Goal: Task Accomplishment & Management: Use online tool/utility

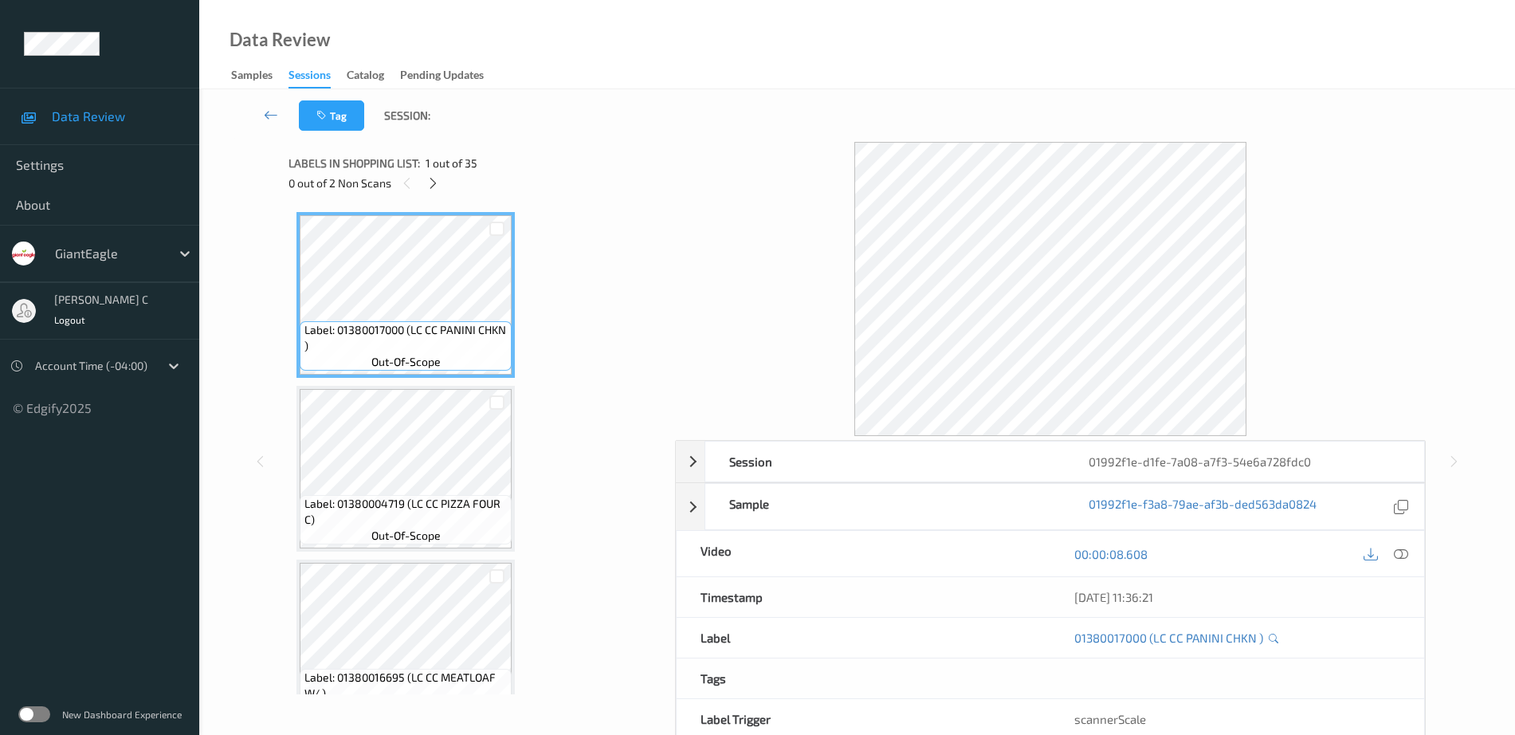
click at [442, 189] on div "0 out of 2 Non Scans" at bounding box center [476, 183] width 375 height 20
click at [435, 187] on icon at bounding box center [433, 183] width 14 height 14
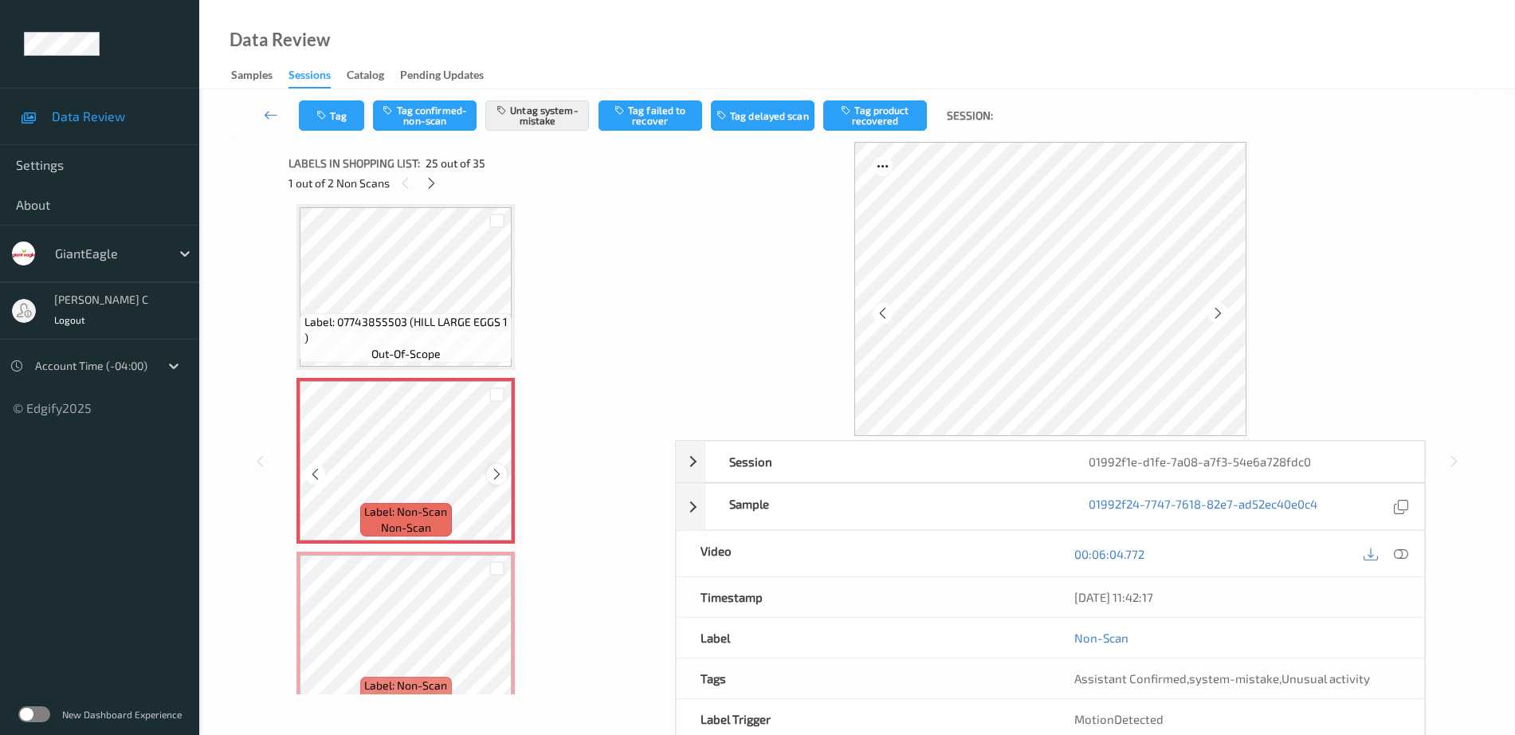
click at [498, 473] on icon at bounding box center [497, 474] width 14 height 14
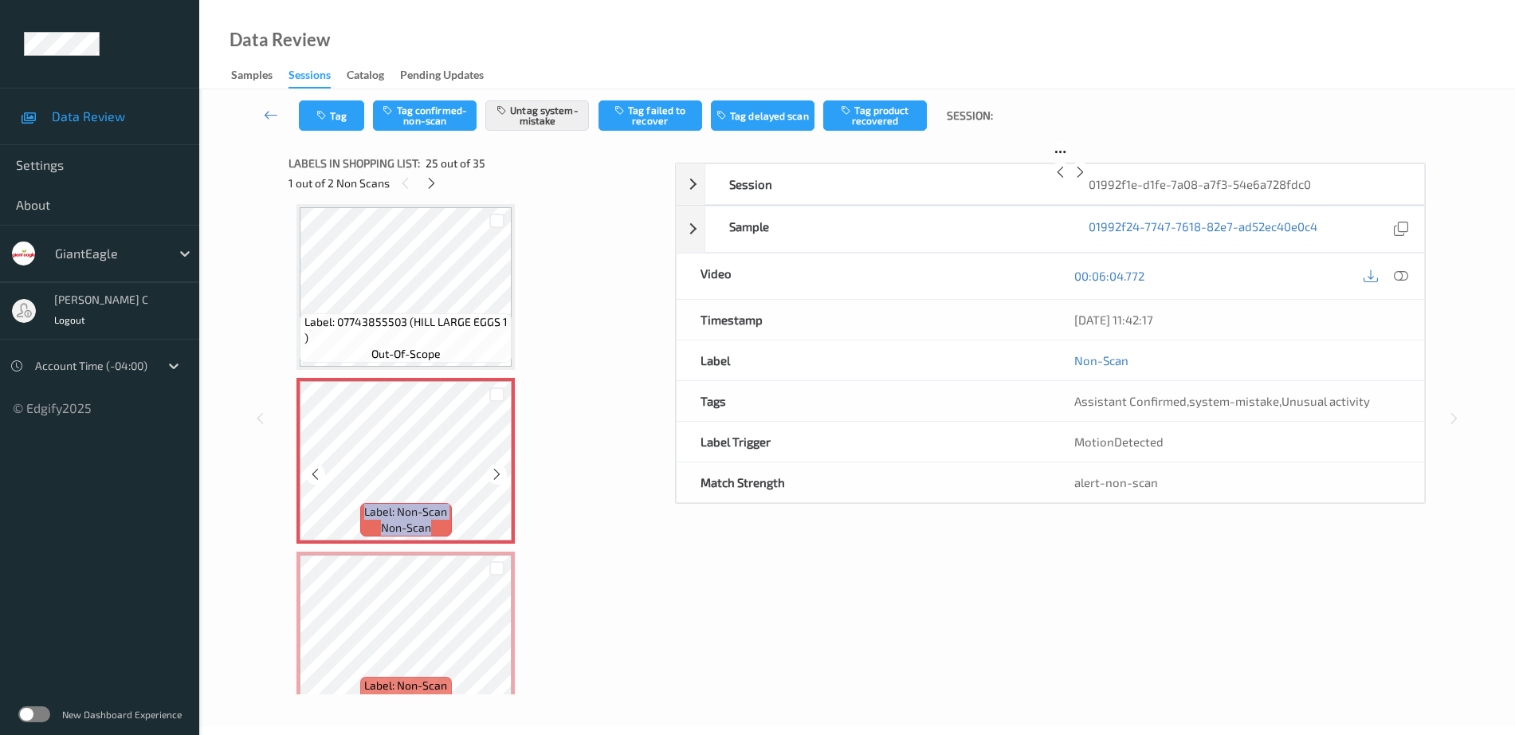
click at [498, 473] on icon at bounding box center [497, 474] width 14 height 14
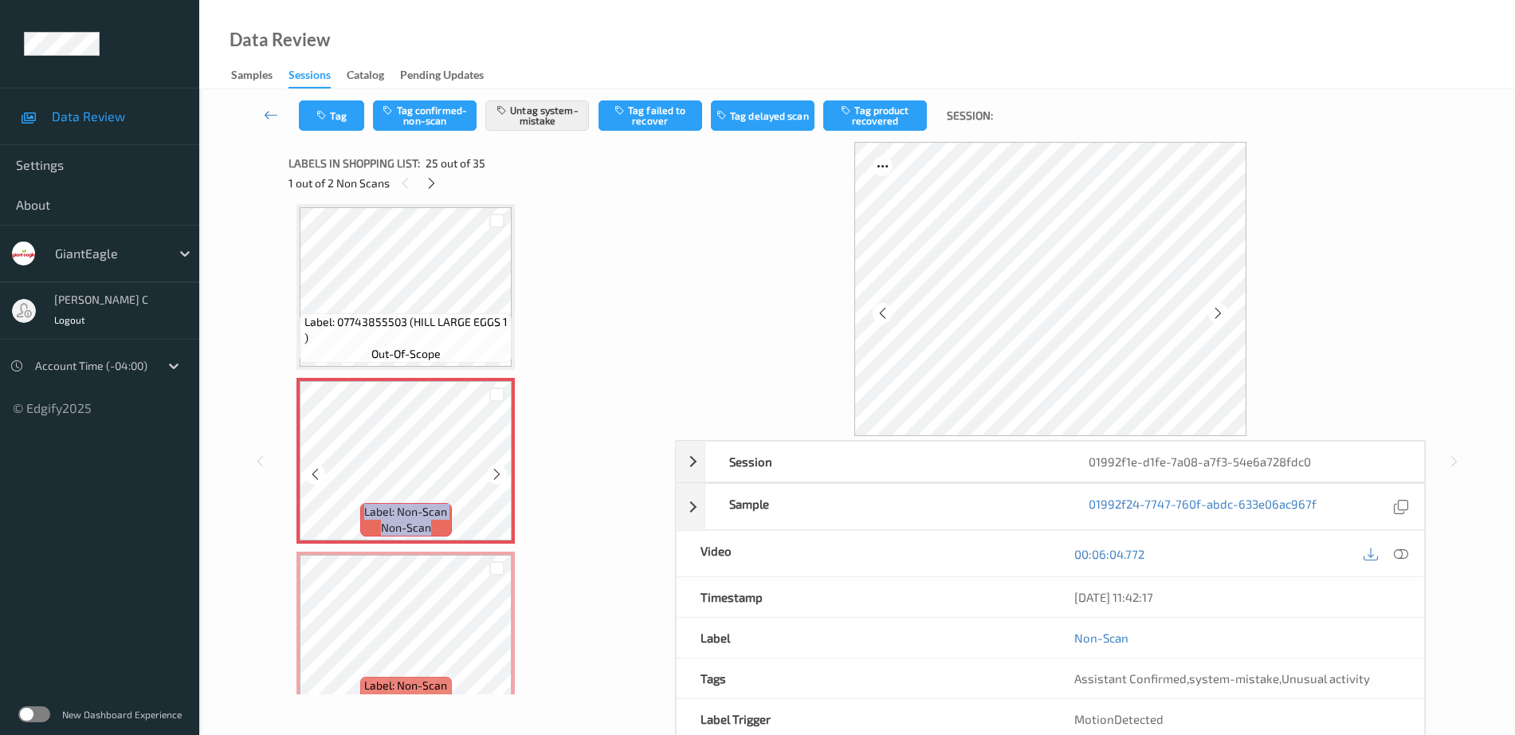
click at [498, 473] on icon at bounding box center [497, 474] width 14 height 14
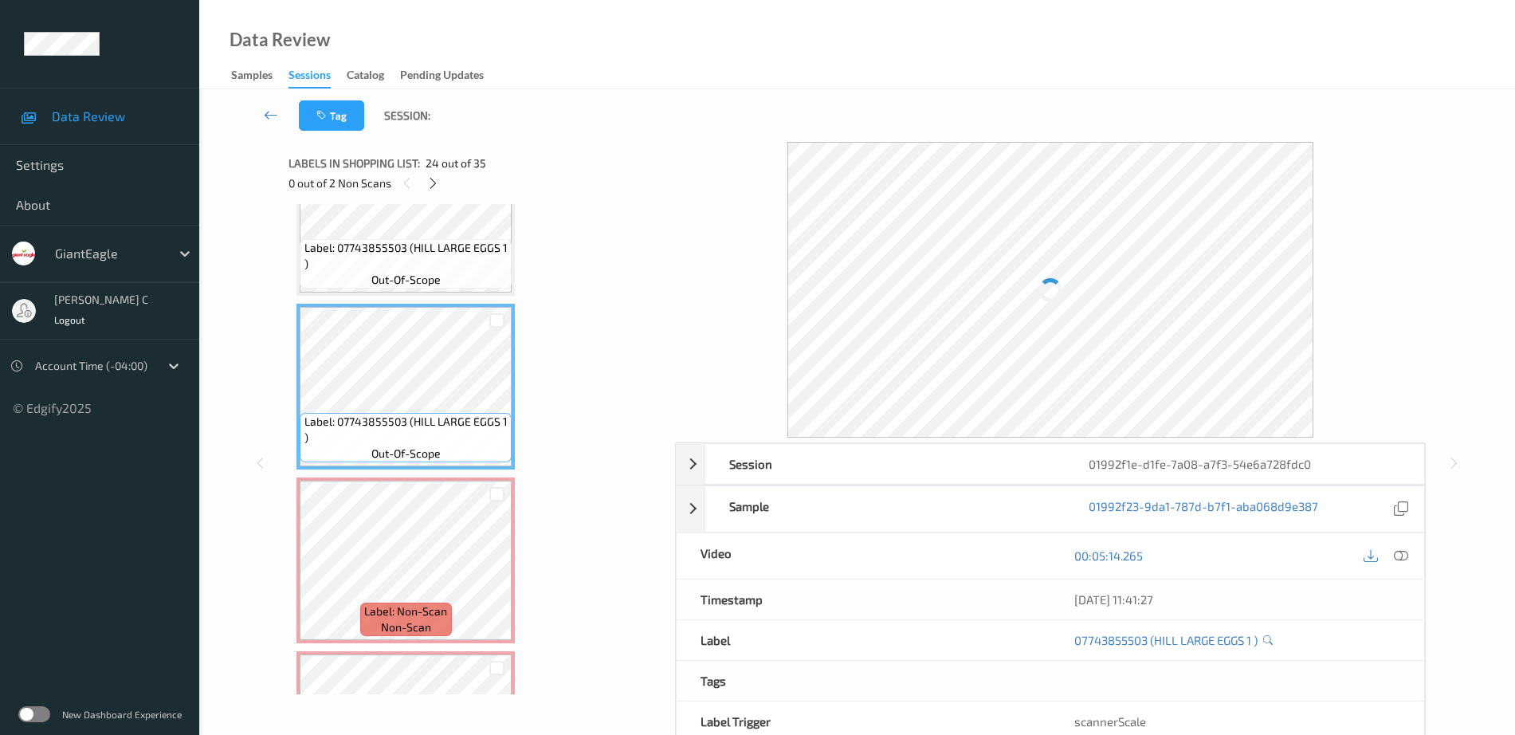
scroll to position [3805, 0]
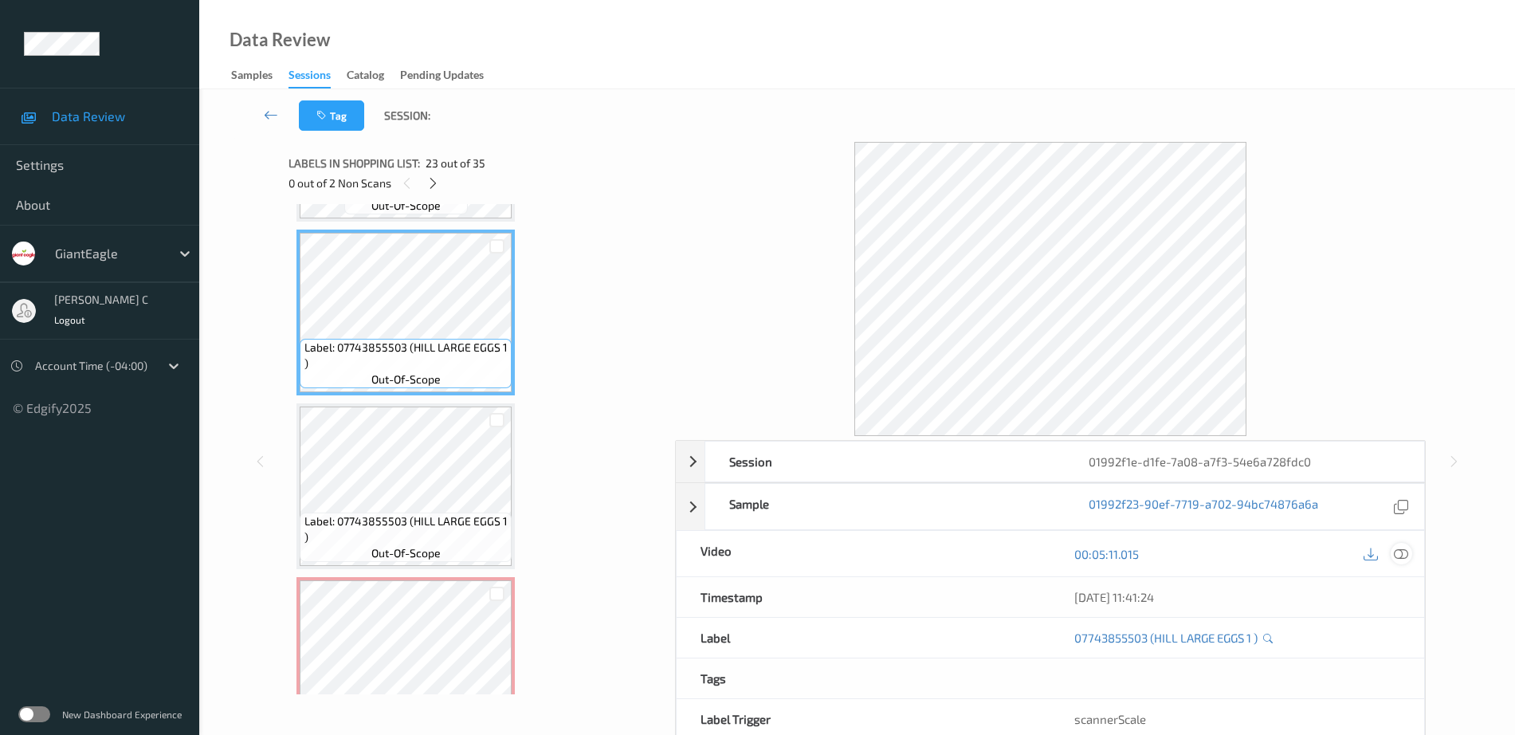
click at [1409, 560] on div at bounding box center [1402, 554] width 22 height 22
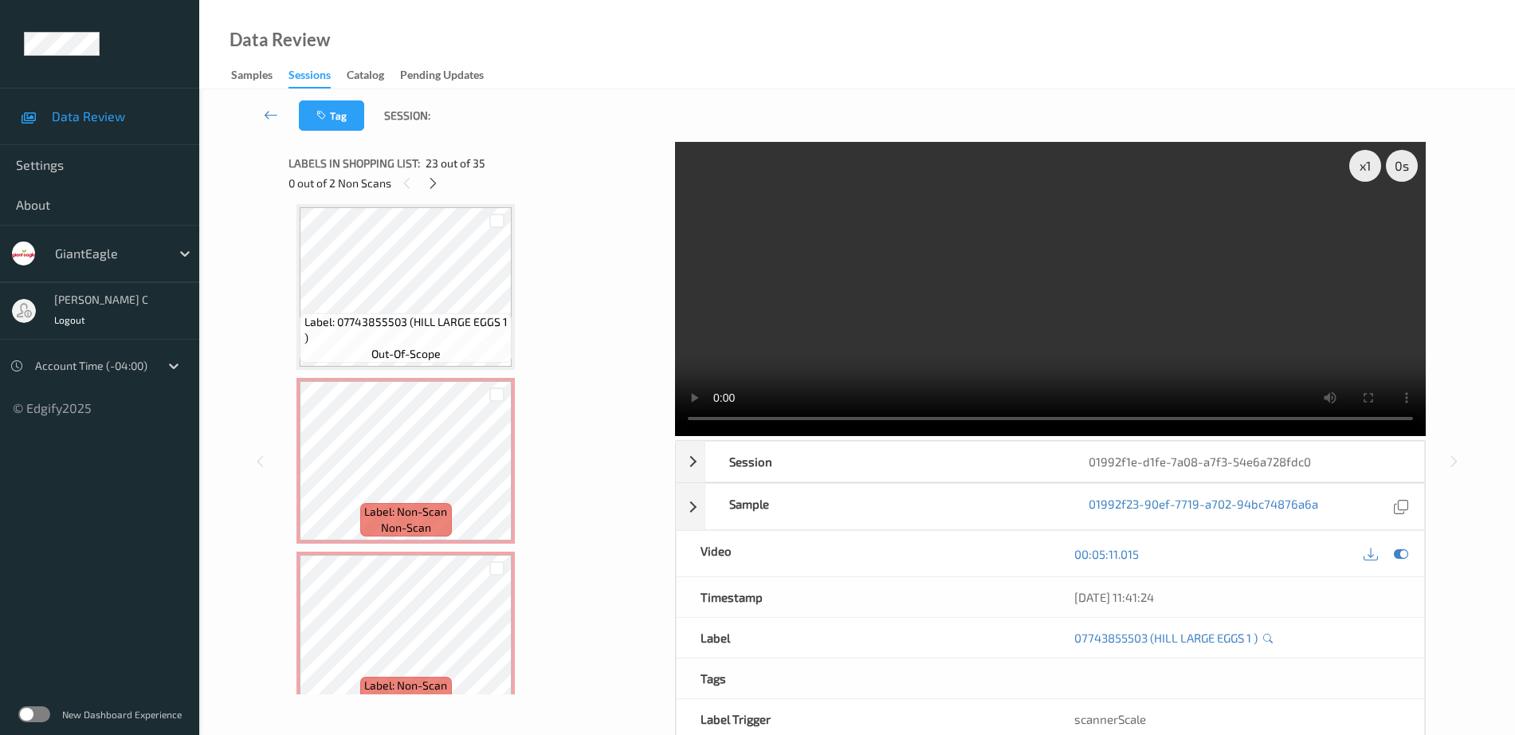
click at [442, 503] on div "Label: Non-Scan non-scan" at bounding box center [405, 519] width 91 height 33
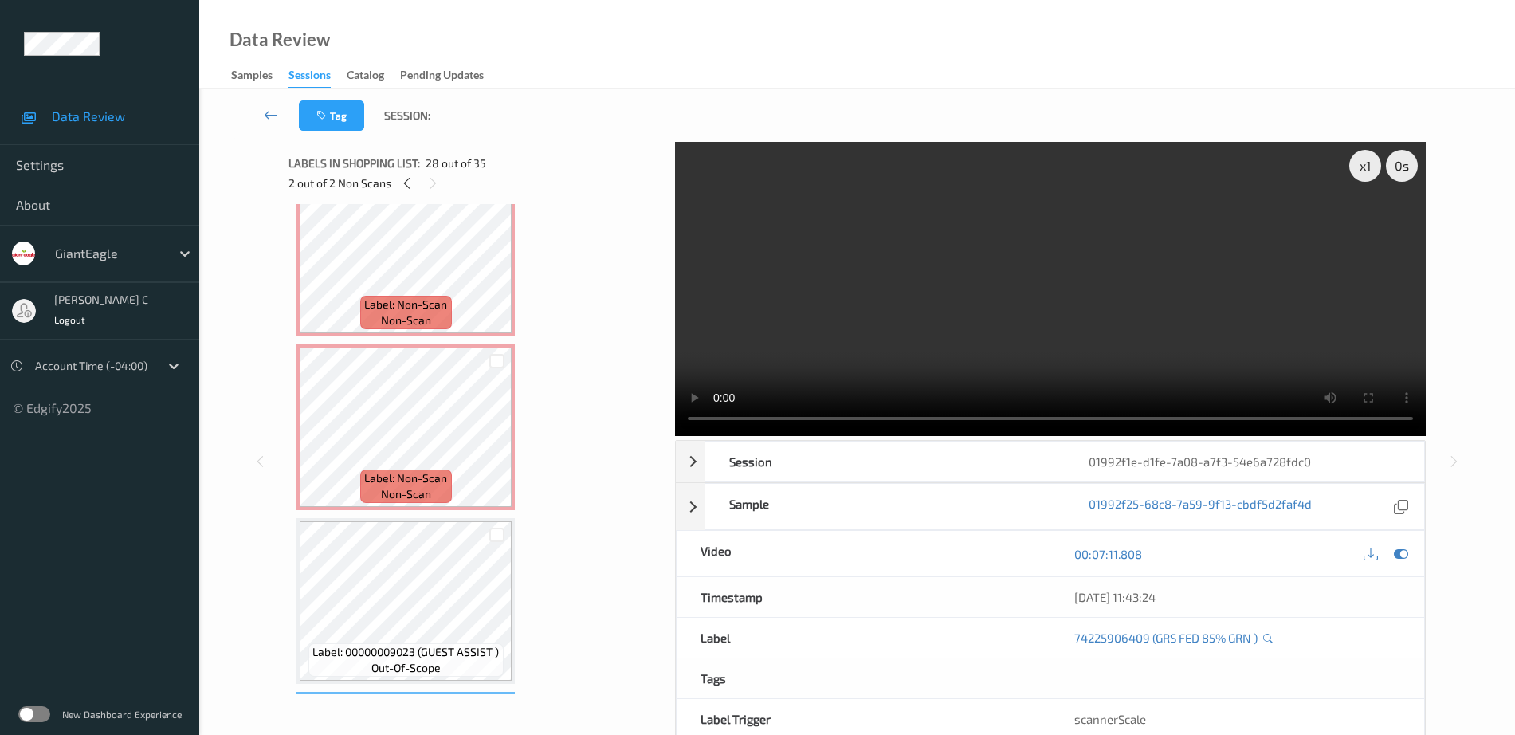
scroll to position [4204, 0]
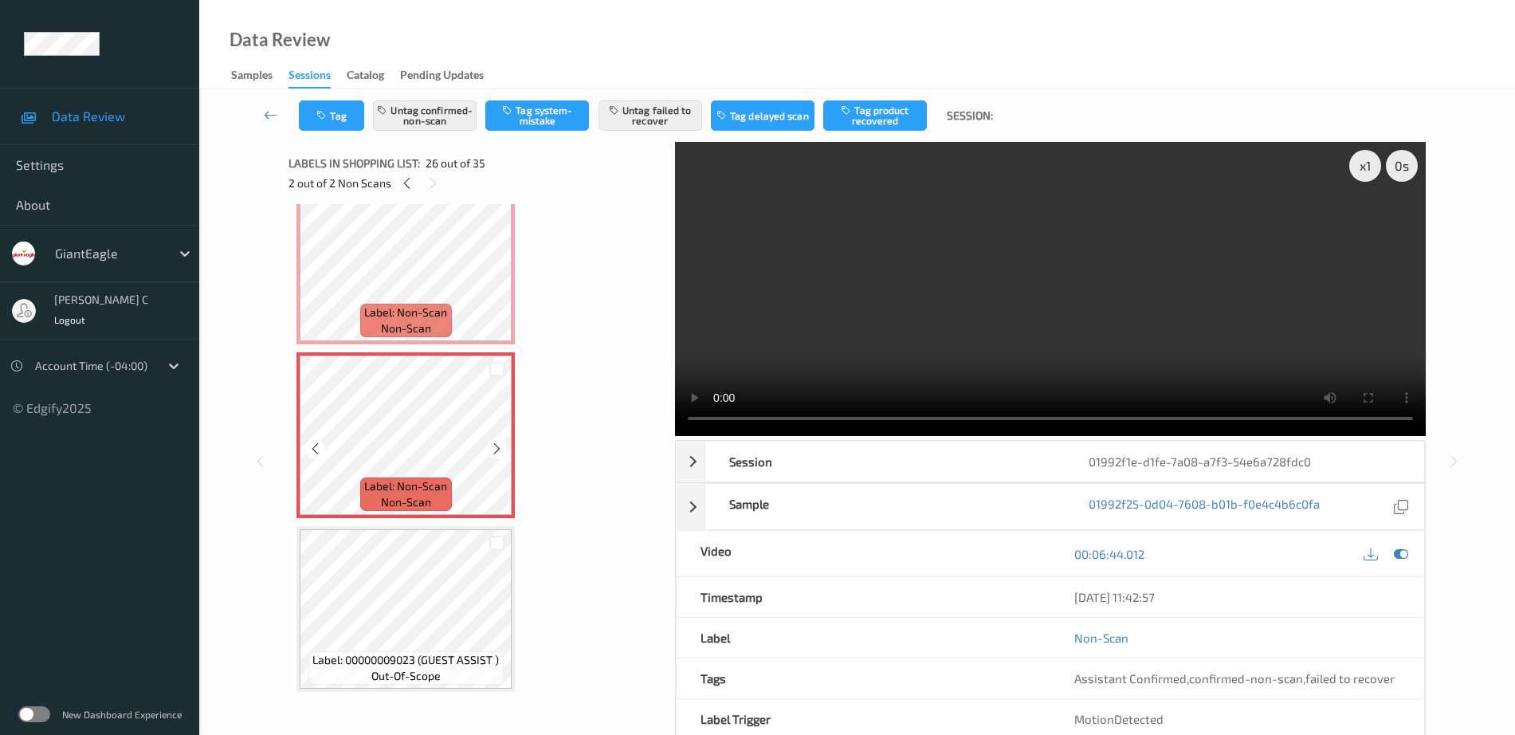
click at [406, 307] on span "Label: Non-Scan" at bounding box center [405, 312] width 83 height 16
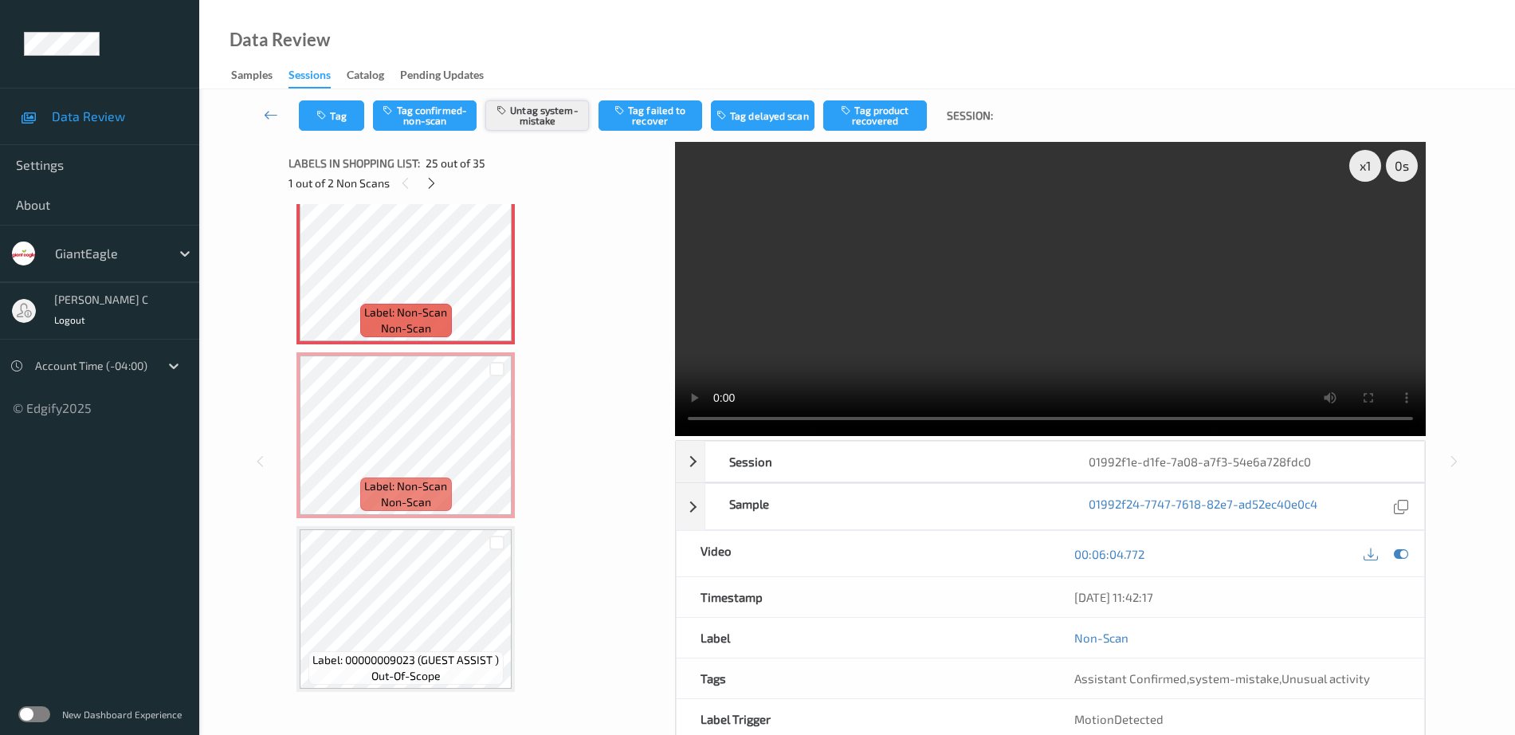
click at [517, 128] on button "Untag system-mistake" at bounding box center [537, 115] width 104 height 30
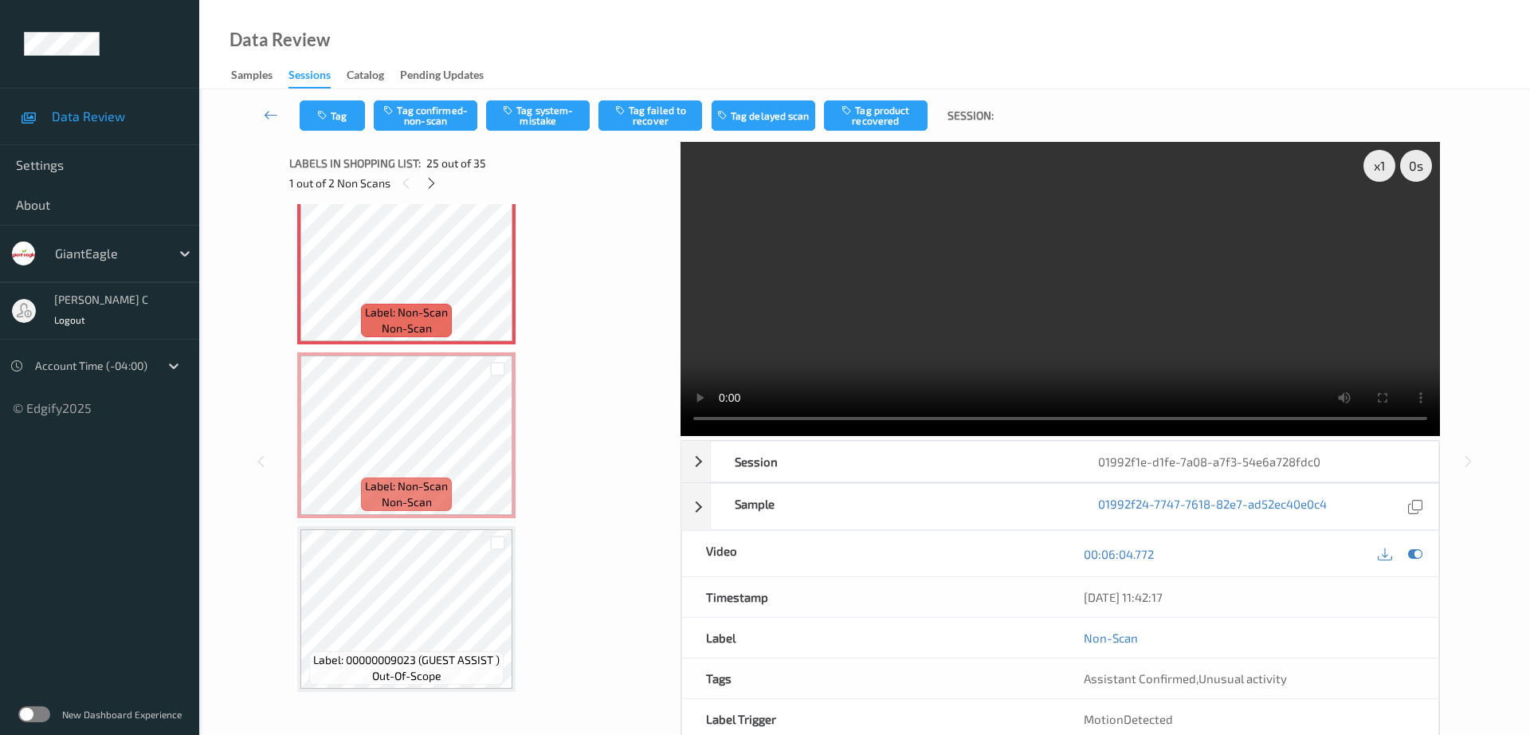
click at [337, 136] on div "Tag Tag confirmed-non-scan Tag system-mistake Tag failed to recover Tag delayed…" at bounding box center [865, 115] width 1266 height 53
click at [344, 119] on button "Tag" at bounding box center [332, 115] width 65 height 30
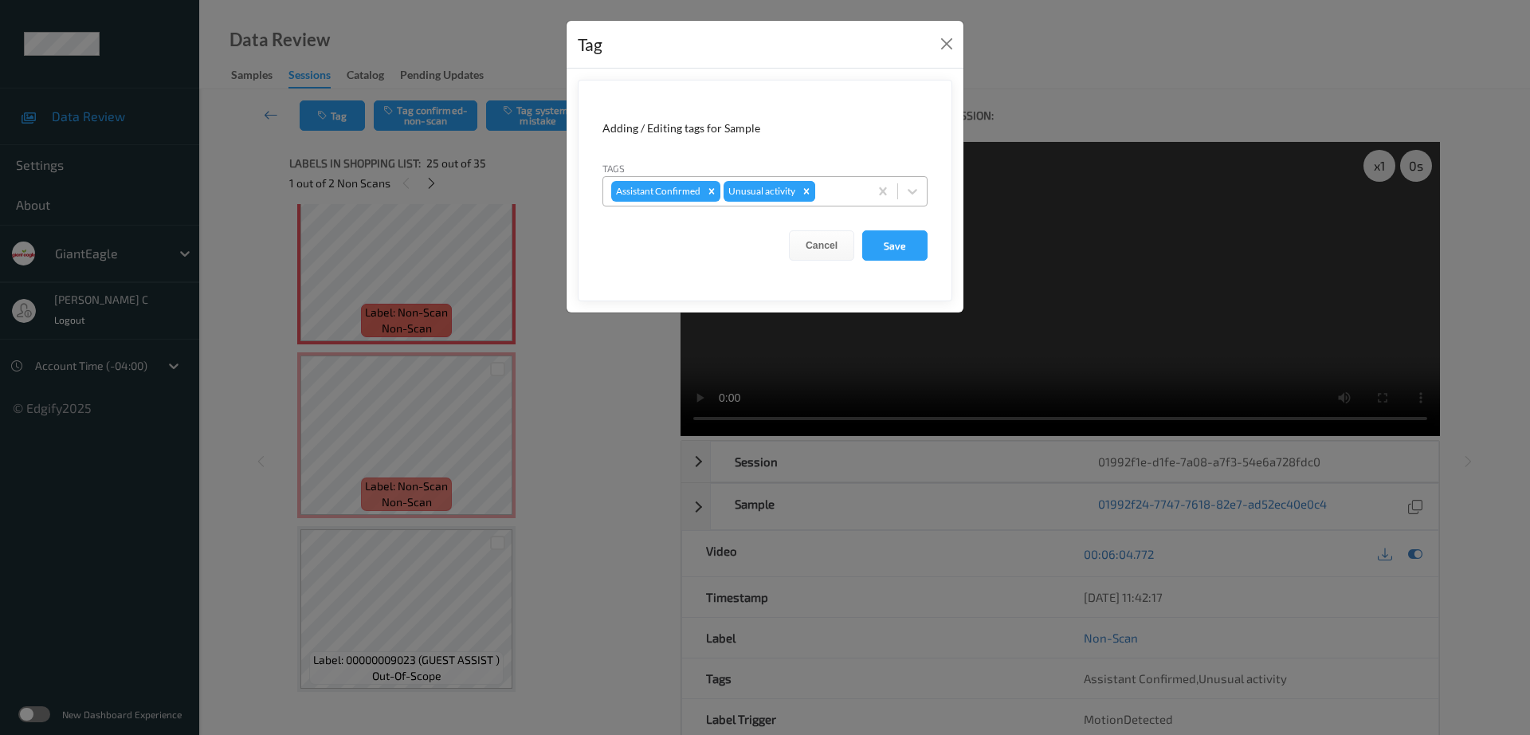
click at [804, 186] on icon "Remove Unusual activity" at bounding box center [806, 191] width 11 height 11
click at [904, 255] on button "Save" at bounding box center [894, 245] width 65 height 30
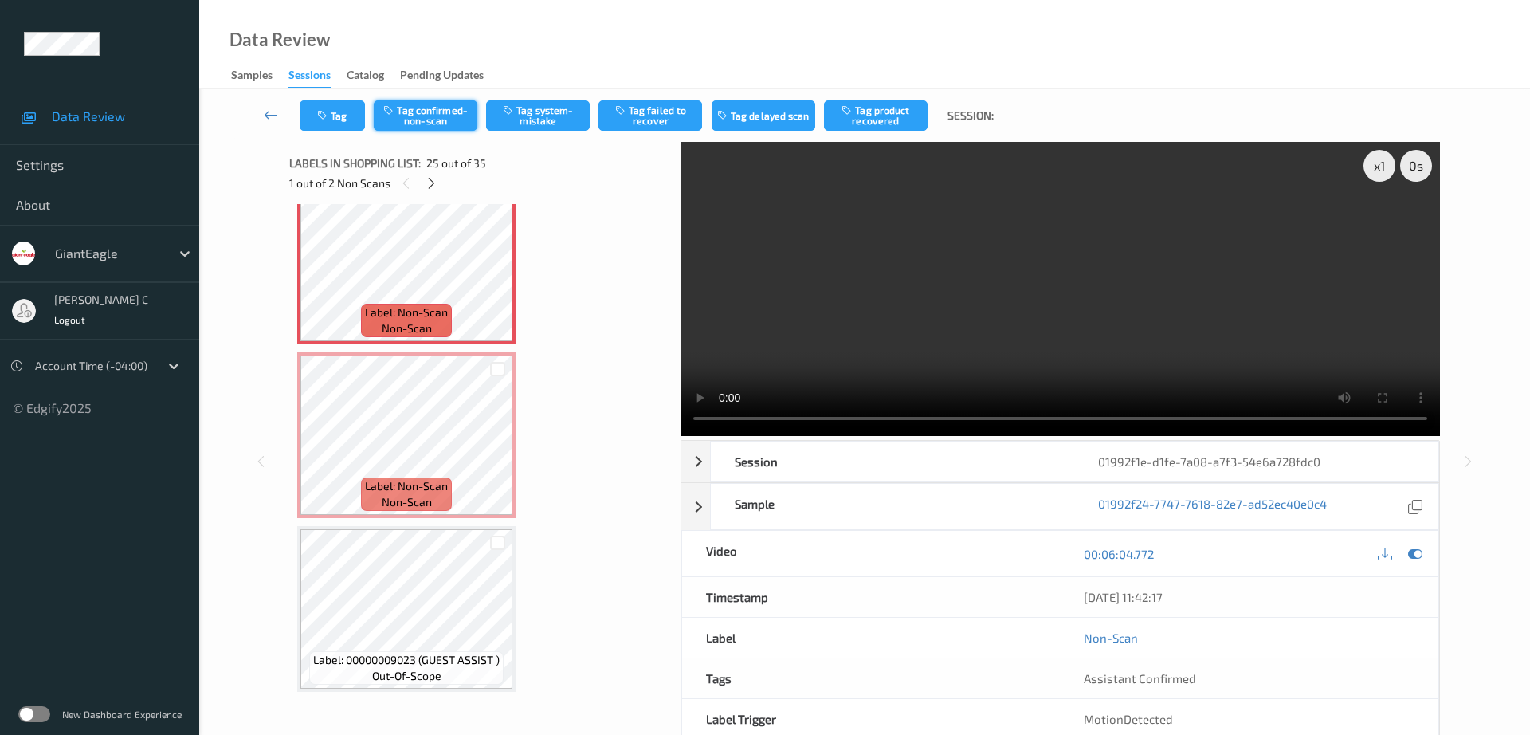
click at [438, 112] on button "Tag confirmed-non-scan" at bounding box center [426, 115] width 104 height 30
click at [658, 123] on button "Tag failed to recover" at bounding box center [651, 115] width 104 height 30
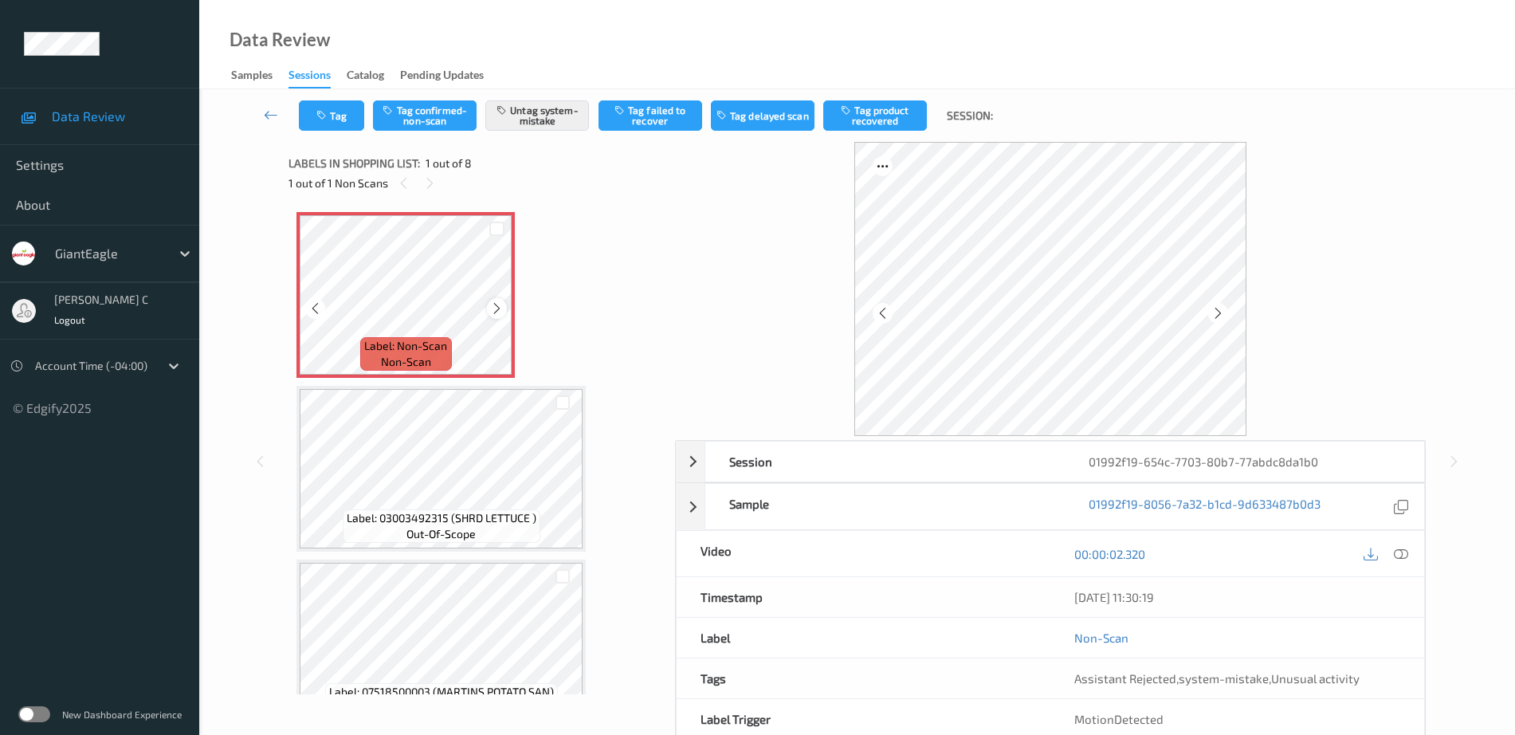
click at [497, 310] on icon at bounding box center [497, 308] width 14 height 14
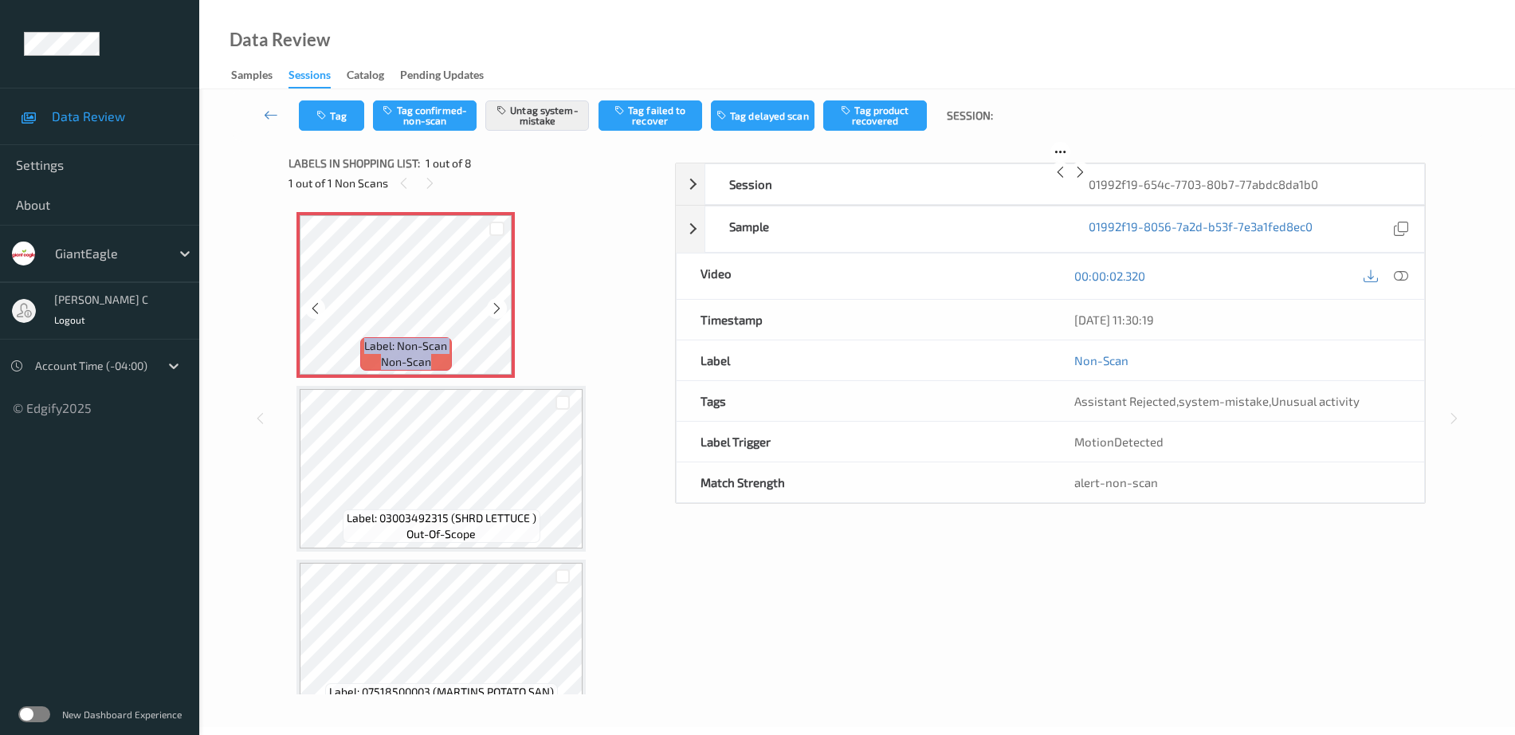
click at [497, 310] on icon at bounding box center [497, 308] width 14 height 14
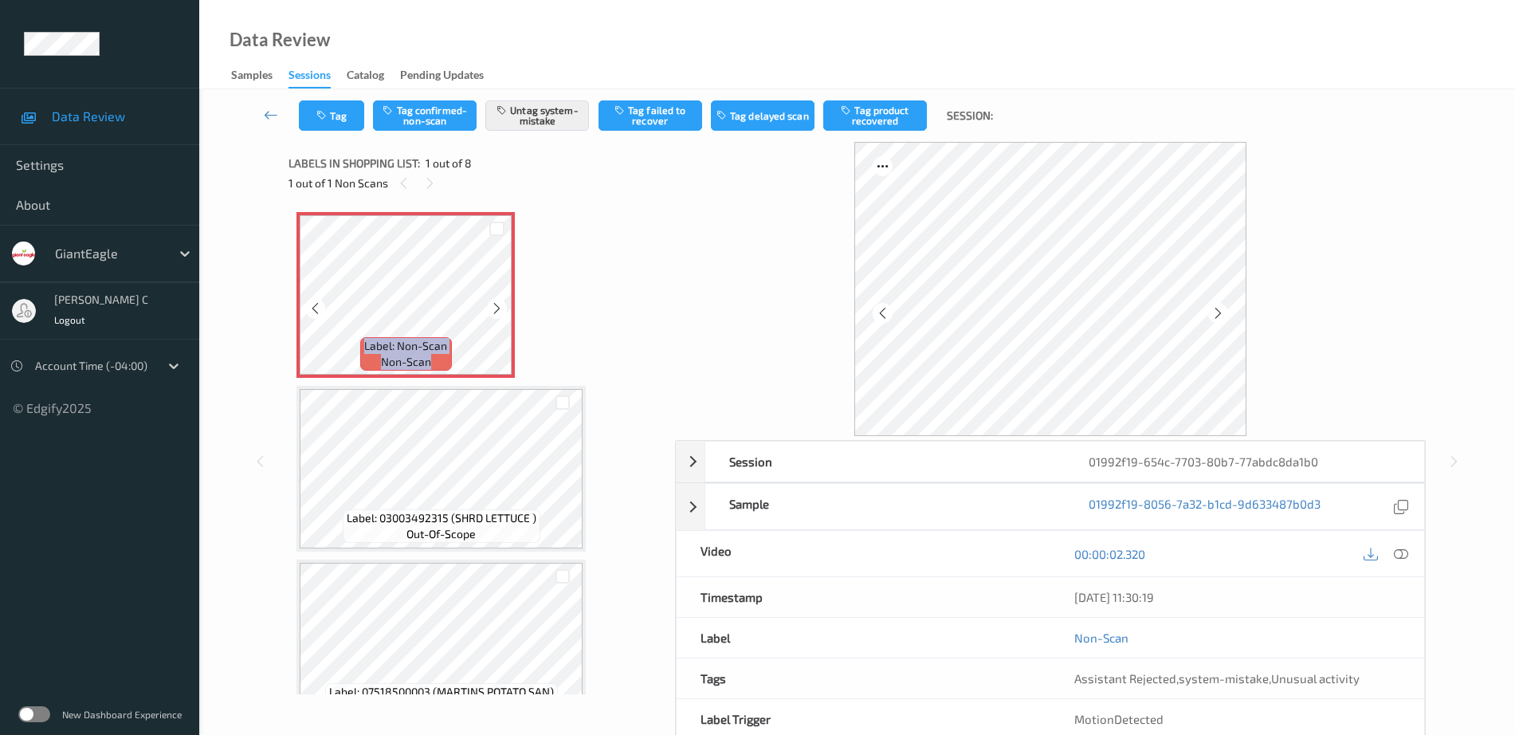
click at [497, 310] on icon at bounding box center [497, 308] width 14 height 14
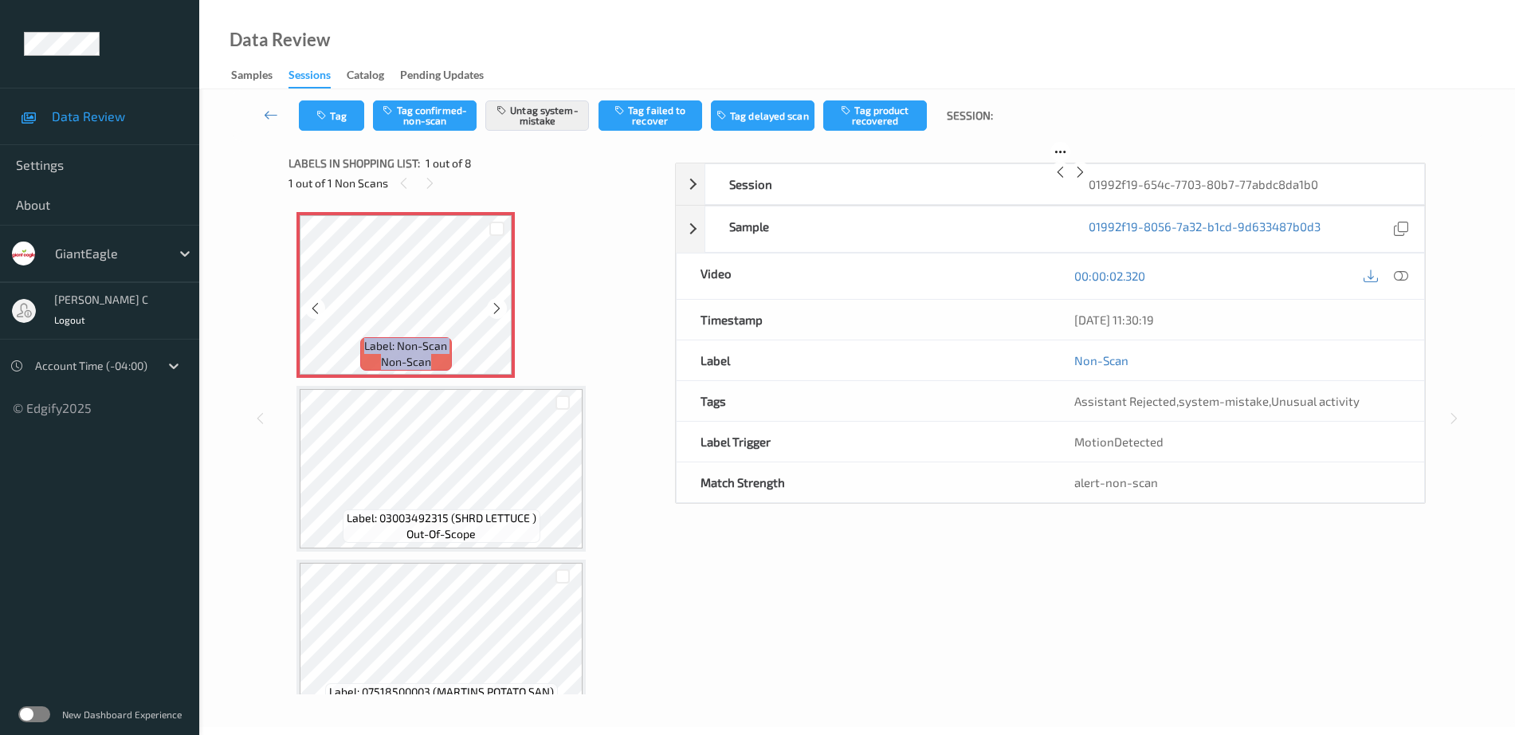
click at [497, 310] on icon at bounding box center [497, 308] width 14 height 14
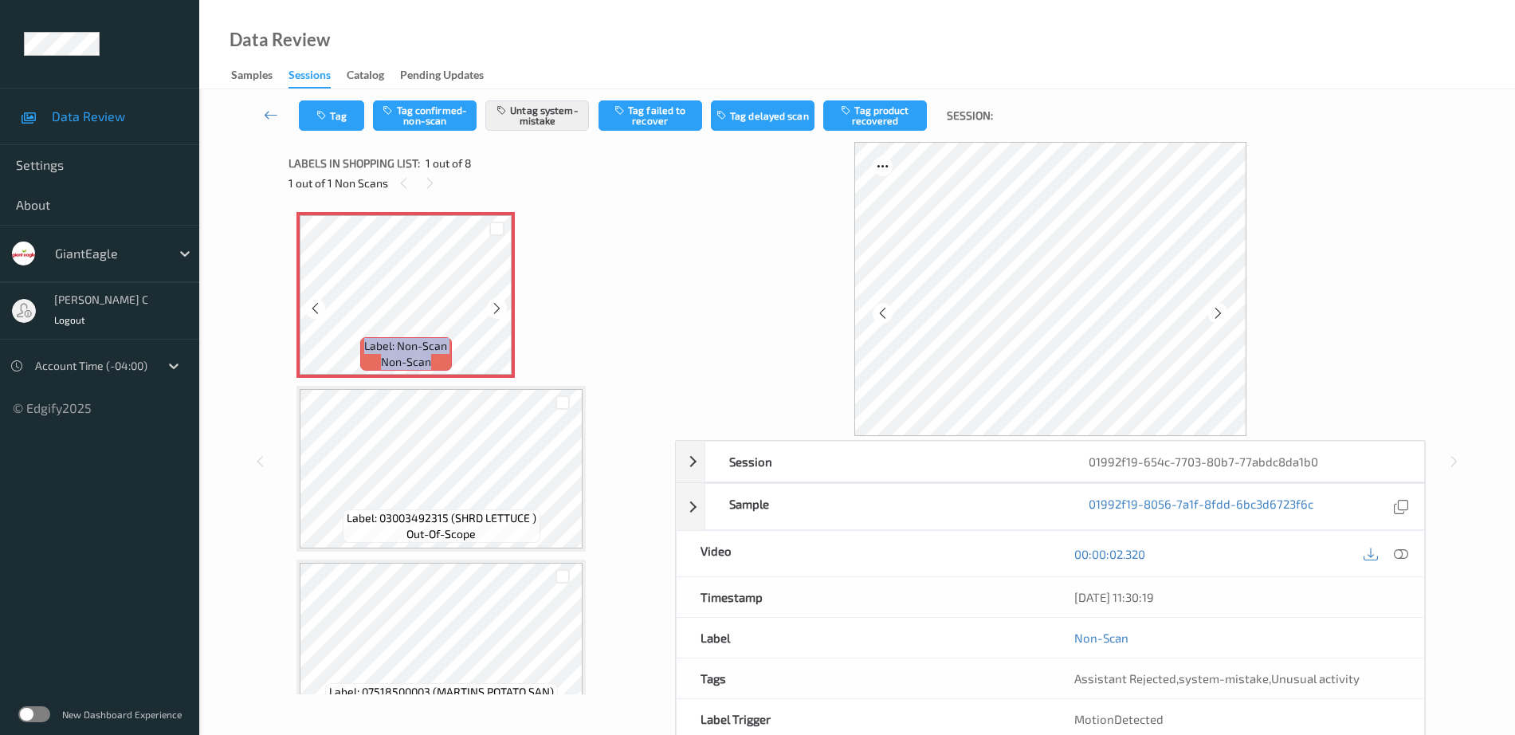
click at [497, 310] on icon at bounding box center [497, 308] width 14 height 14
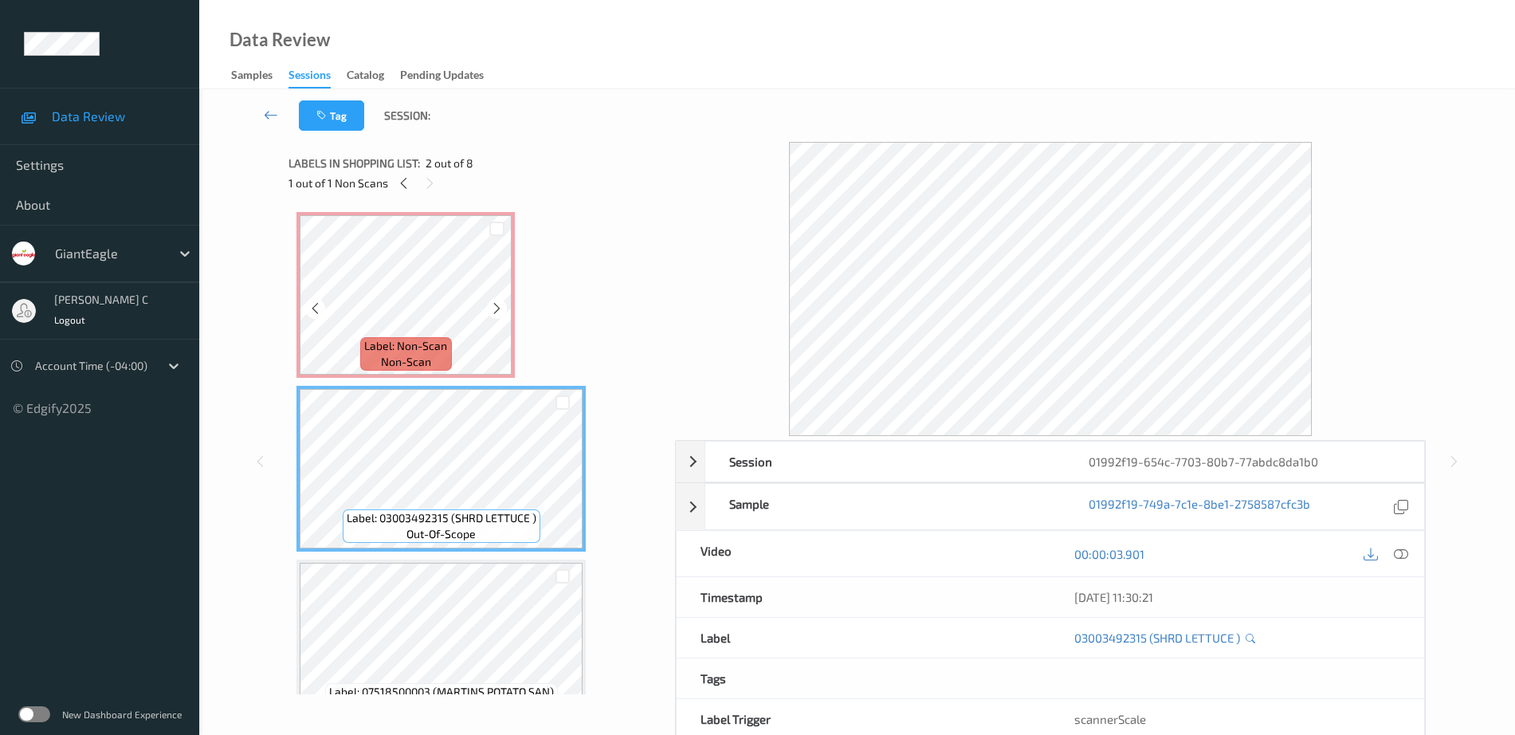
click at [411, 354] on span "non-scan" at bounding box center [406, 362] width 50 height 16
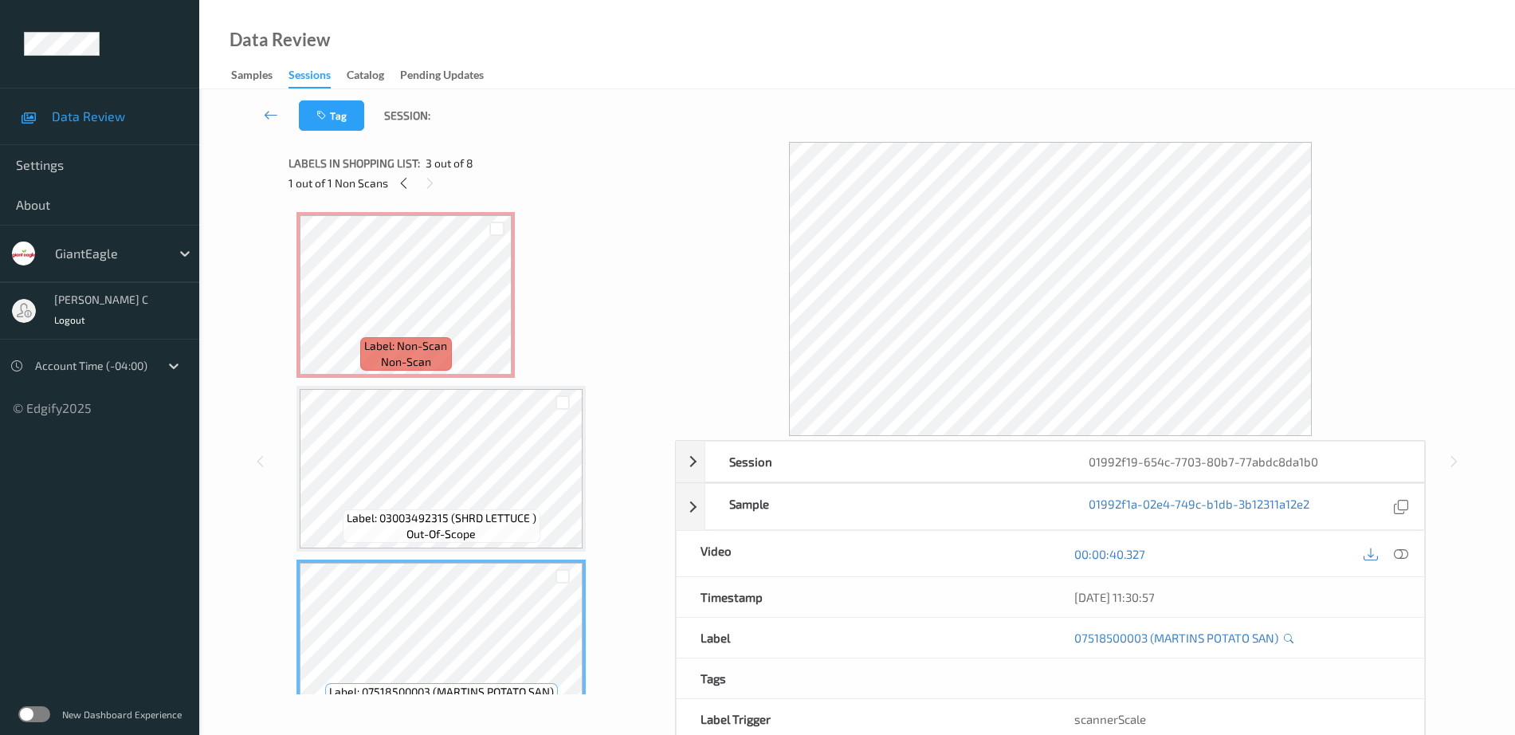
click at [444, 515] on span "Label: 03003492315 (SHRD LETTUCE )" at bounding box center [442, 518] width 190 height 16
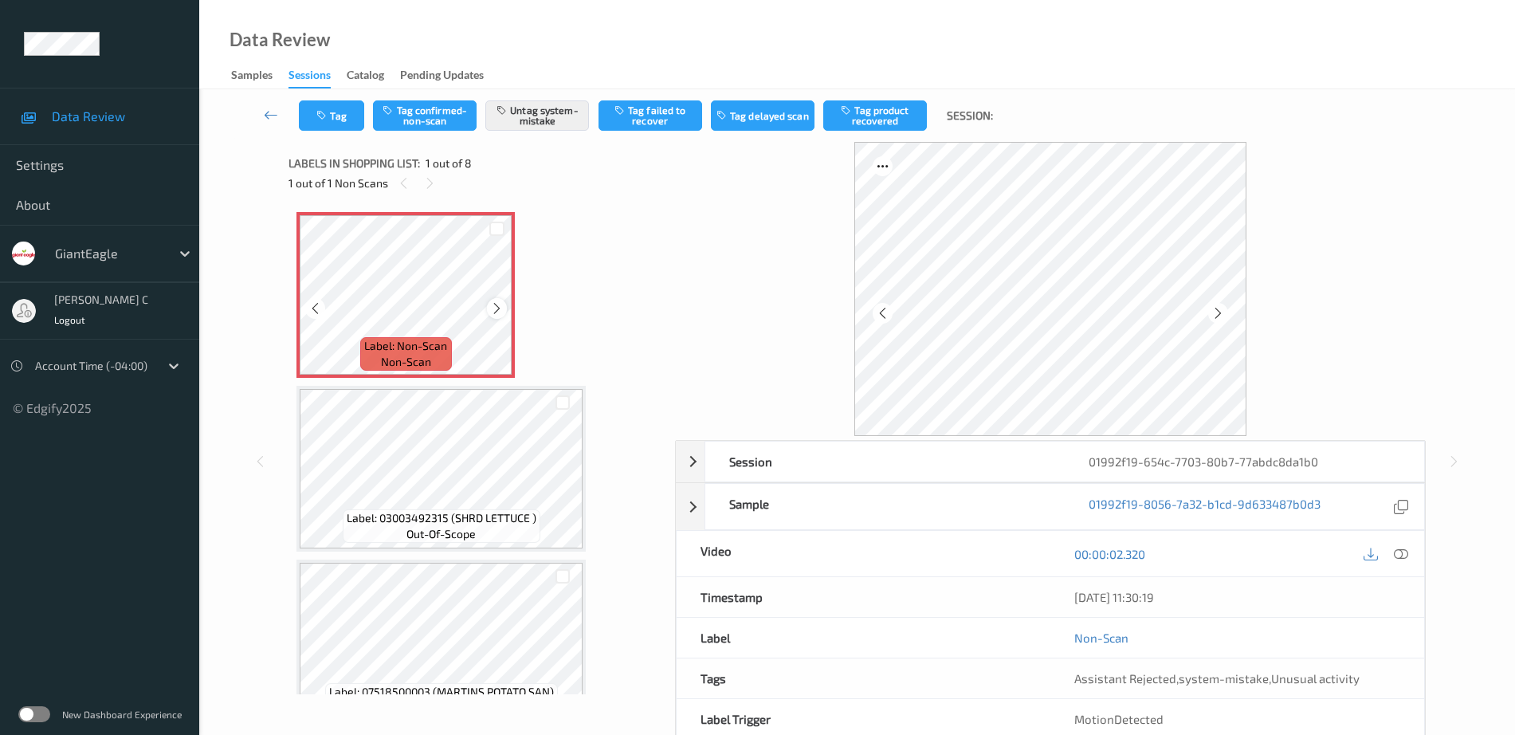
click at [493, 312] on icon at bounding box center [497, 308] width 14 height 14
click at [496, 304] on icon at bounding box center [497, 308] width 14 height 14
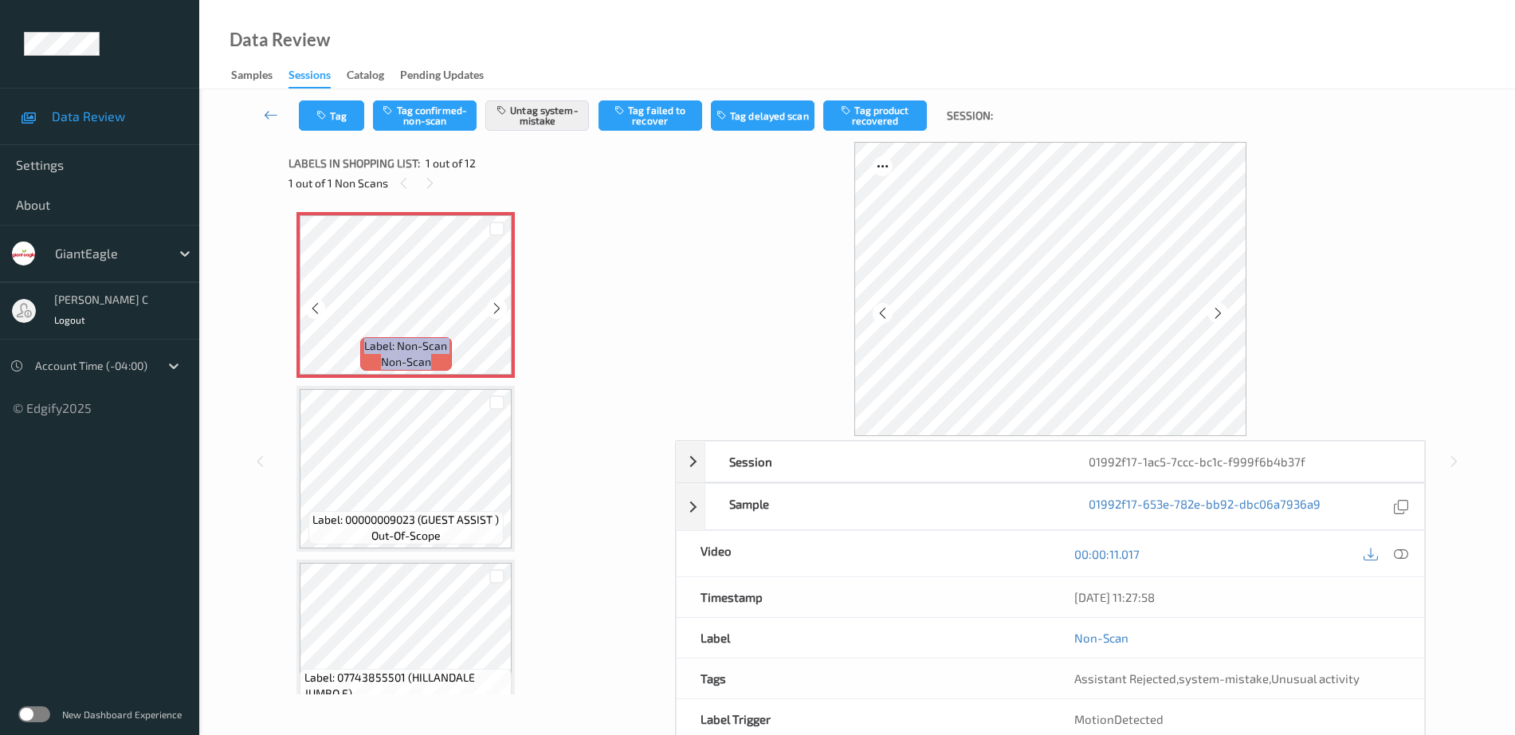
click at [496, 304] on icon at bounding box center [497, 308] width 14 height 14
click at [322, 117] on icon "button" at bounding box center [323, 115] width 14 height 11
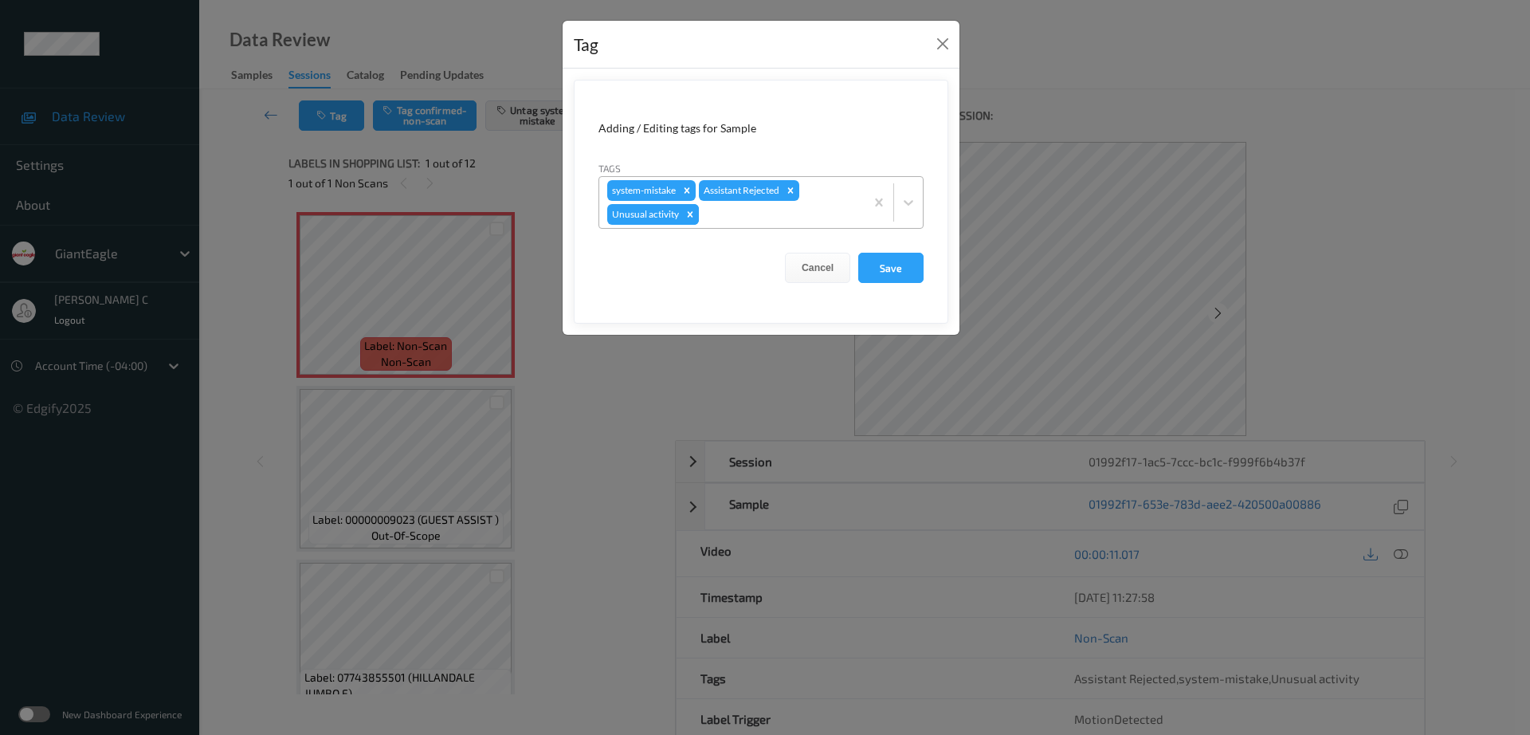
click at [693, 213] on icon "Remove Unusual activity" at bounding box center [690, 214] width 11 height 11
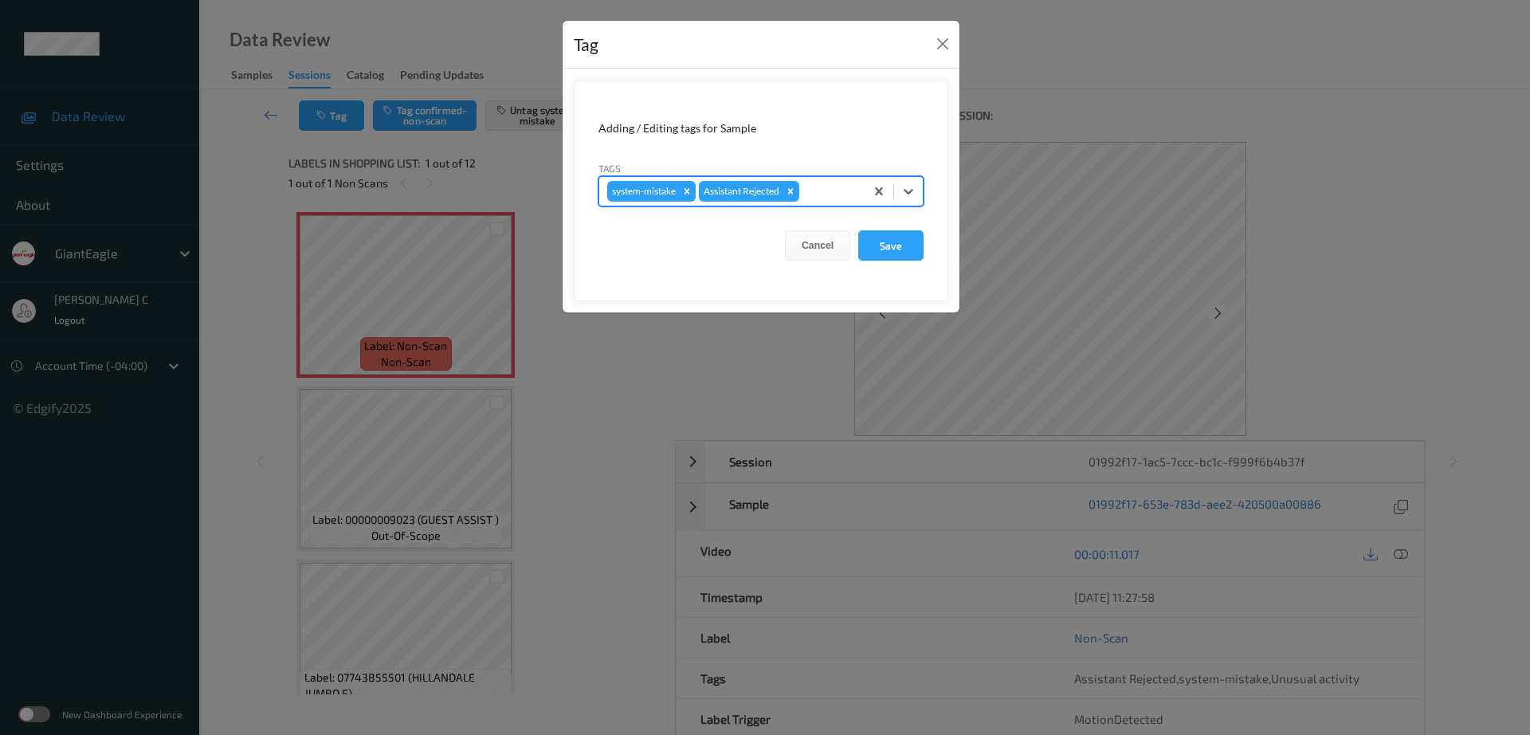
type input "b"
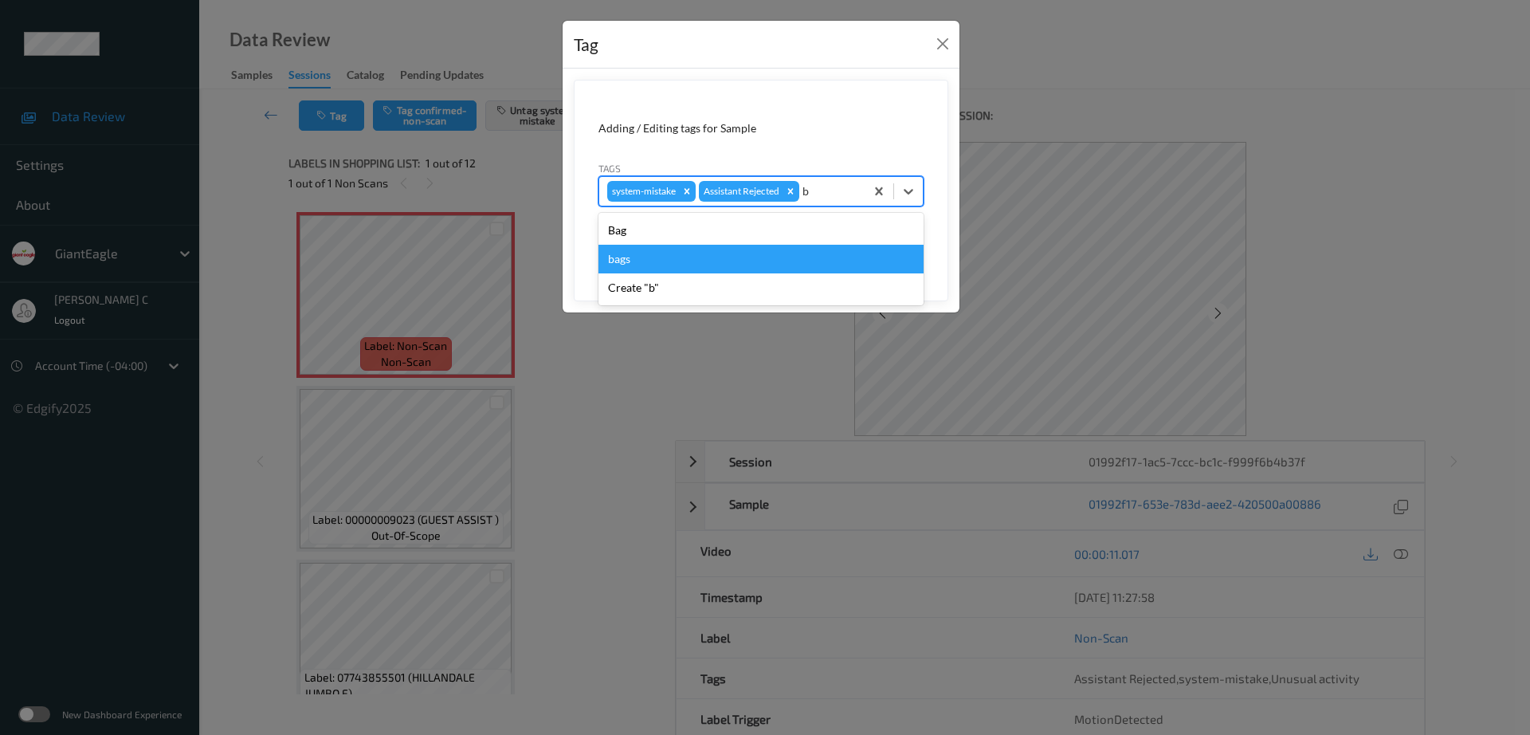
click at [685, 256] on div "bags" at bounding box center [761, 259] width 325 height 29
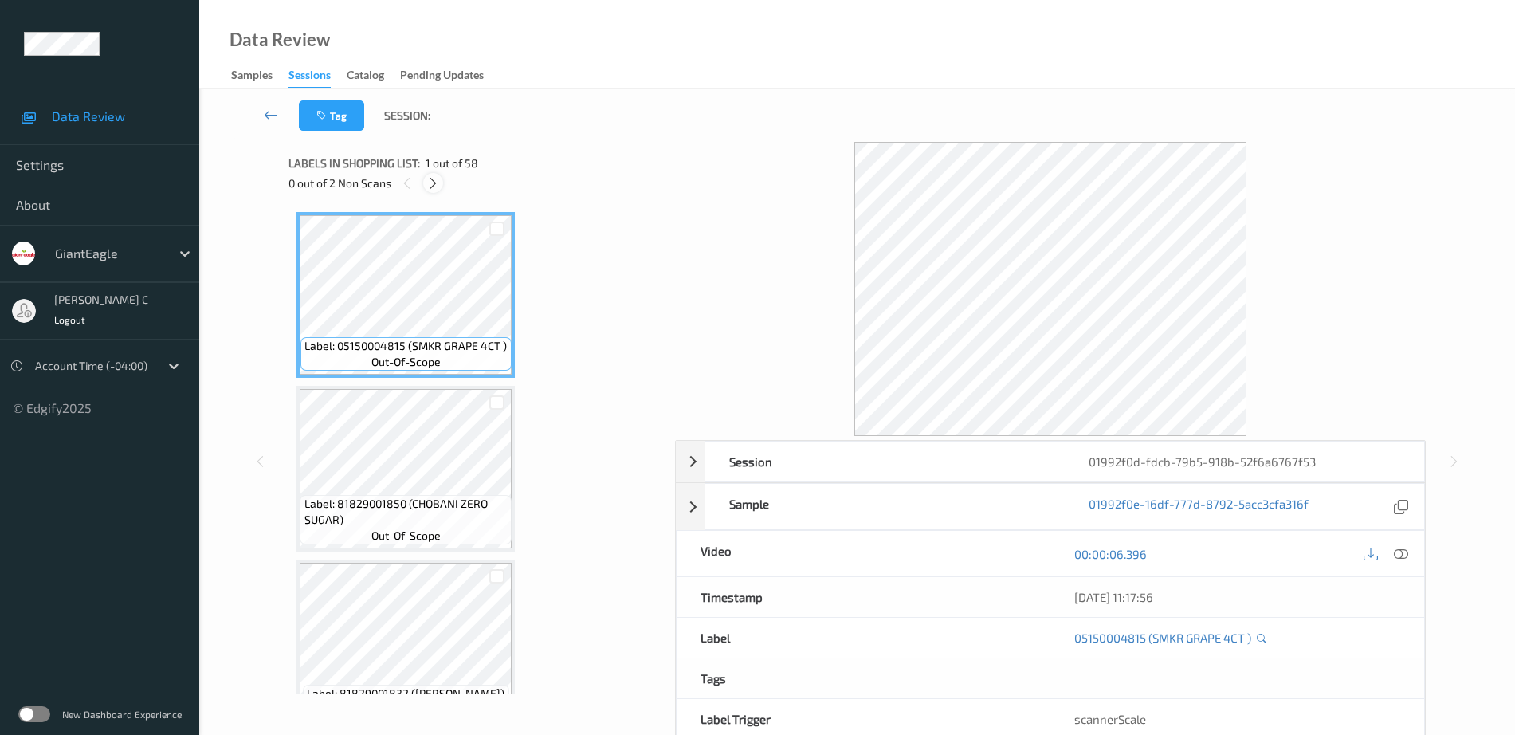
click at [429, 176] on icon at bounding box center [433, 183] width 14 height 14
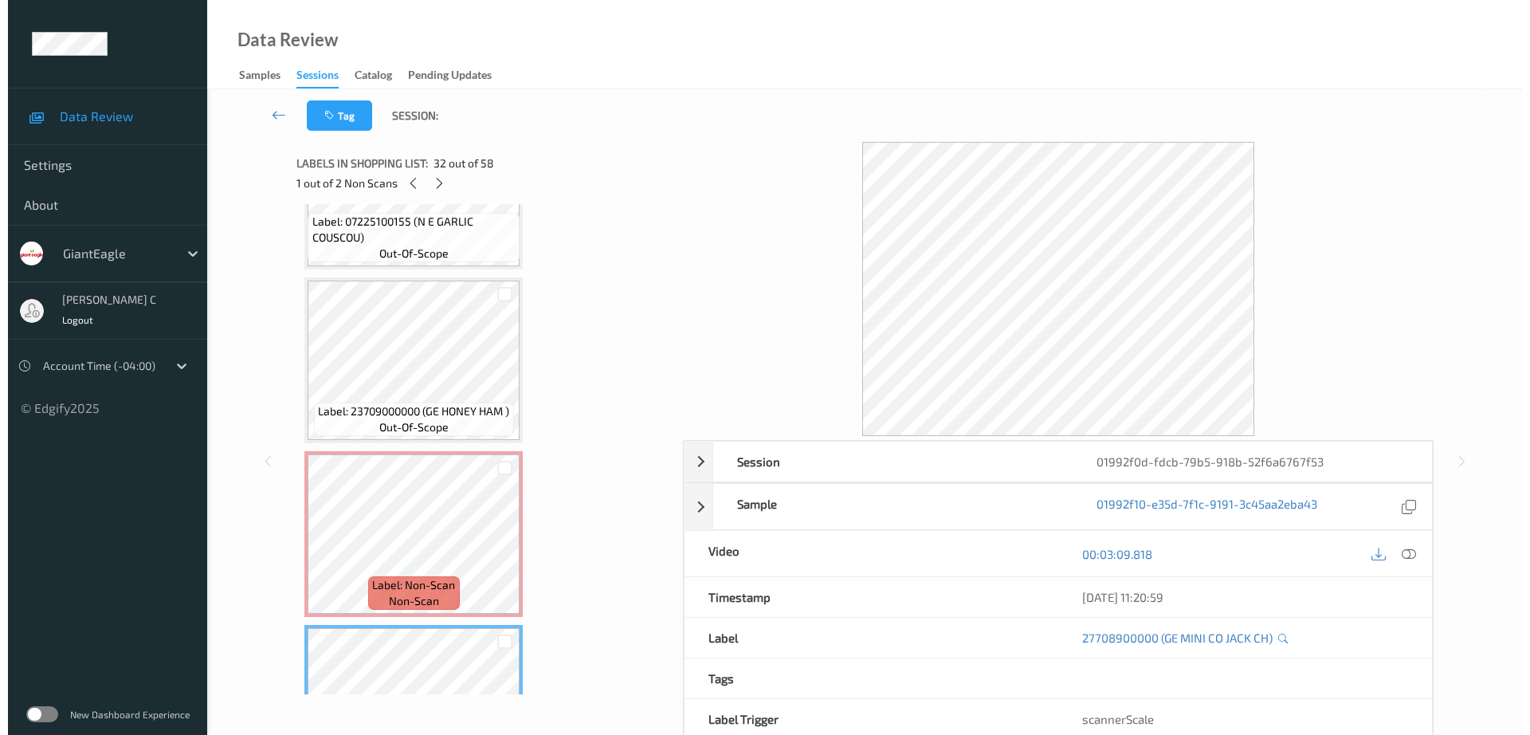
scroll to position [4948, 0]
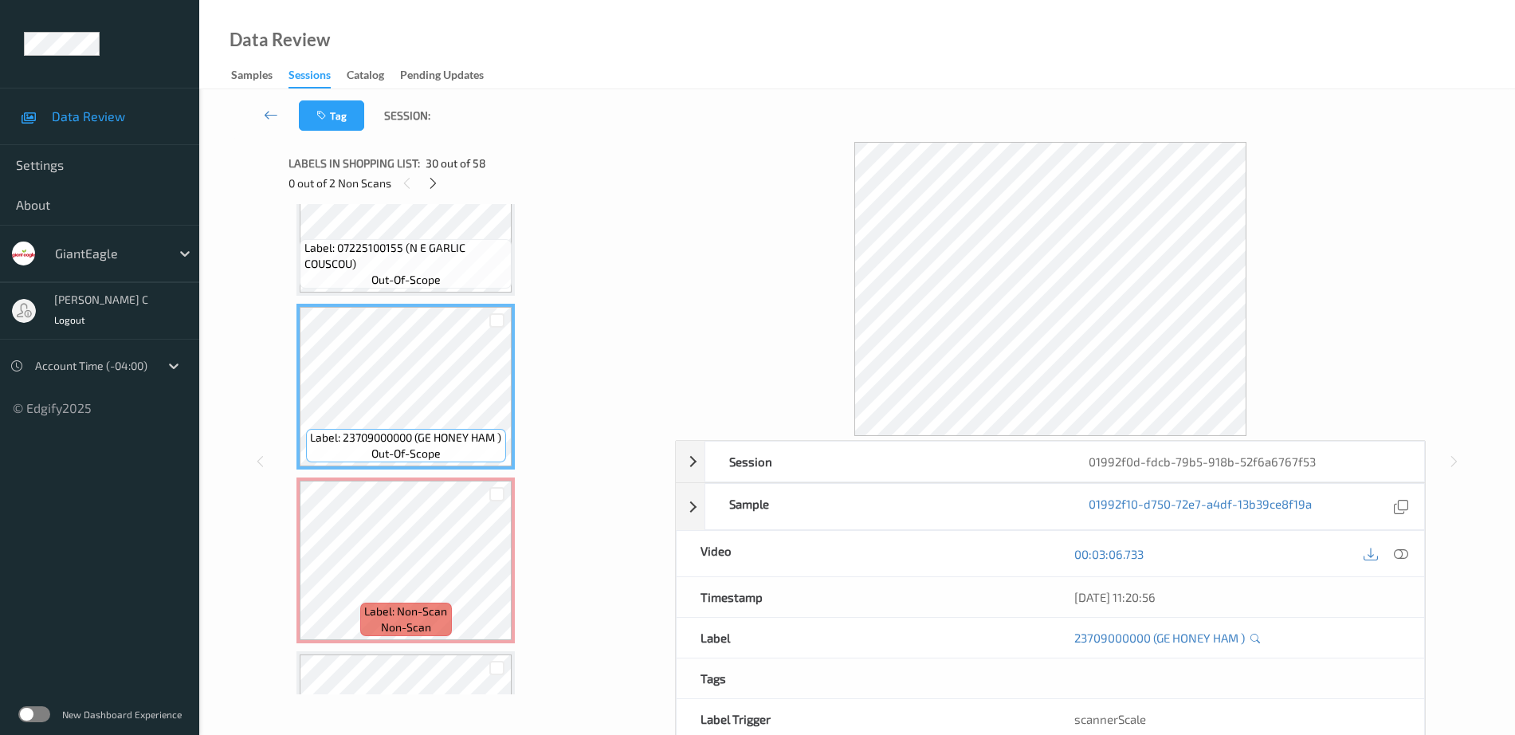
click at [358, 257] on span "Label: 07225100155 (N E GARLIC COUSCOU)" at bounding box center [406, 256] width 204 height 32
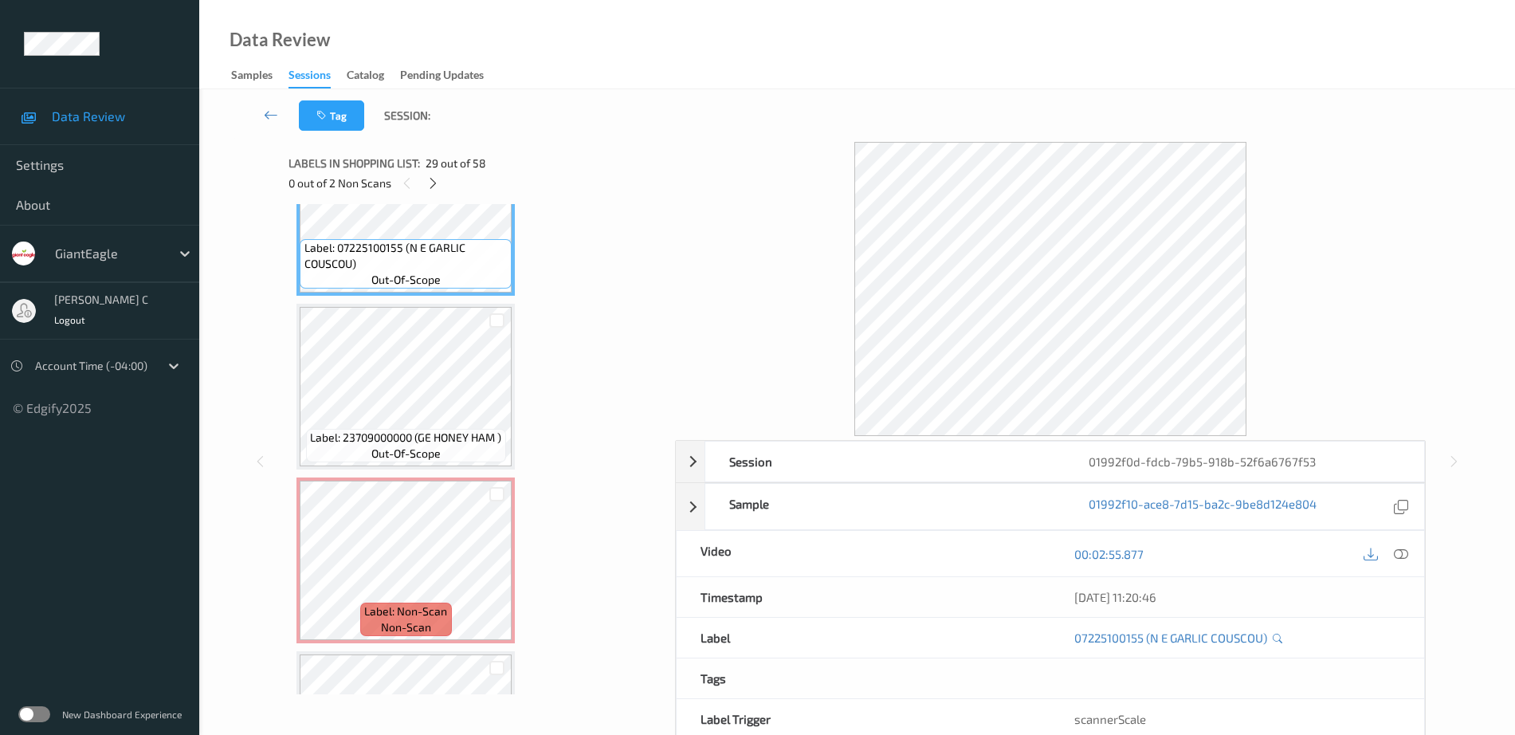
click at [1397, 558] on icon at bounding box center [1401, 554] width 14 height 14
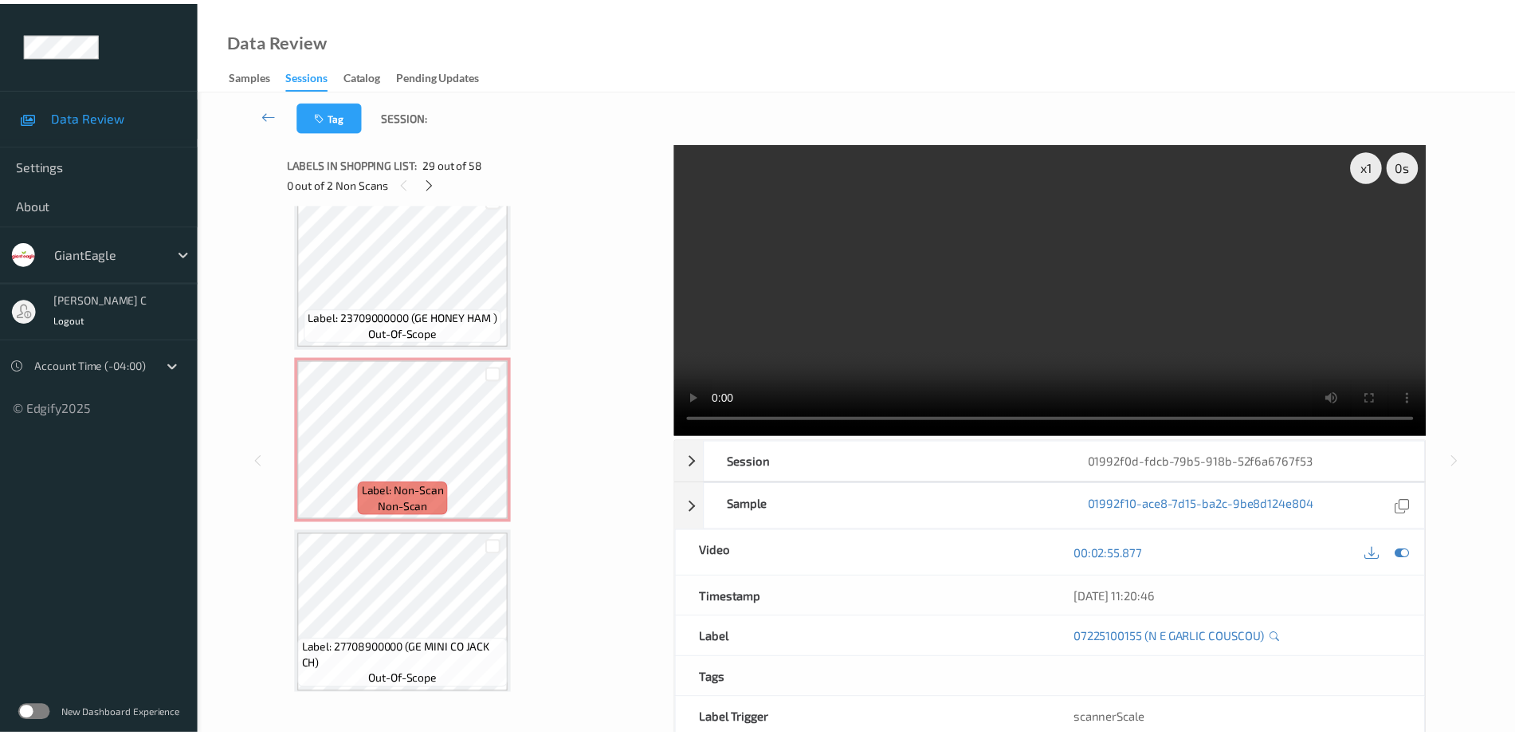
scroll to position [5147, 0]
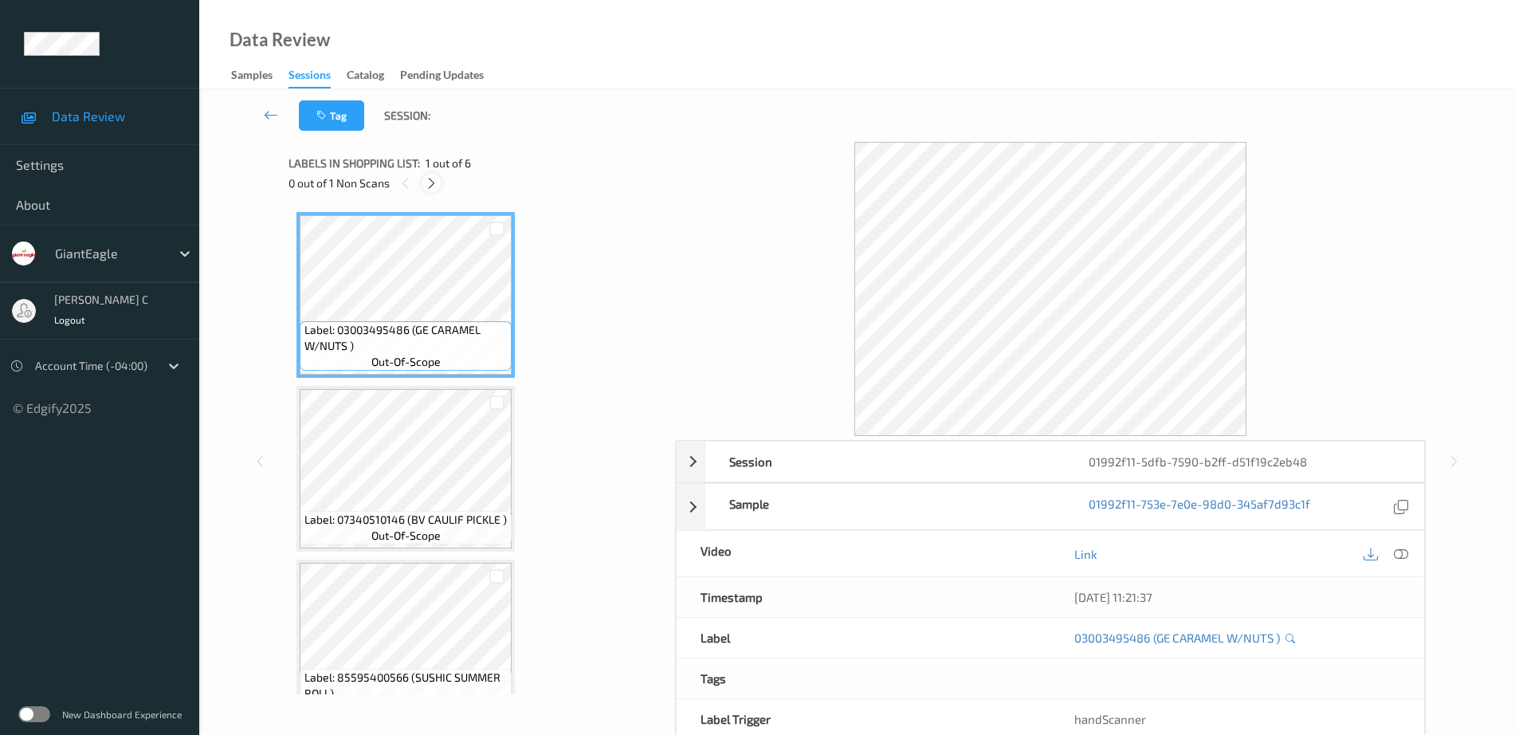
click at [435, 179] on icon at bounding box center [432, 183] width 14 height 14
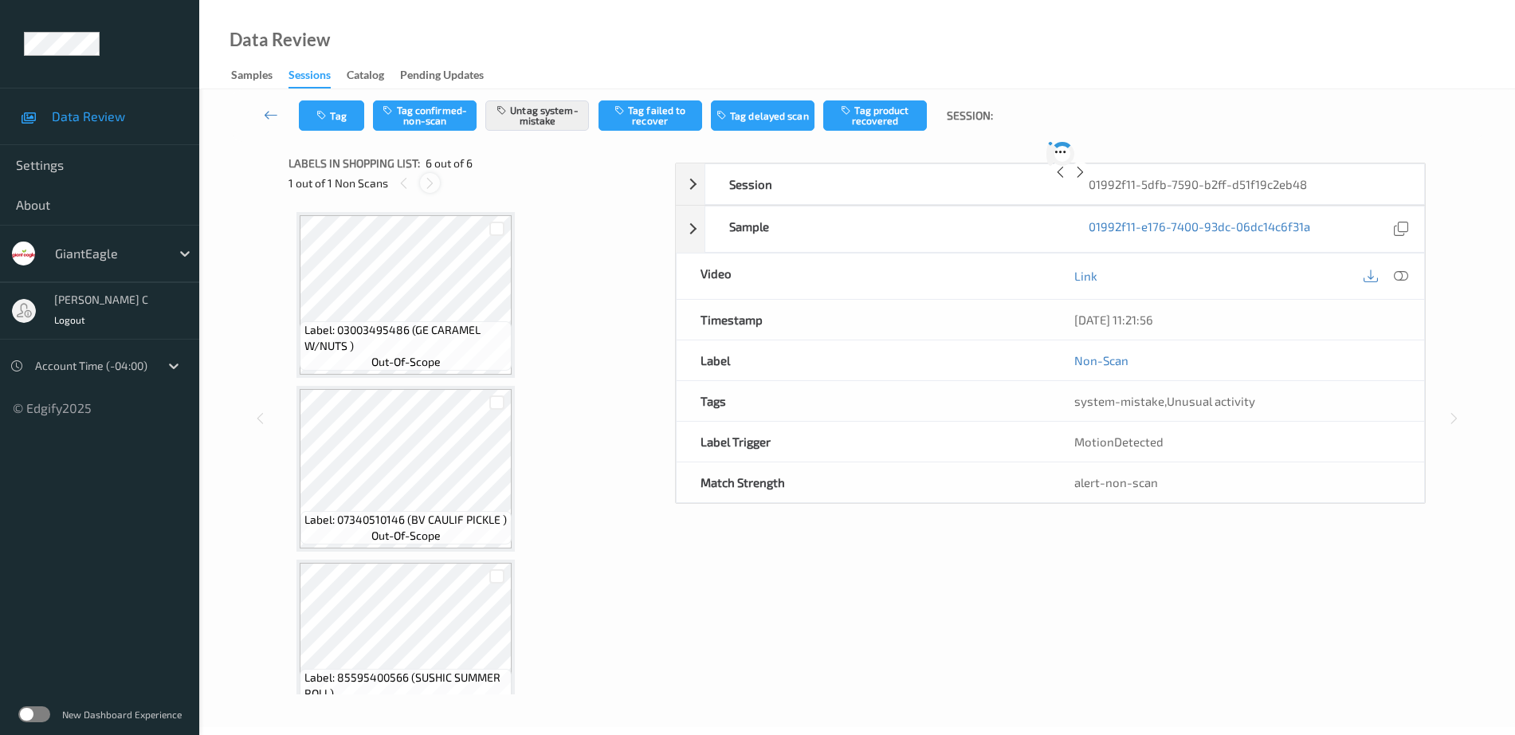
scroll to position [560, 0]
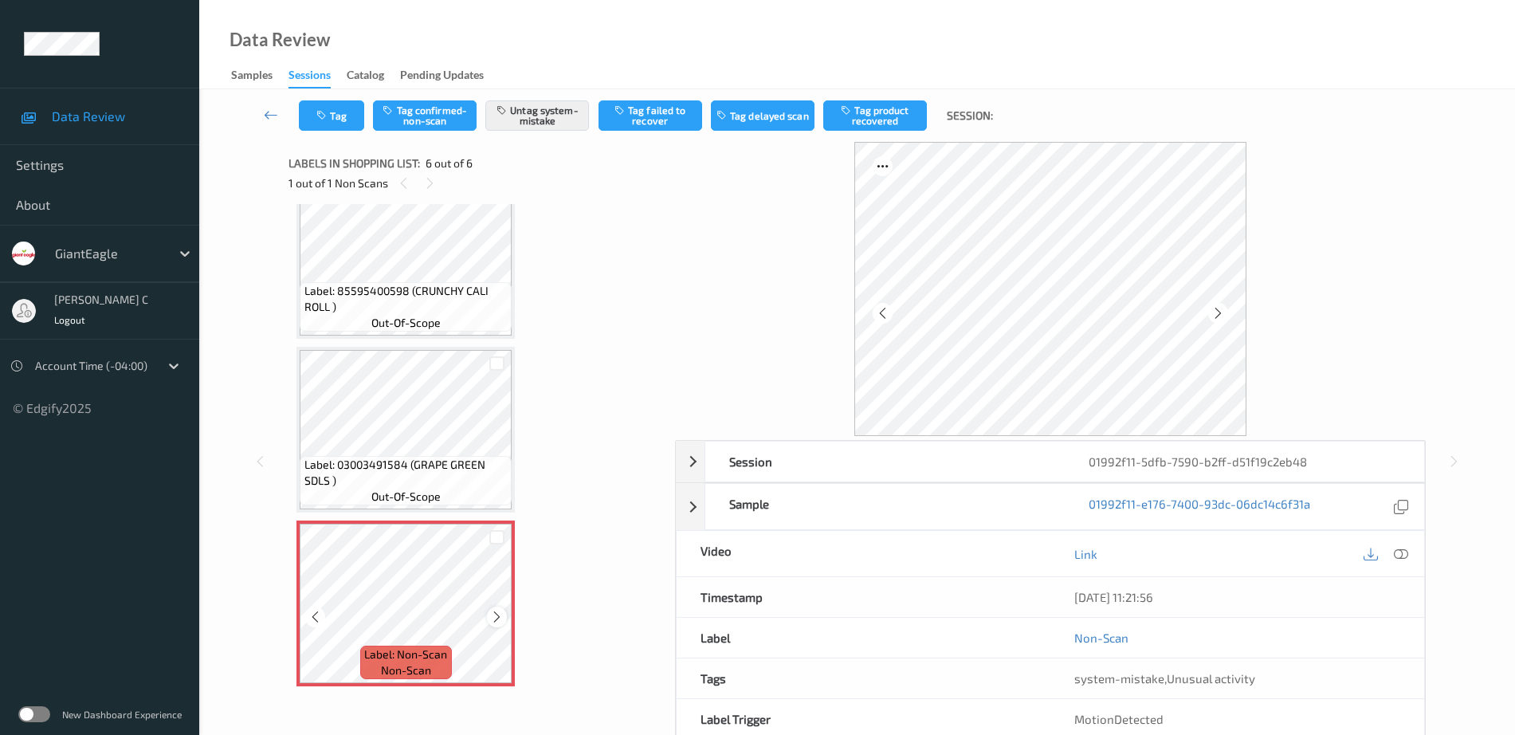
click at [493, 615] on icon at bounding box center [497, 617] width 14 height 14
click at [467, 459] on span "Label: 03003491584 (GRAPE GREEN SDLS )" at bounding box center [406, 473] width 204 height 32
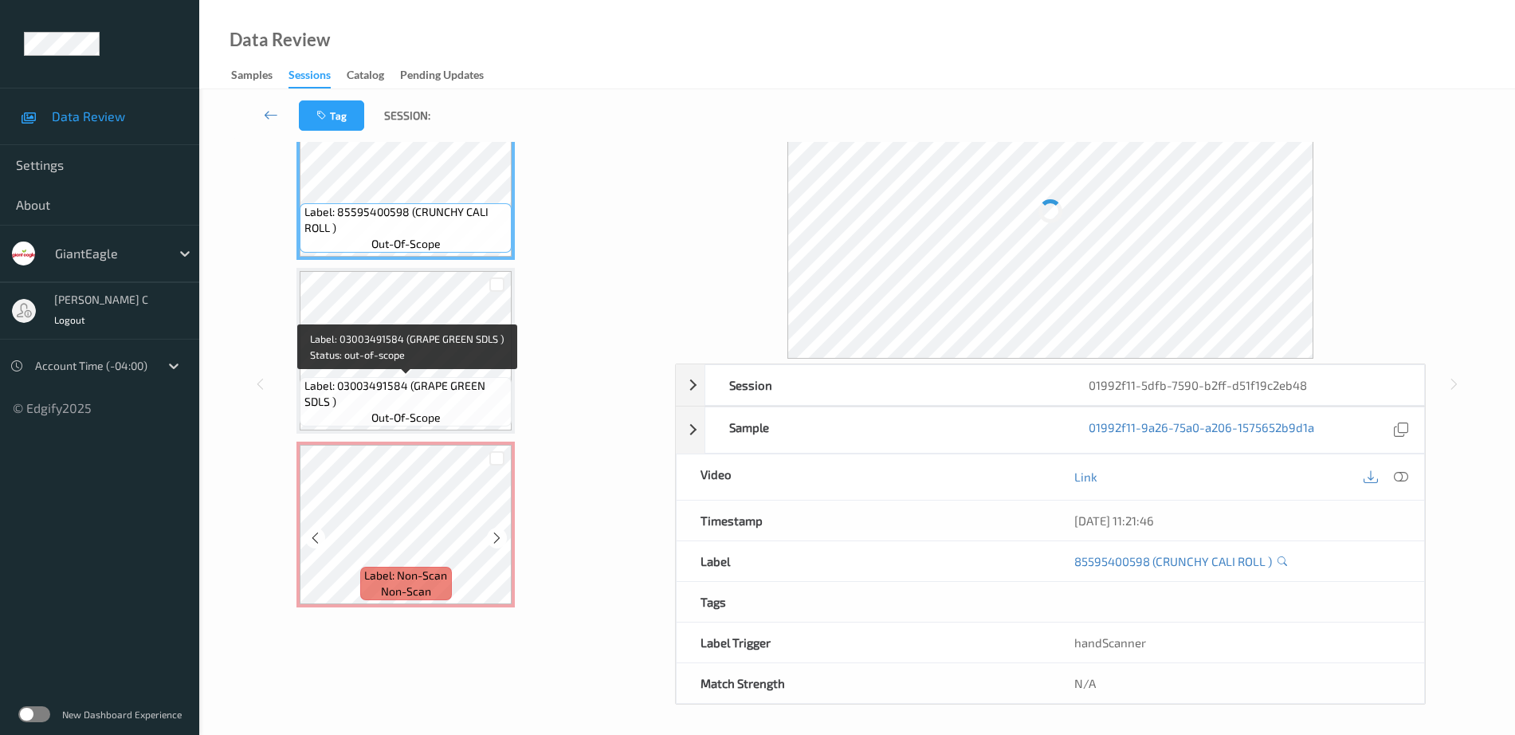
click at [407, 575] on span "Label: Non-Scan" at bounding box center [405, 576] width 83 height 16
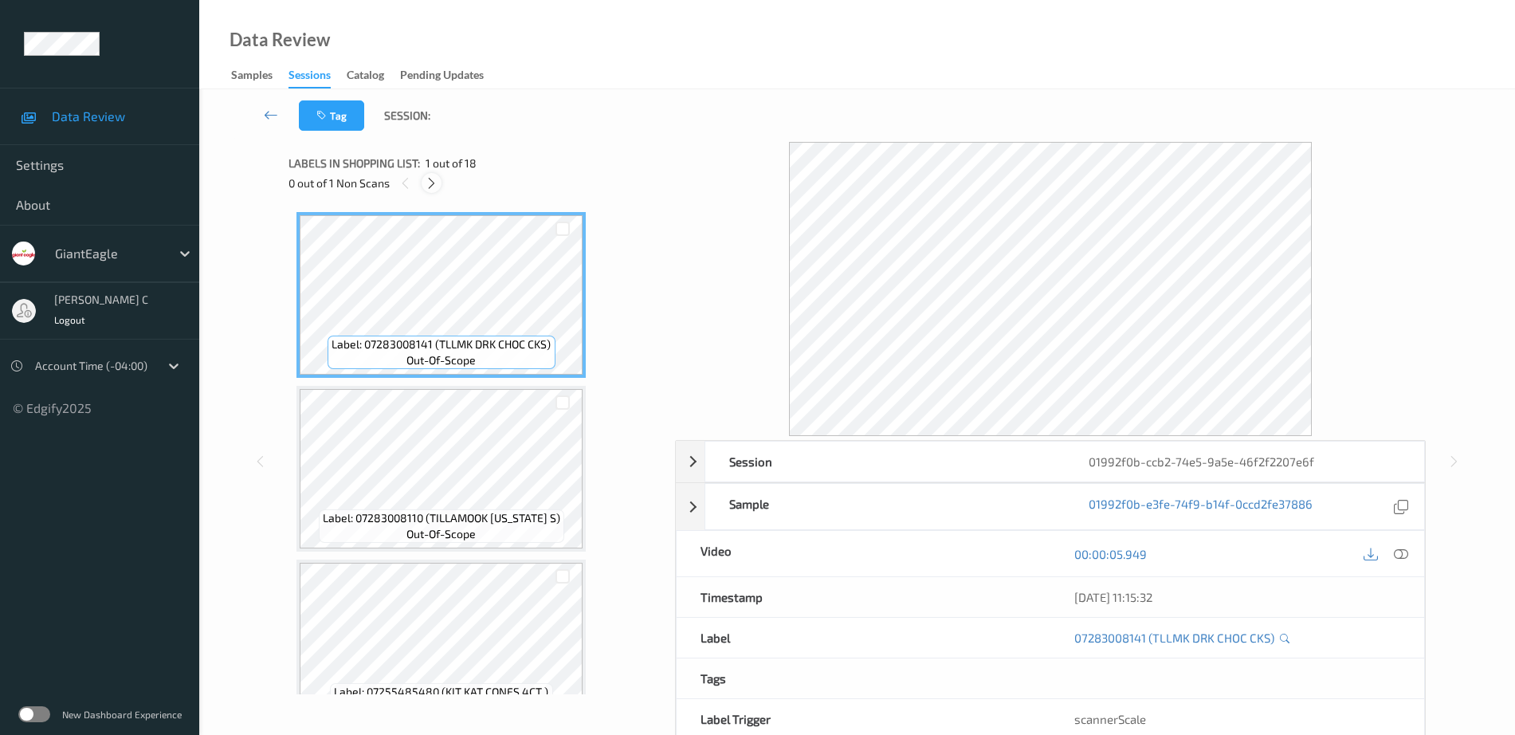
click at [430, 181] on icon at bounding box center [432, 183] width 14 height 14
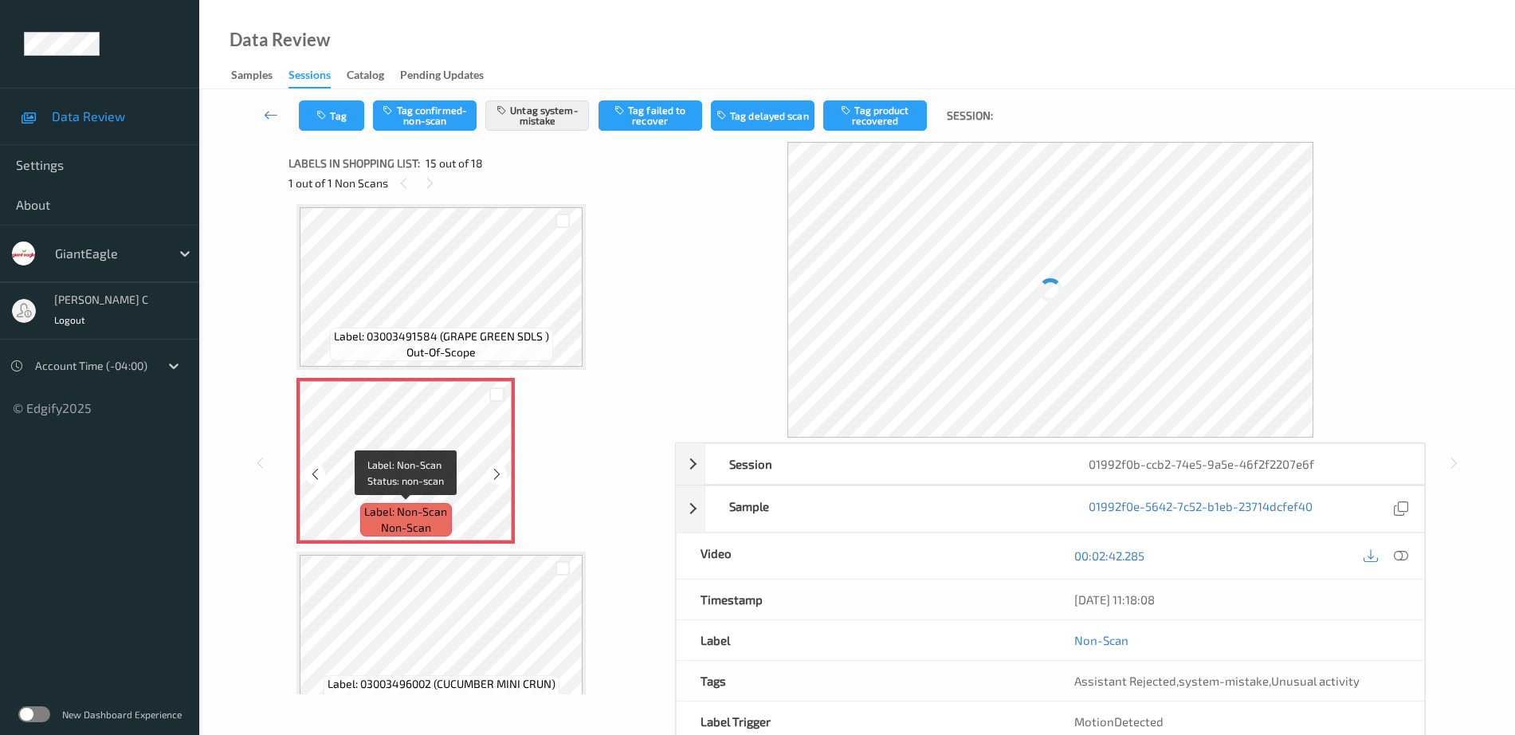
click at [441, 504] on span "Label: Non-Scan" at bounding box center [405, 512] width 83 height 16
click at [495, 468] on icon at bounding box center [497, 474] width 14 height 14
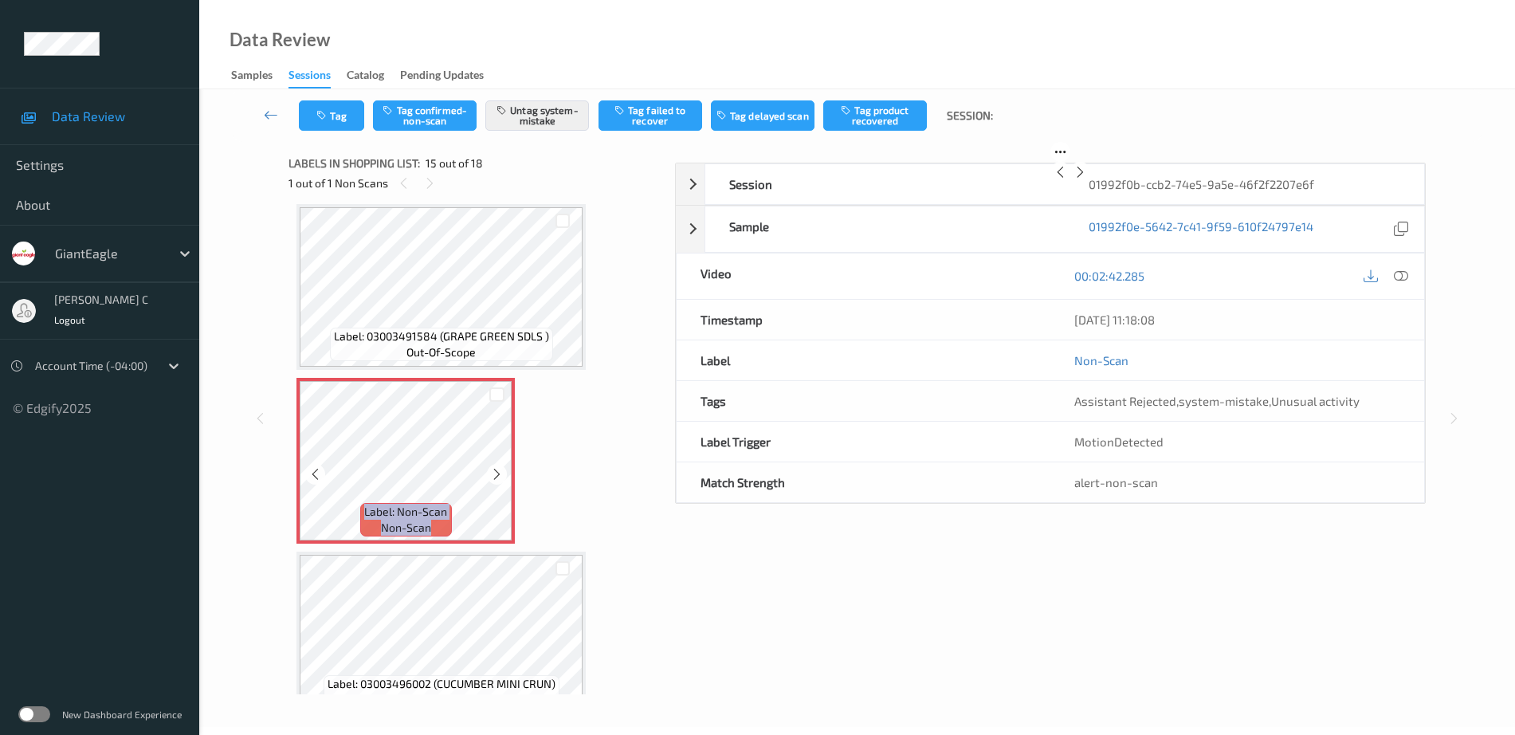
click at [495, 468] on icon at bounding box center [497, 474] width 14 height 14
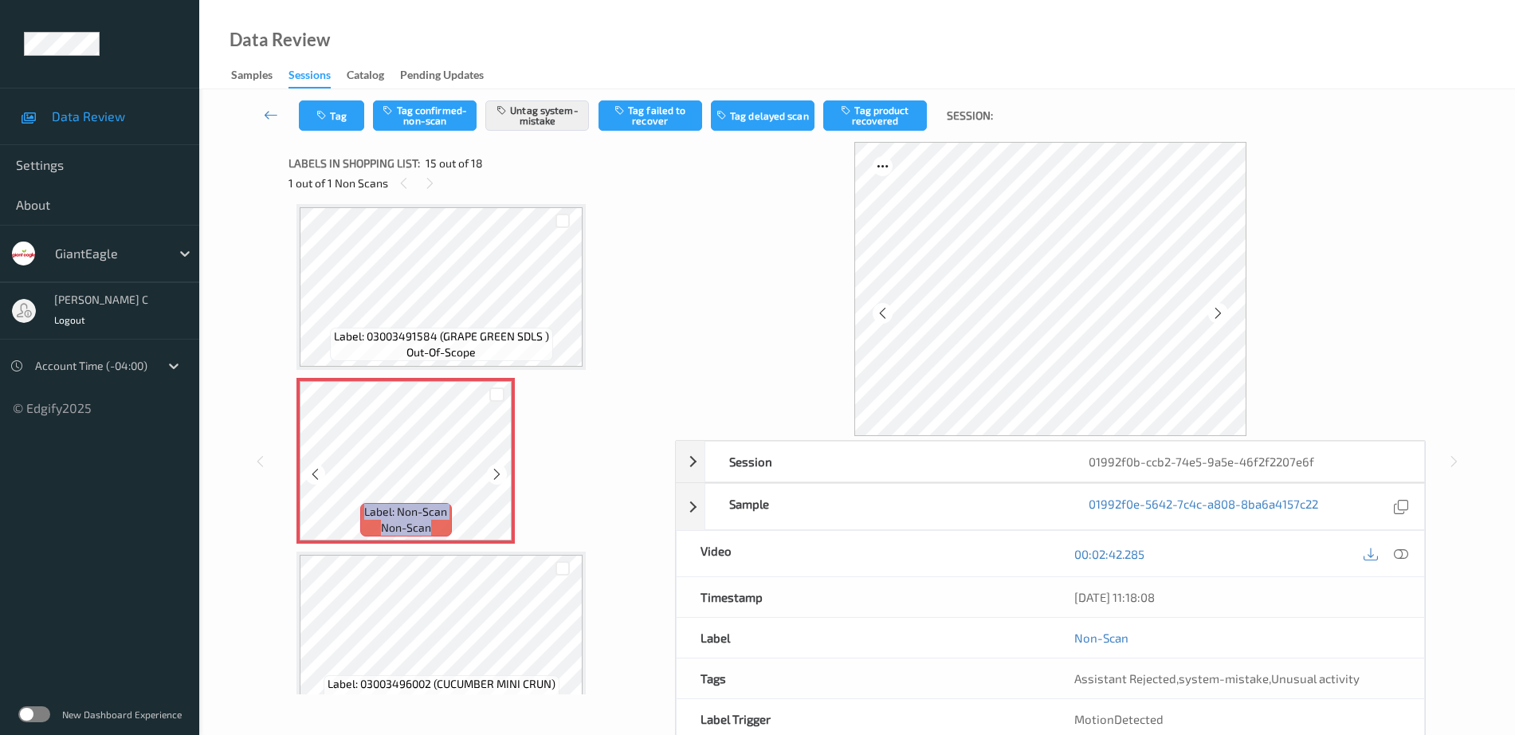
click at [495, 468] on icon at bounding box center [497, 474] width 14 height 14
click at [450, 348] on span "out-of-scope" at bounding box center [441, 352] width 69 height 16
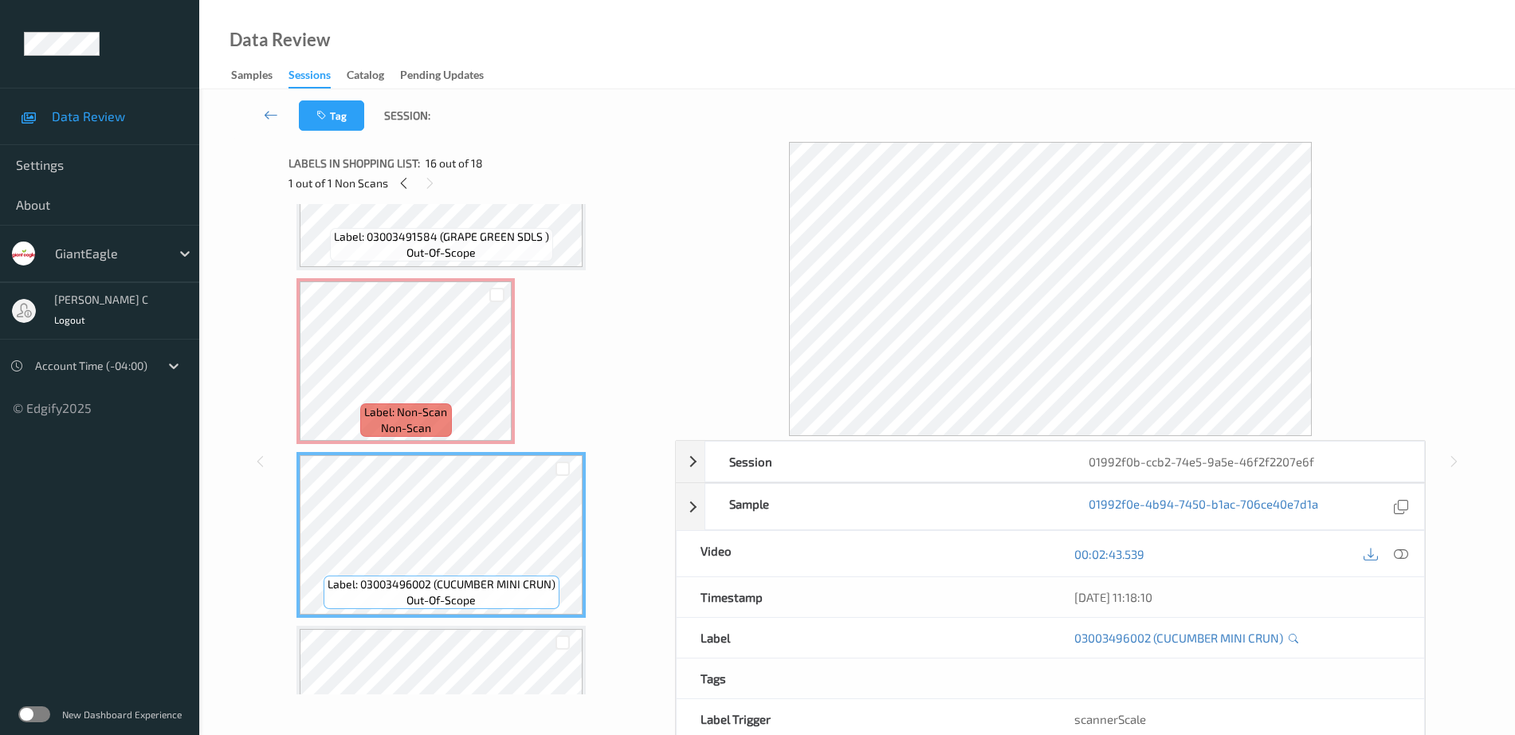
scroll to position [2167, 0]
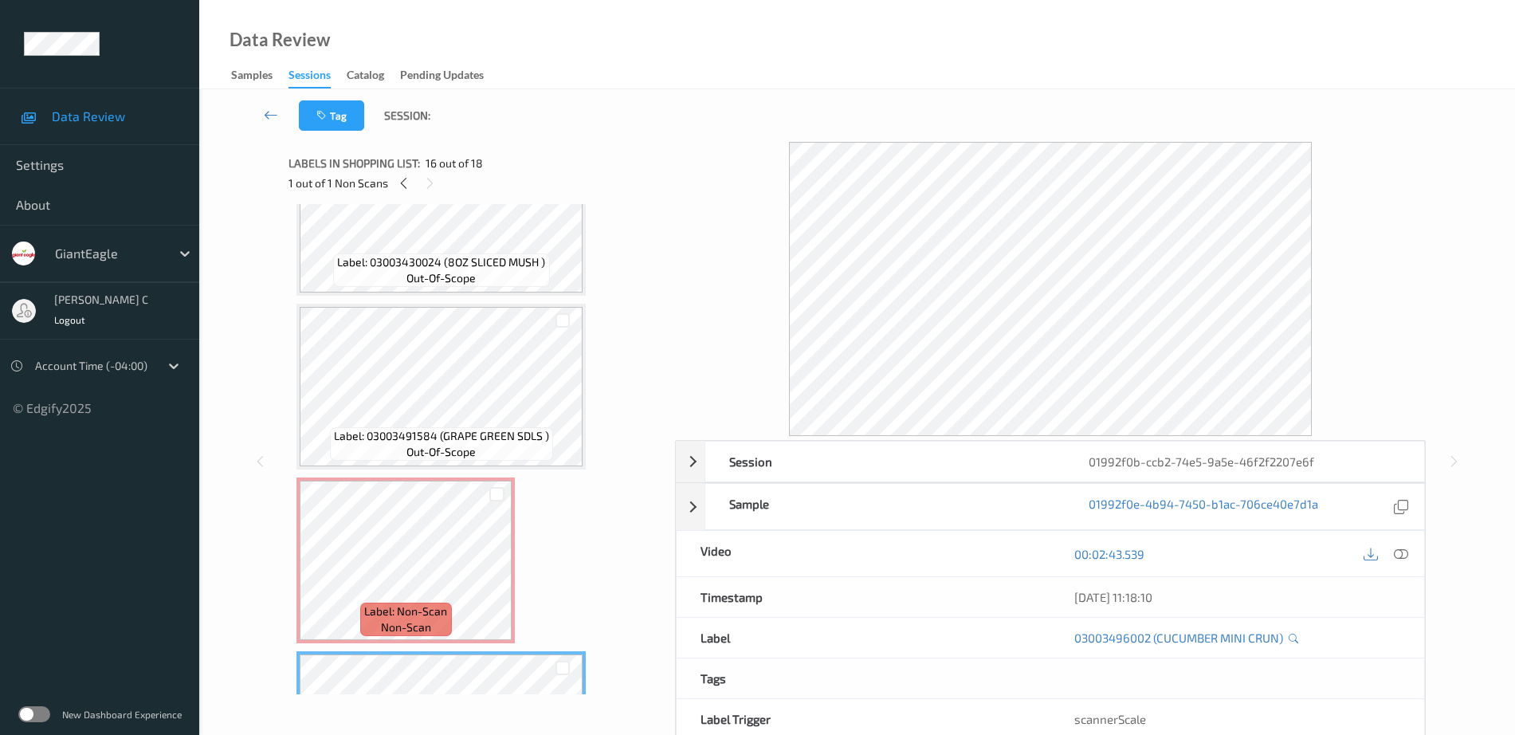
click at [449, 439] on span "Label: 03003491584 (GRAPE GREEN SDLS )" at bounding box center [441, 436] width 215 height 16
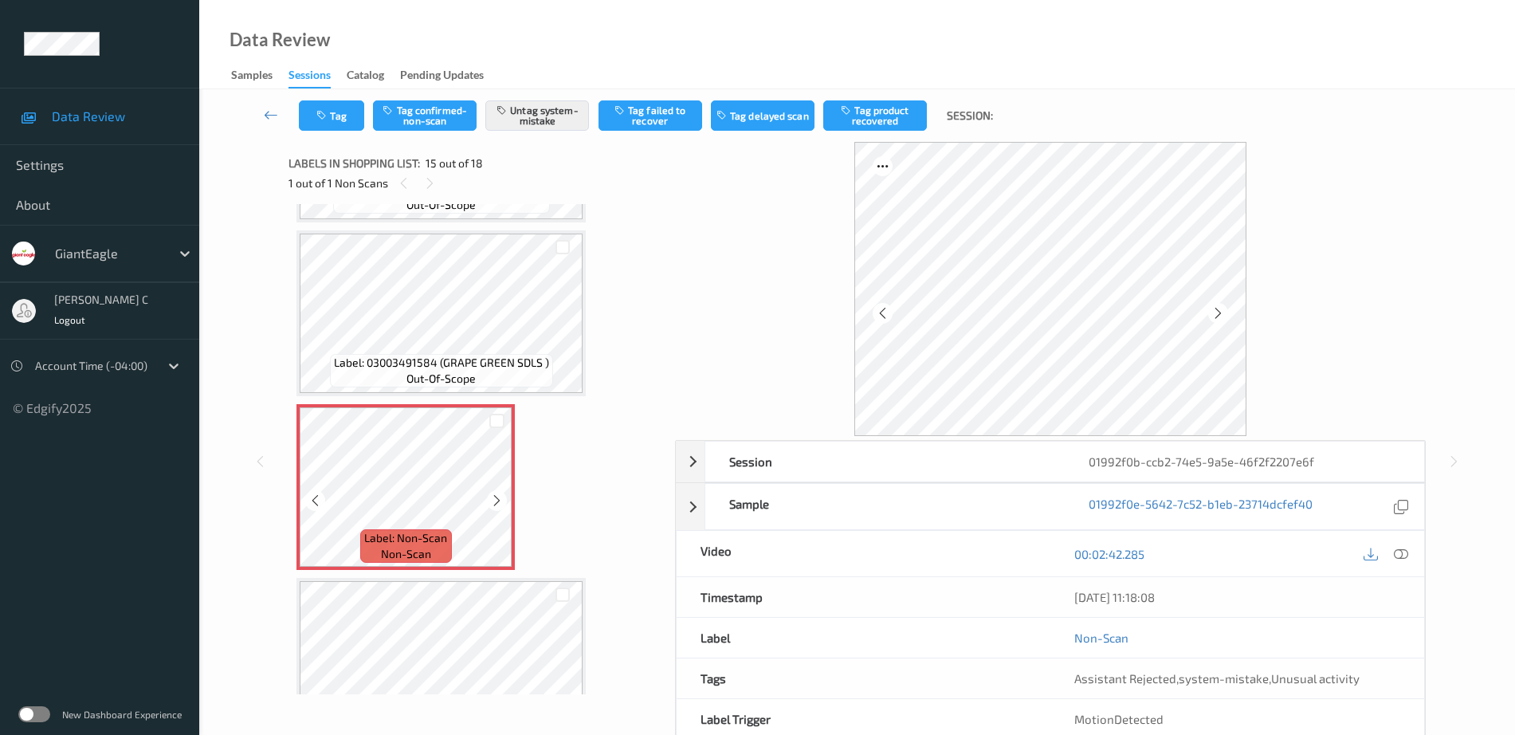
scroll to position [2267, 0]
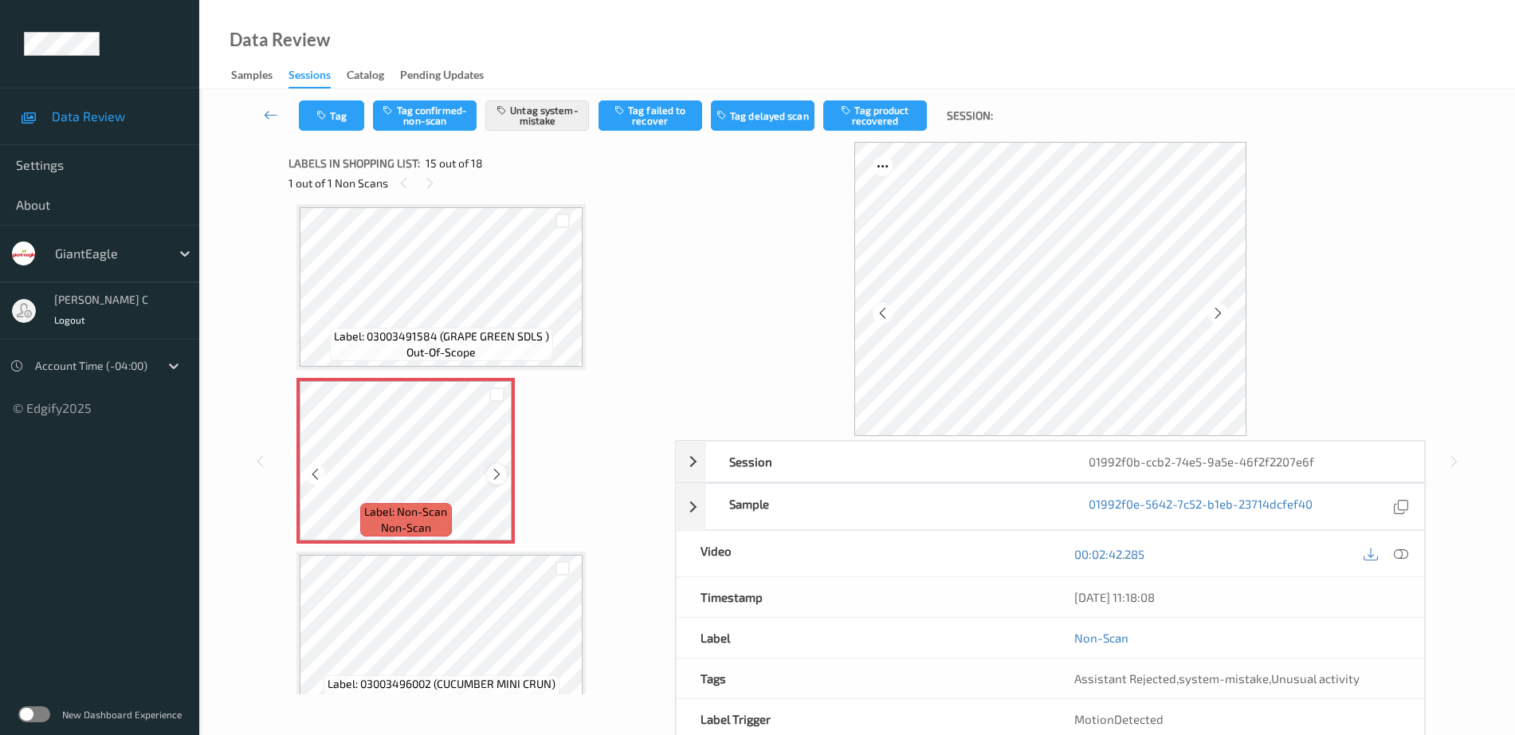
click at [505, 473] on div at bounding box center [497, 474] width 20 height 20
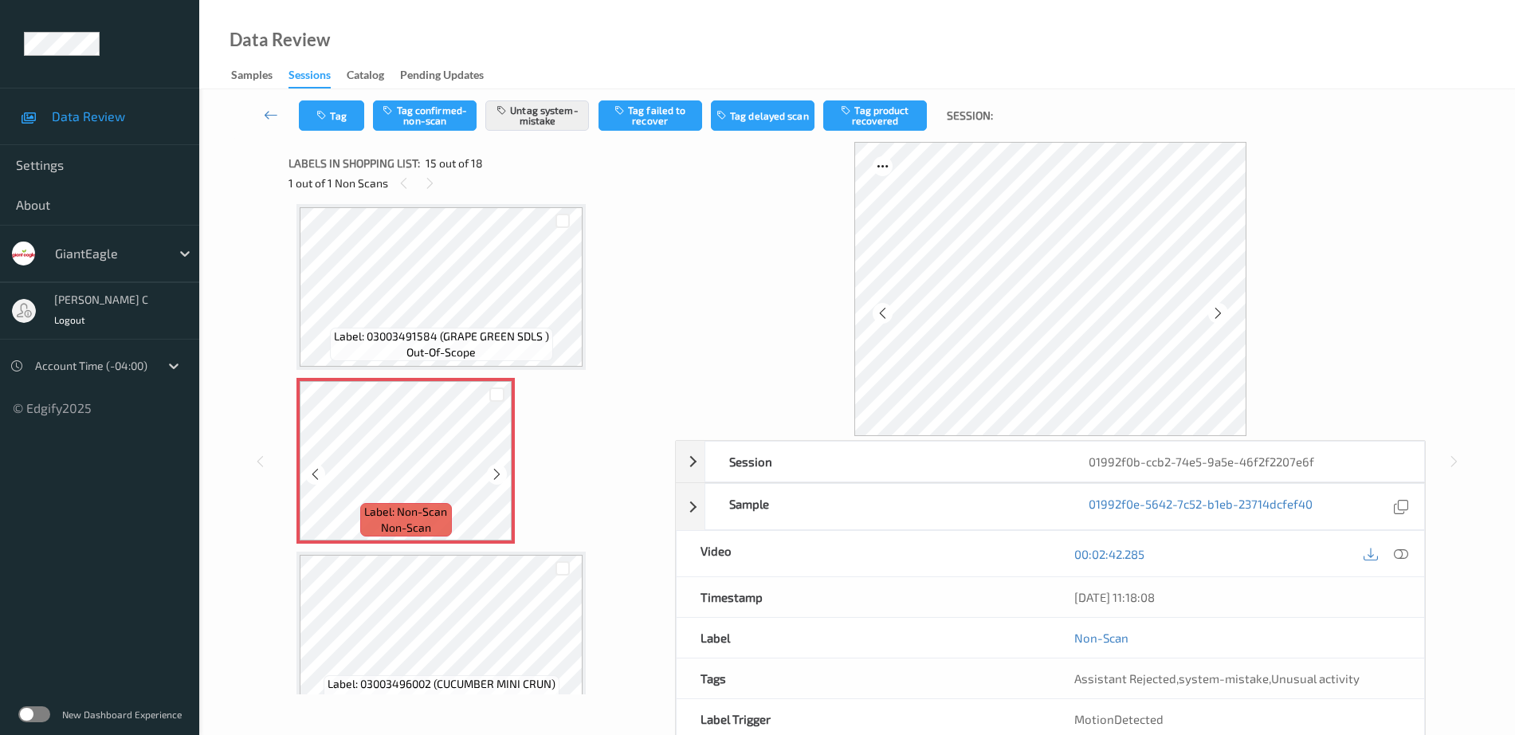
click at [505, 473] on div at bounding box center [497, 474] width 20 height 20
click at [430, 337] on span "Label: 03003491584 (GRAPE GREEN SDLS )" at bounding box center [441, 336] width 215 height 16
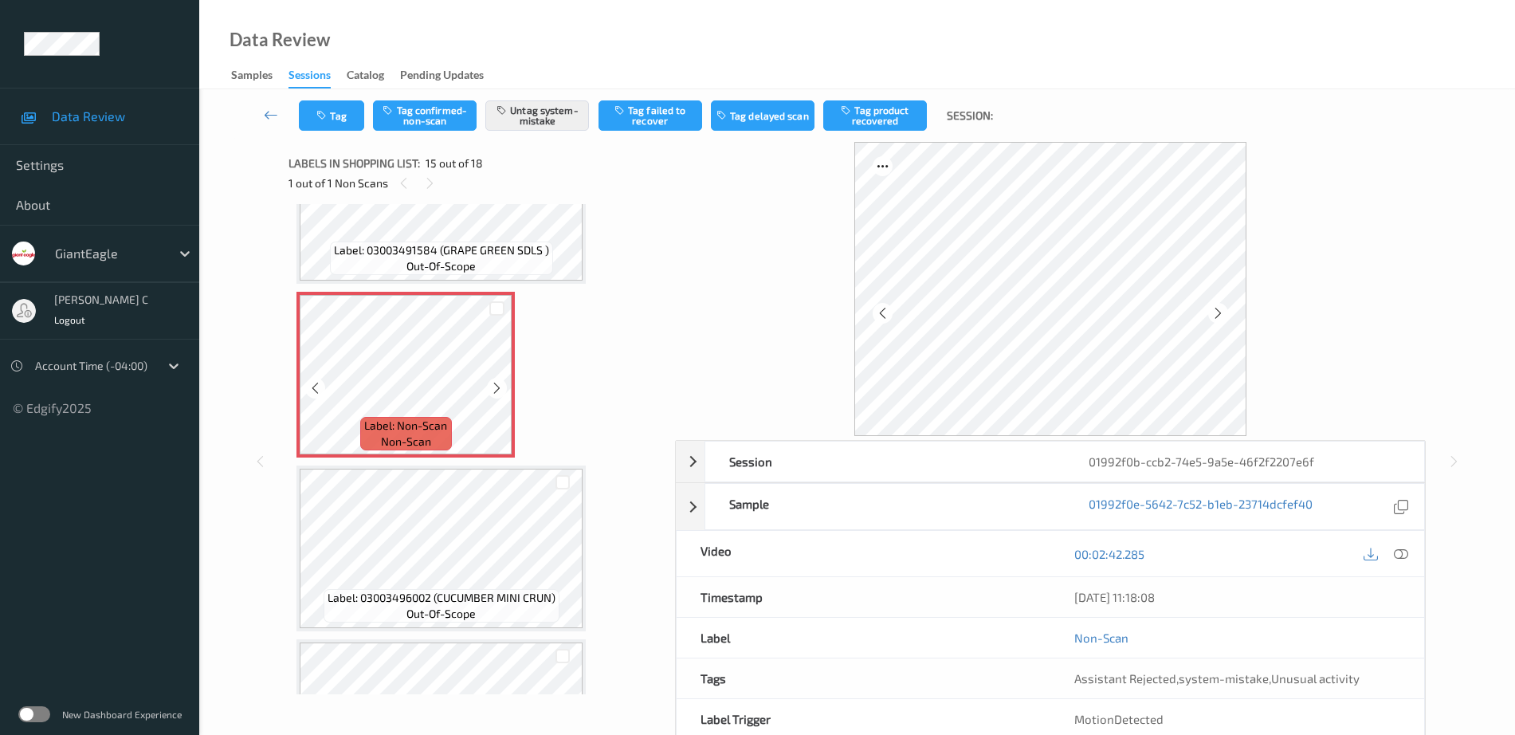
scroll to position [2367, 0]
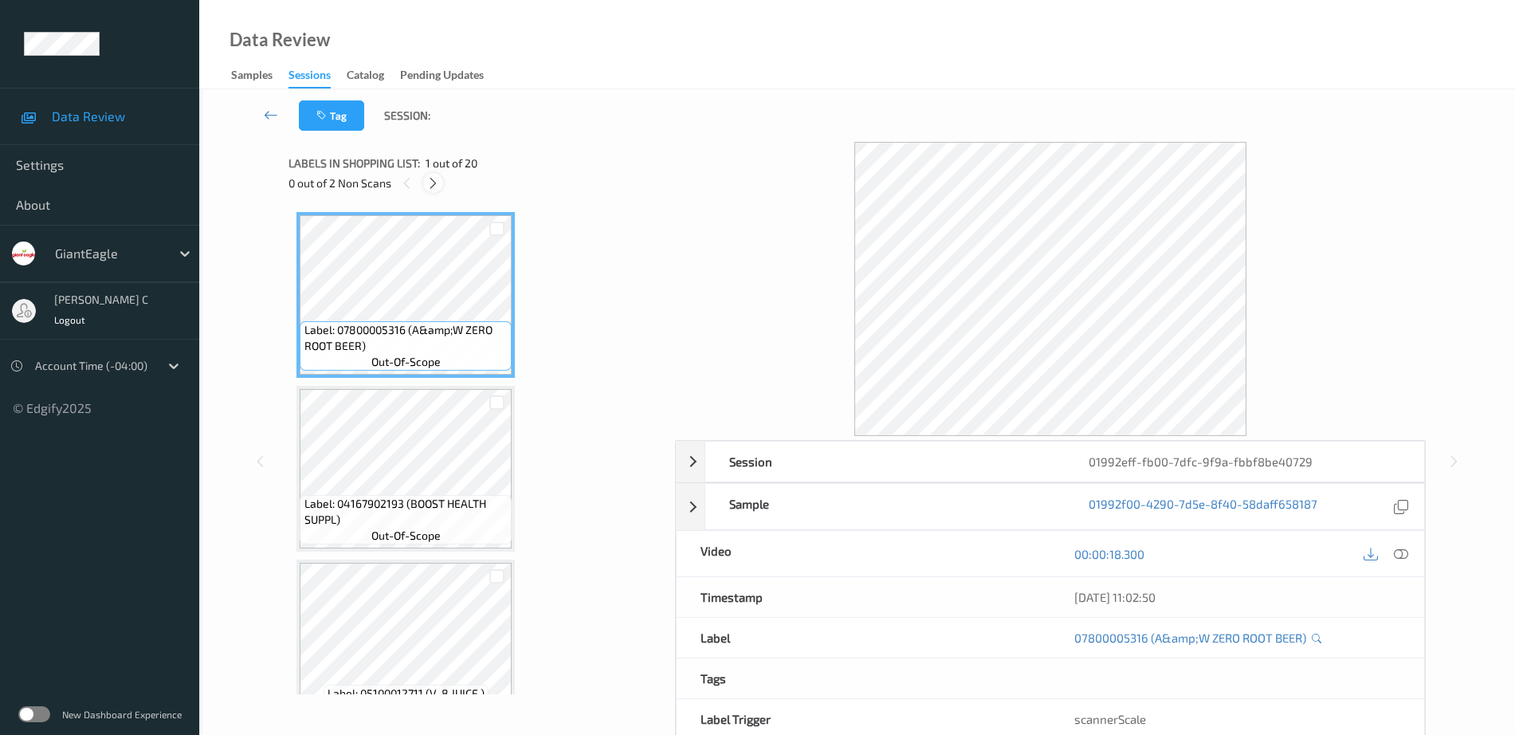
click at [430, 184] on icon at bounding box center [433, 183] width 14 height 14
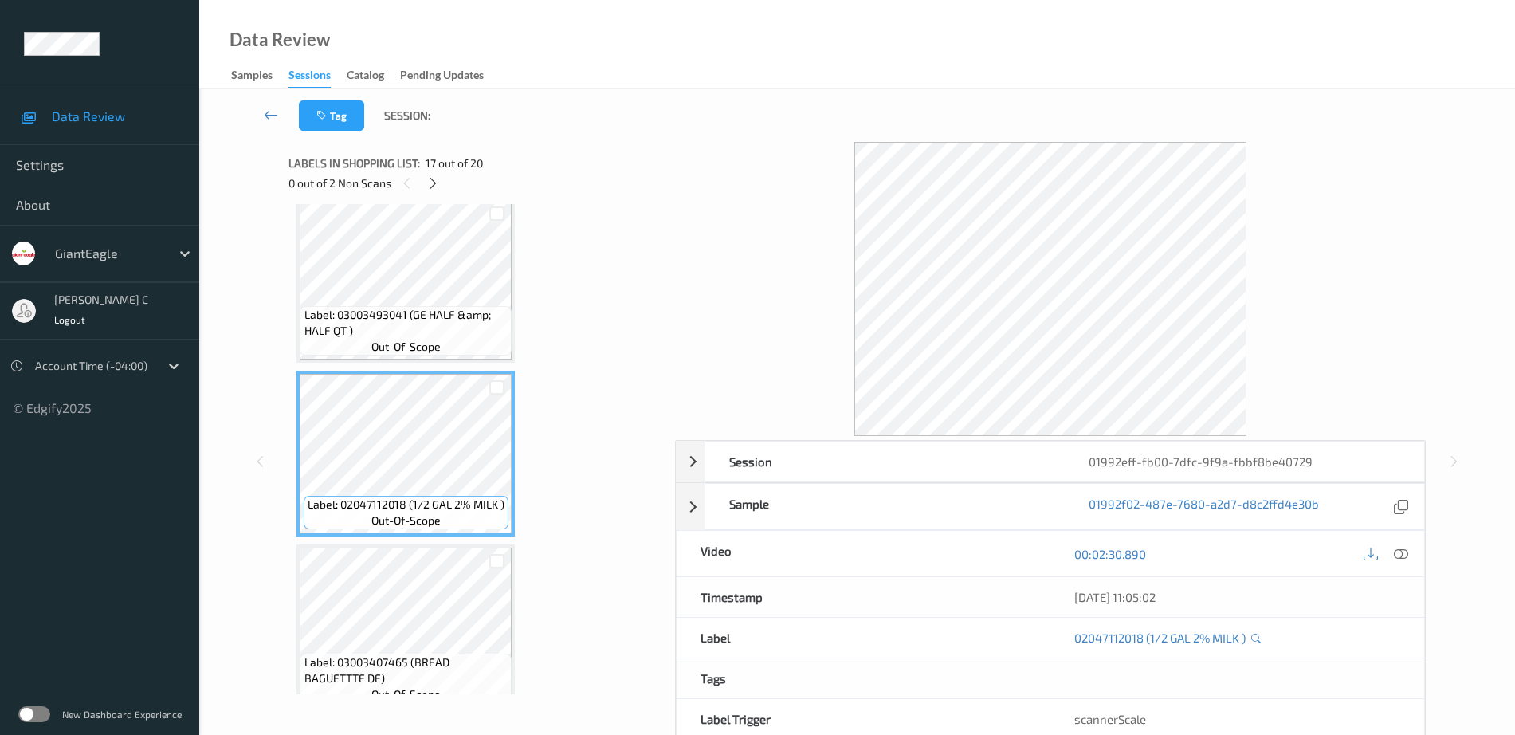
scroll to position [2595, 0]
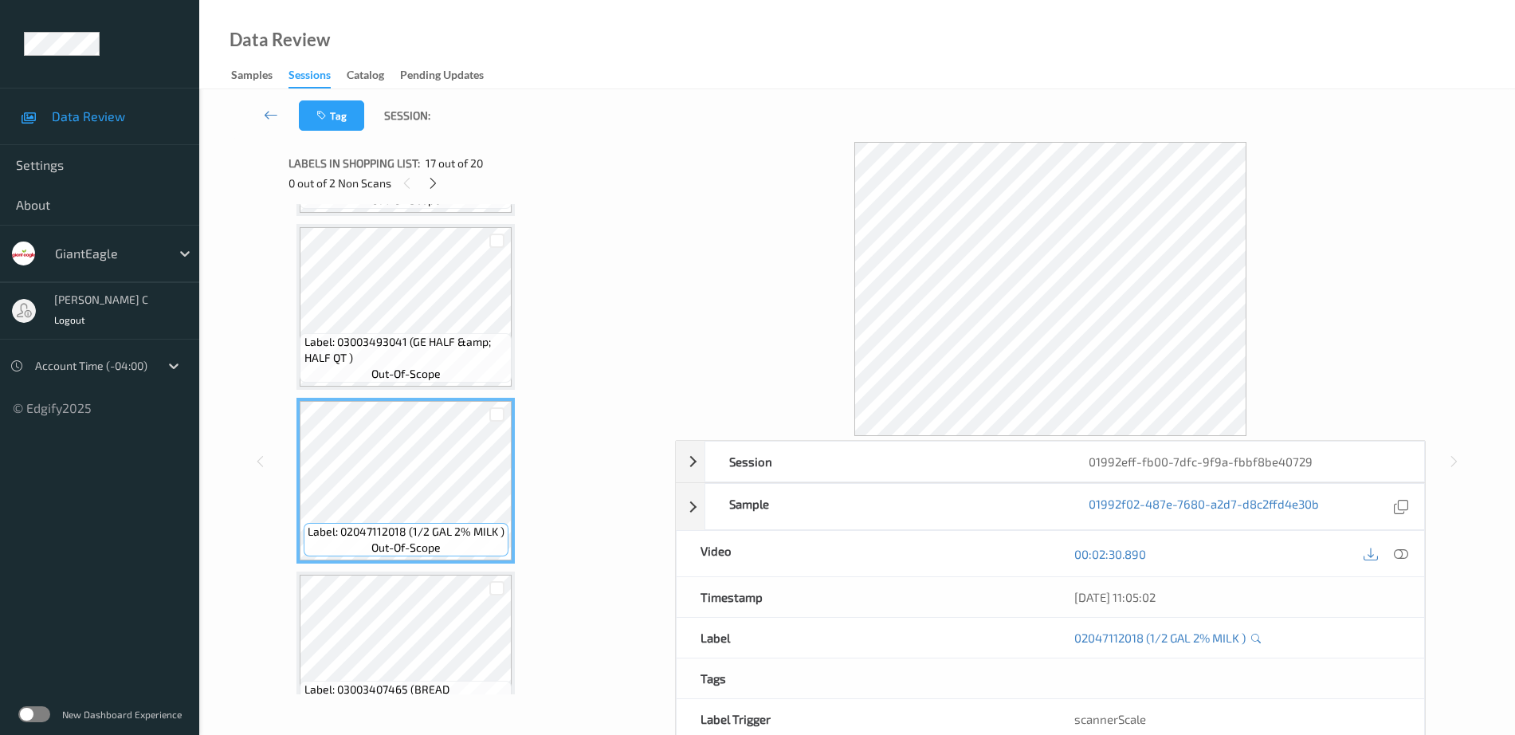
click at [403, 342] on span "Label: 03003493041 (GE HALF &amp; HALF QT )" at bounding box center [406, 350] width 204 height 32
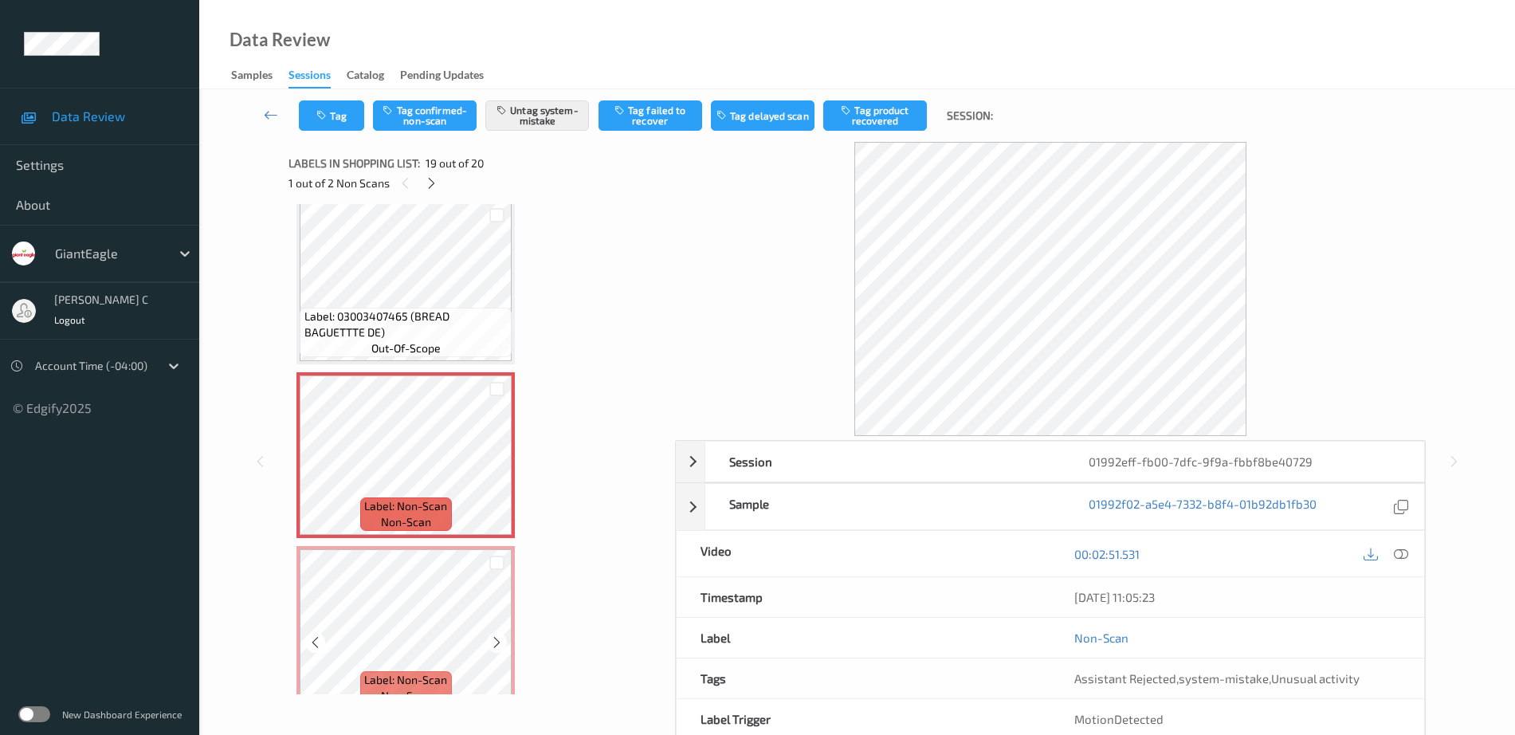
scroll to position [2993, 0]
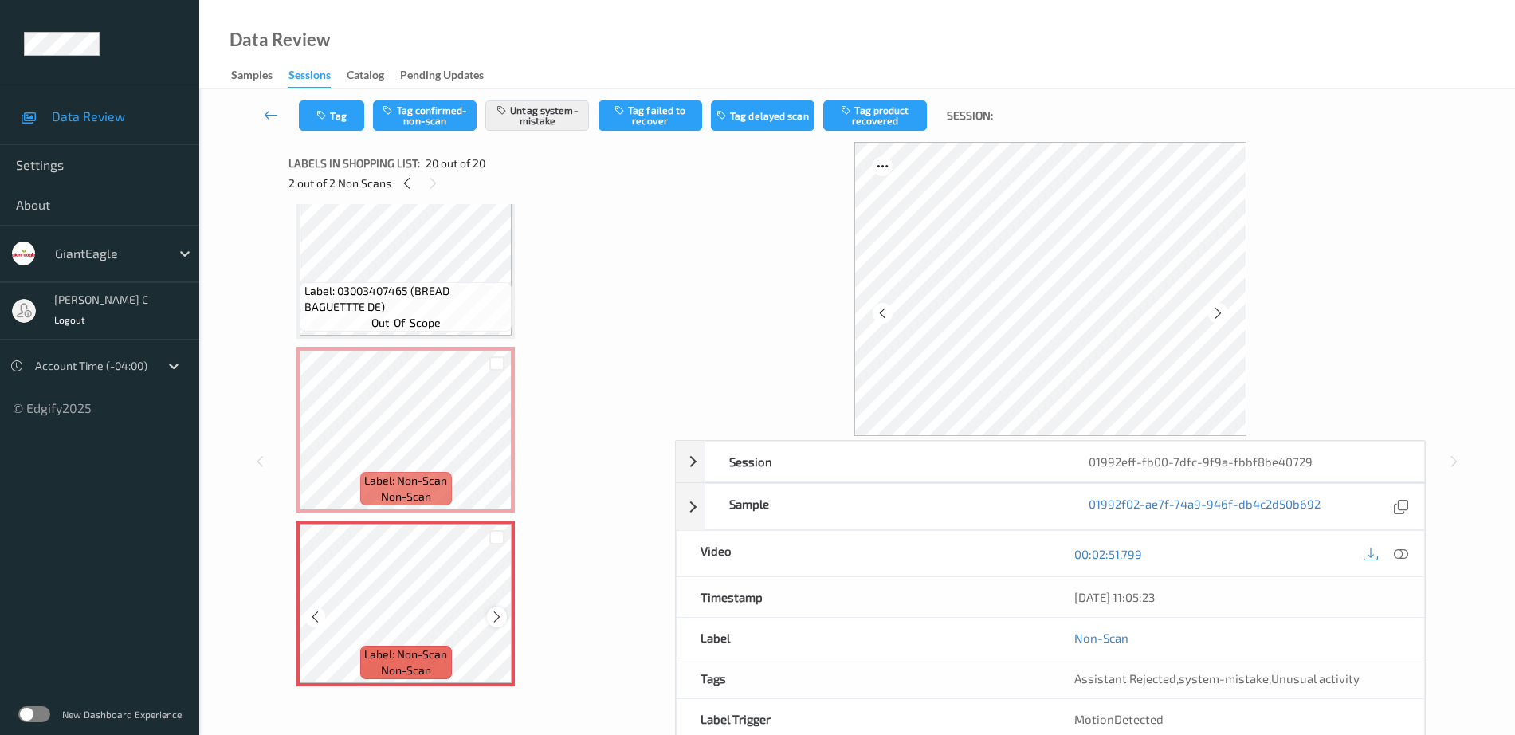
click at [496, 615] on icon at bounding box center [497, 617] width 14 height 14
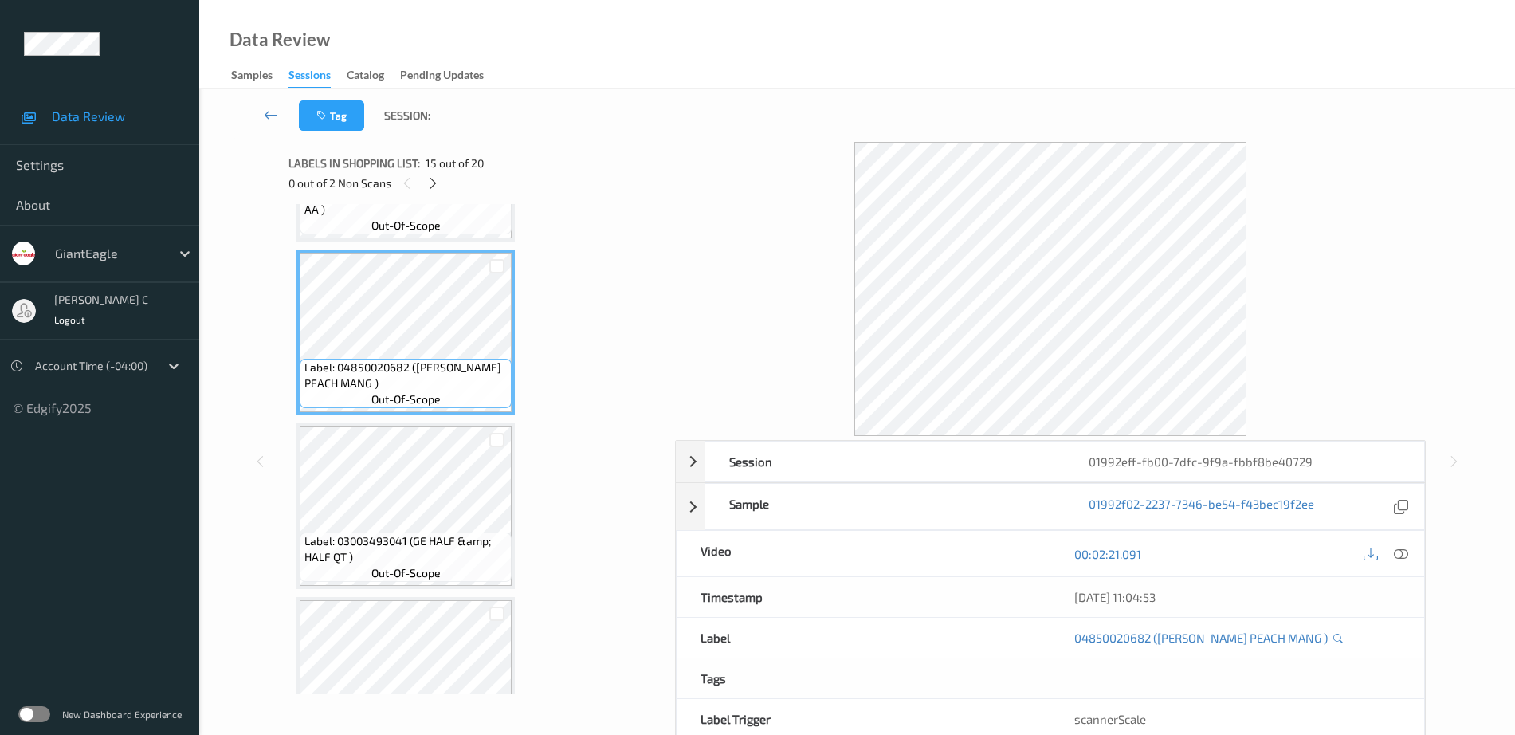
scroll to position [2196, 0]
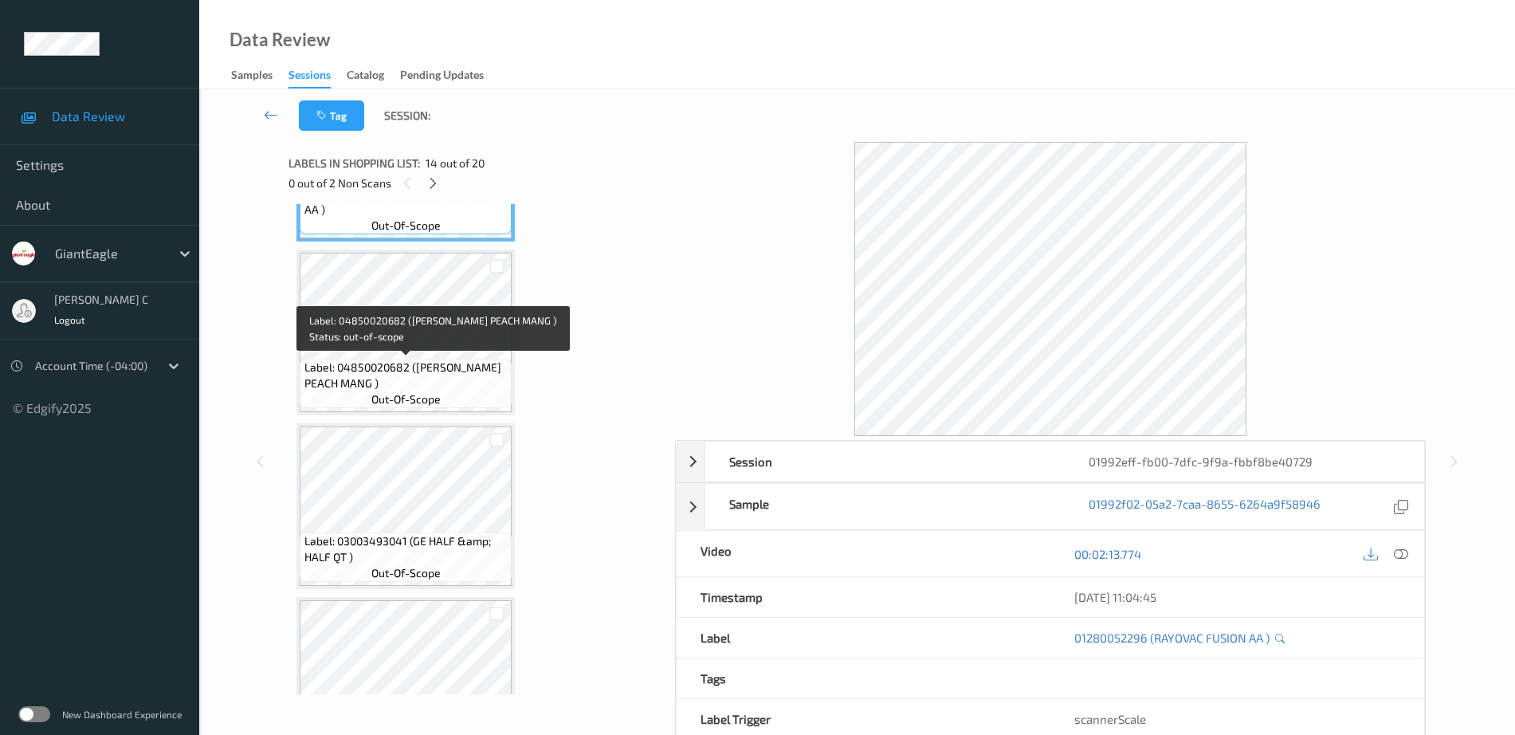
click at [422, 387] on span "Label: 04850020682 (DOLE PEACH MANG )" at bounding box center [406, 375] width 204 height 32
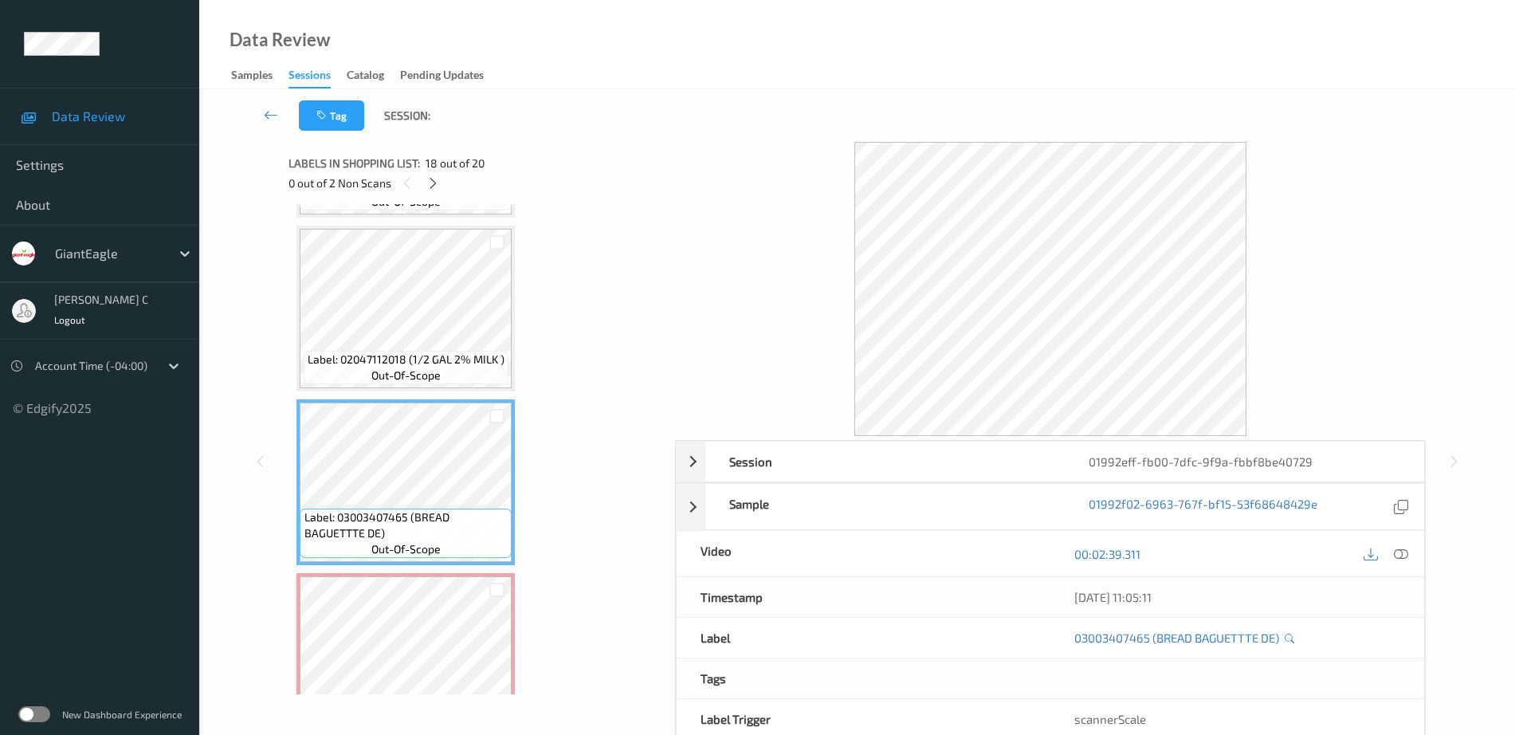
scroll to position [2794, 0]
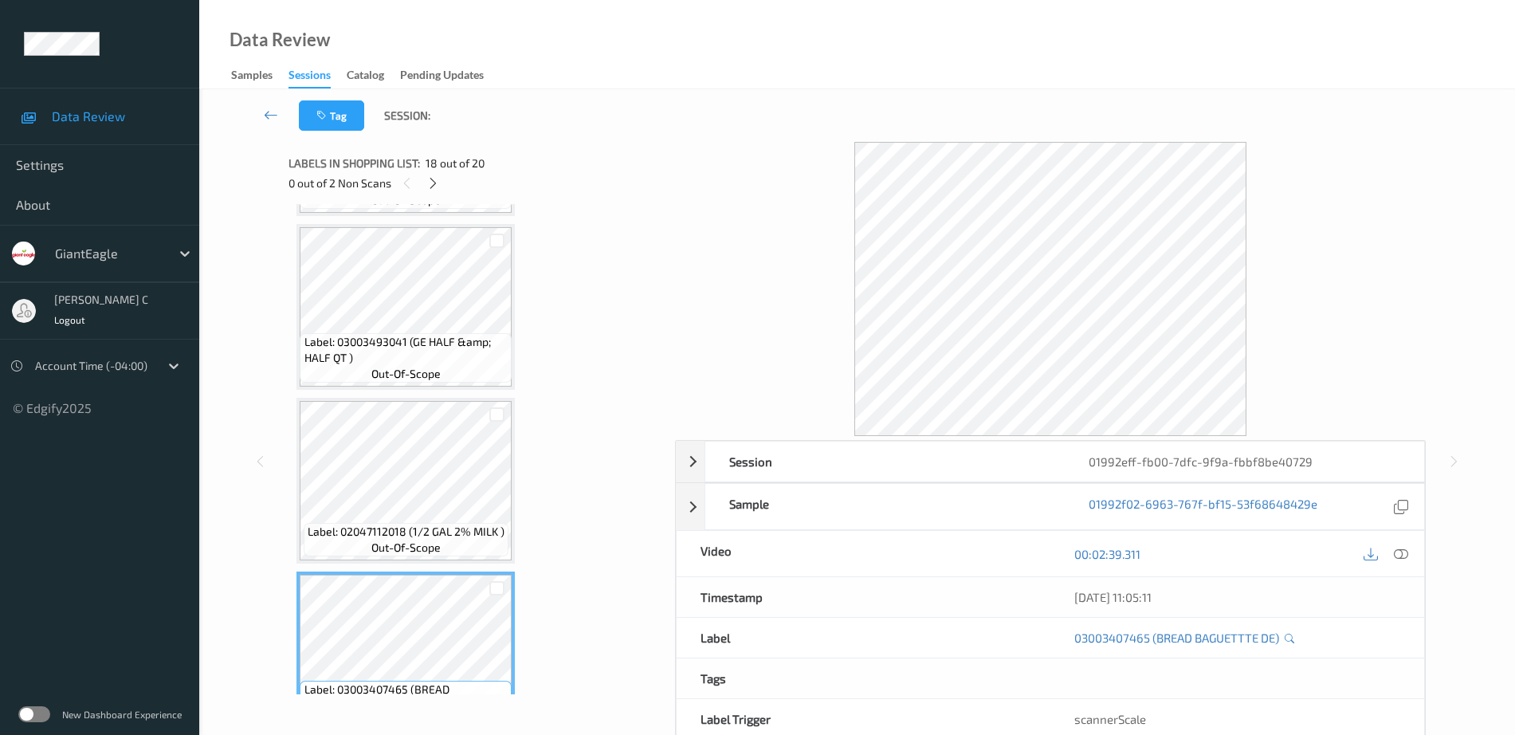
scroll to position [2993, 0]
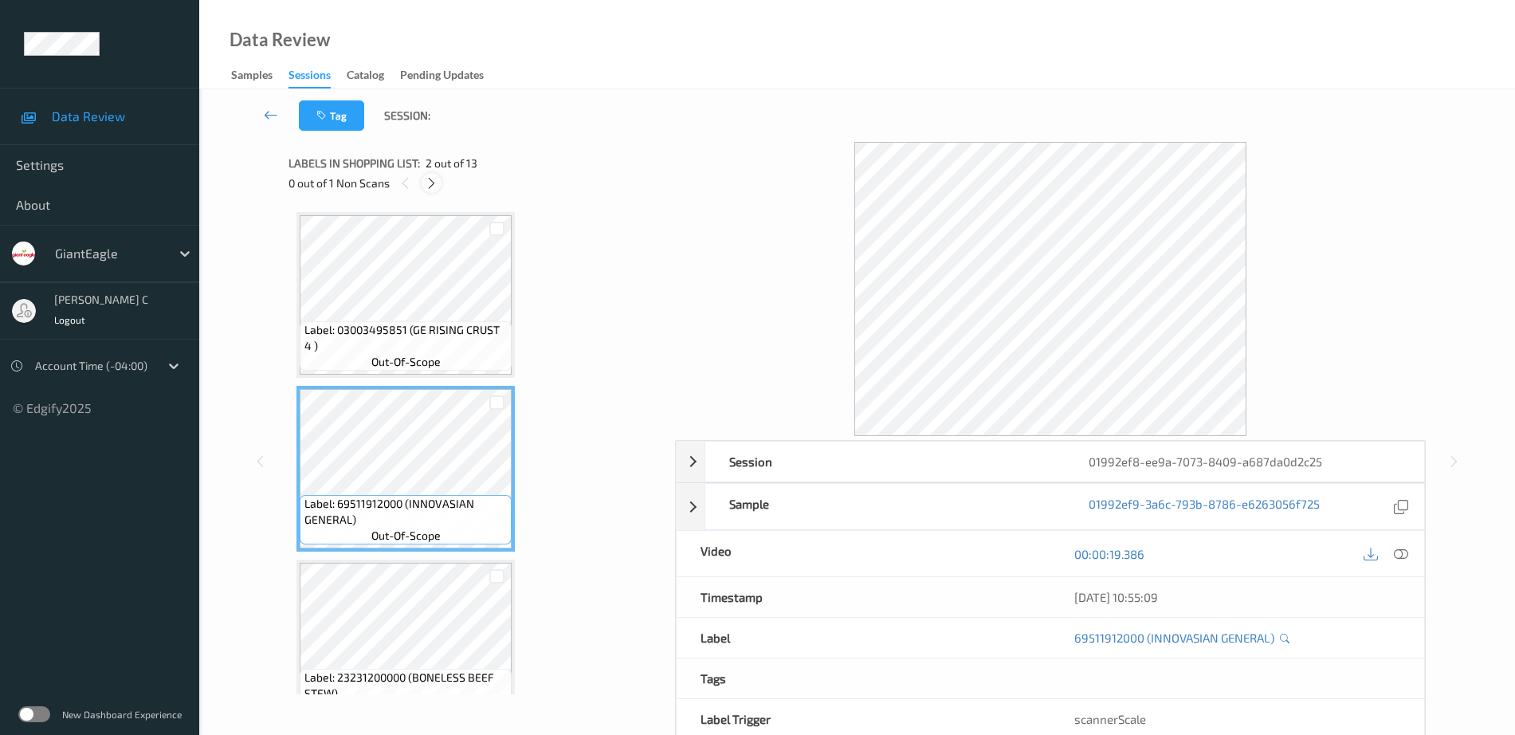
click at [428, 174] on div at bounding box center [432, 183] width 20 height 20
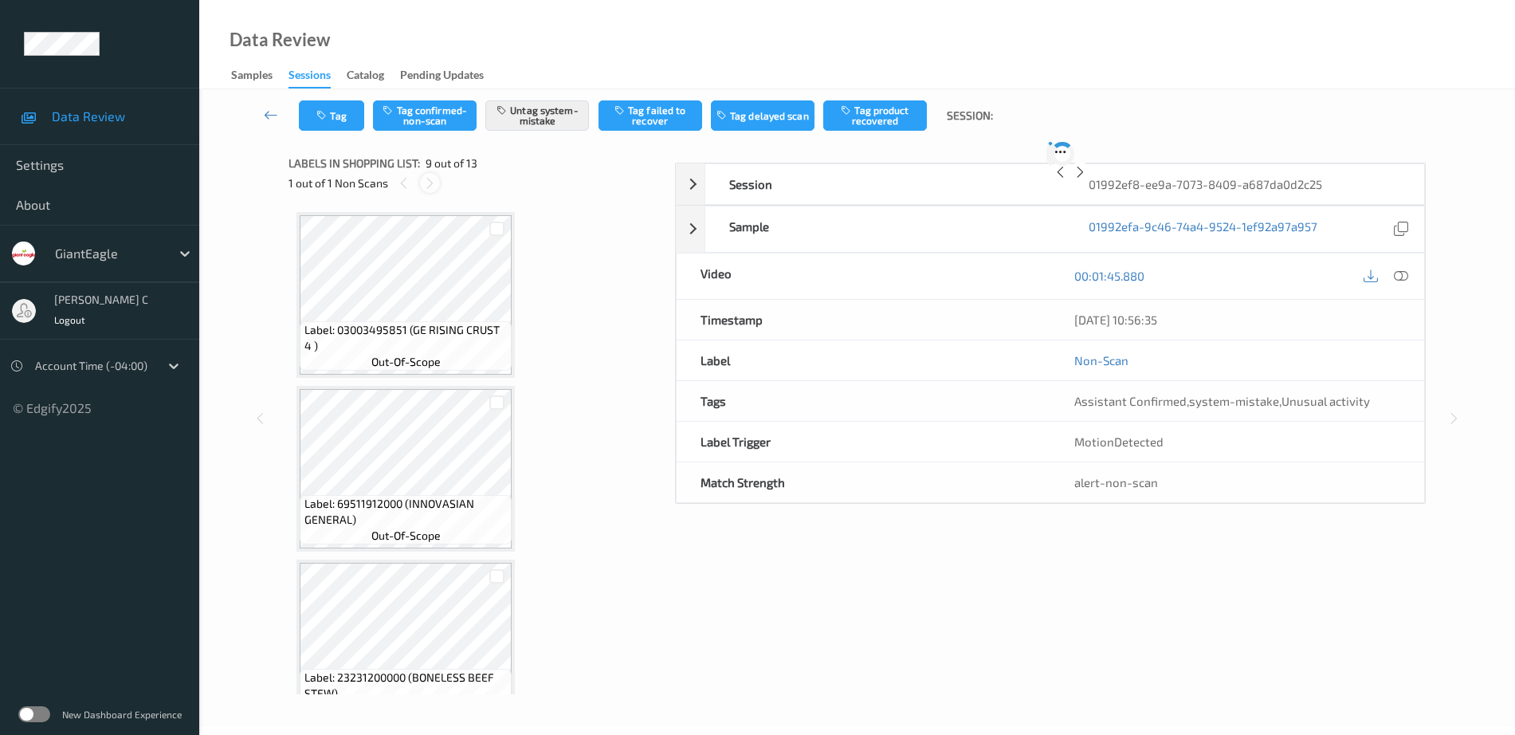
scroll to position [1224, 0]
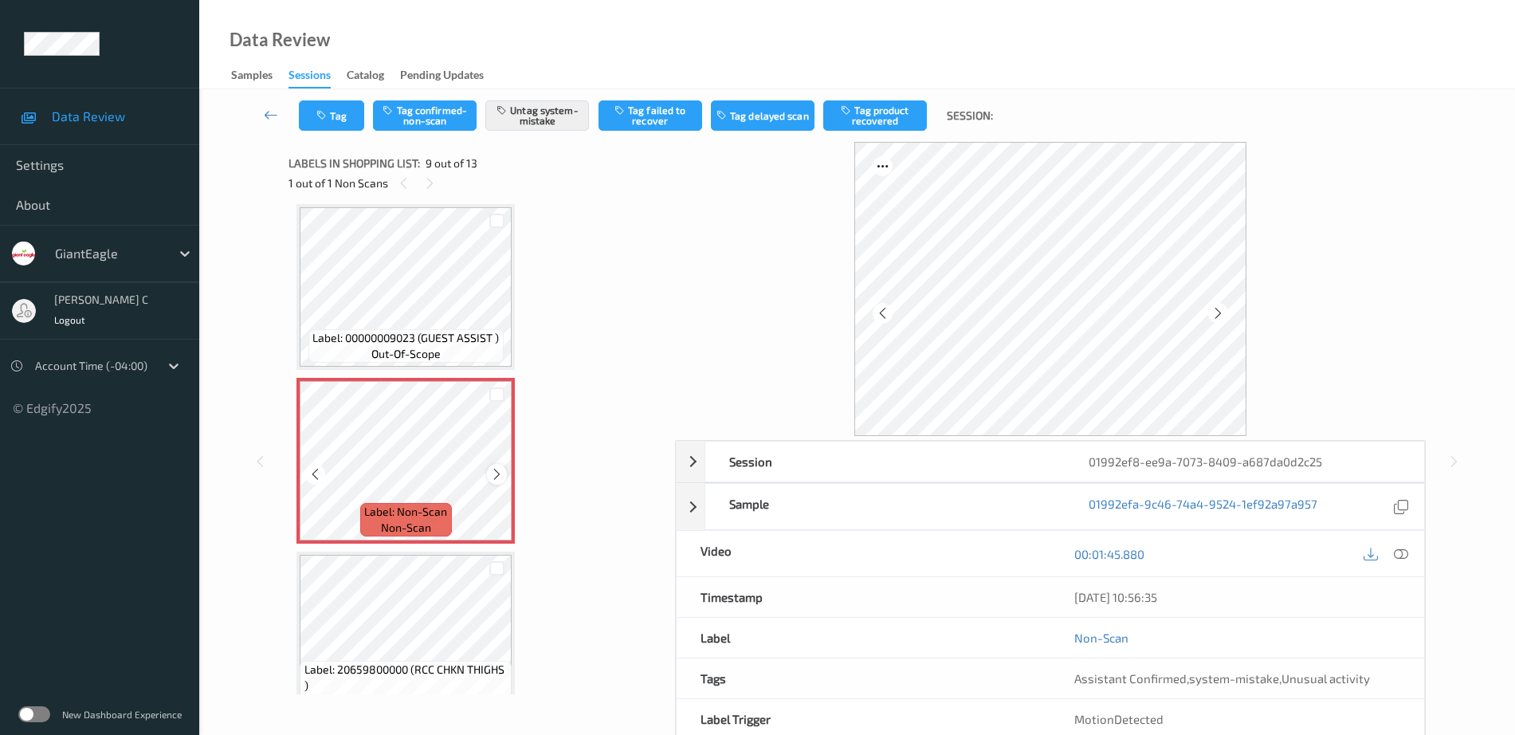
click at [500, 481] on icon at bounding box center [497, 474] width 14 height 14
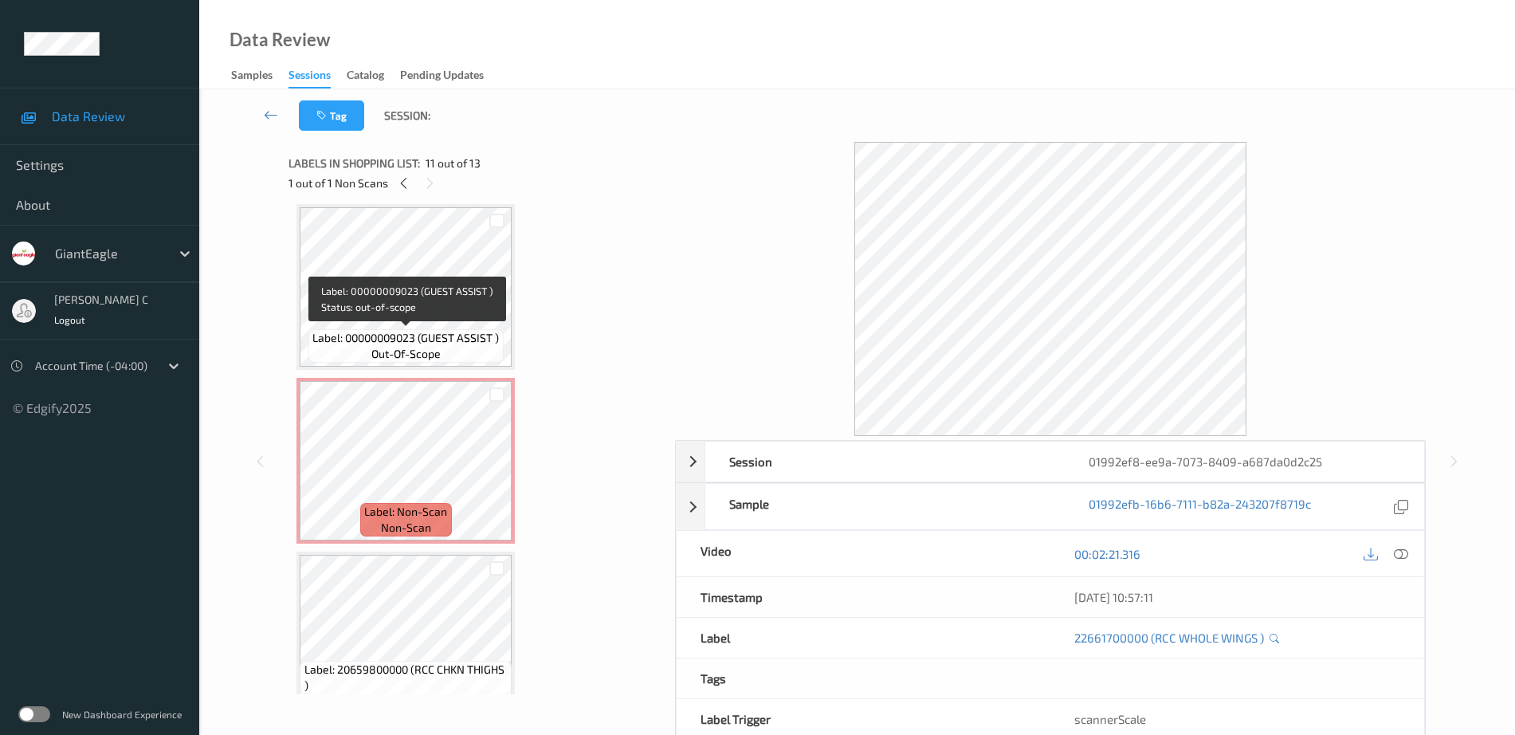
click at [443, 331] on span "Label: 00000009023 (GUEST ASSIST )" at bounding box center [405, 338] width 187 height 16
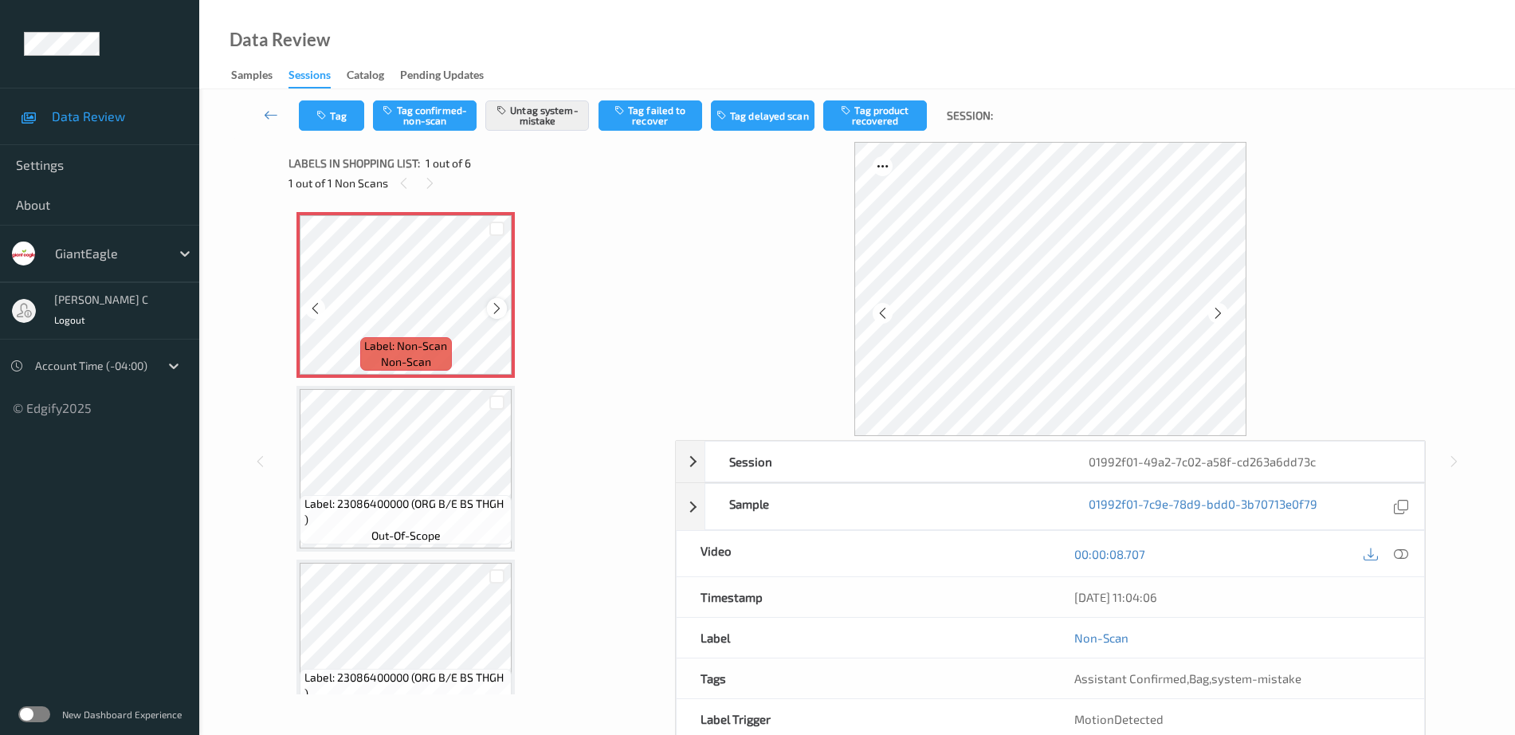
click at [493, 307] on icon at bounding box center [497, 308] width 14 height 14
click at [324, 112] on icon "button" at bounding box center [323, 115] width 14 height 11
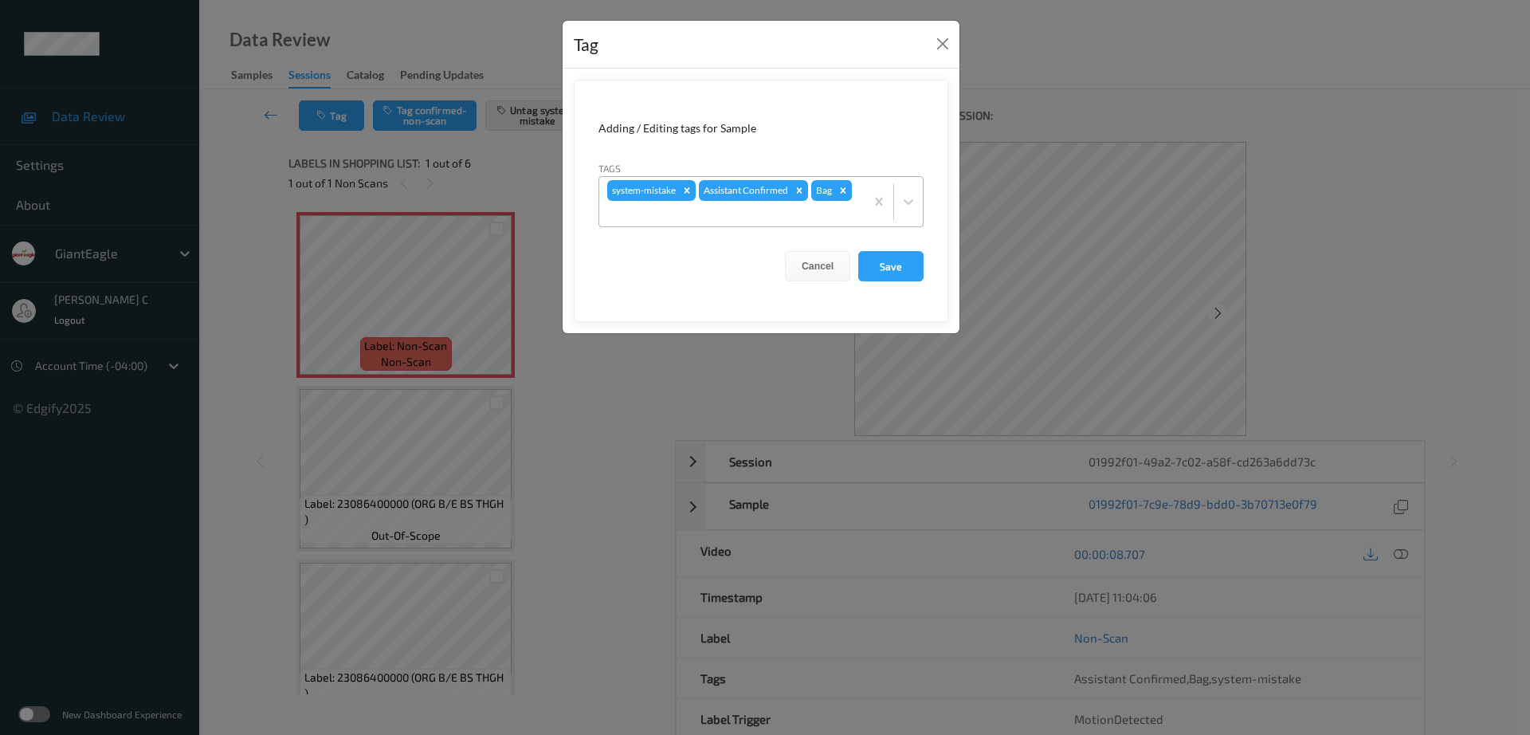
click at [841, 187] on icon "Remove Bag" at bounding box center [843, 190] width 11 height 11
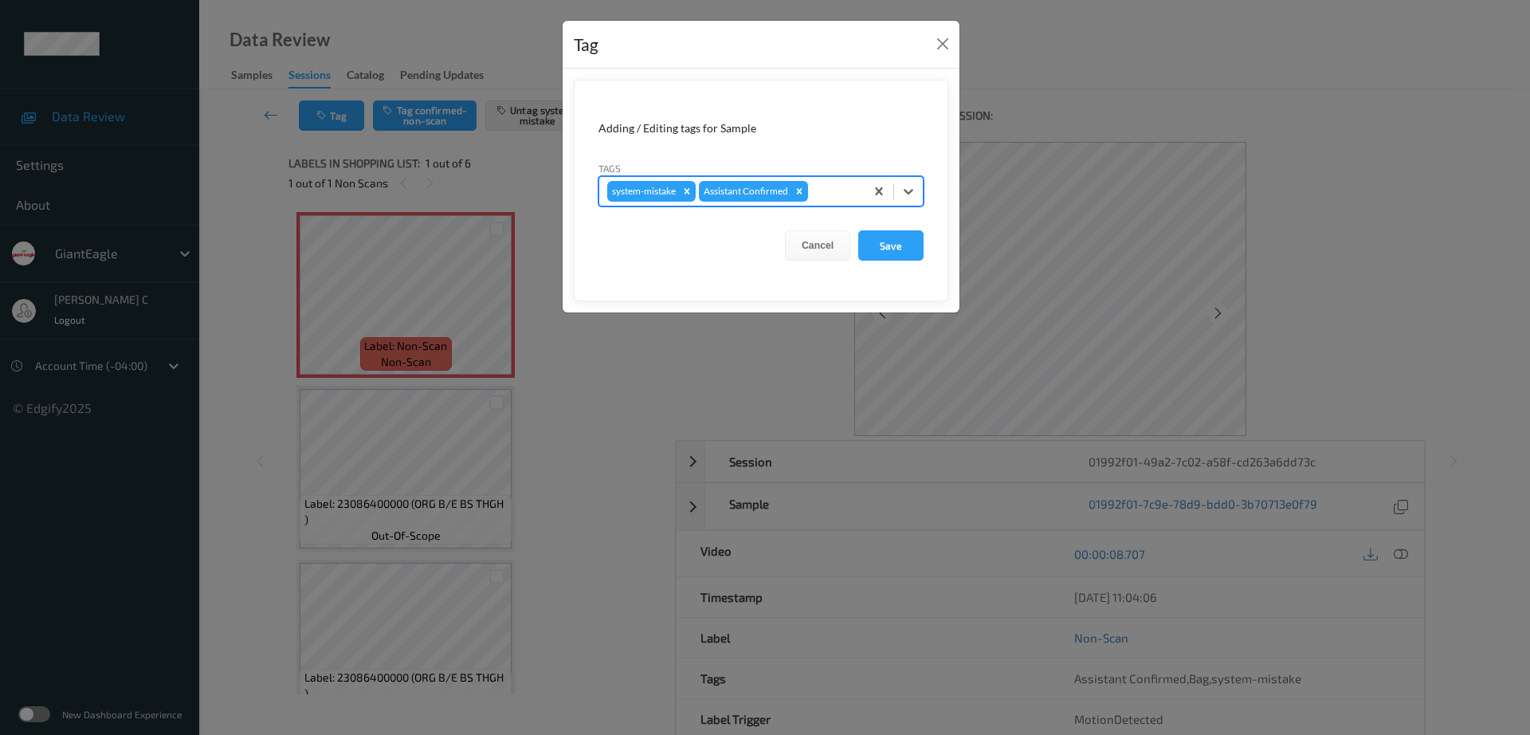
click at [830, 187] on div at bounding box center [833, 191] width 45 height 19
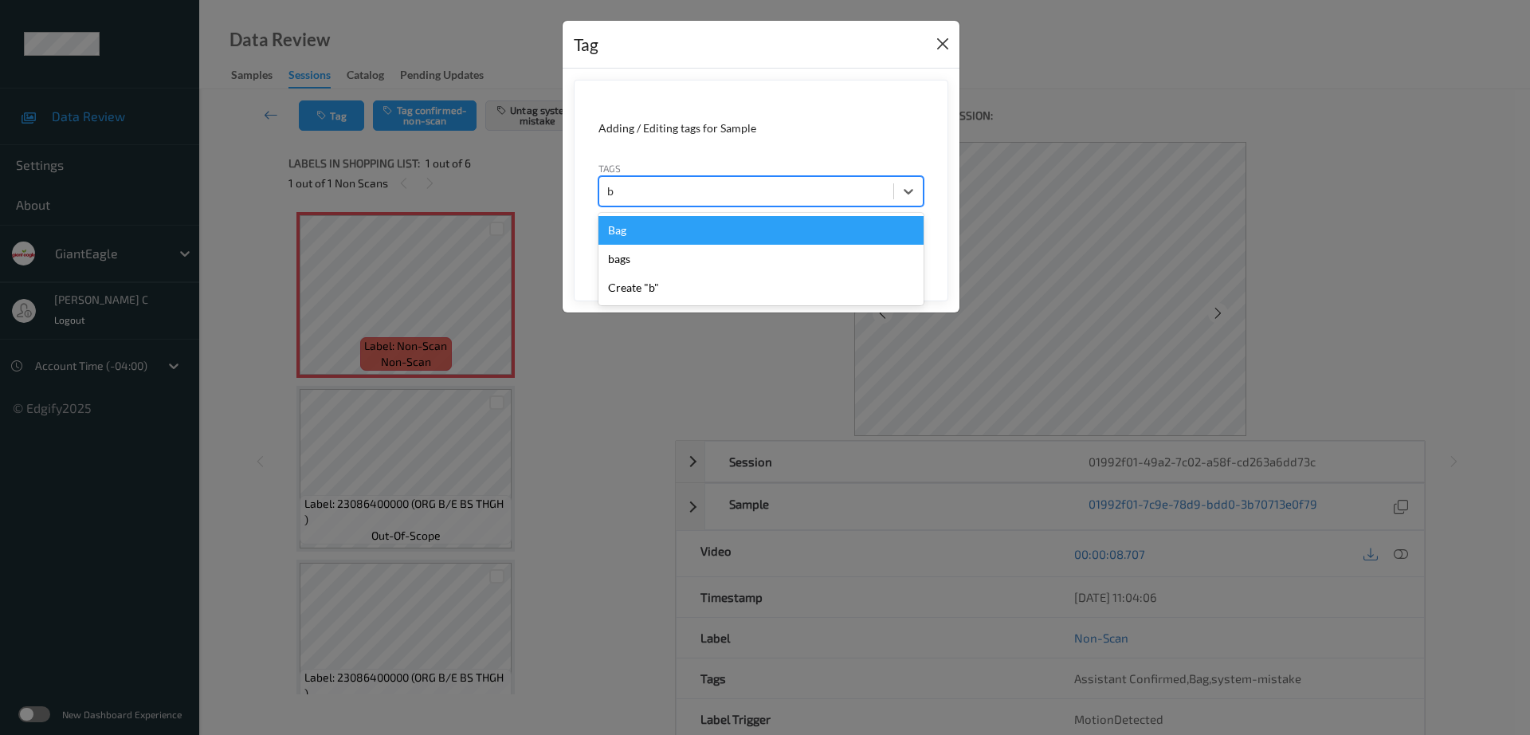
type input "b"
click at [940, 35] on button "Close" at bounding box center [943, 44] width 22 height 22
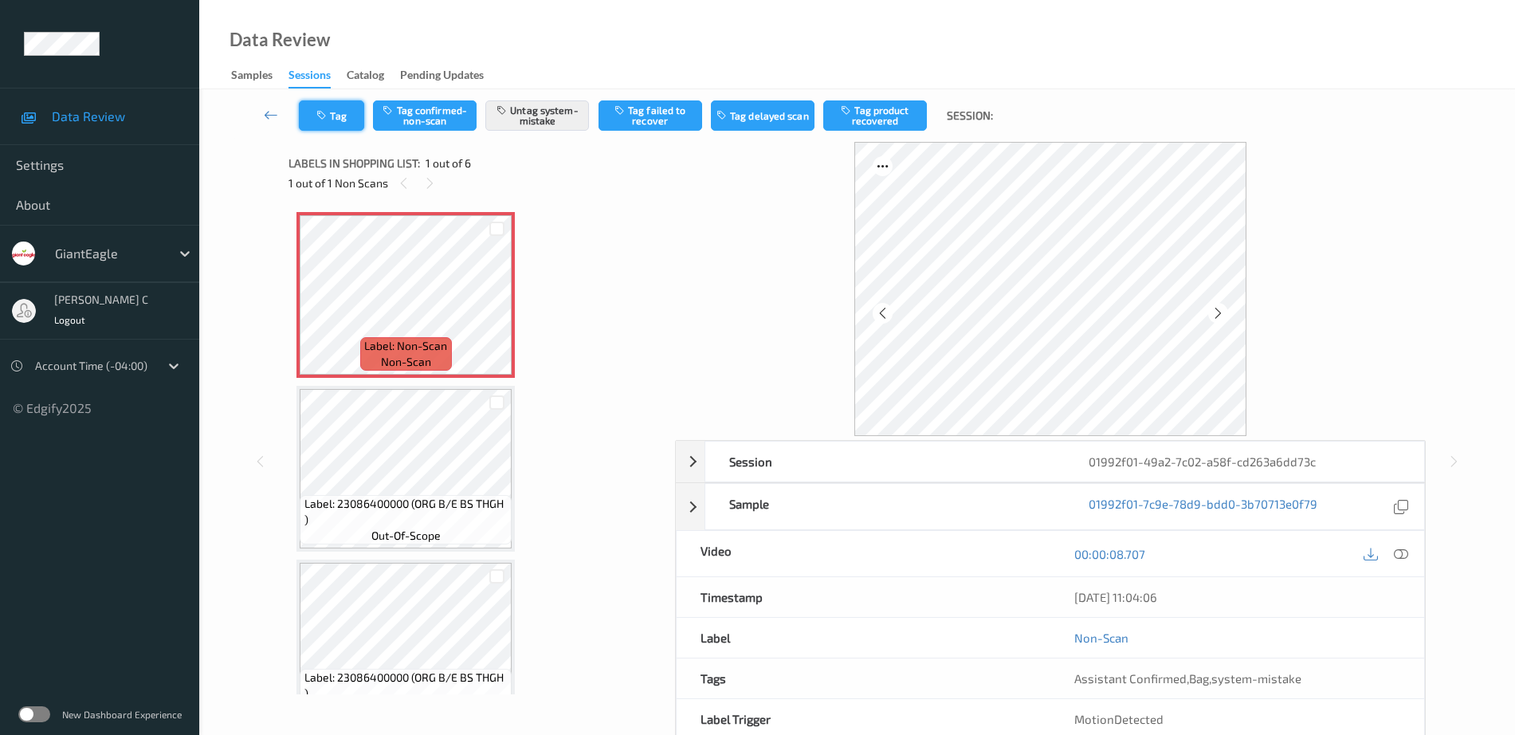
click at [324, 125] on button "Tag" at bounding box center [331, 115] width 65 height 30
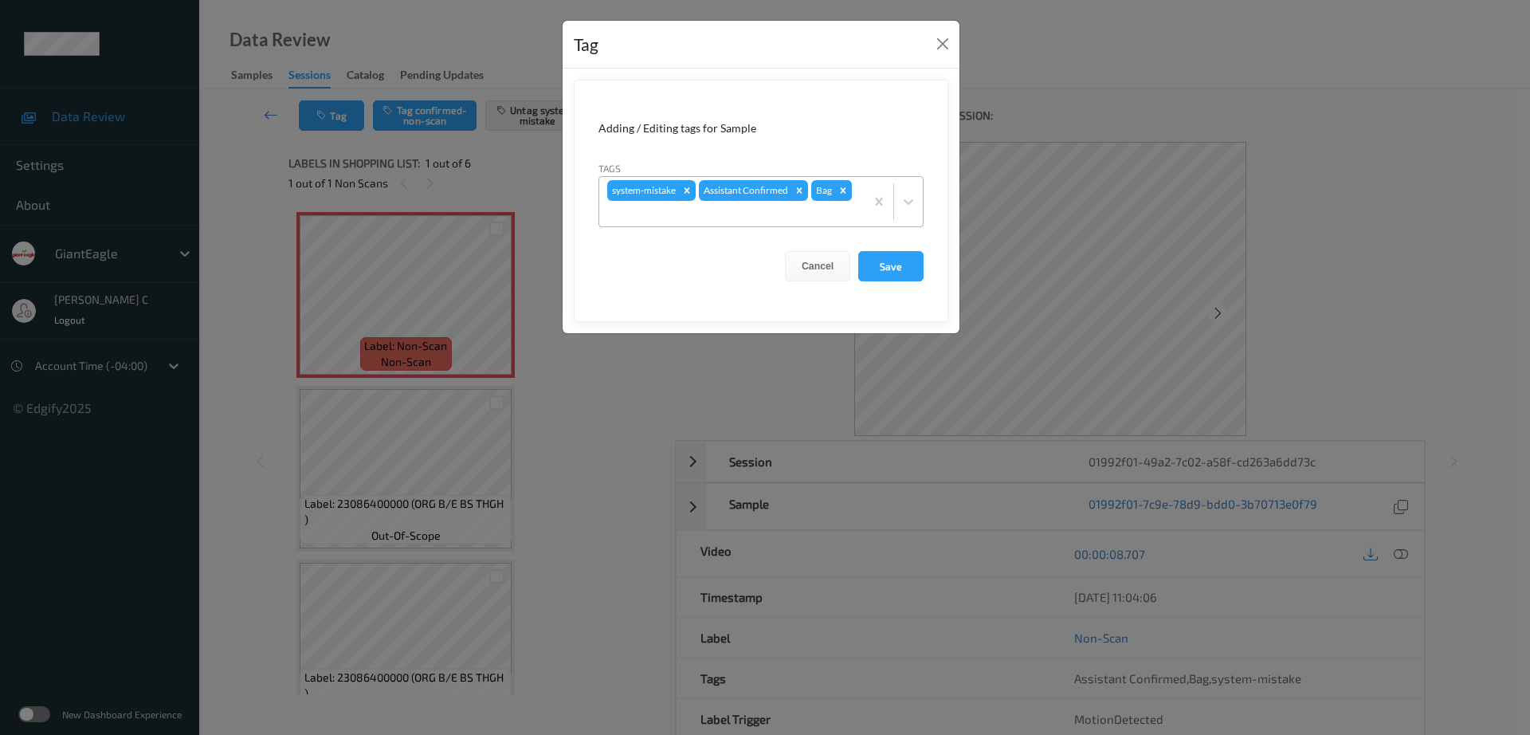
click at [843, 189] on icon "Remove Bag" at bounding box center [844, 190] width 6 height 6
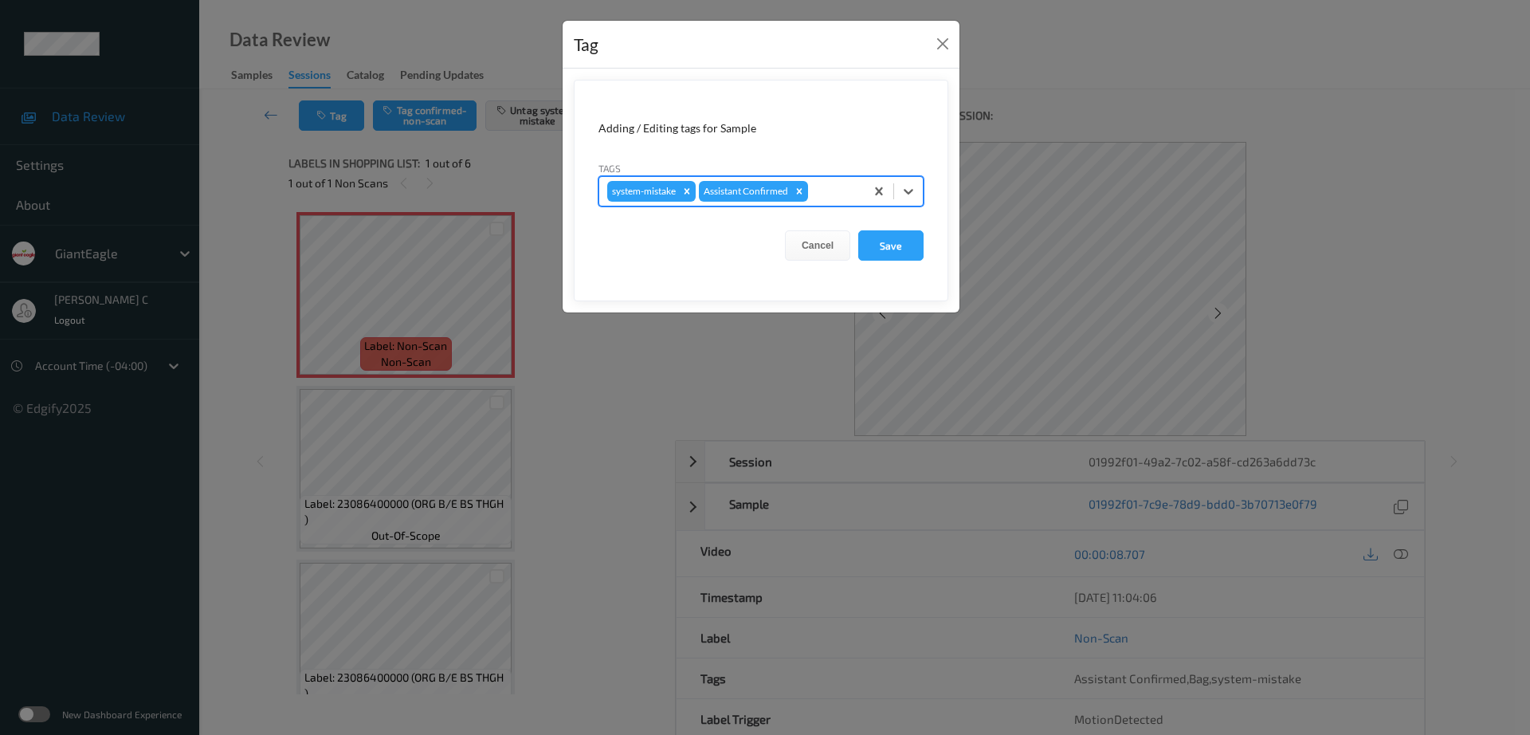
click at [843, 189] on div at bounding box center [833, 191] width 45 height 19
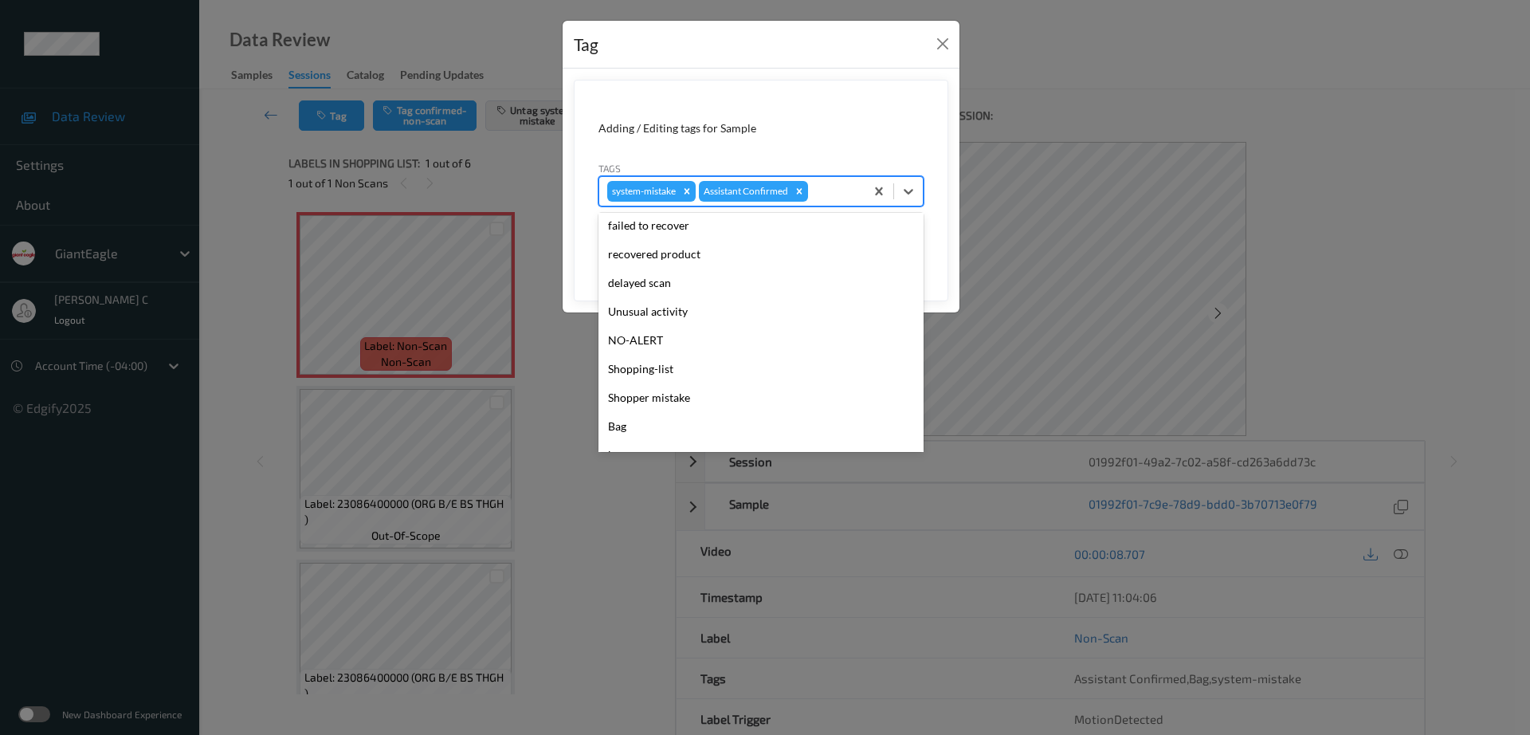
scroll to position [169, 0]
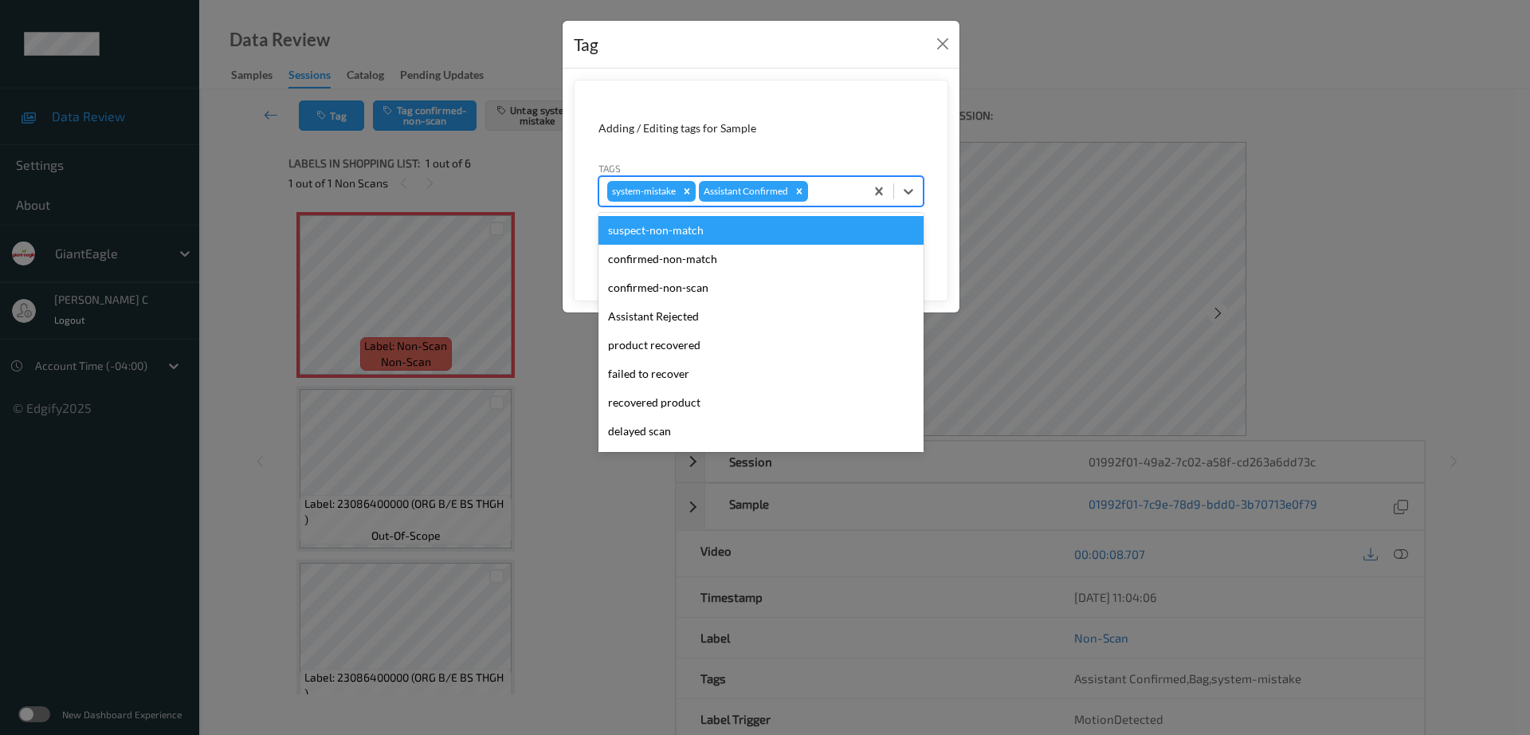
click at [826, 187] on div at bounding box center [833, 191] width 45 height 19
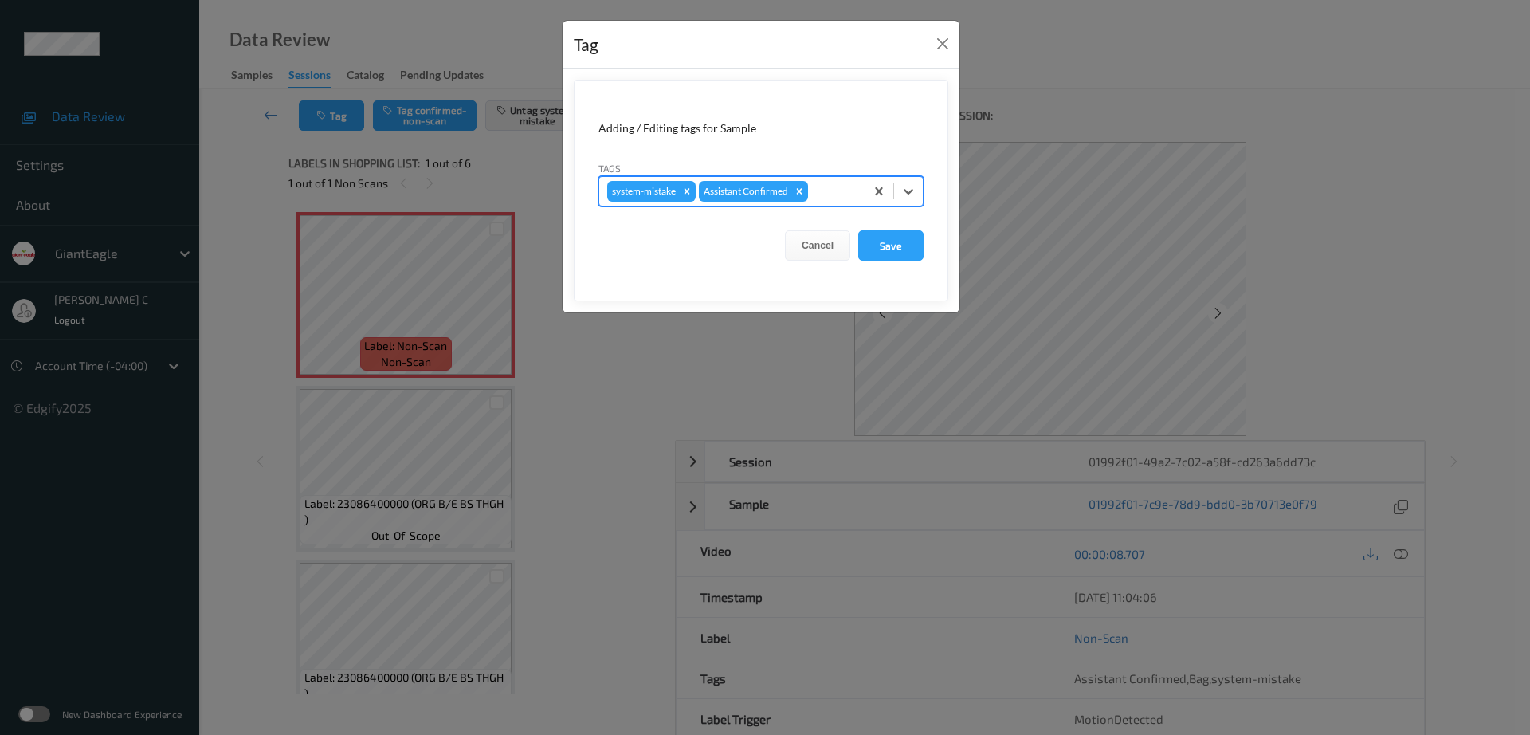
type input "b"
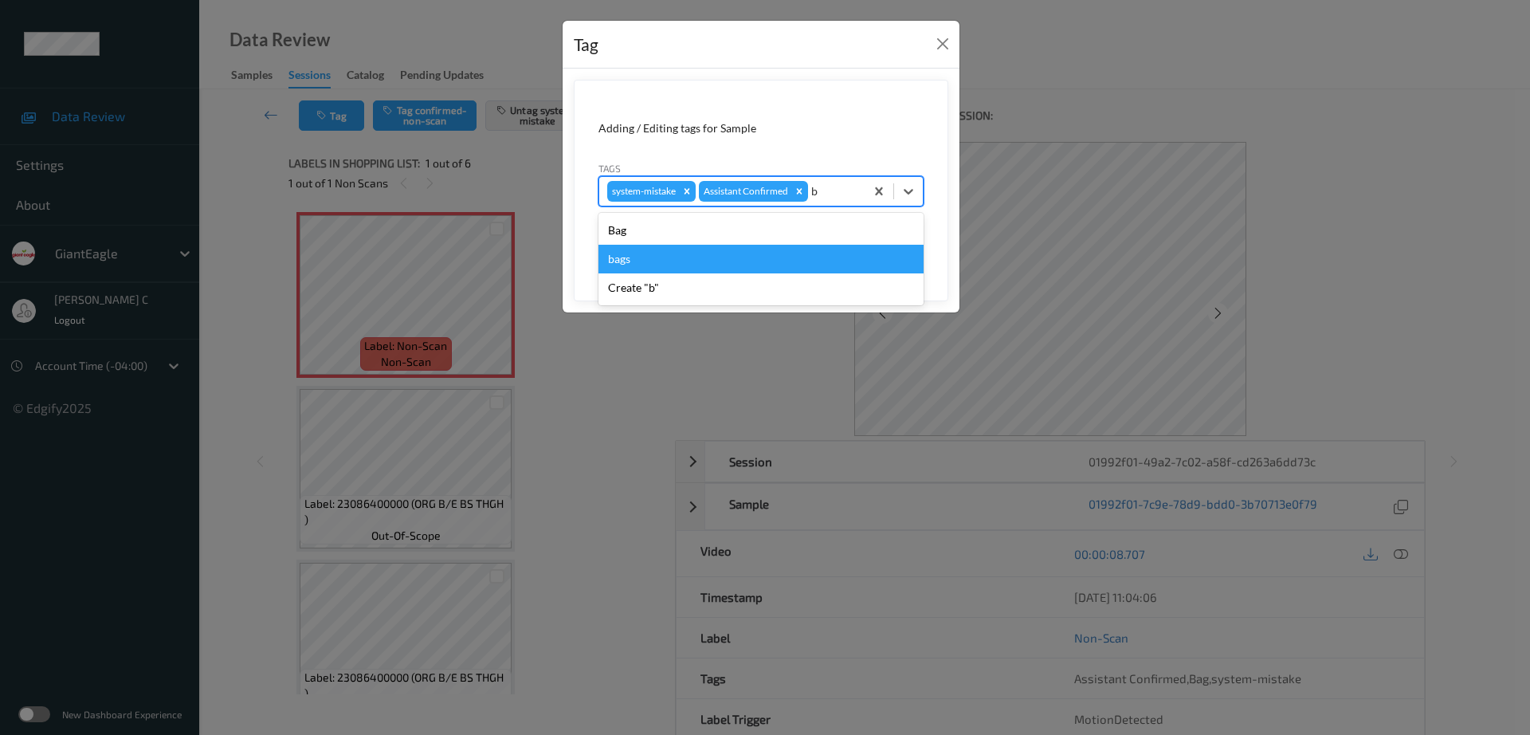
click at [651, 261] on div "bags" at bounding box center [761, 259] width 325 height 29
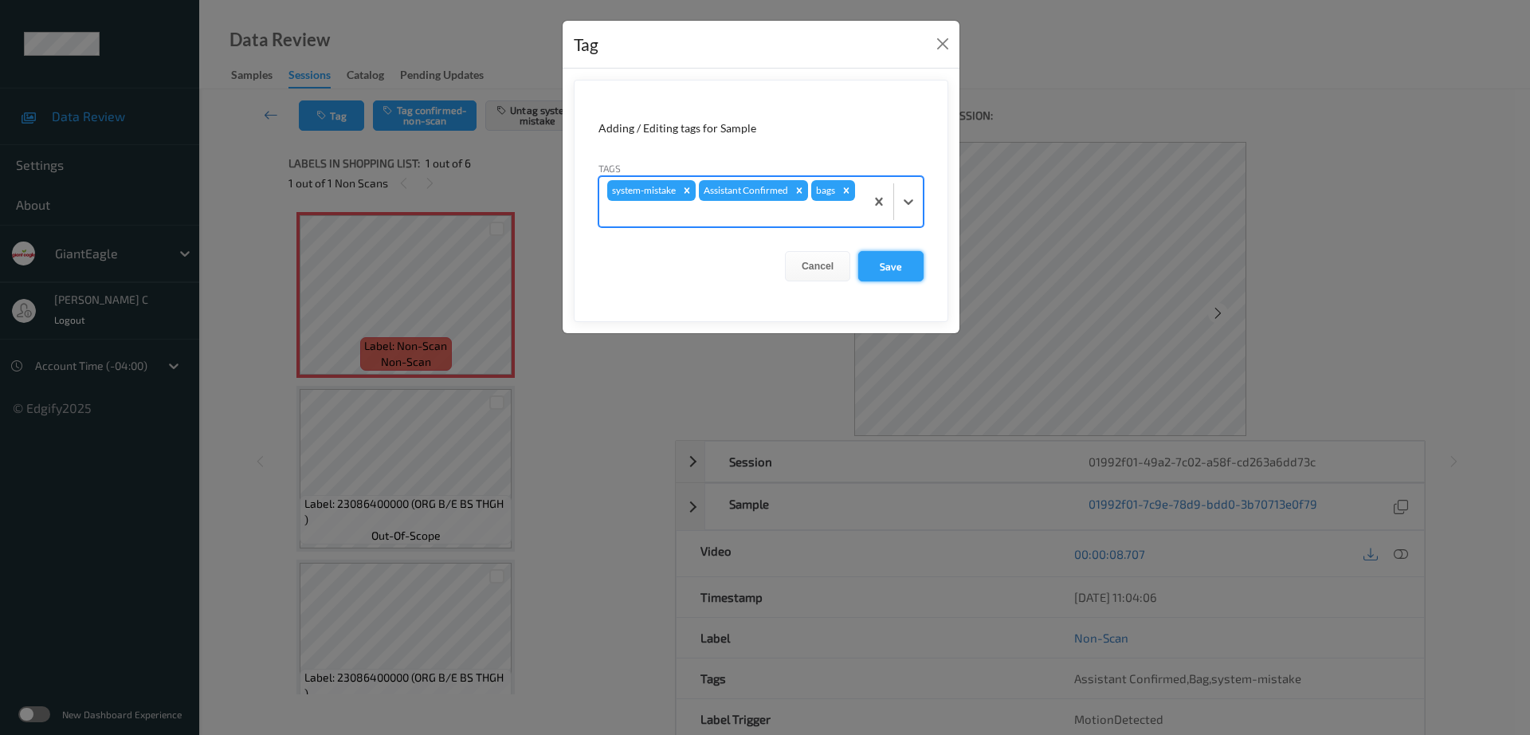
click at [913, 265] on button "Save" at bounding box center [890, 266] width 65 height 30
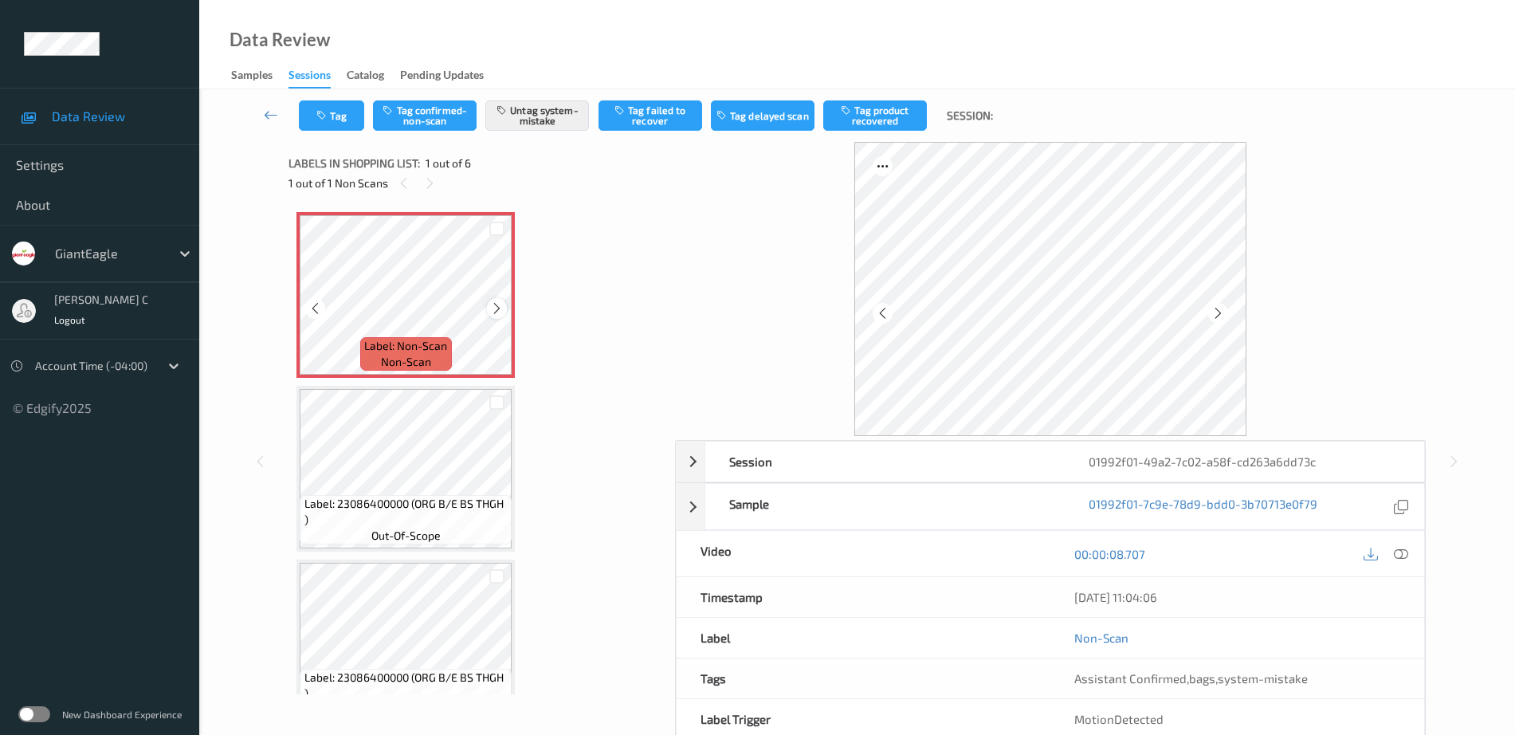
click at [496, 308] on icon at bounding box center [497, 308] width 14 height 14
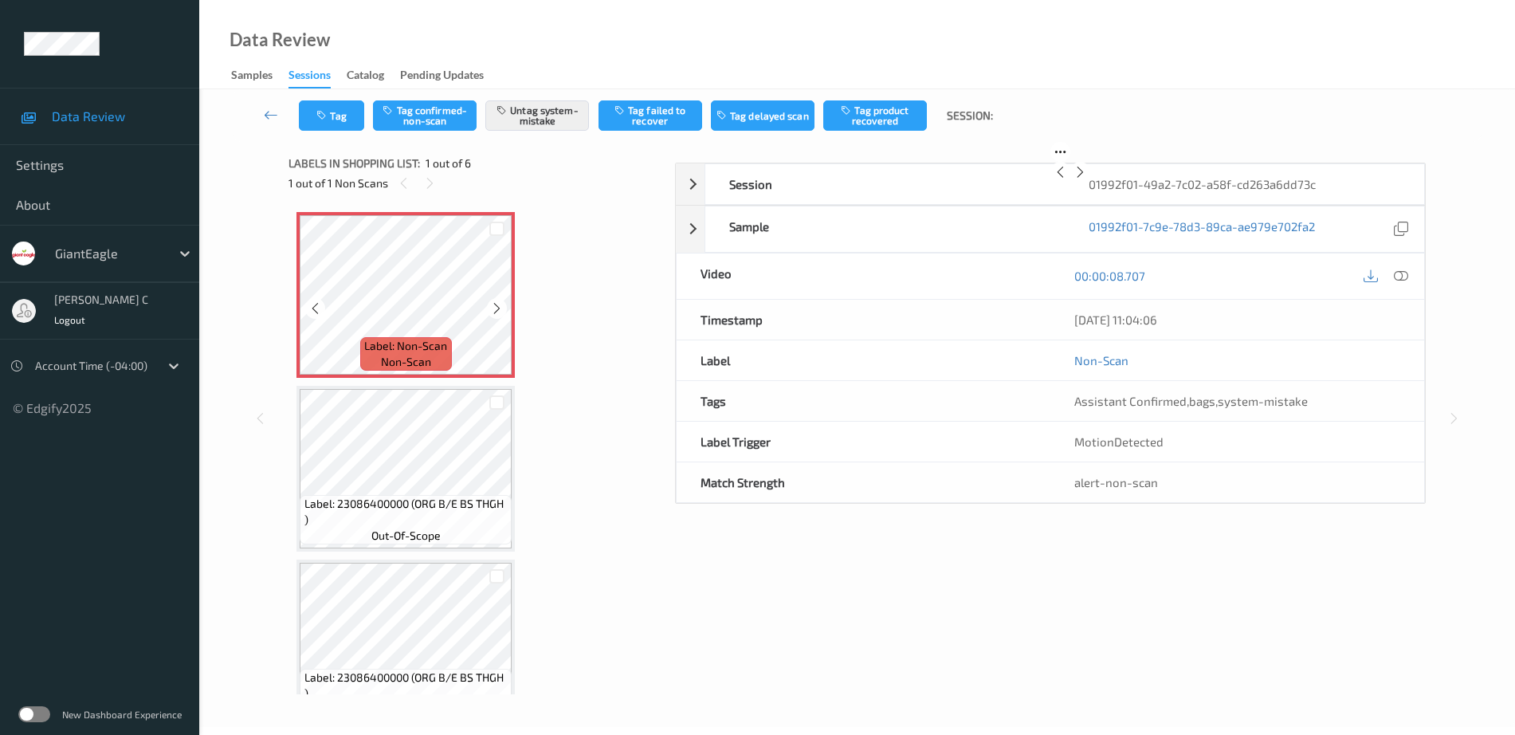
click at [496, 308] on icon at bounding box center [497, 308] width 14 height 14
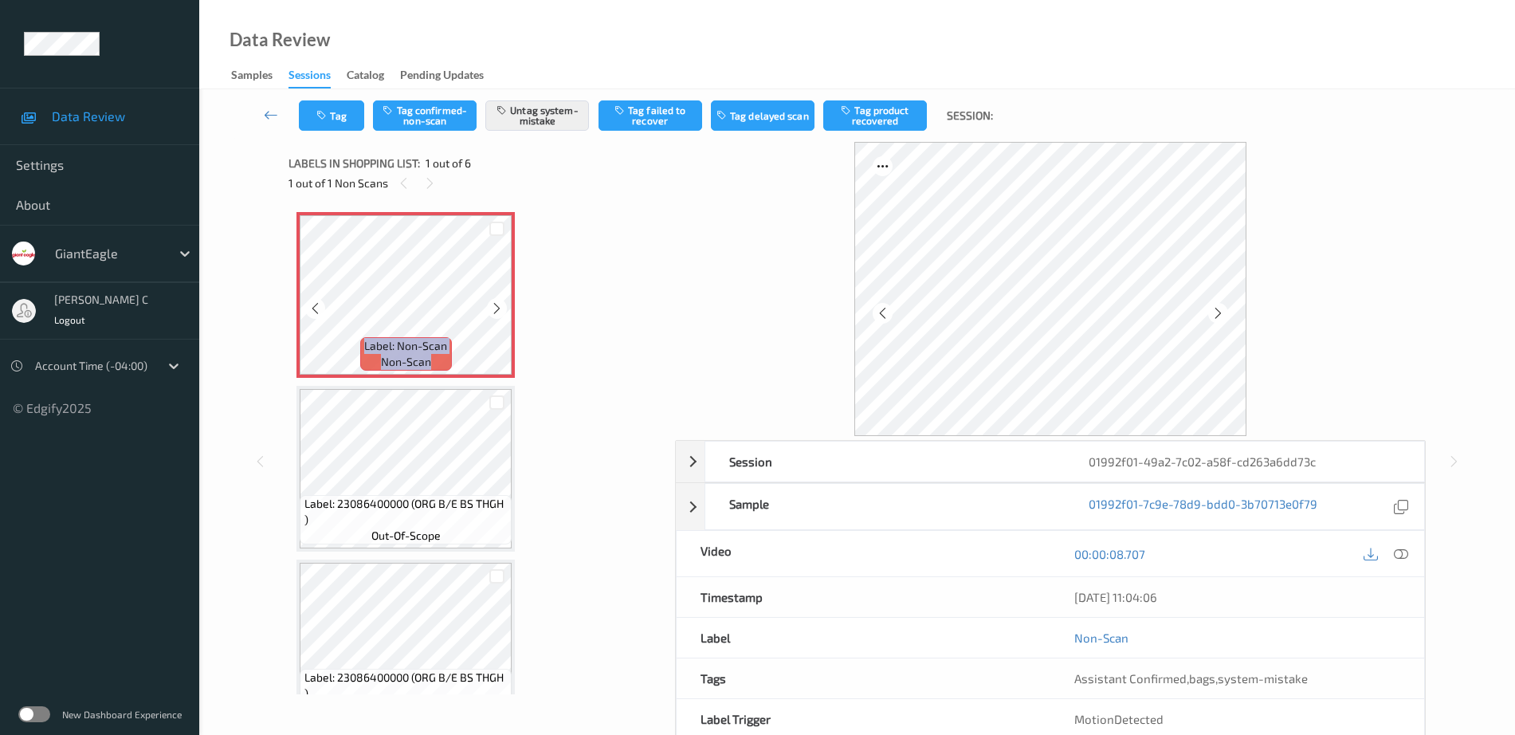
click at [496, 308] on icon at bounding box center [497, 308] width 14 height 14
click at [332, 120] on button "Tag" at bounding box center [331, 115] width 65 height 30
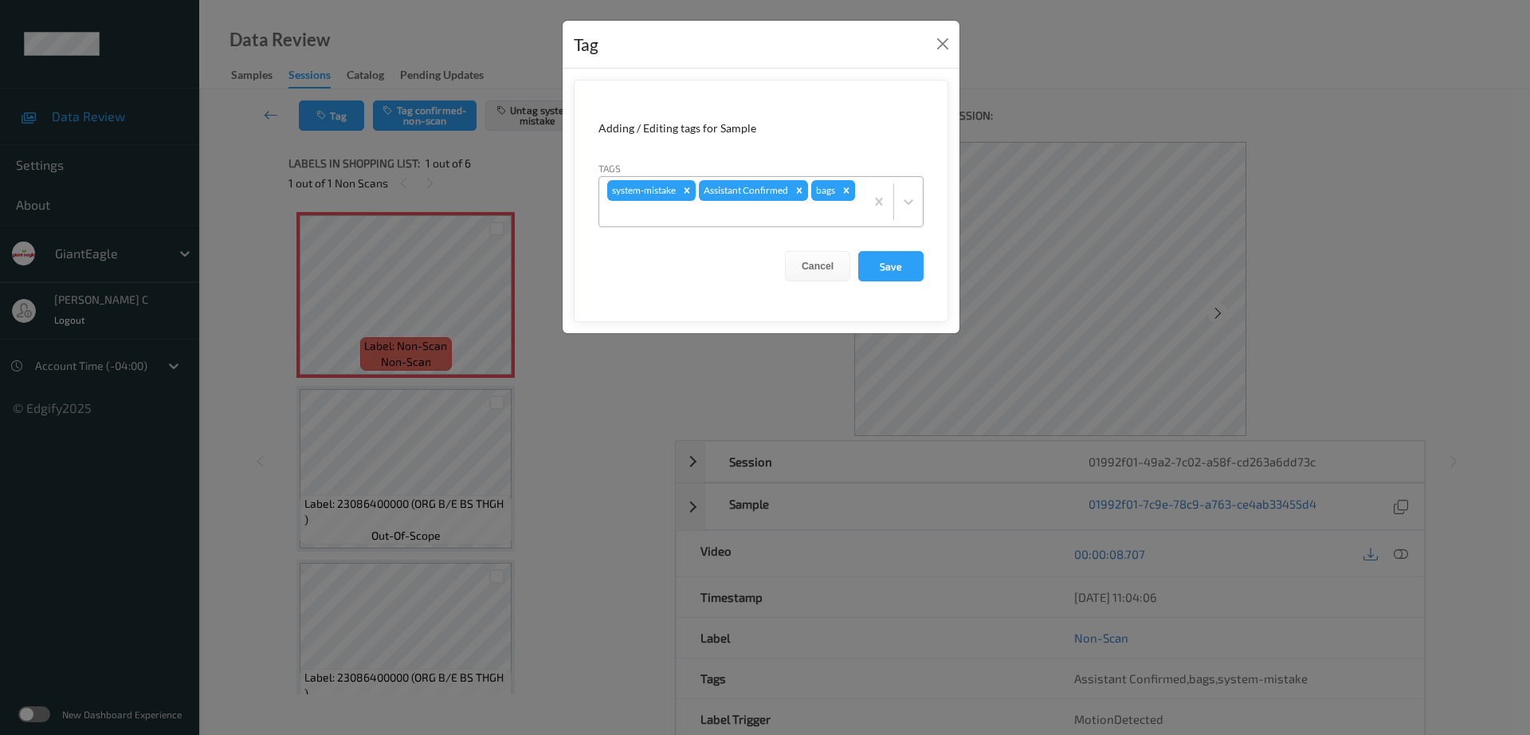
click at [849, 187] on icon "Remove bags" at bounding box center [846, 190] width 11 height 11
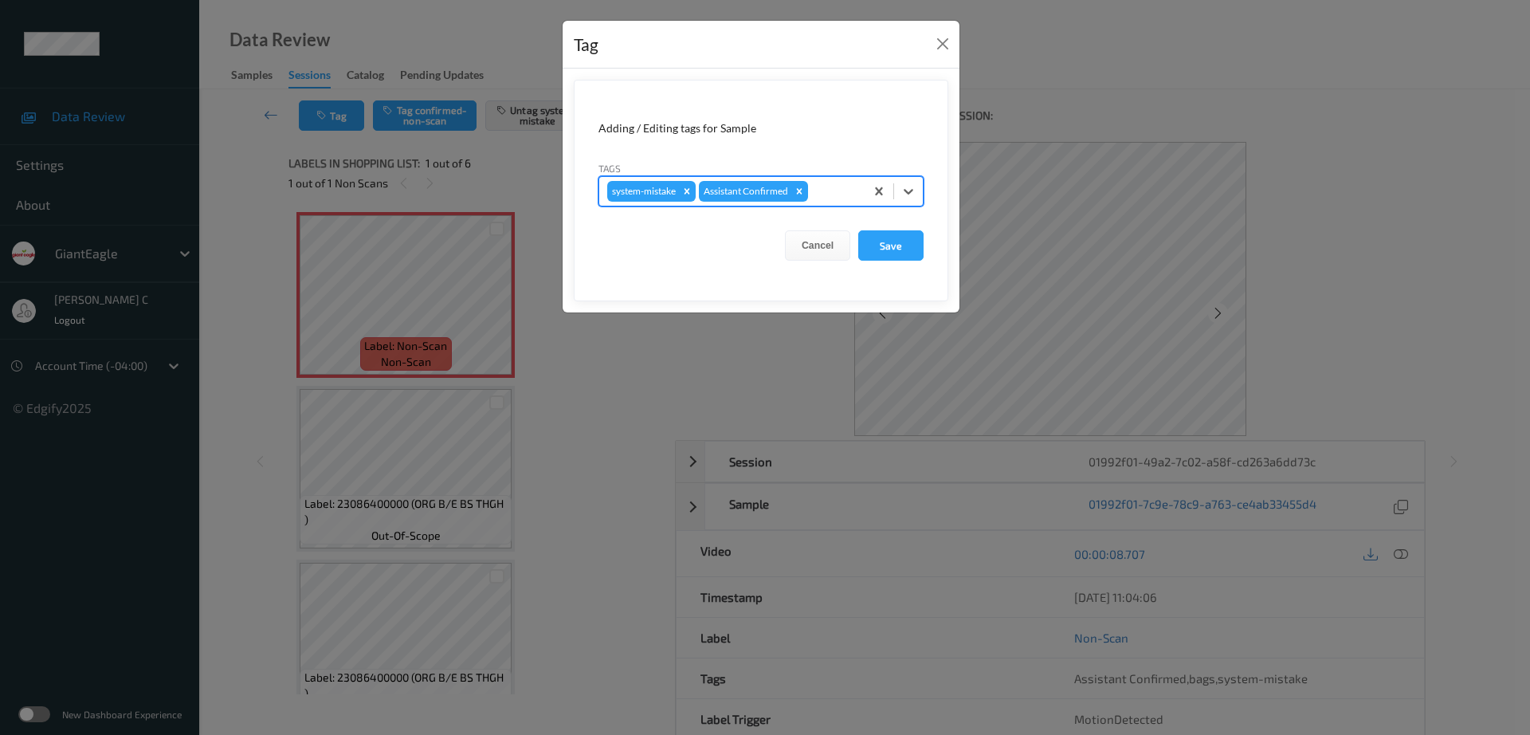
type input "b"
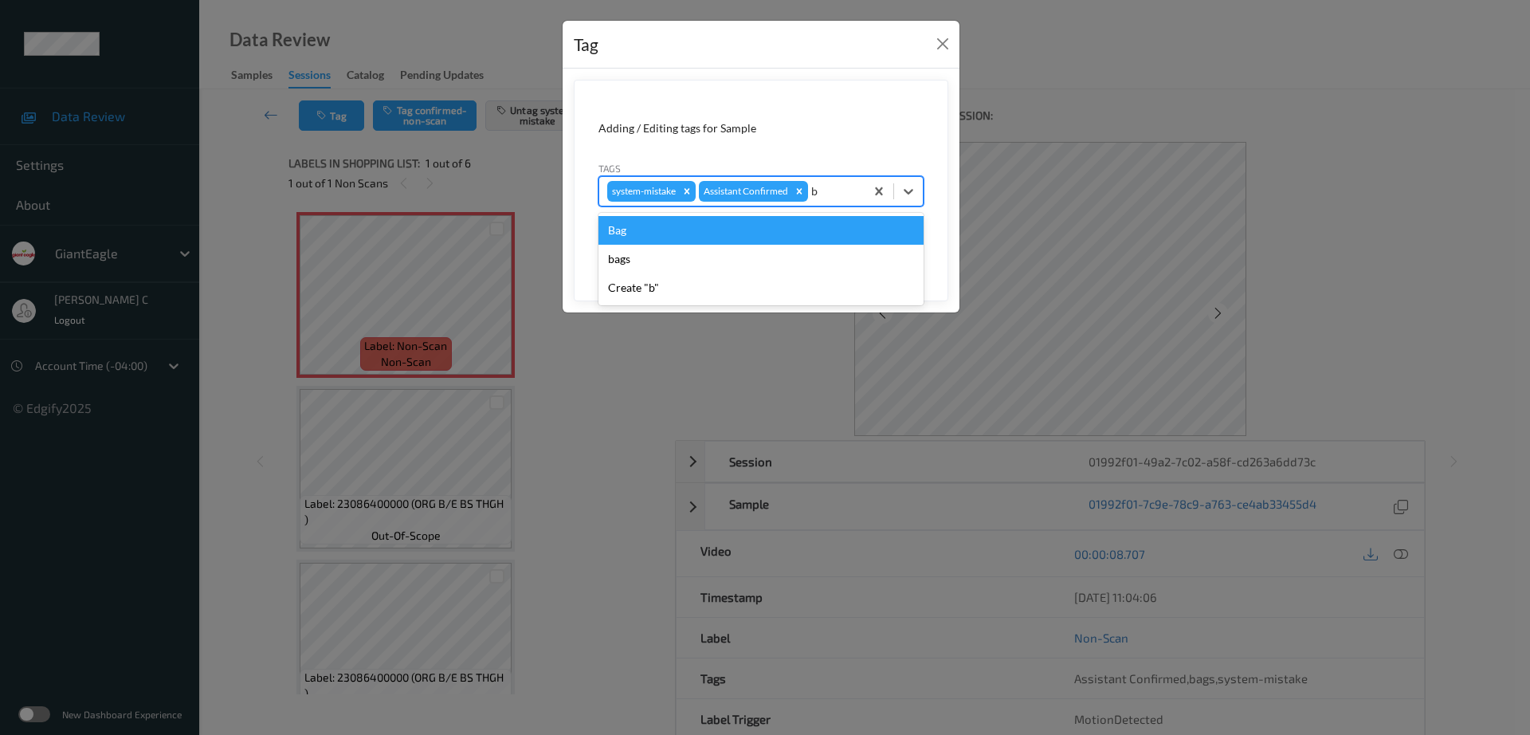
click at [627, 237] on div "Bag" at bounding box center [761, 230] width 325 height 29
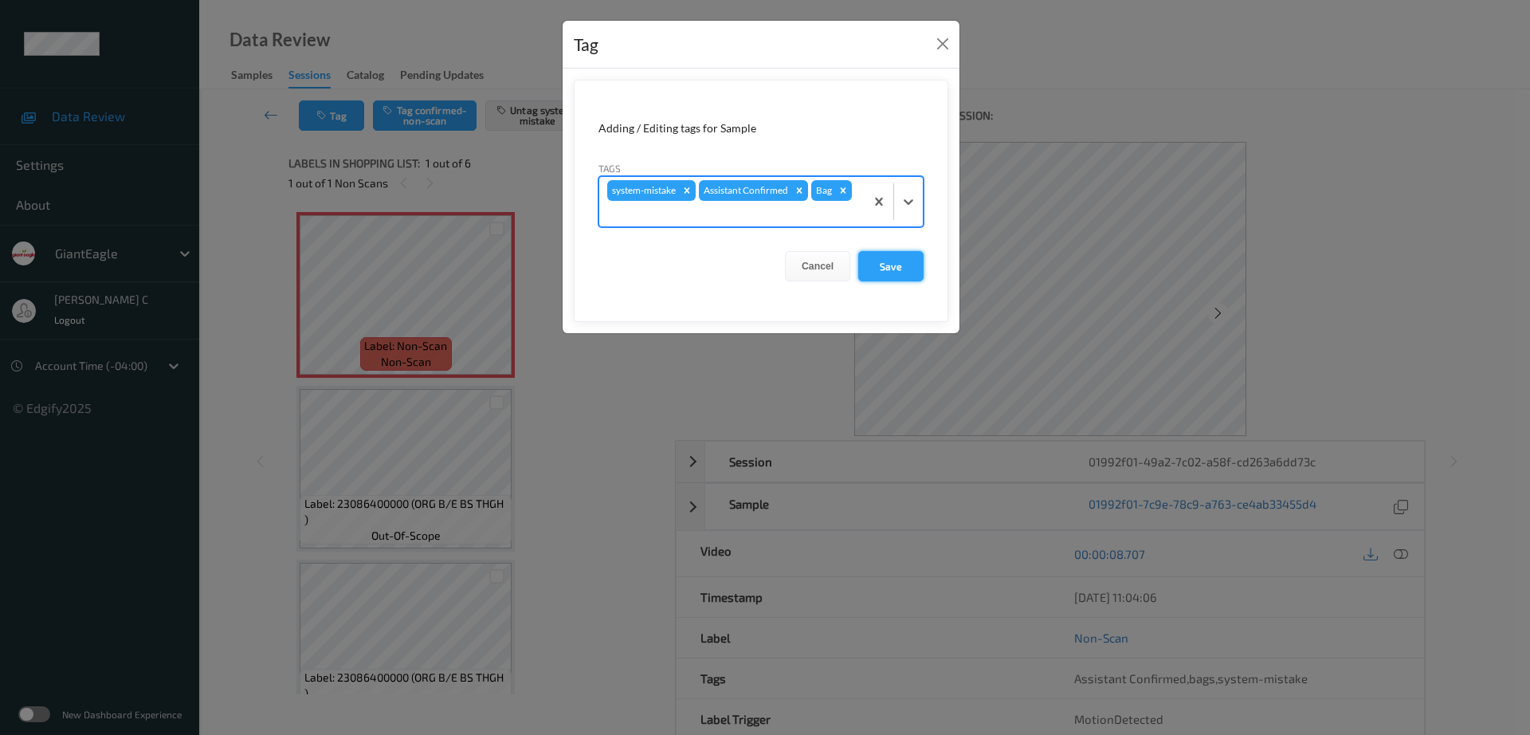
click at [896, 272] on button "Save" at bounding box center [890, 266] width 65 height 30
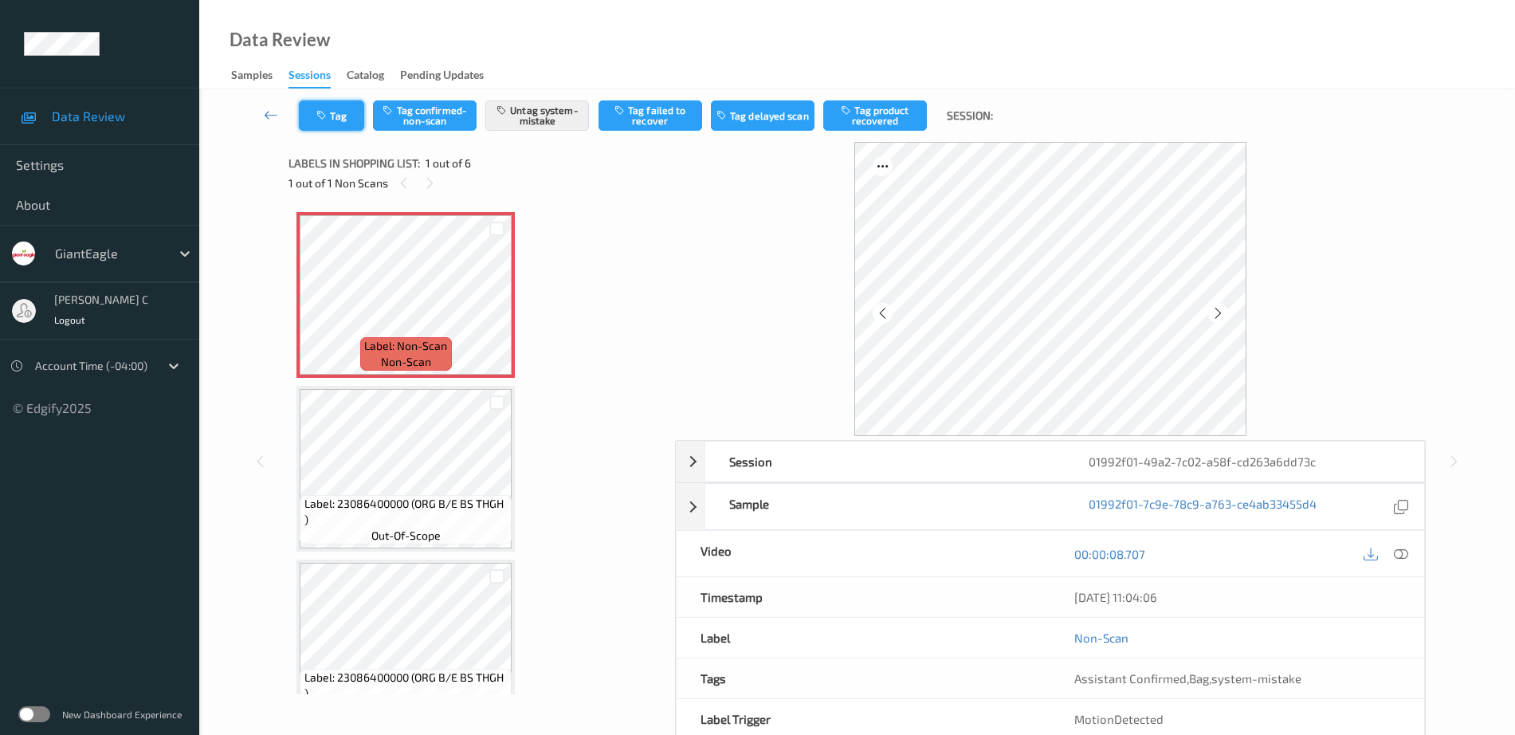
click at [339, 124] on button "Tag" at bounding box center [331, 115] width 65 height 30
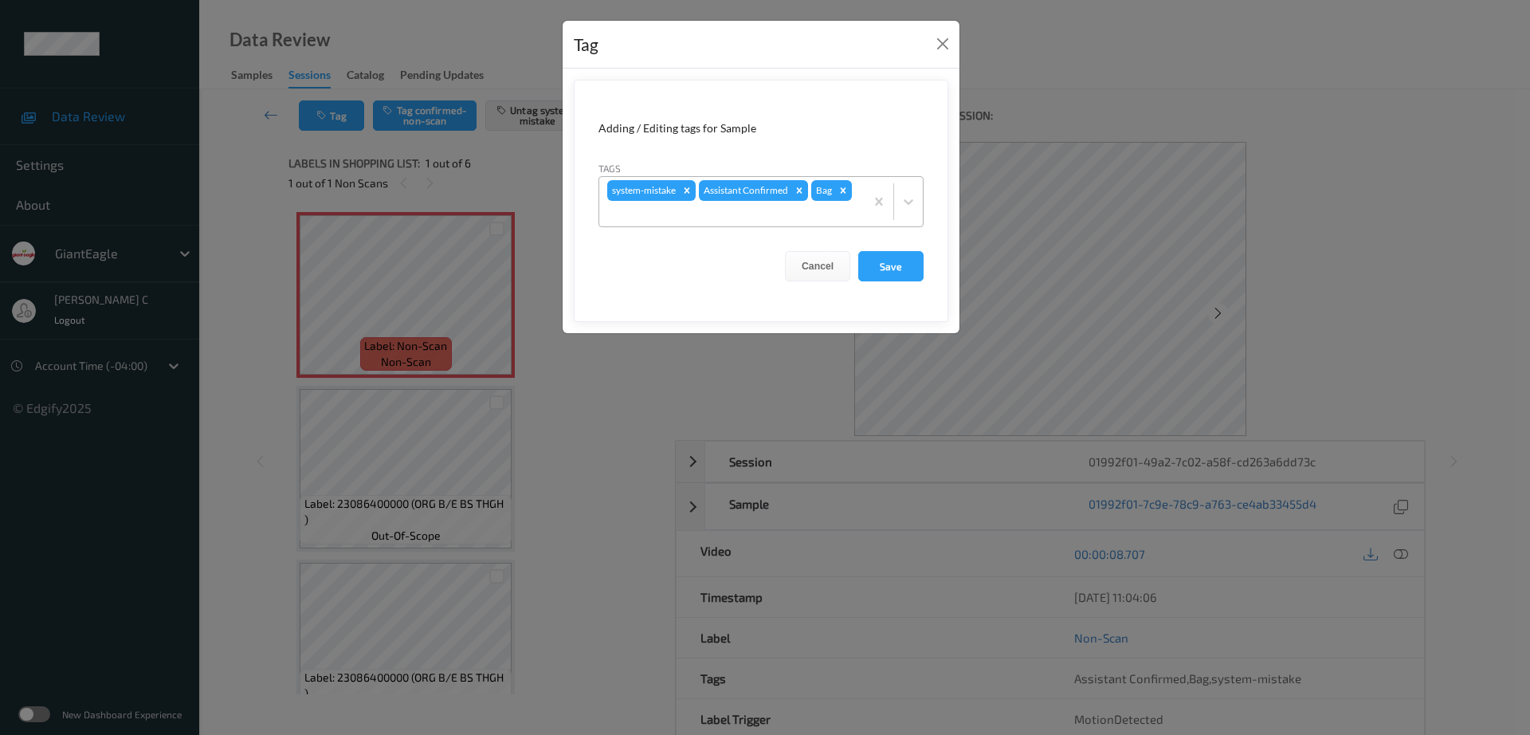
click at [789, 213] on div at bounding box center [731, 213] width 249 height 19
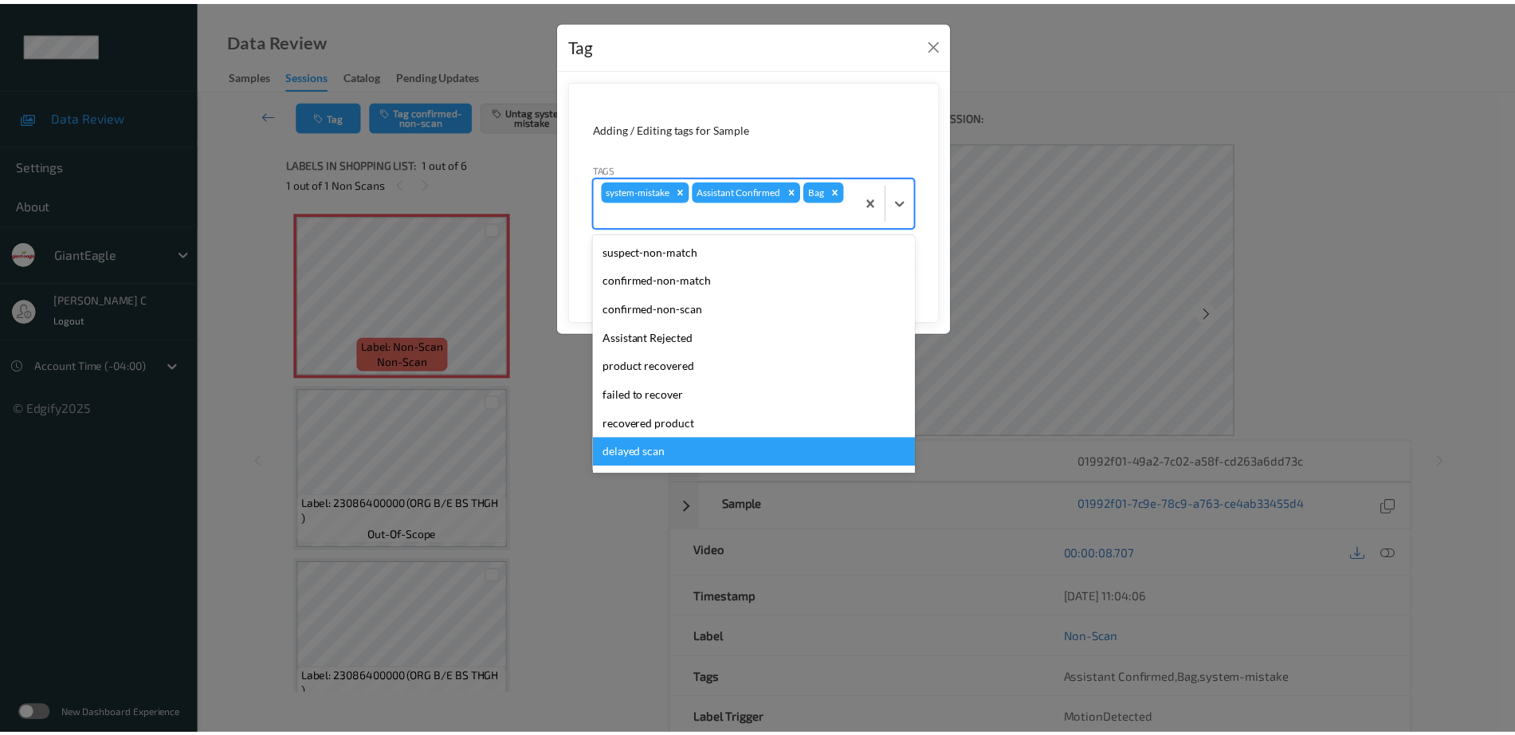
scroll to position [140, 0]
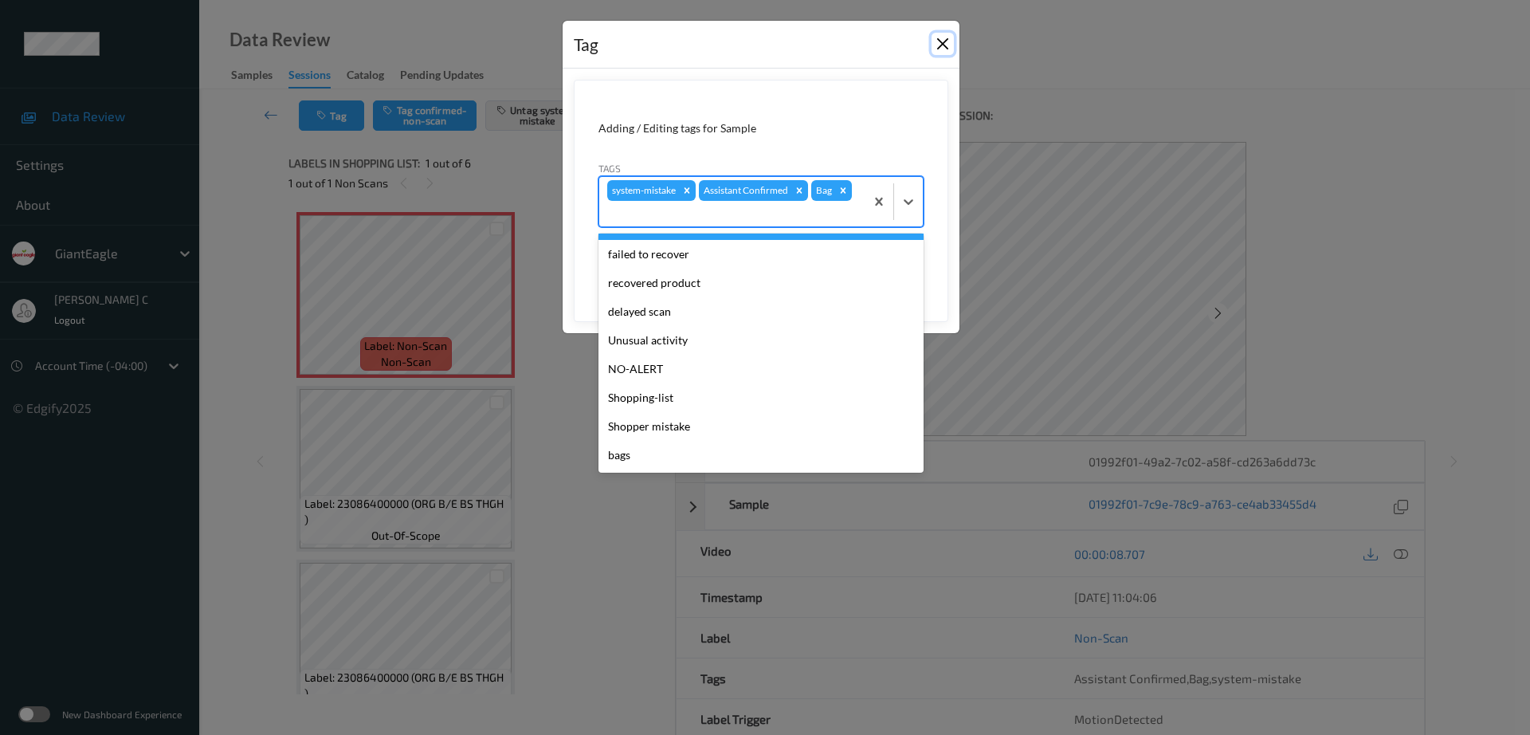
click at [939, 47] on button "Close" at bounding box center [943, 44] width 22 height 22
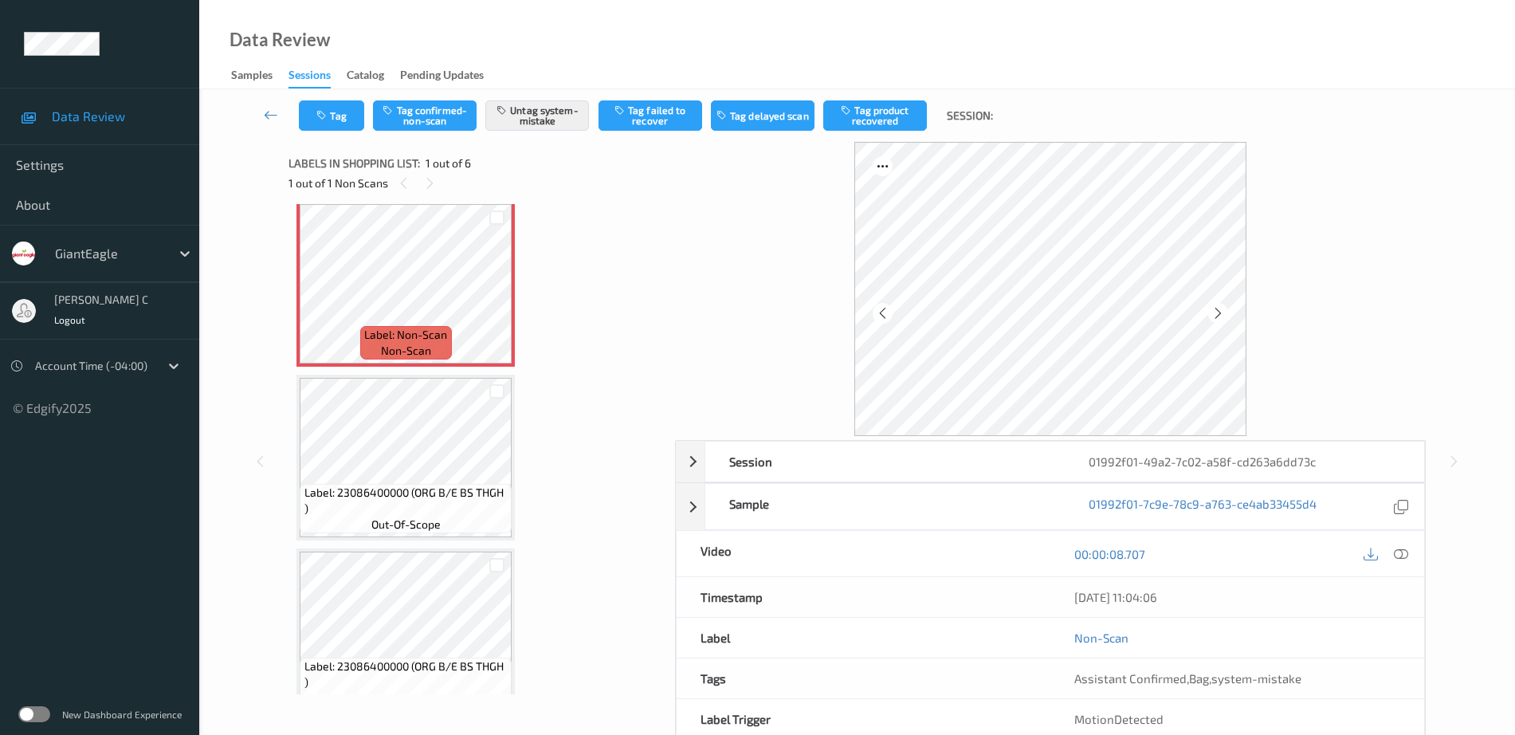
scroll to position [0, 0]
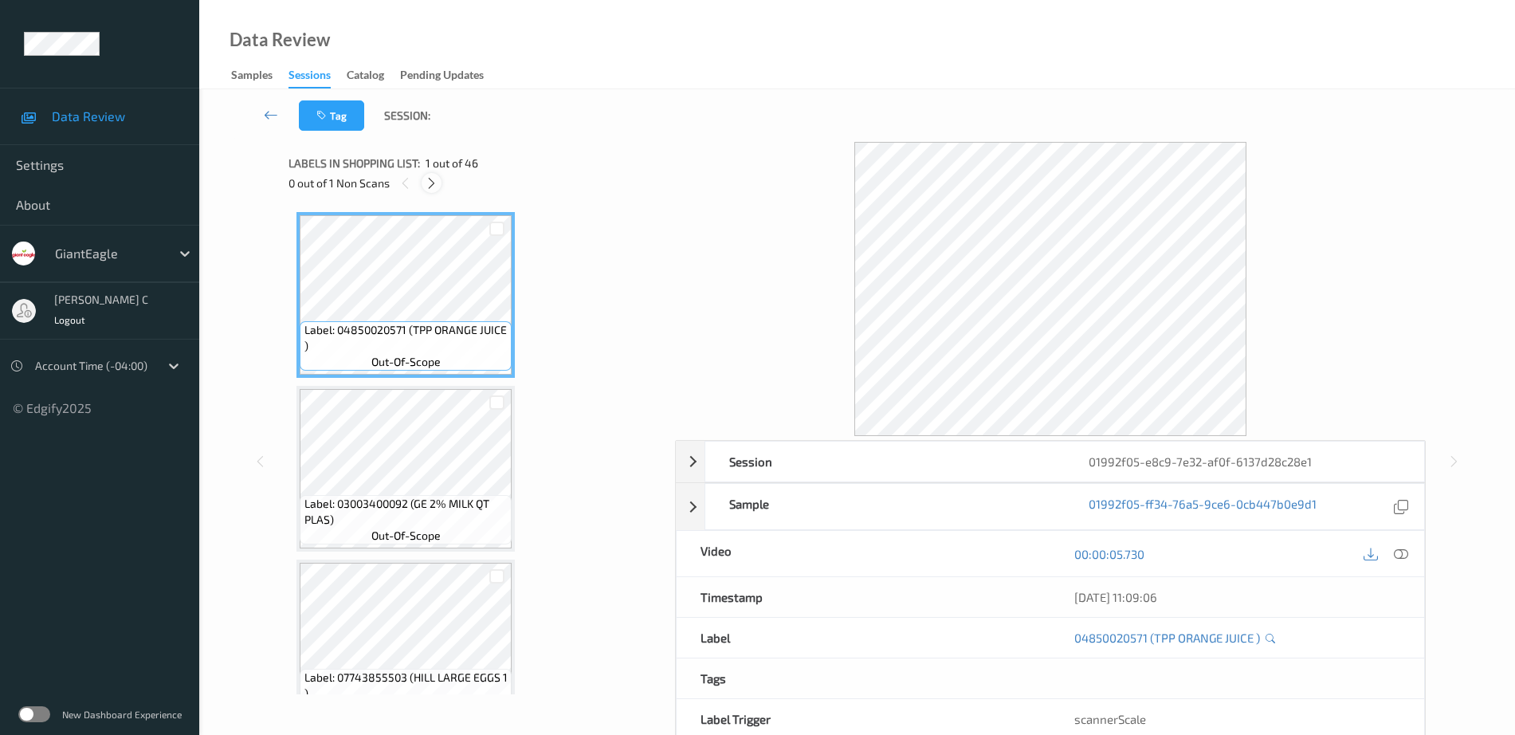
click at [430, 186] on icon at bounding box center [432, 183] width 14 height 14
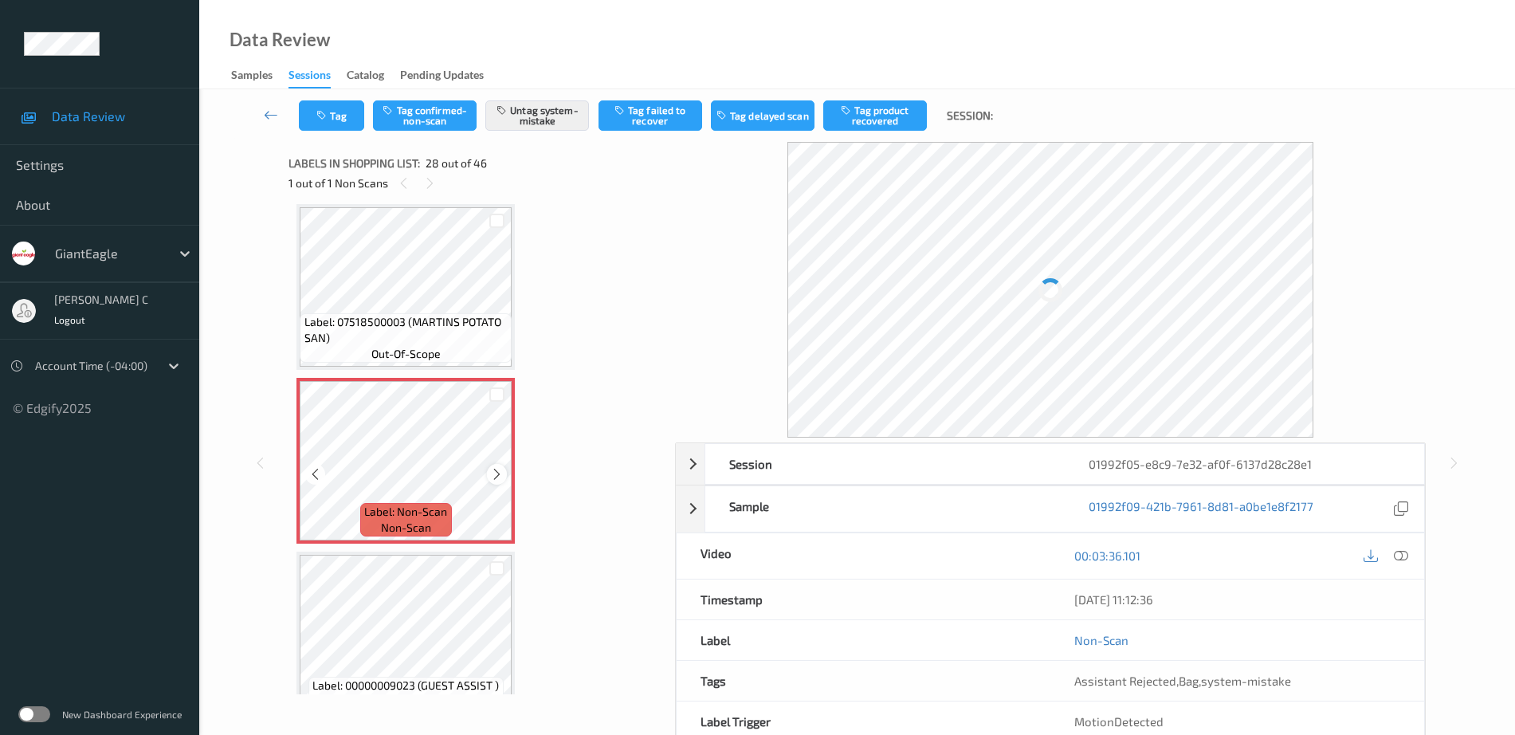
click at [492, 470] on icon at bounding box center [497, 474] width 14 height 14
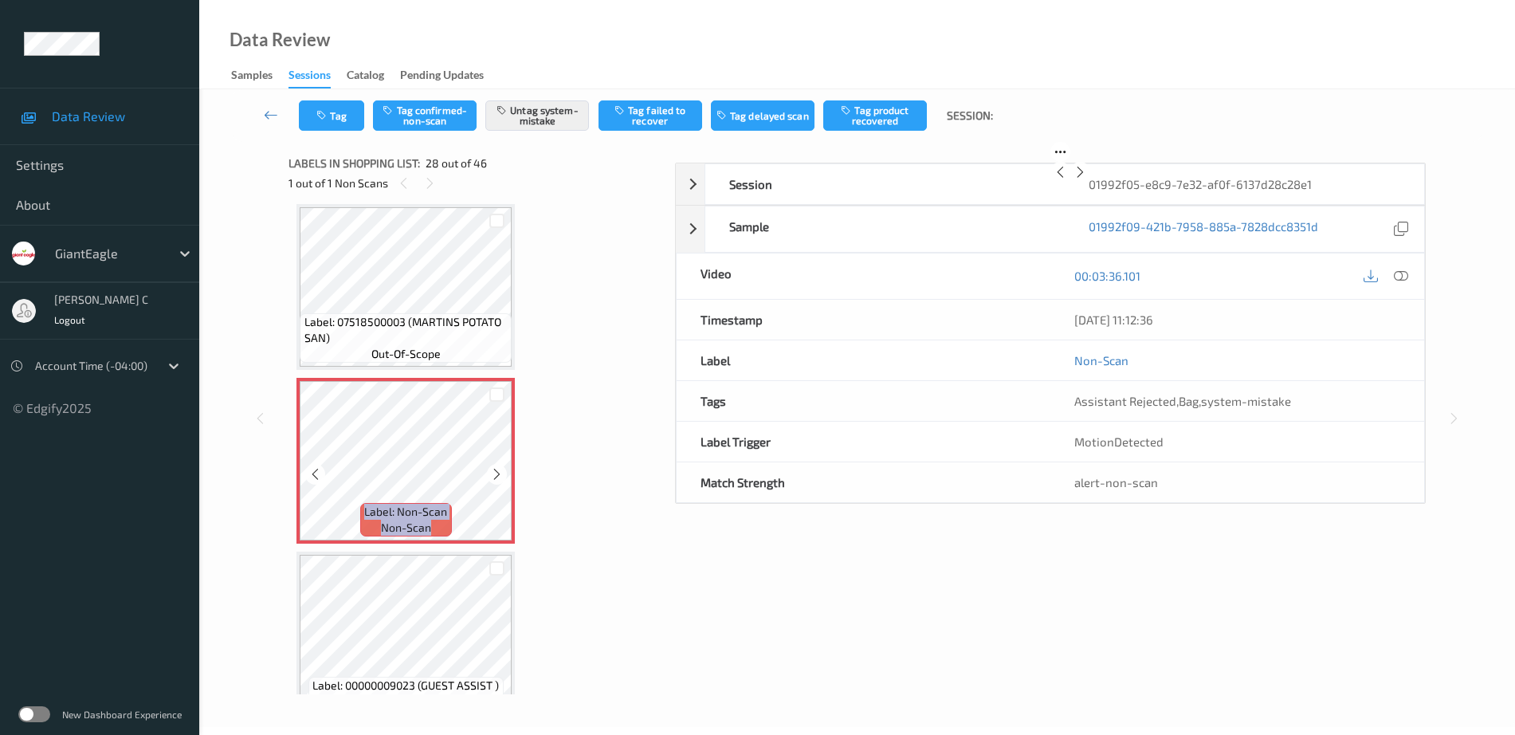
click at [492, 470] on icon at bounding box center [497, 474] width 14 height 14
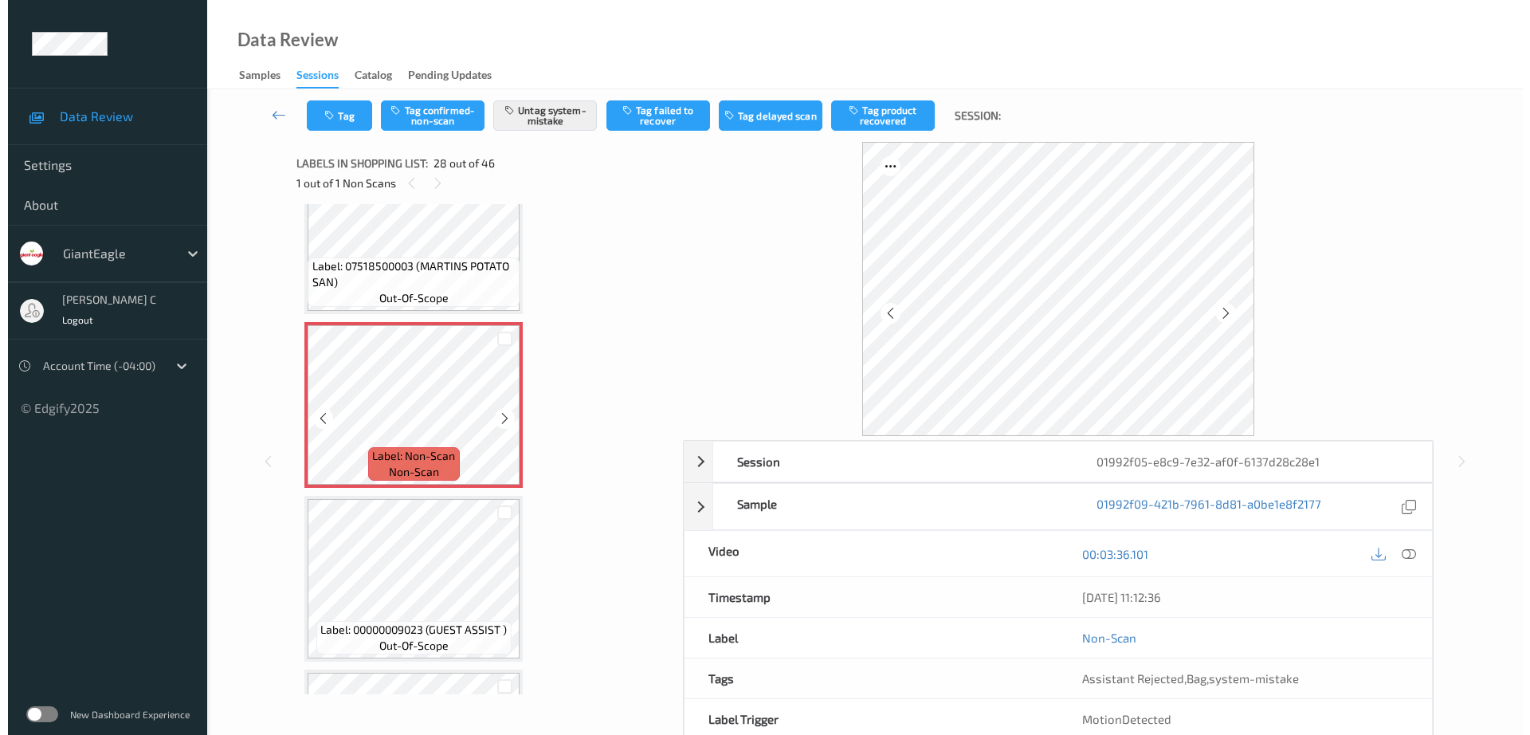
scroll to position [4626, 0]
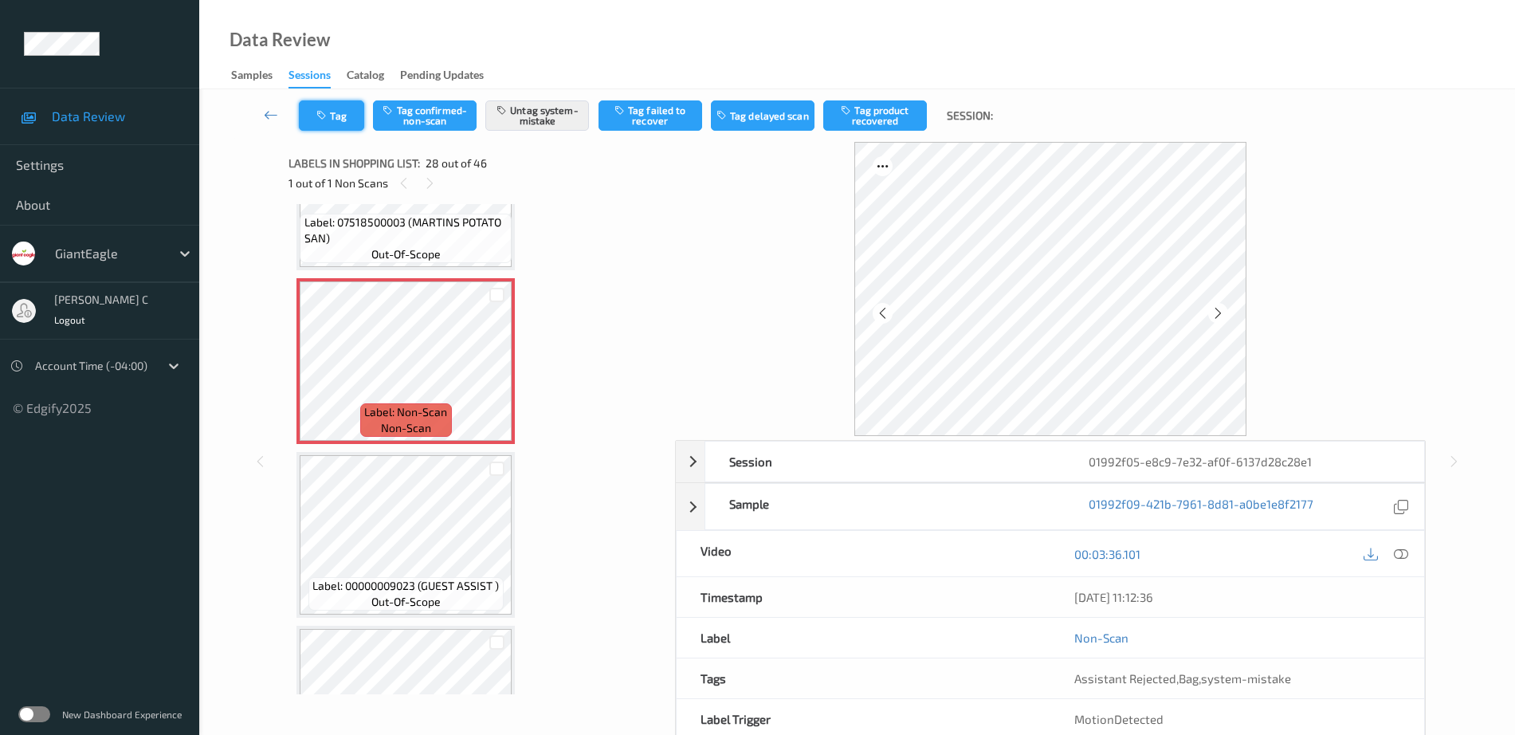
click at [345, 118] on button "Tag" at bounding box center [331, 115] width 65 height 30
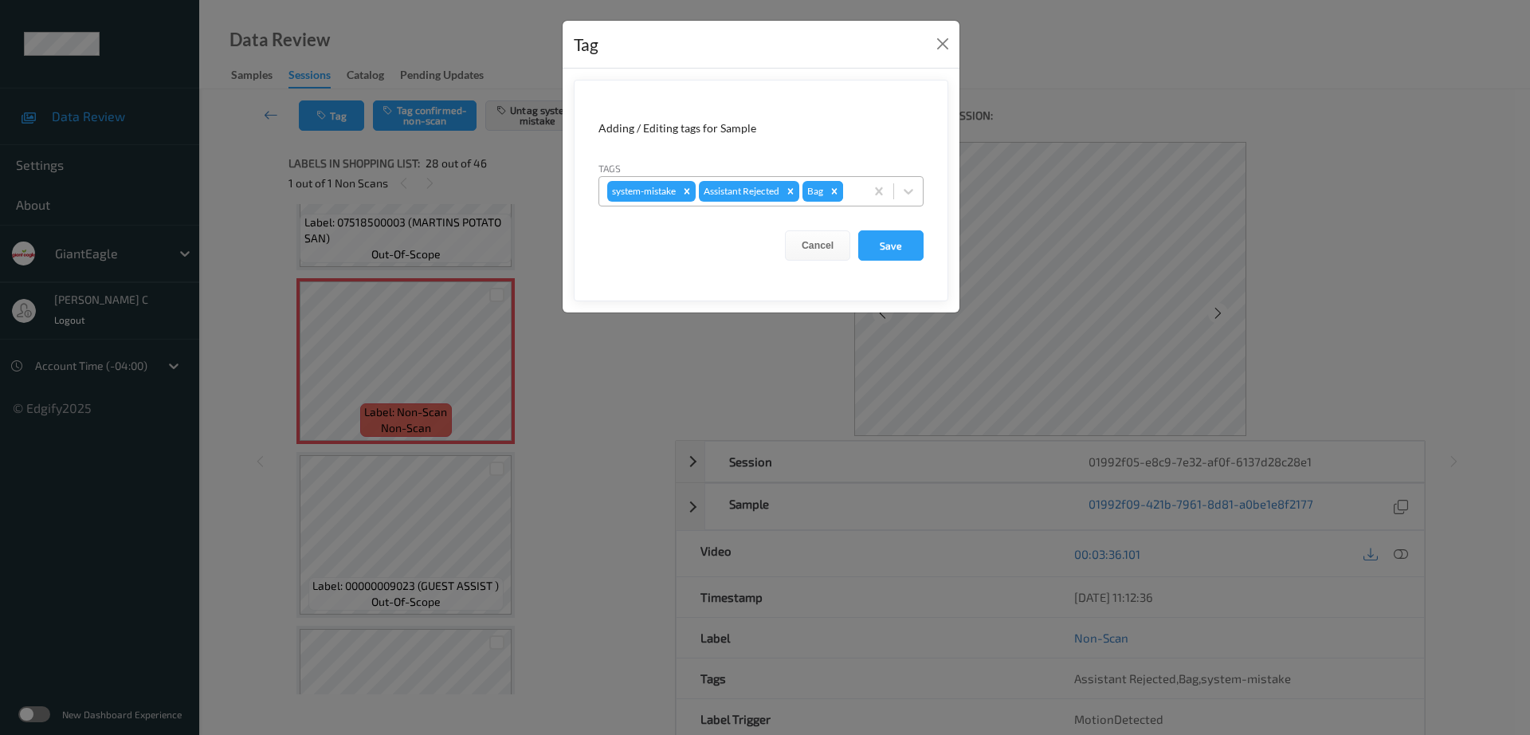
click at [836, 192] on icon "Remove Bag" at bounding box center [835, 191] width 6 height 6
click at [820, 194] on div at bounding box center [830, 191] width 54 height 19
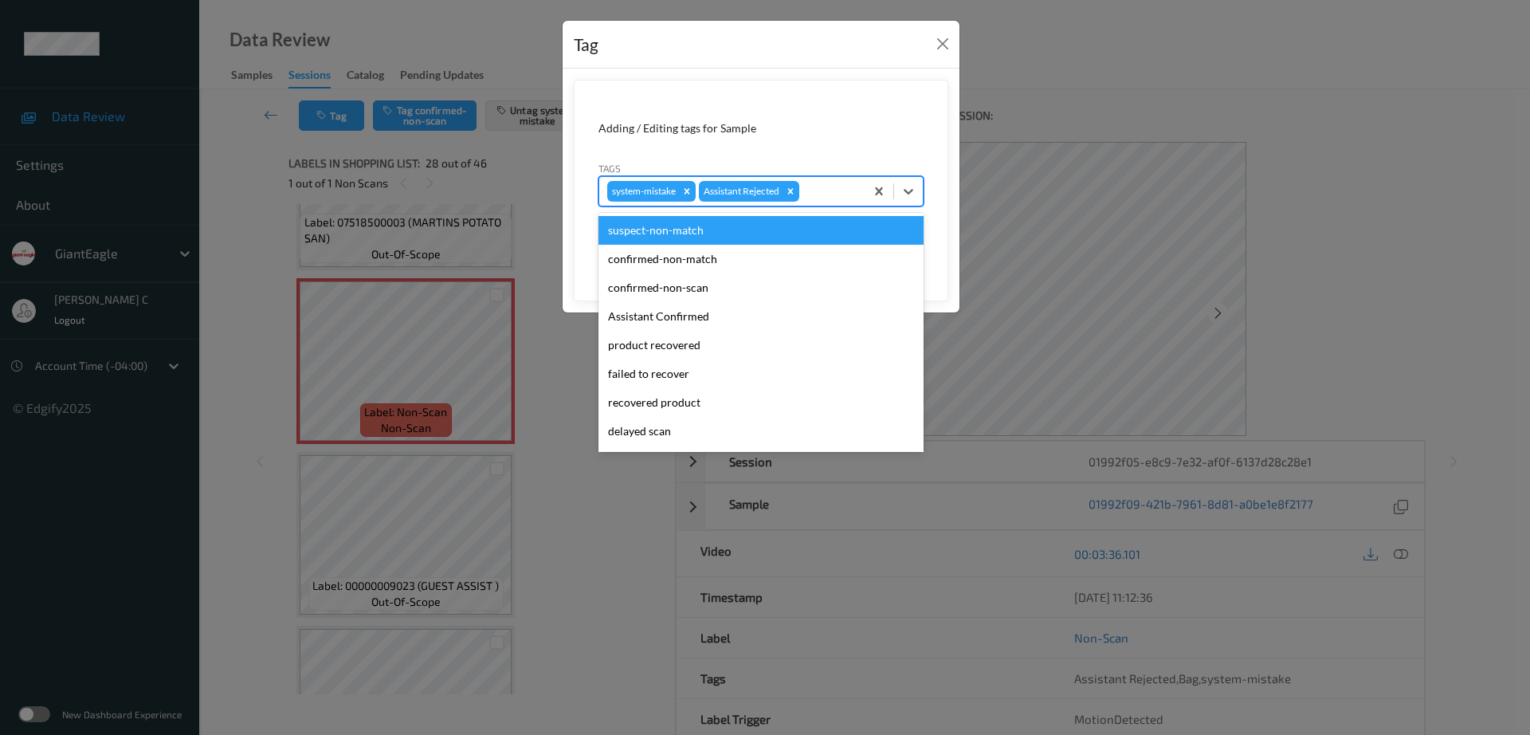
type input "b"
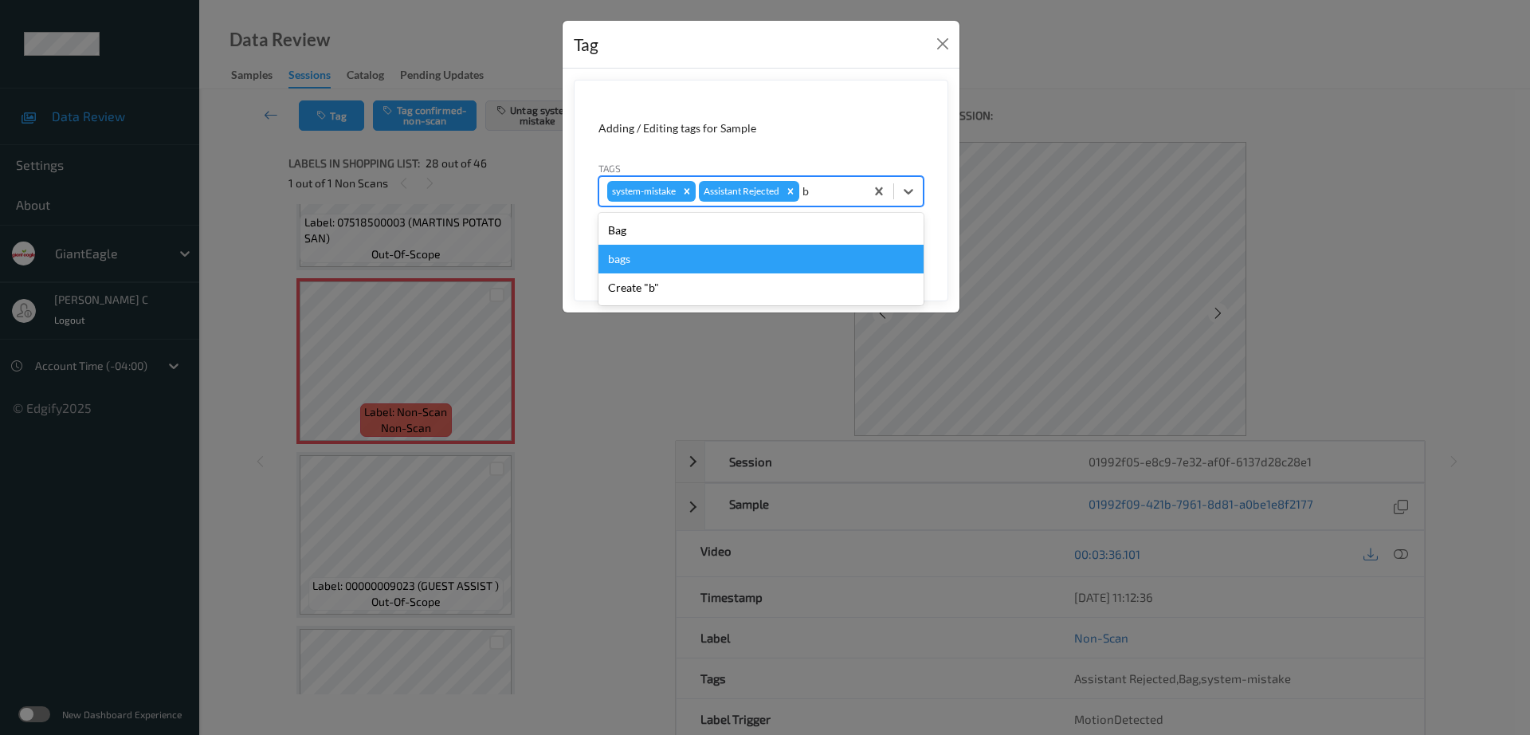
click at [682, 260] on div "bags" at bounding box center [761, 259] width 325 height 29
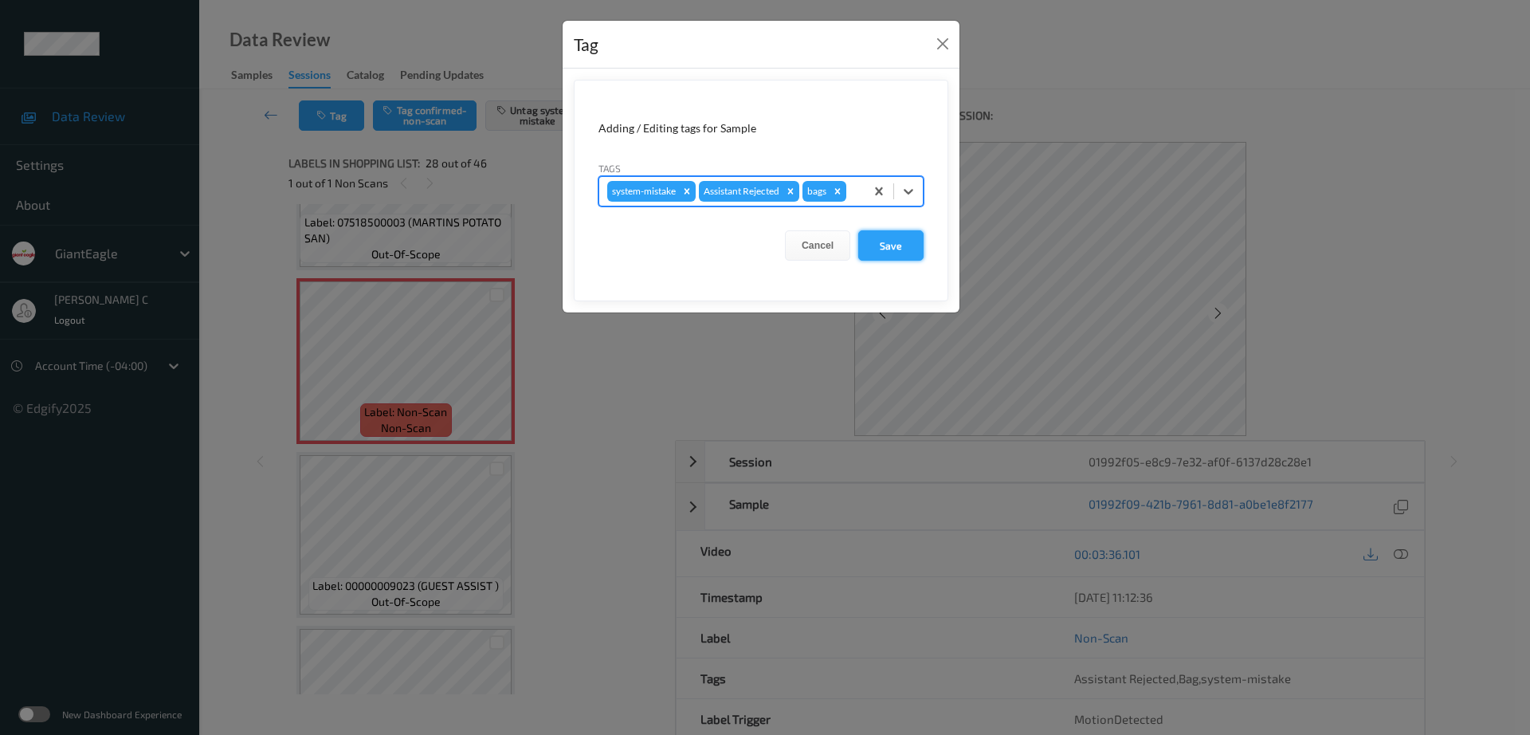
click at [887, 254] on button "Save" at bounding box center [890, 245] width 65 height 30
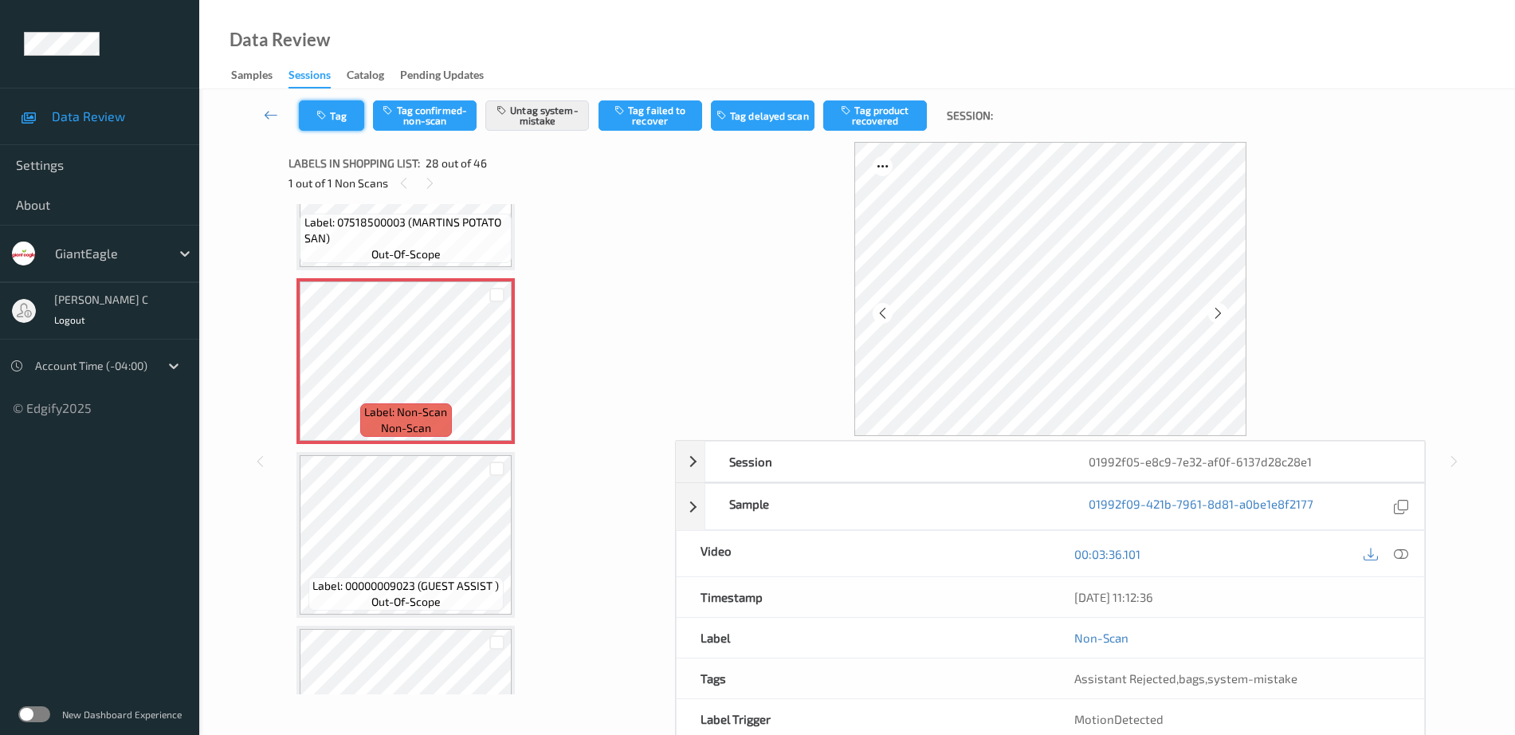
click at [318, 113] on icon "button" at bounding box center [323, 115] width 14 height 11
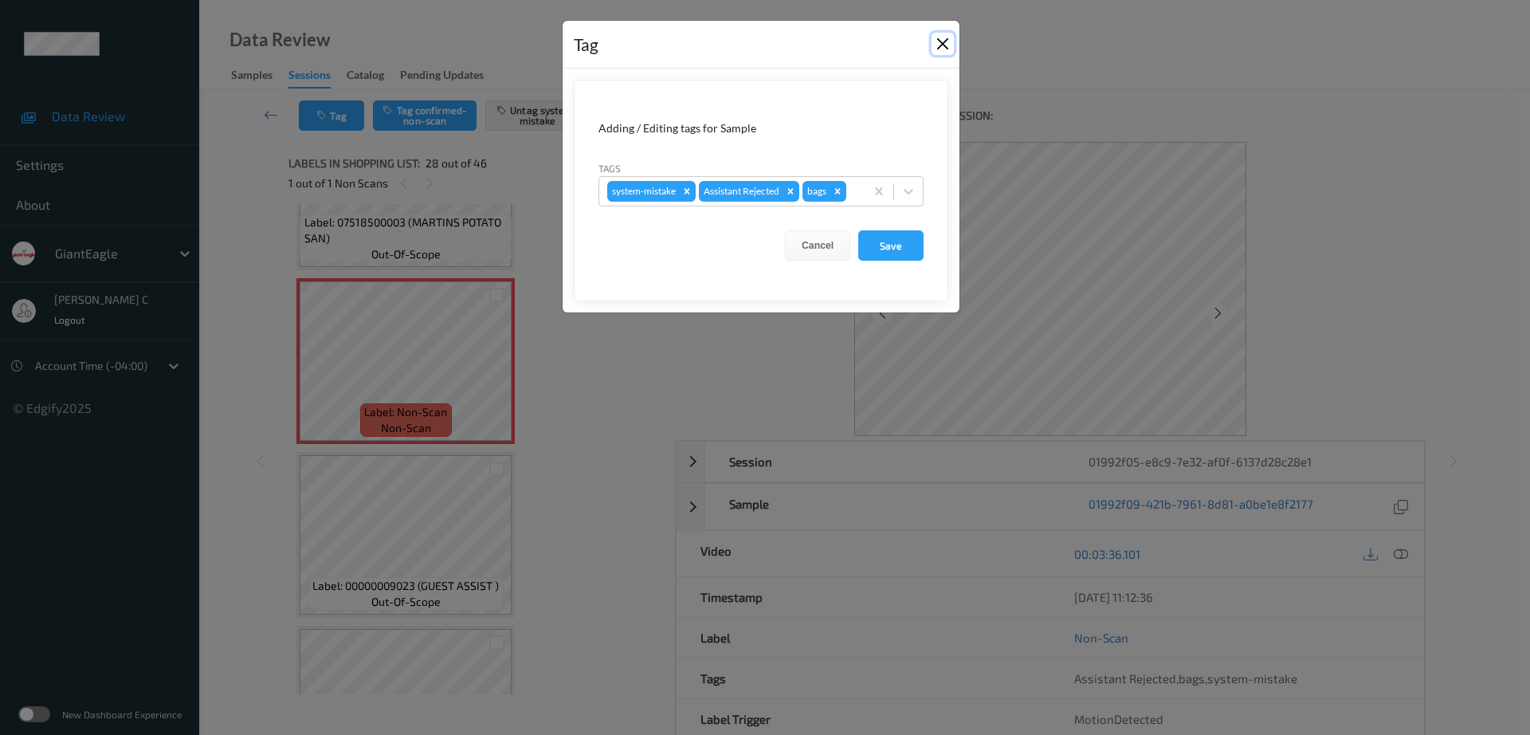
click at [937, 41] on button "Close" at bounding box center [943, 44] width 22 height 22
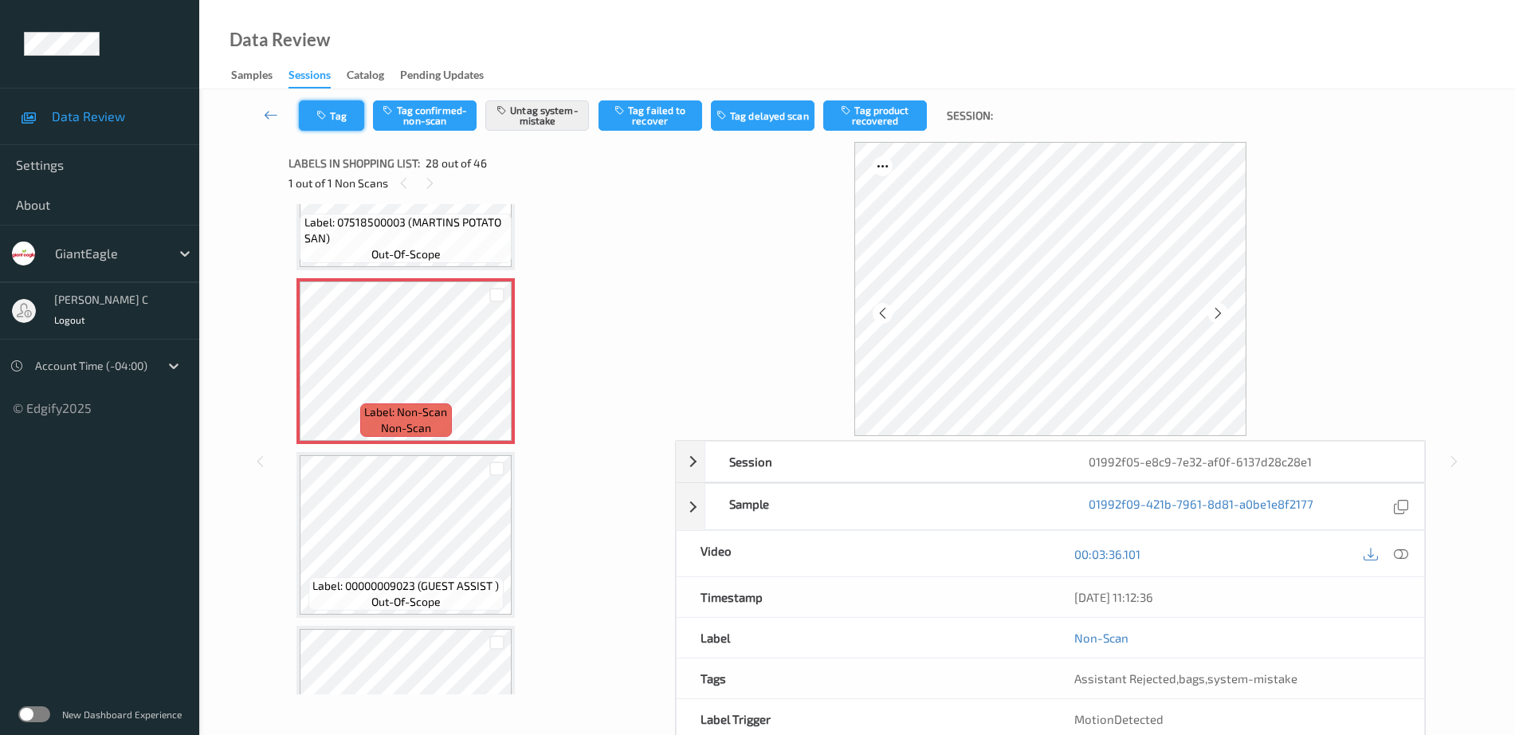
click at [321, 119] on icon "button" at bounding box center [323, 115] width 14 height 11
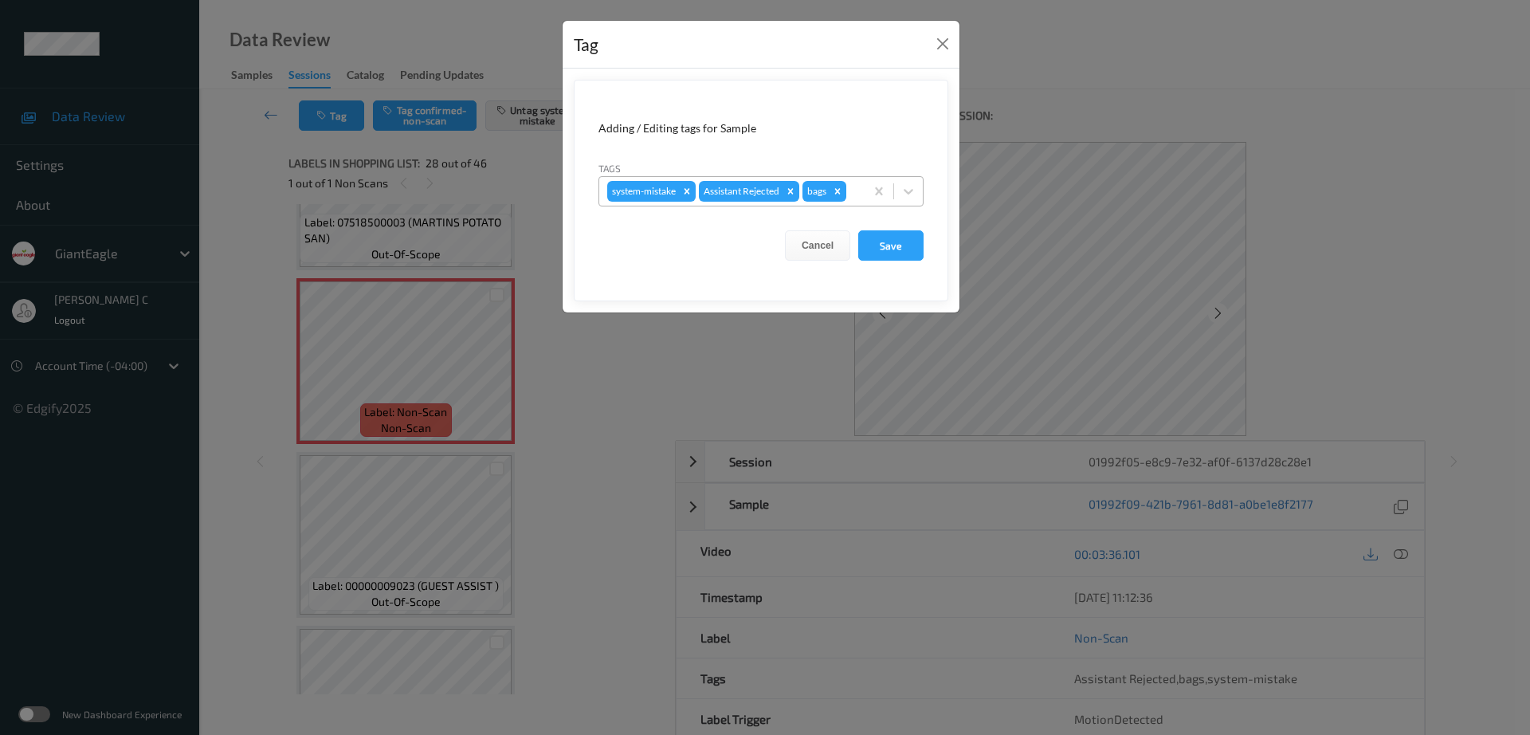
click at [854, 191] on div at bounding box center [853, 191] width 7 height 19
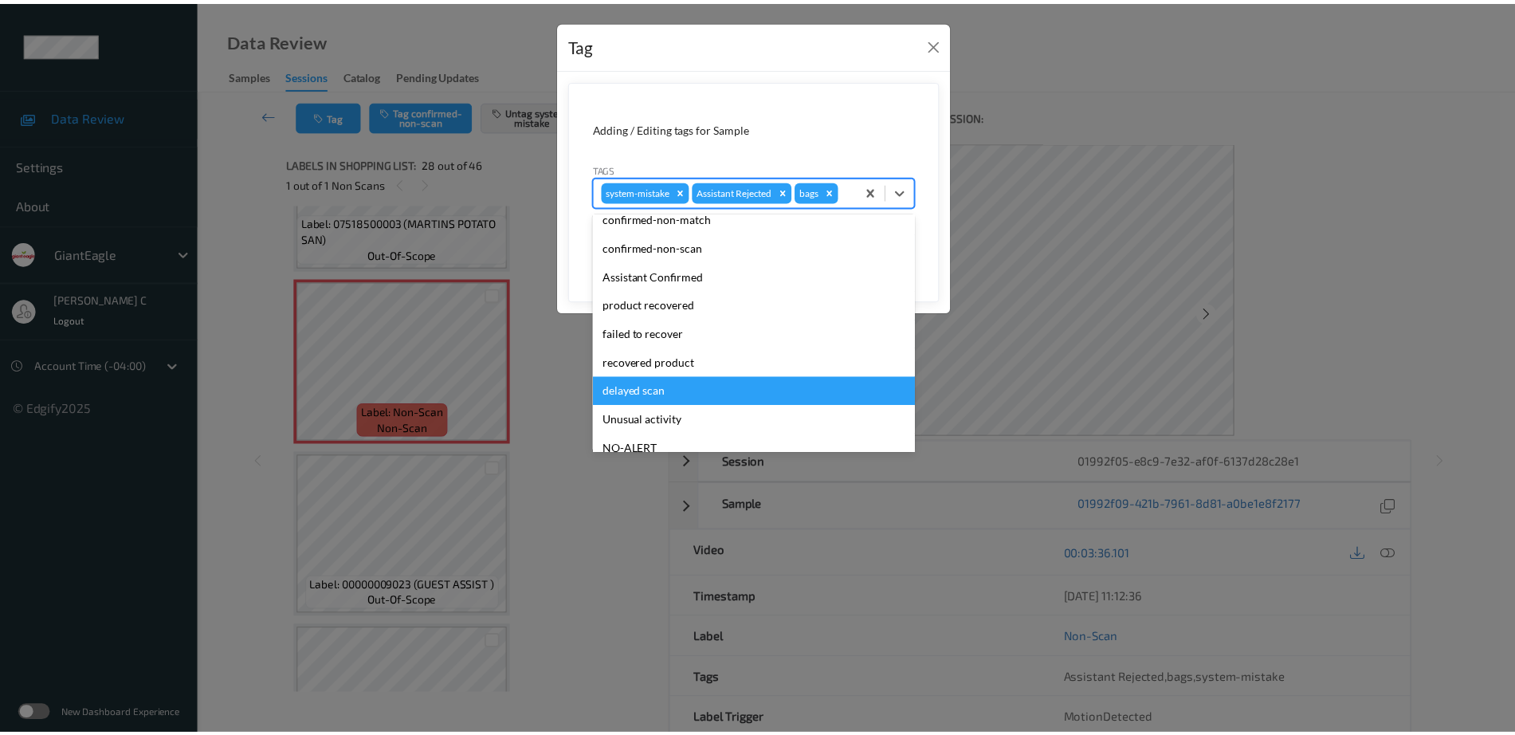
scroll to position [0, 0]
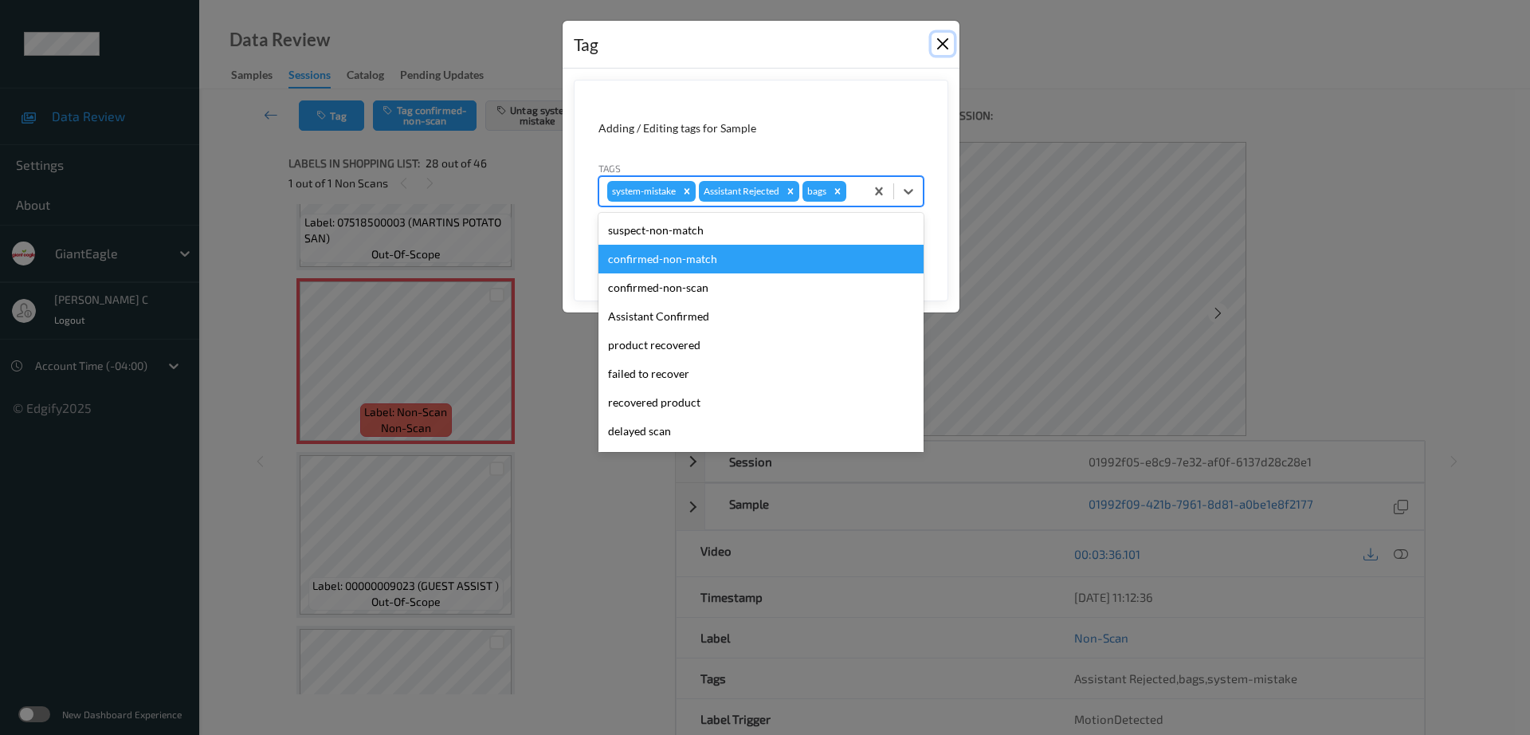
click at [940, 40] on button "Close" at bounding box center [943, 44] width 22 height 22
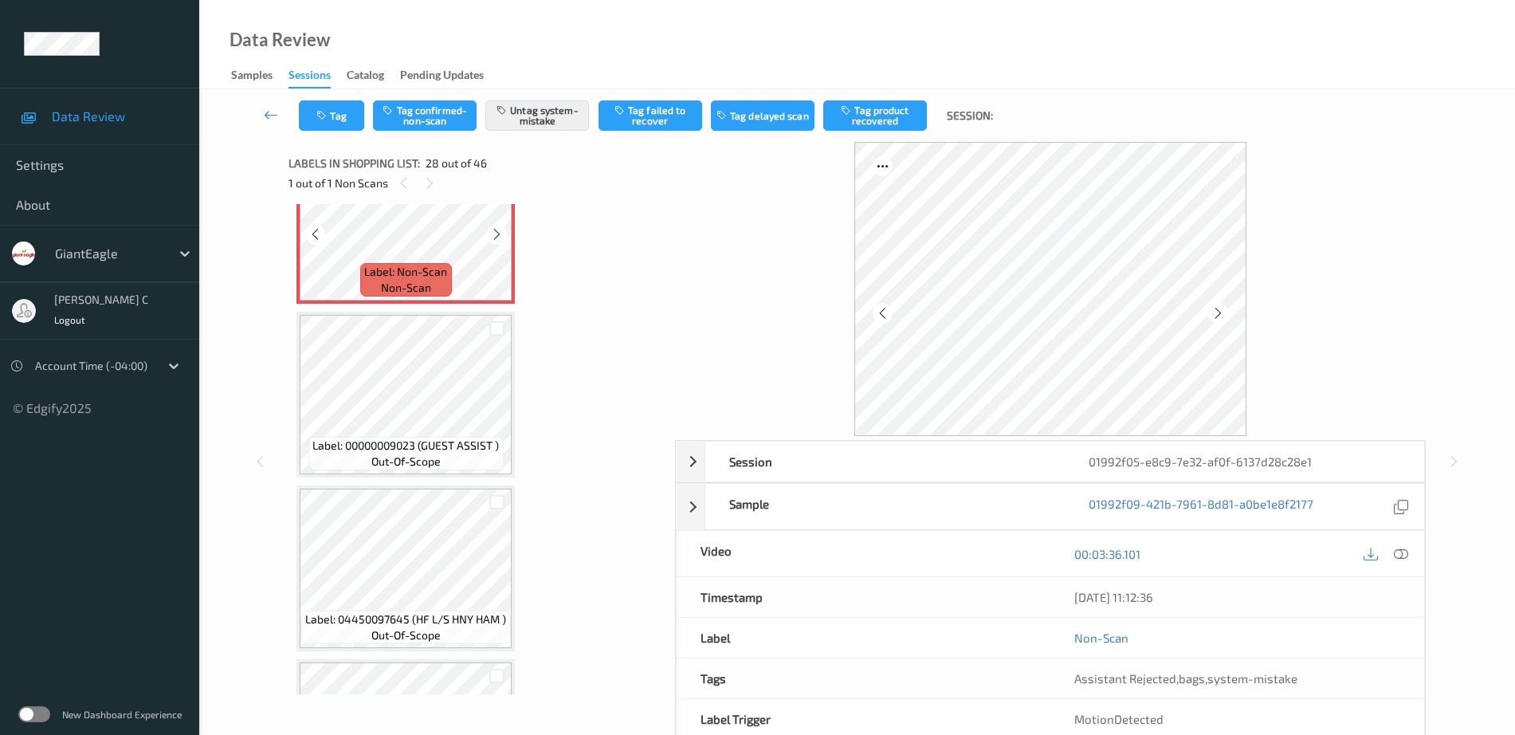
scroll to position [4725, 0]
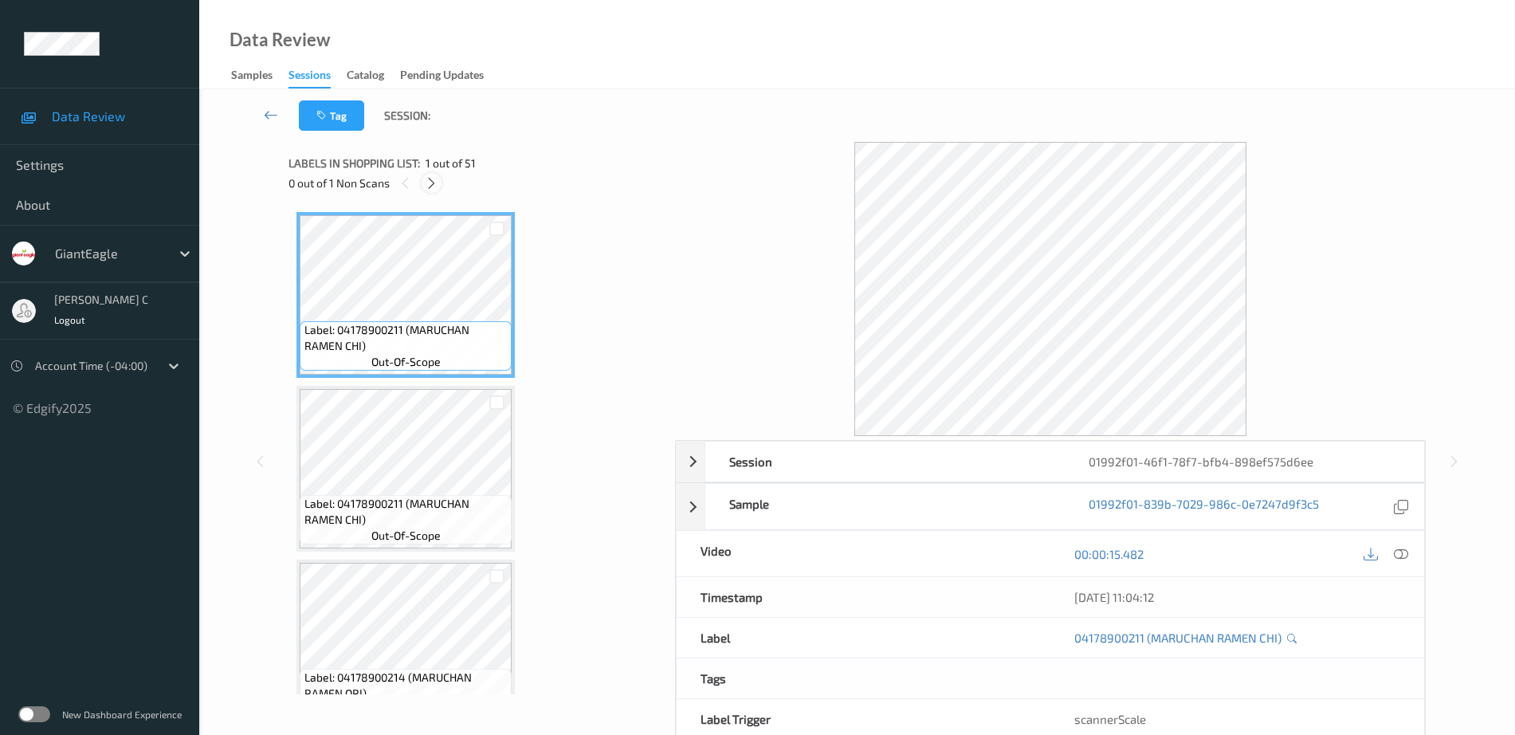
click at [438, 177] on icon at bounding box center [432, 183] width 14 height 14
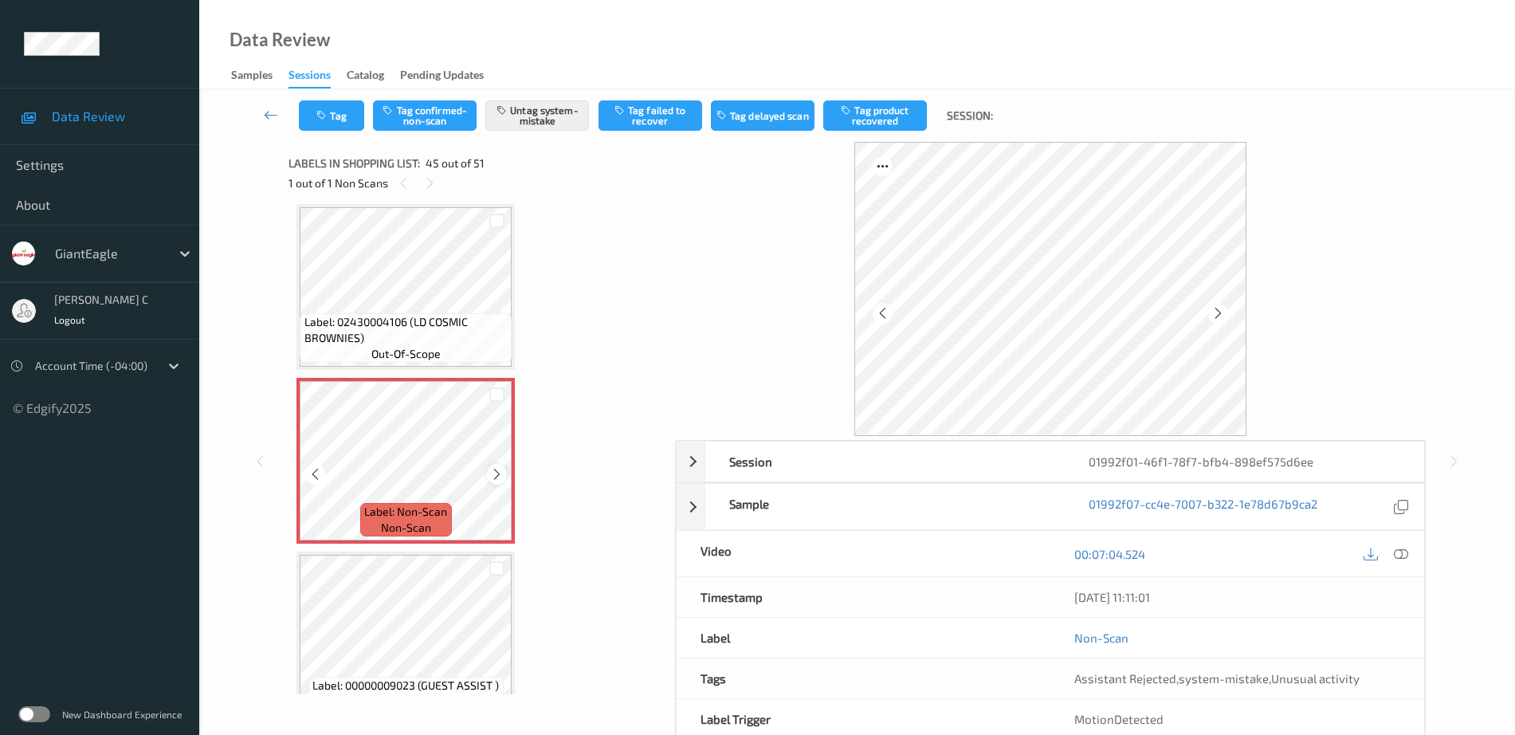
click at [491, 471] on icon at bounding box center [497, 474] width 14 height 14
click at [406, 338] on span "Label: 02430004106 (LD COSMIC BROWNIES)" at bounding box center [406, 330] width 204 height 32
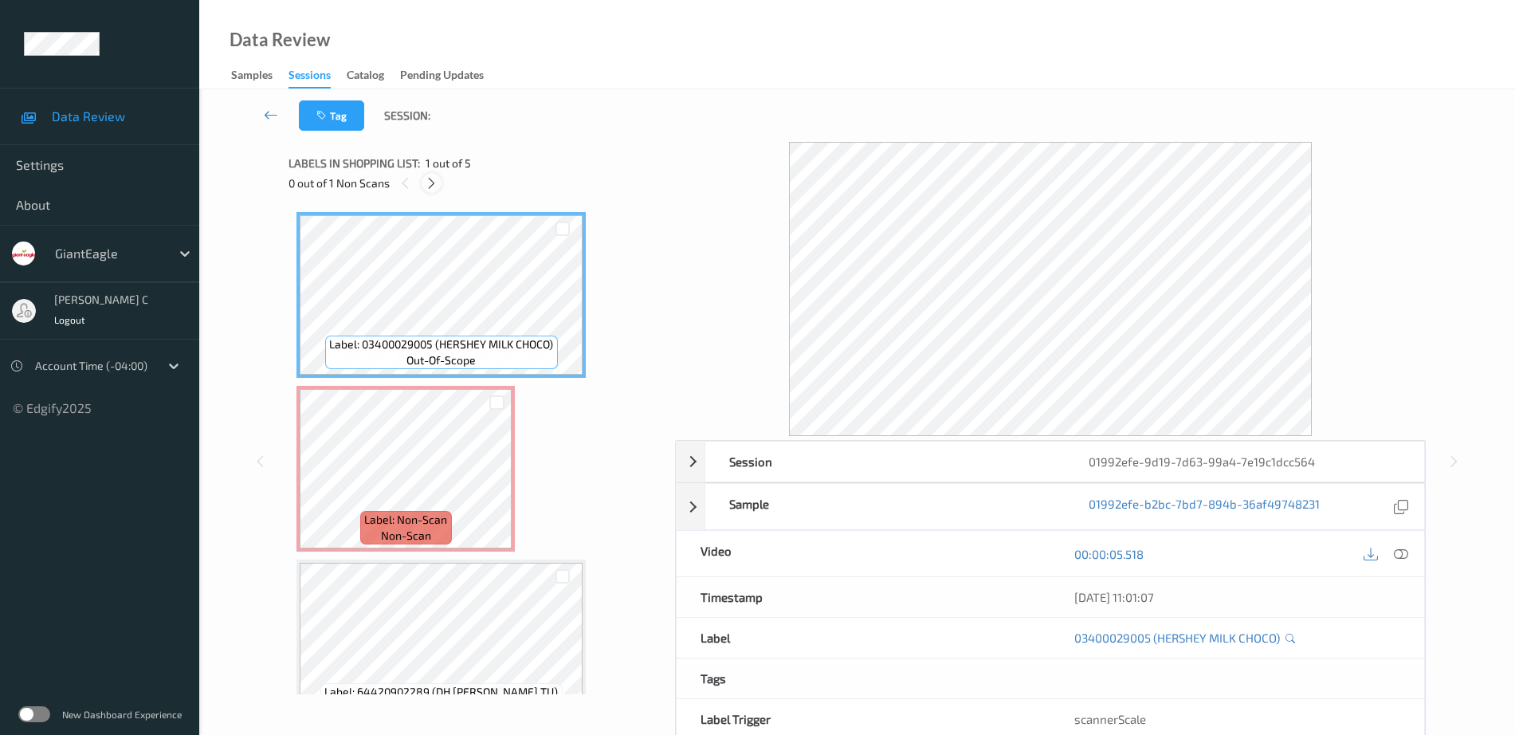
click at [426, 183] on icon at bounding box center [432, 183] width 14 height 14
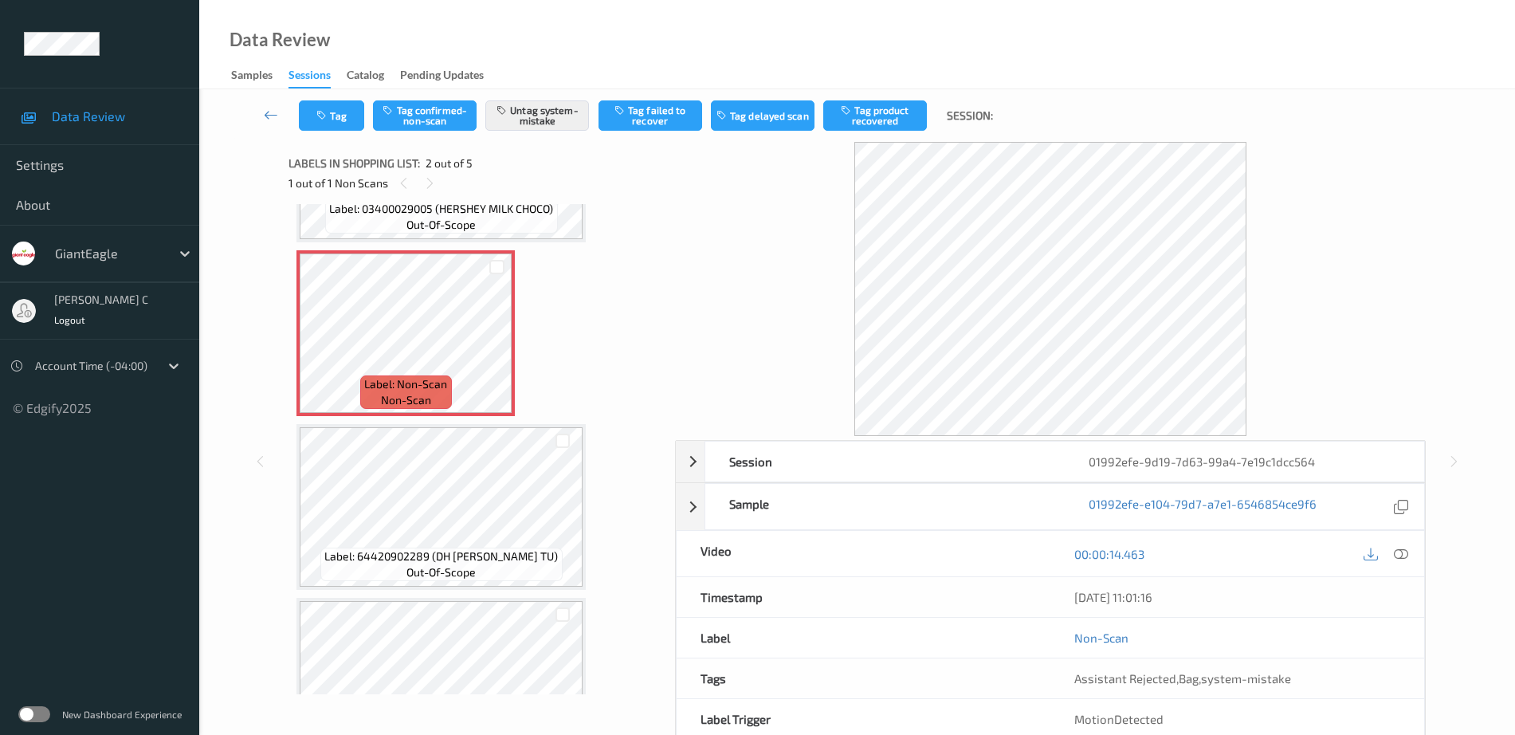
scroll to position [108, 0]
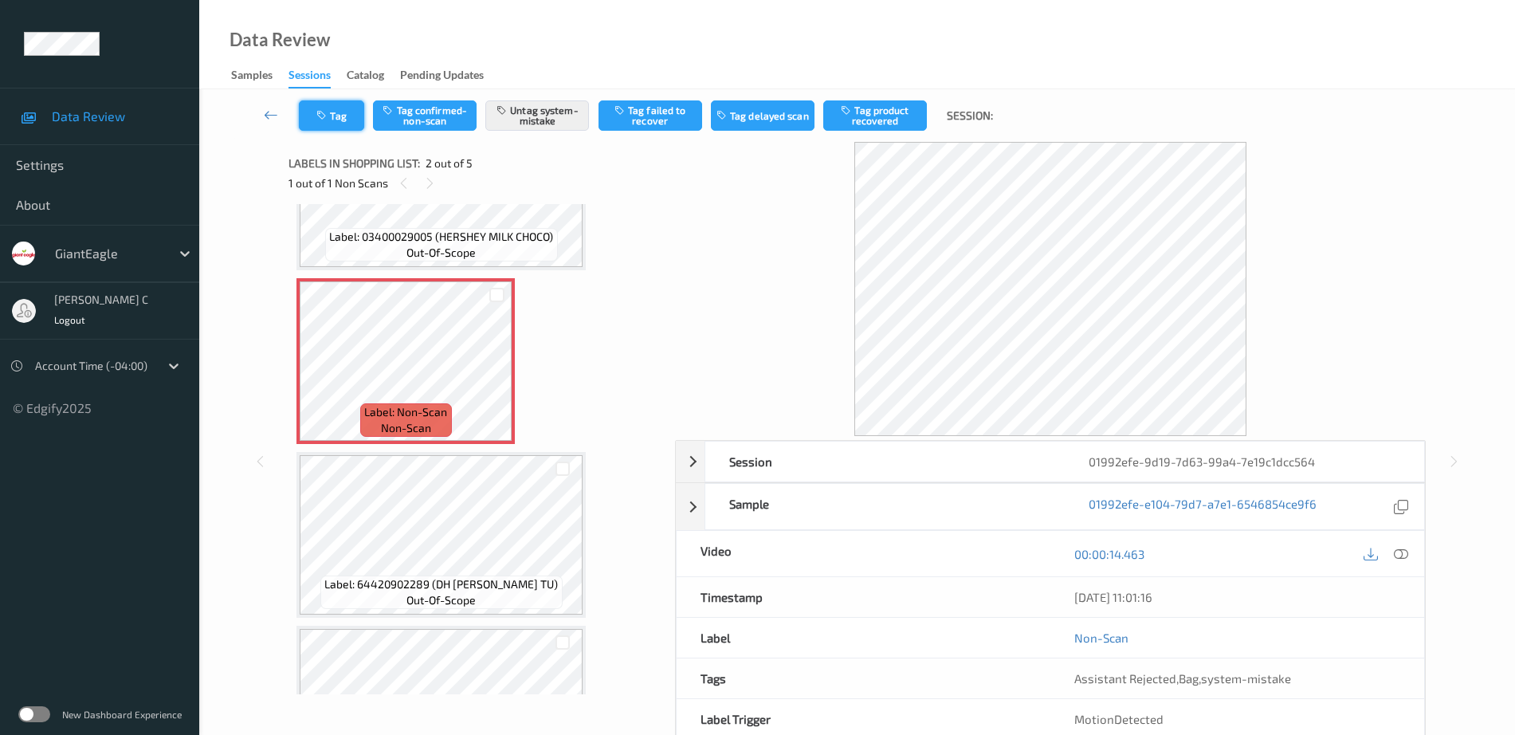
click at [330, 104] on button "Tag" at bounding box center [331, 115] width 65 height 30
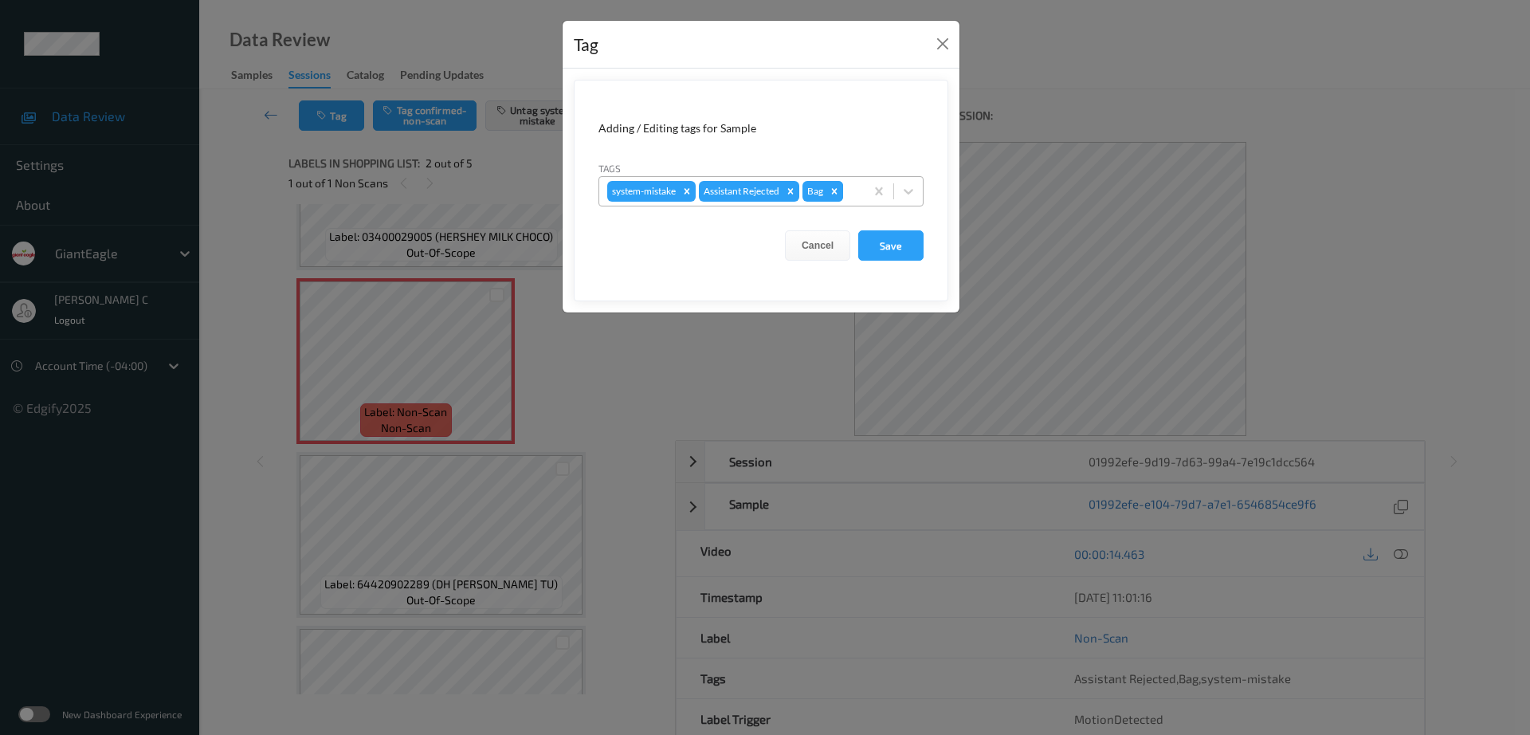
click at [840, 191] on icon "Remove Bag" at bounding box center [834, 191] width 11 height 11
click at [882, 252] on button "Save" at bounding box center [890, 245] width 65 height 30
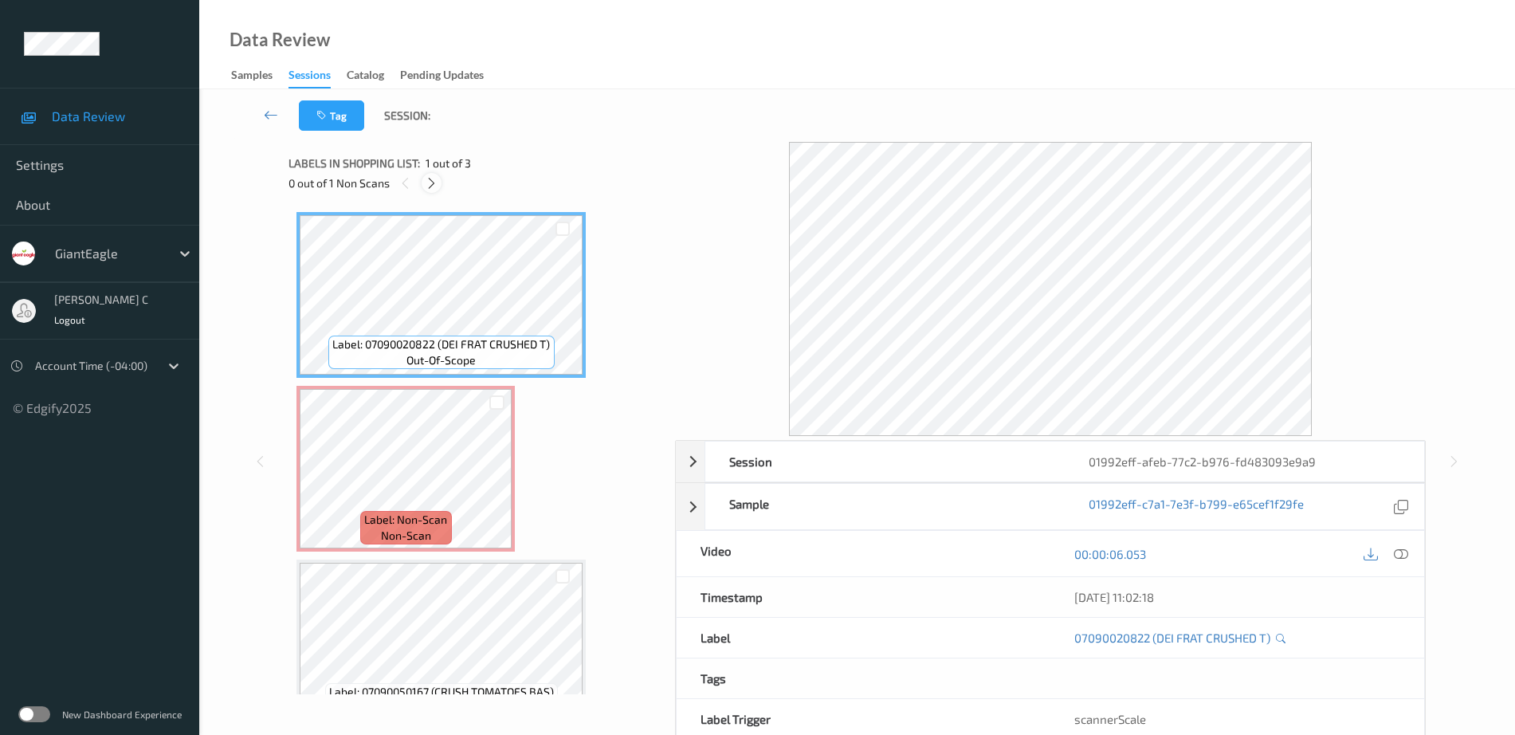
click at [426, 182] on icon at bounding box center [432, 183] width 14 height 14
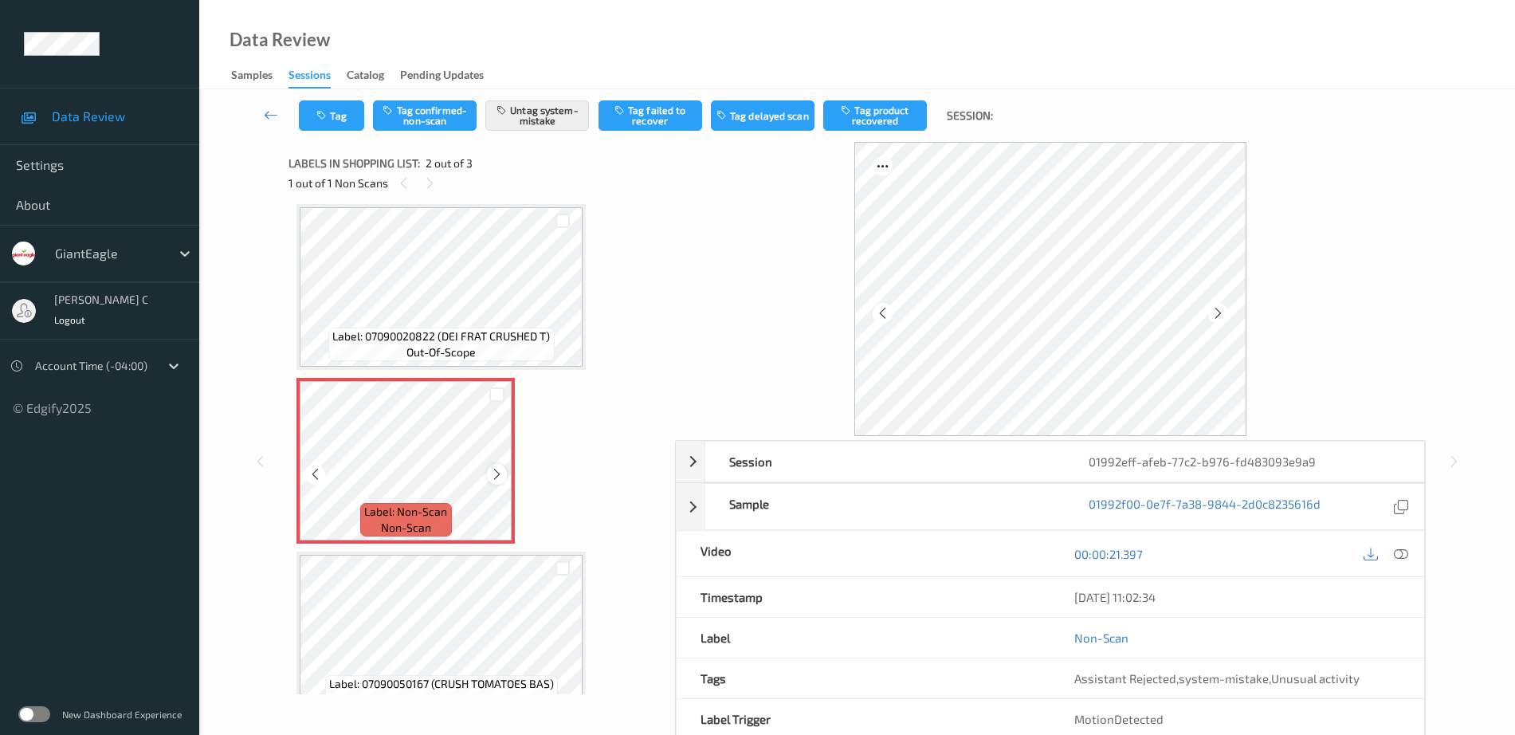
click at [493, 478] on icon at bounding box center [497, 474] width 14 height 14
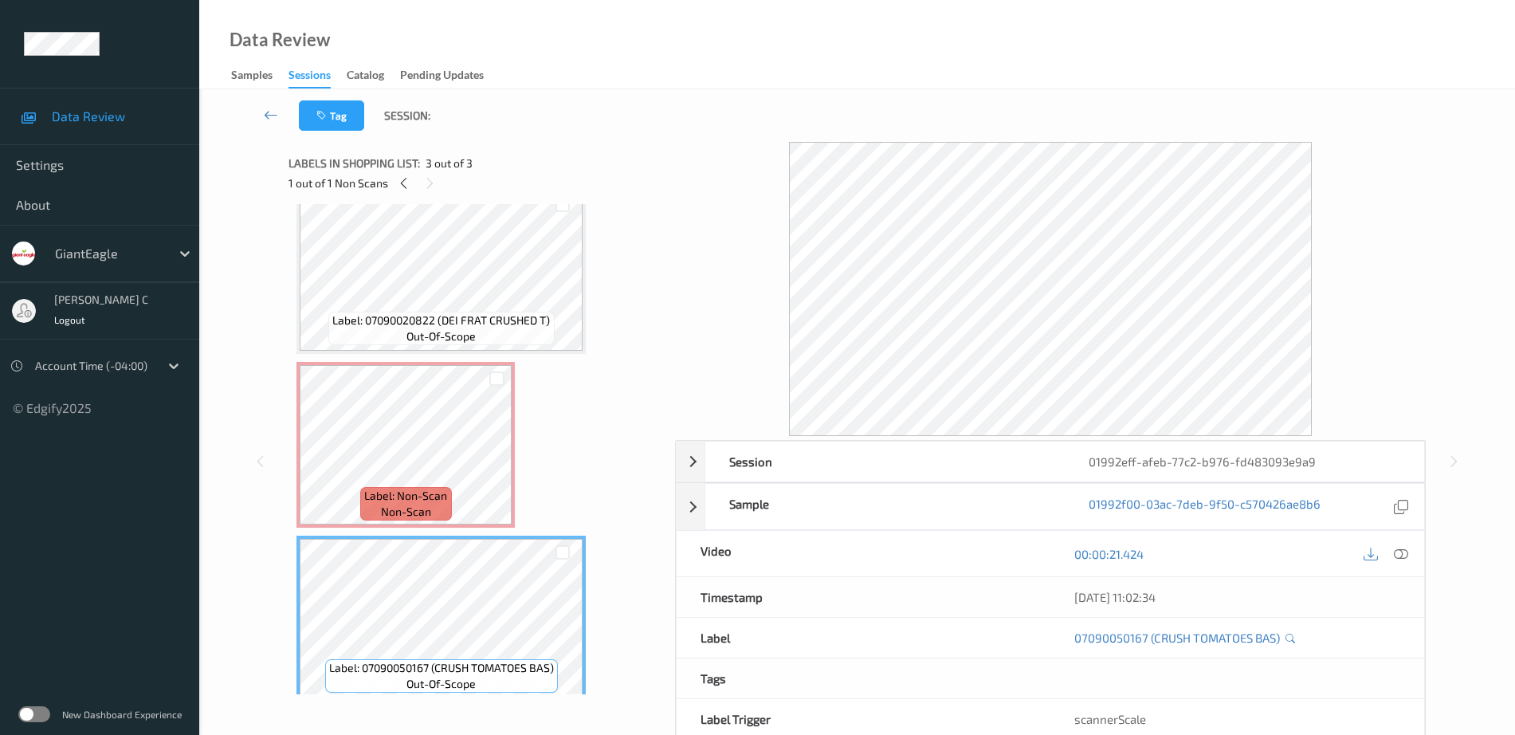
scroll to position [0, 0]
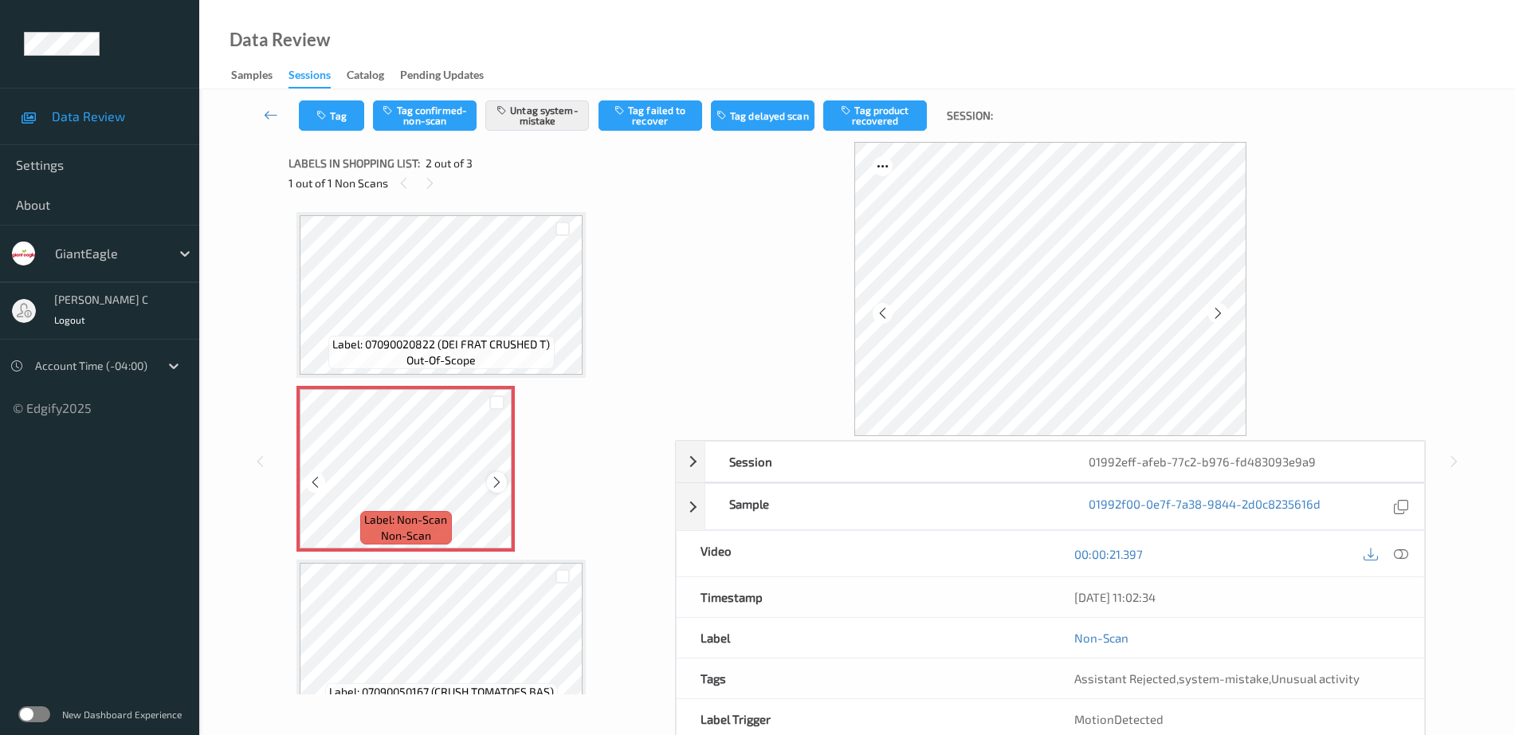
click at [497, 482] on icon at bounding box center [497, 482] width 14 height 14
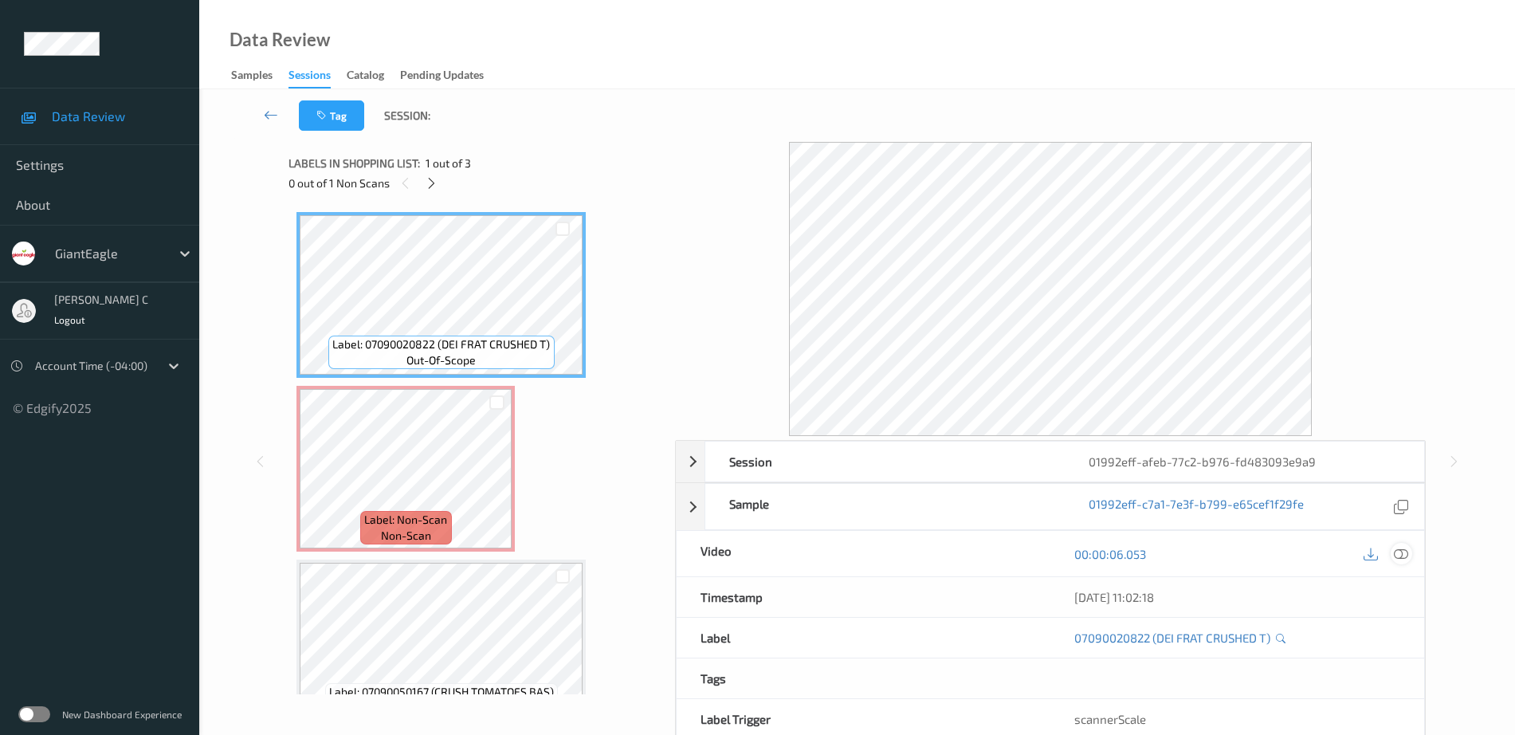
click at [1408, 552] on icon at bounding box center [1401, 554] width 14 height 14
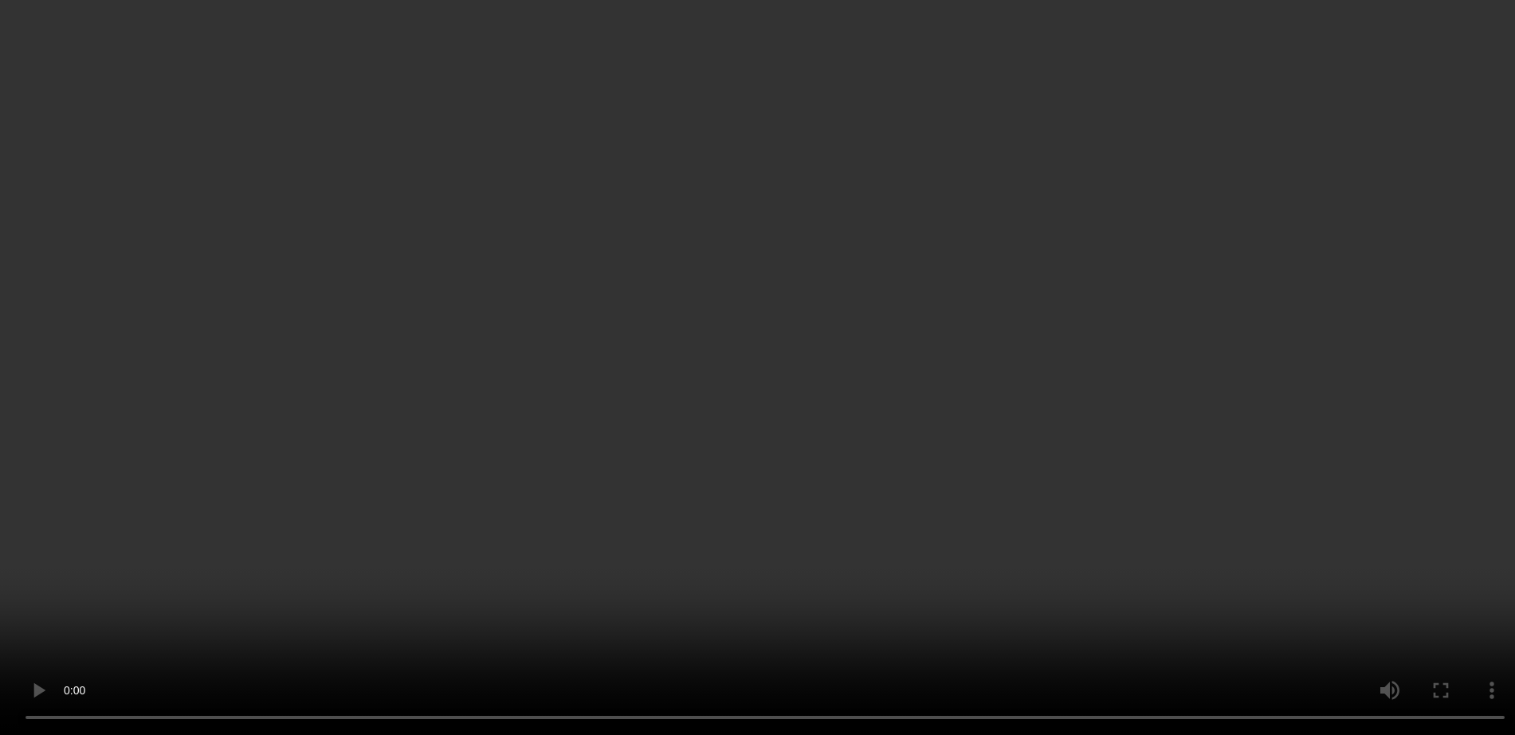
scroll to position [79, 0]
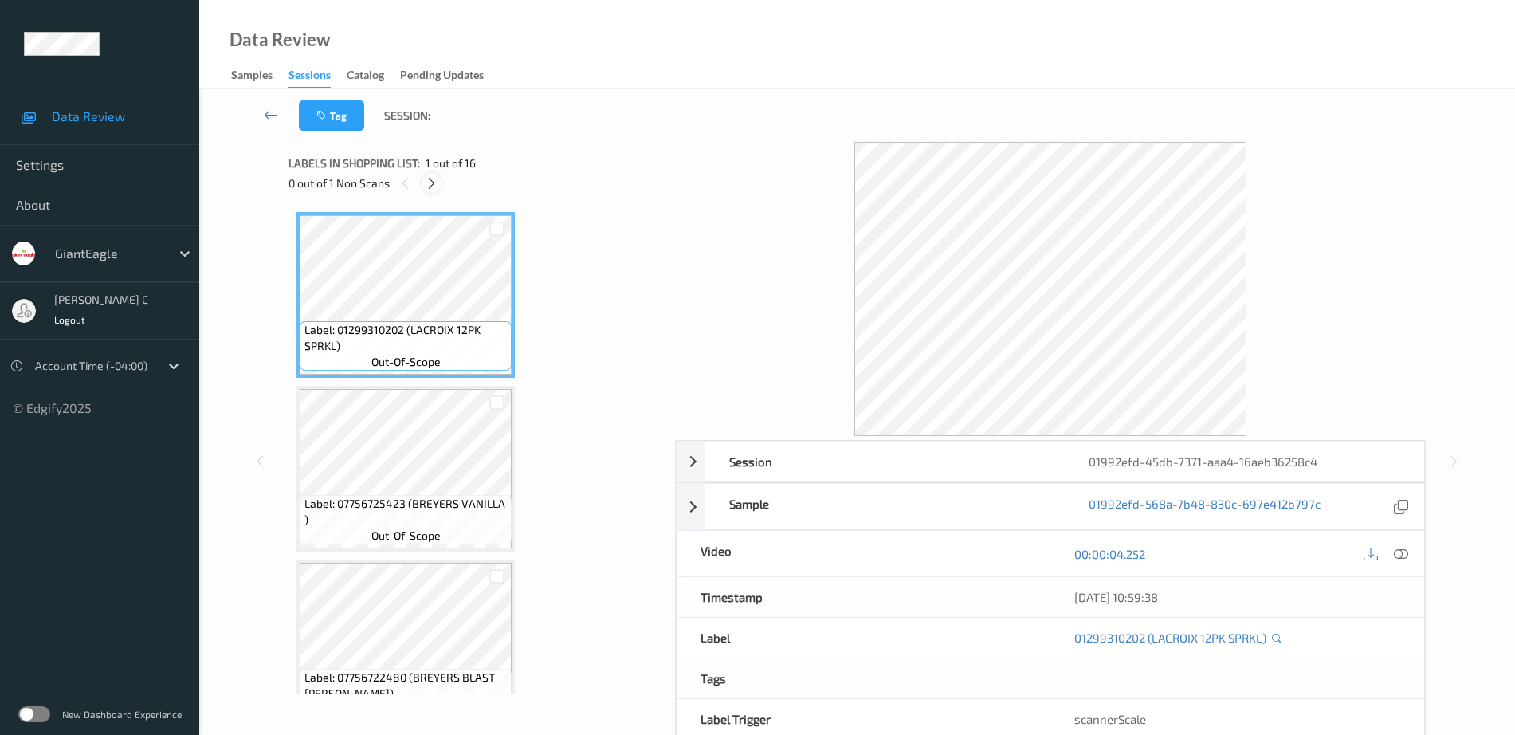
click at [430, 179] on icon at bounding box center [432, 183] width 14 height 14
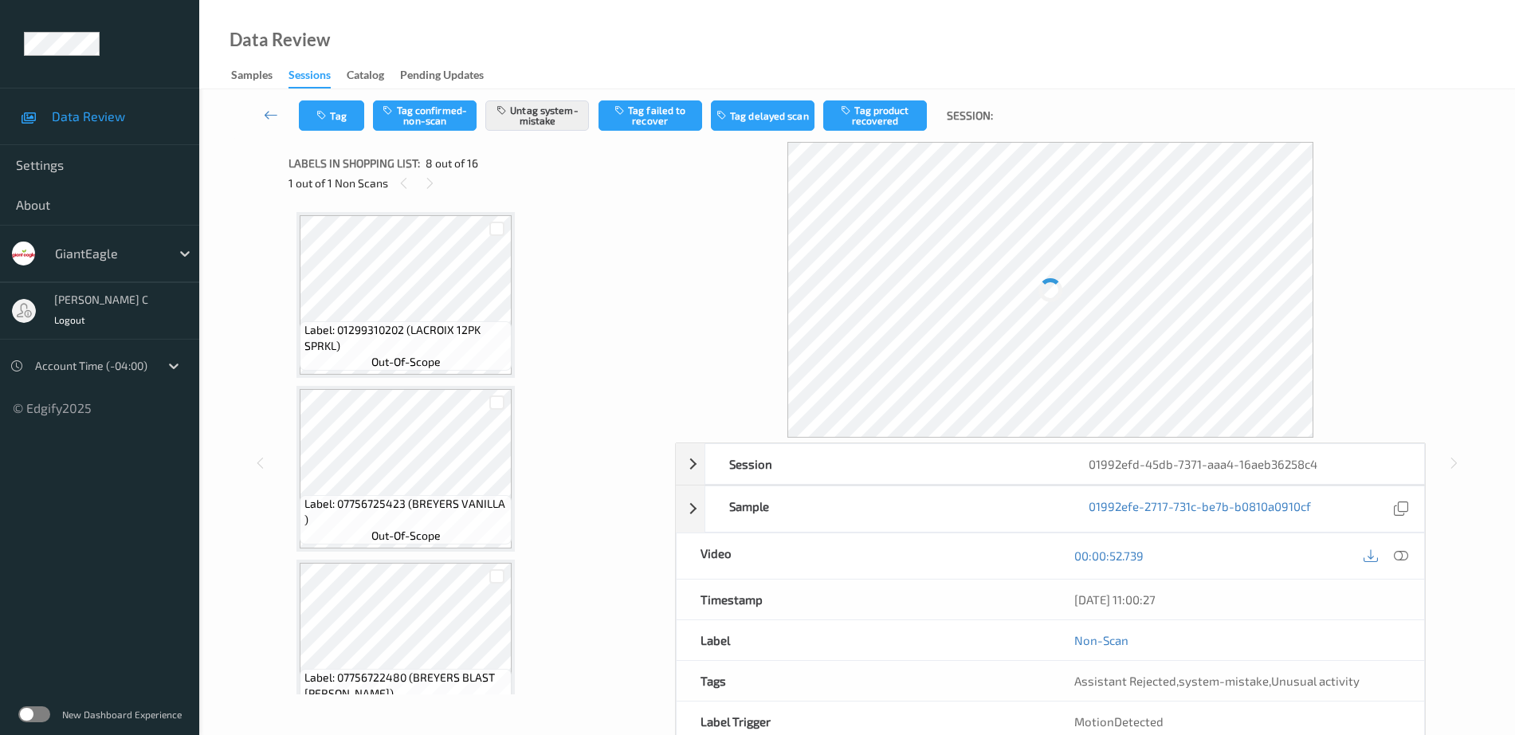
scroll to position [1051, 0]
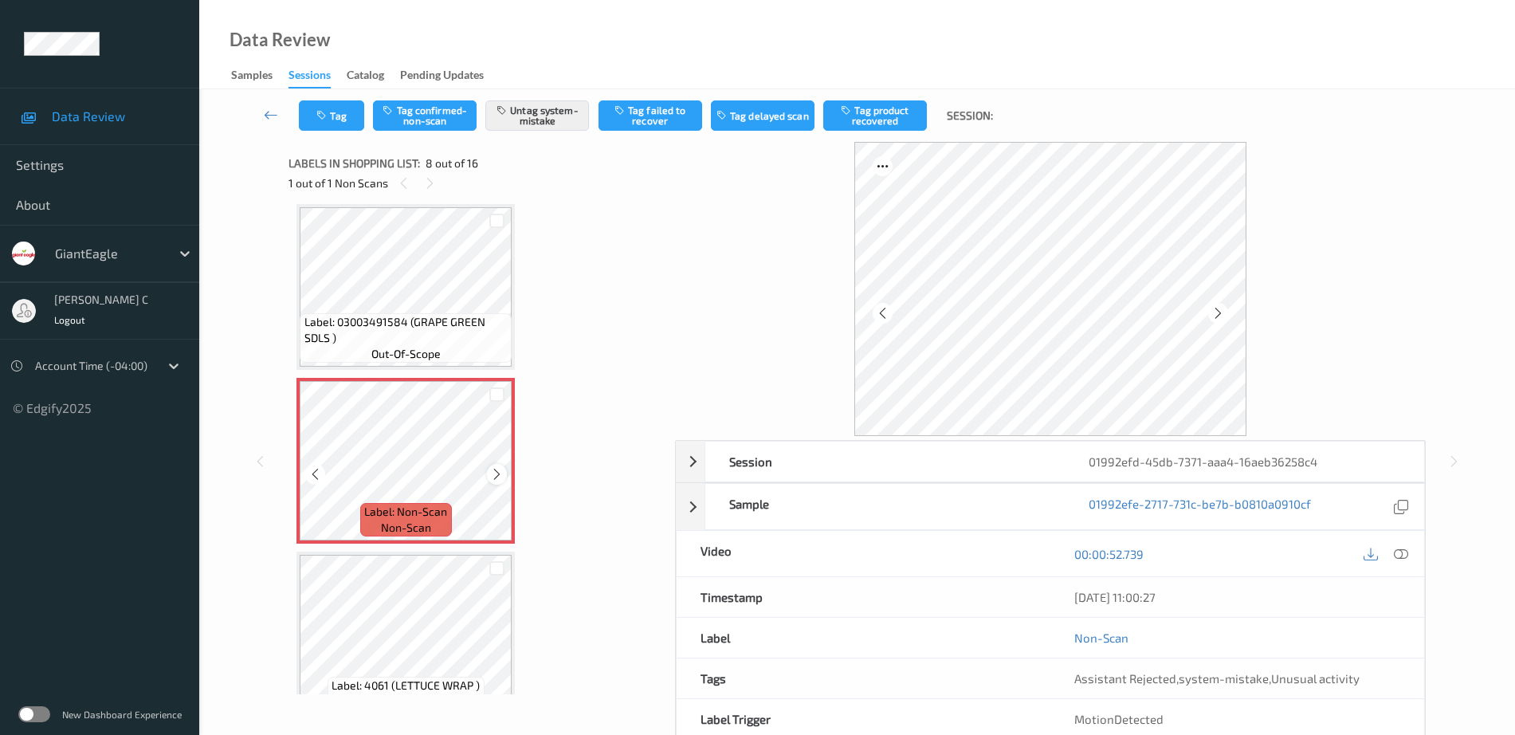
click at [492, 473] on icon at bounding box center [497, 474] width 14 height 14
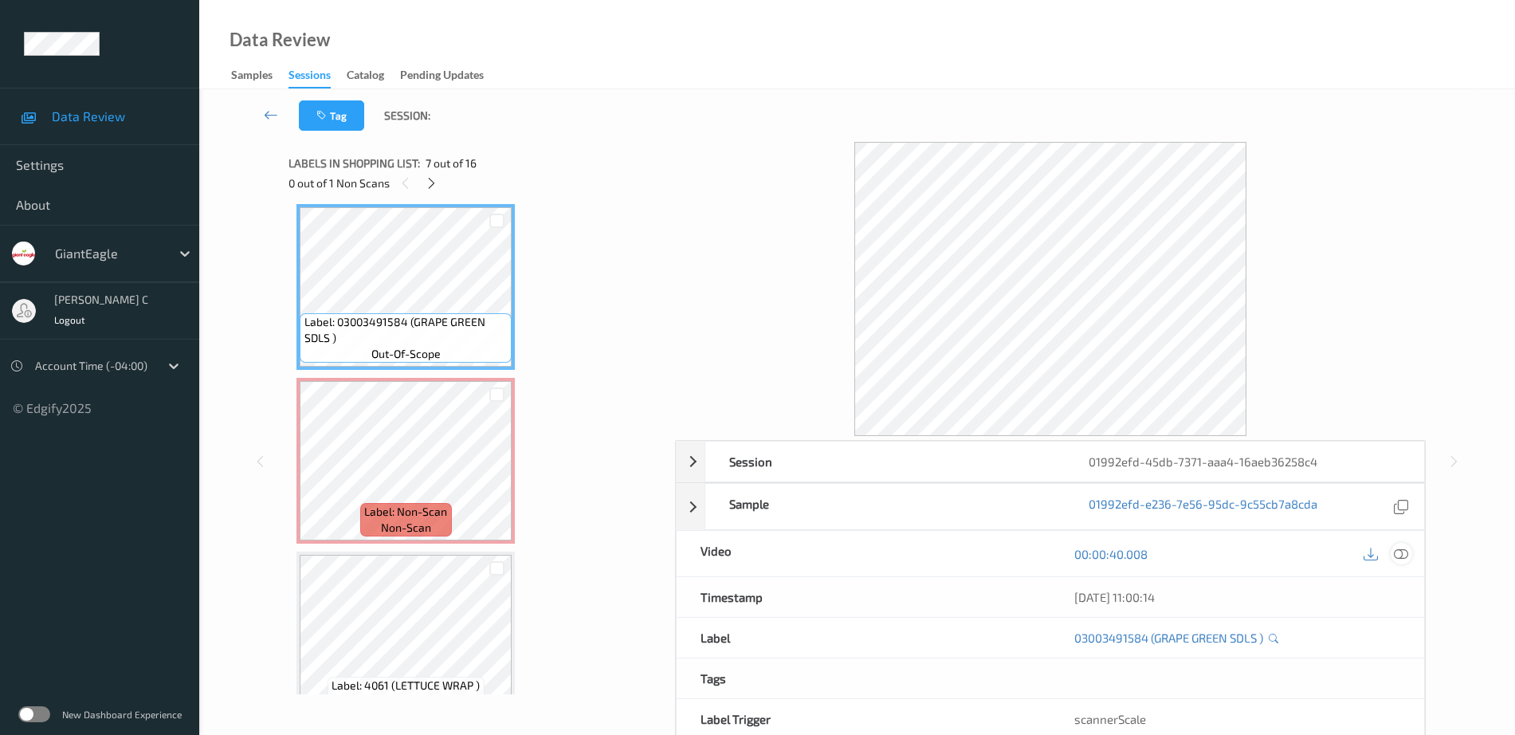
click at [1403, 550] on icon at bounding box center [1401, 554] width 14 height 14
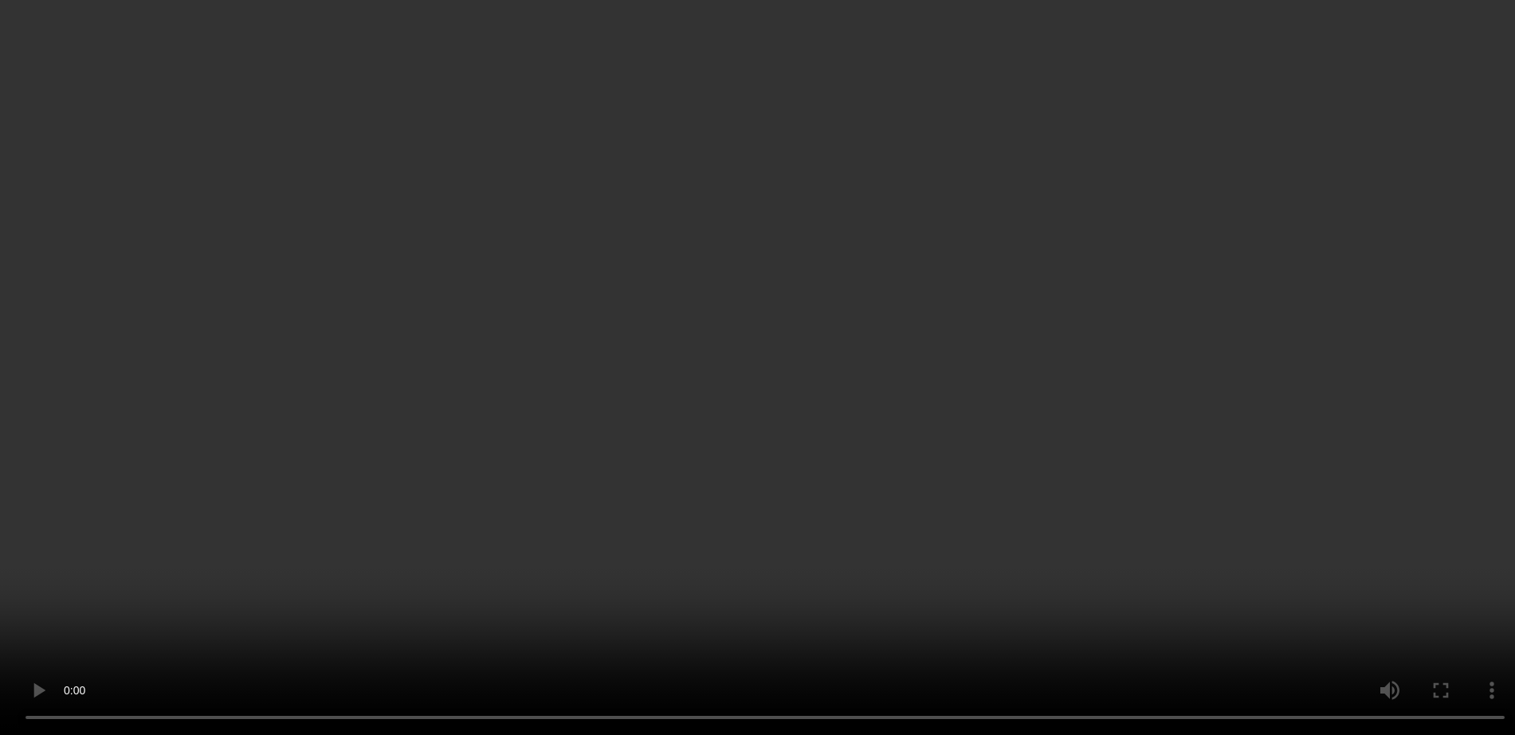
scroll to position [1250, 0]
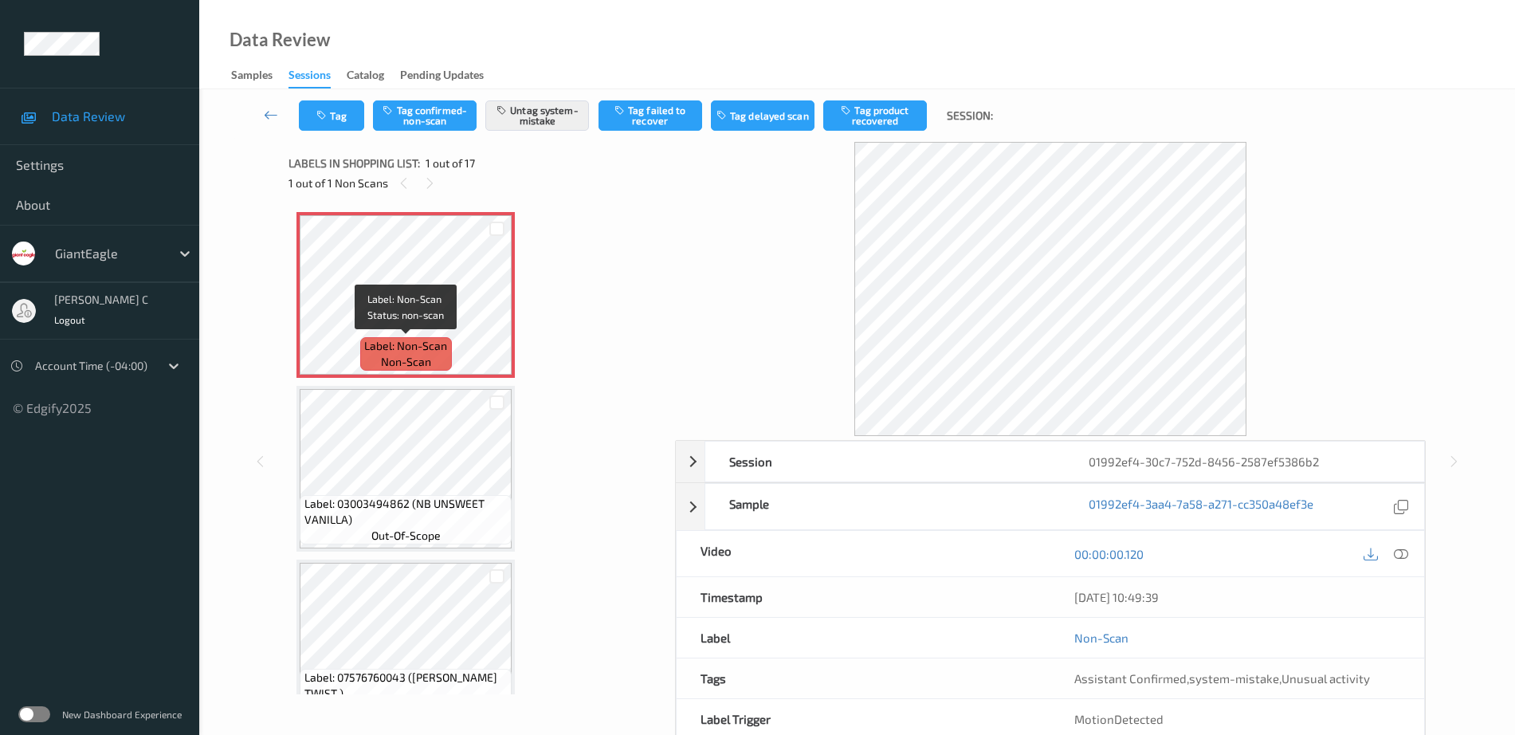
click at [412, 361] on span "non-scan" at bounding box center [406, 362] width 50 height 16
click at [1401, 560] on icon at bounding box center [1401, 554] width 14 height 14
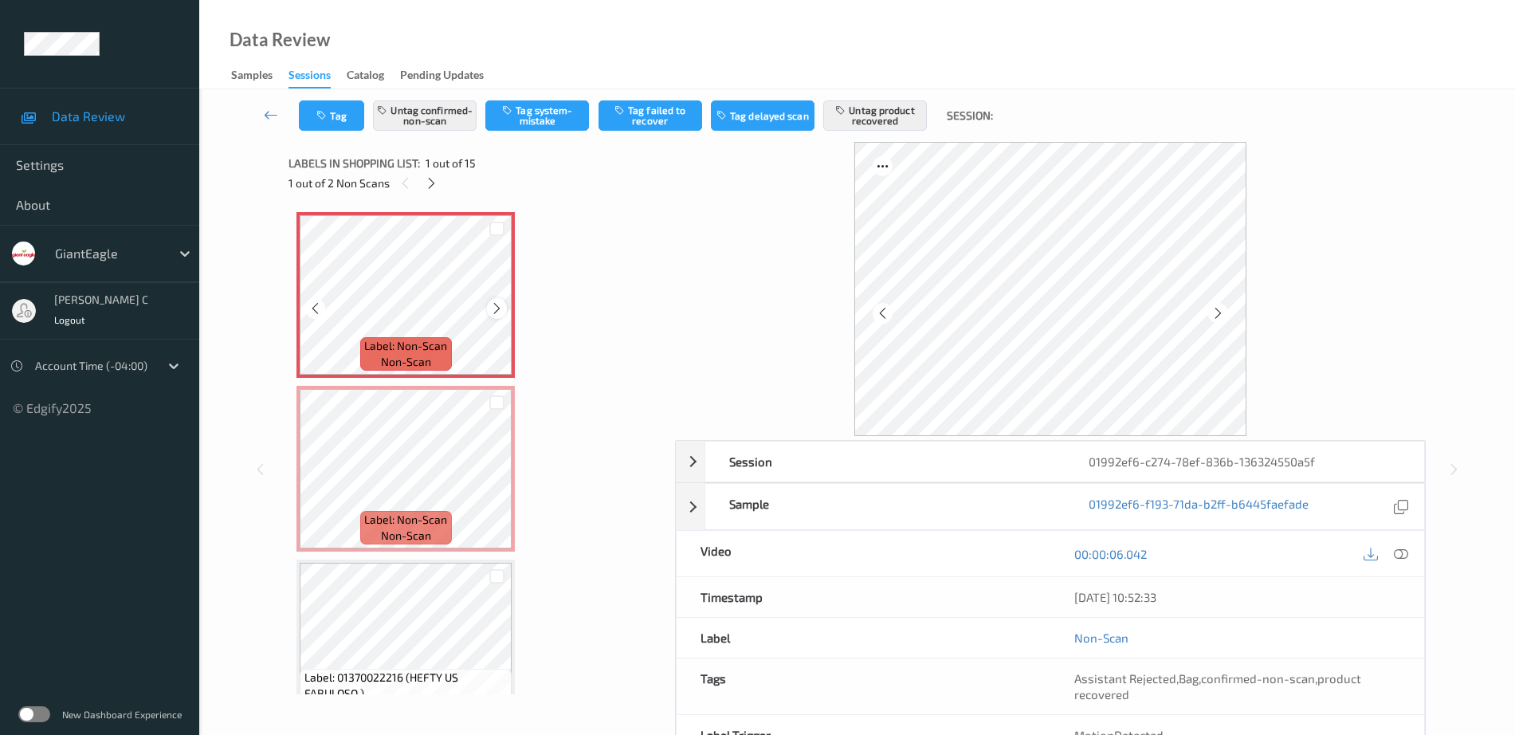
click at [501, 316] on div at bounding box center [497, 308] width 20 height 20
click at [1398, 547] on icon at bounding box center [1401, 554] width 14 height 14
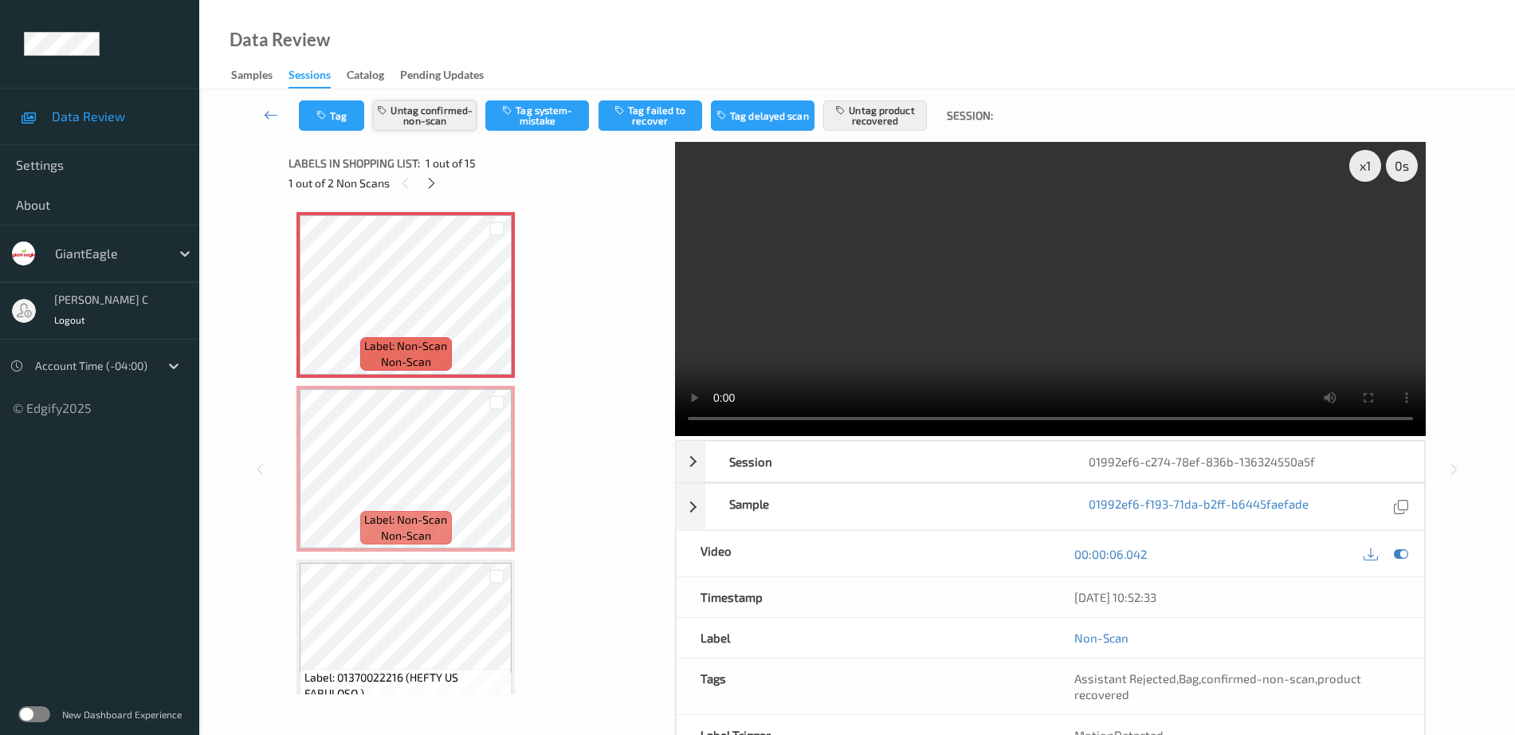
click at [458, 107] on button "Untag confirmed-non-scan" at bounding box center [425, 115] width 104 height 30
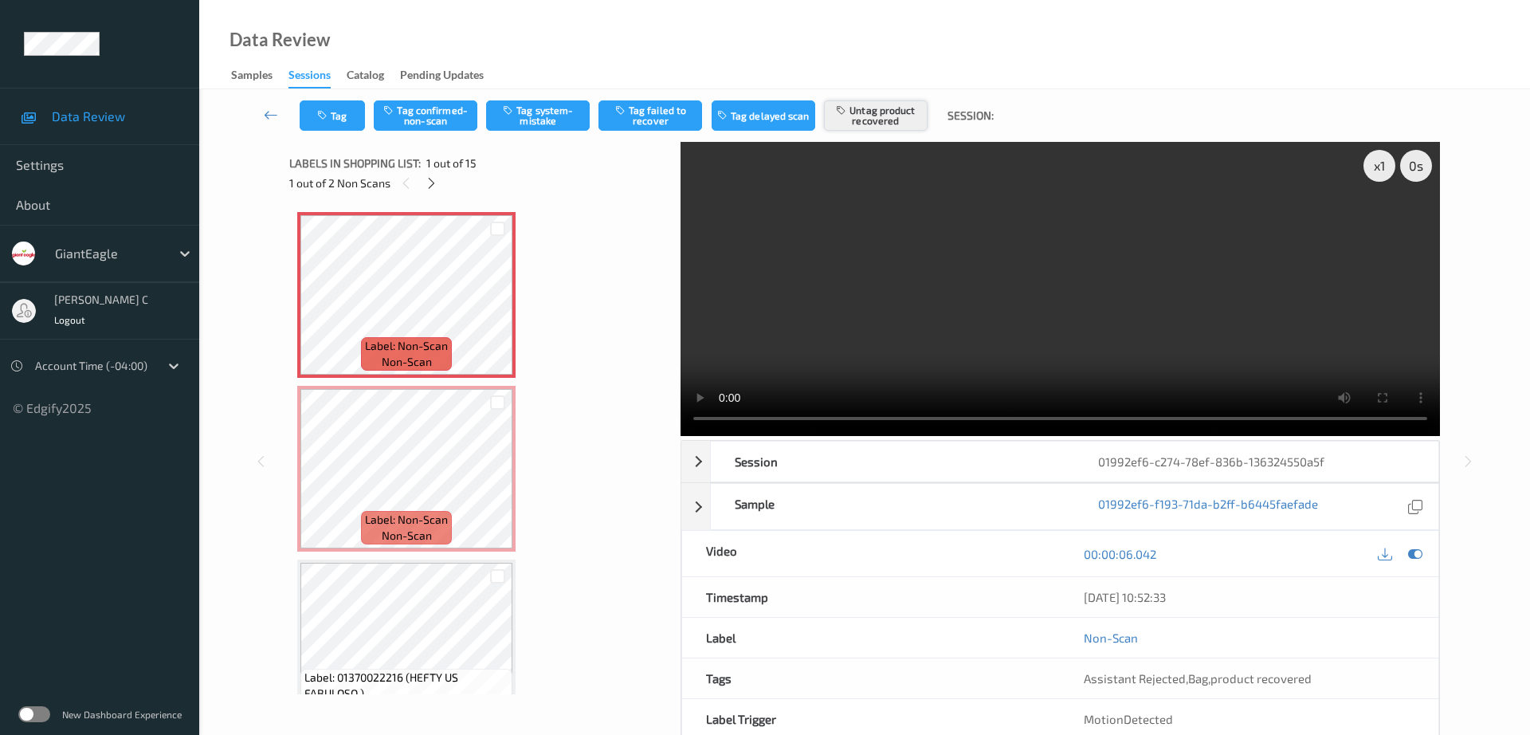
click at [884, 107] on button "Untag product recovered" at bounding box center [876, 115] width 104 height 30
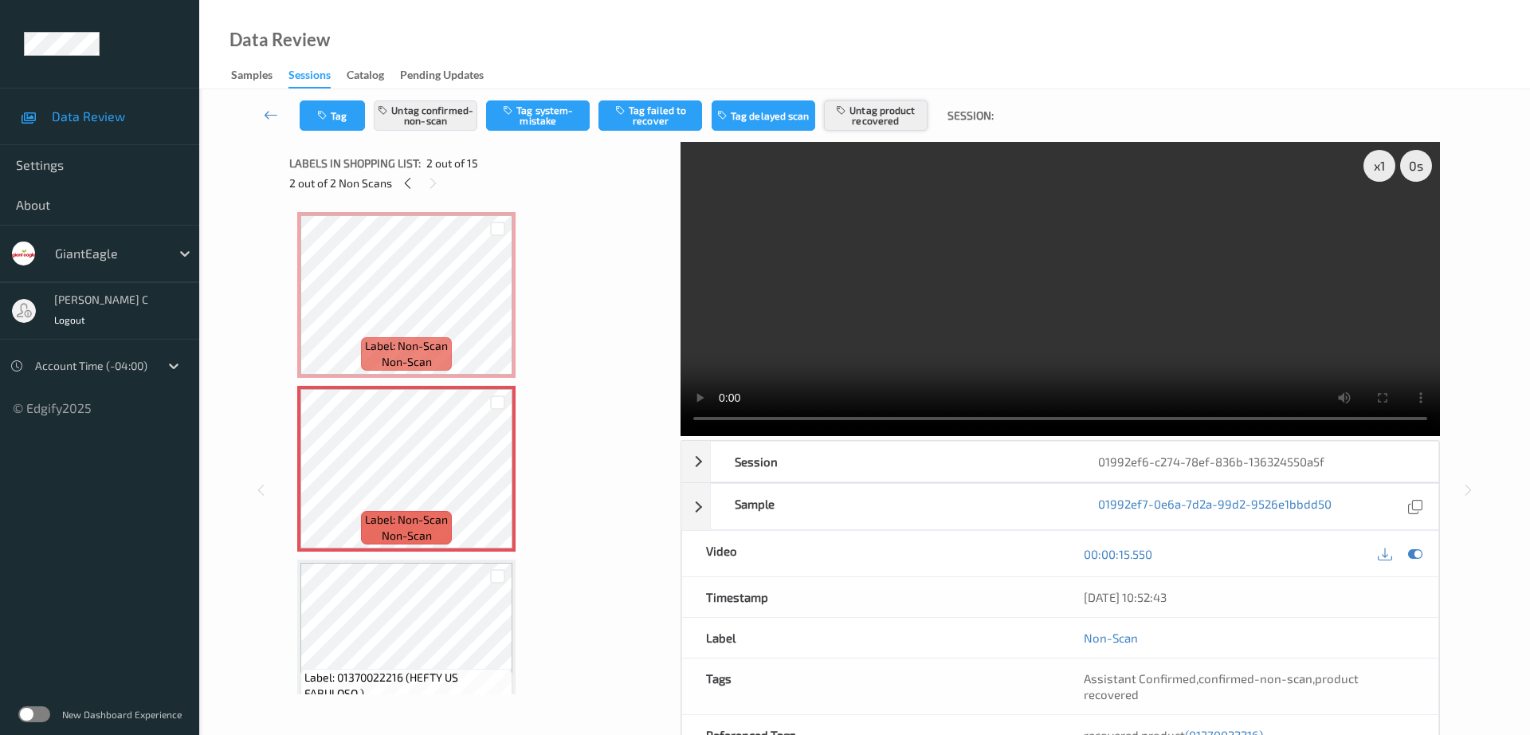
click at [882, 126] on button "Untag product recovered" at bounding box center [876, 115] width 104 height 30
click at [882, 126] on button "Tag product recovered" at bounding box center [876, 115] width 104 height 30
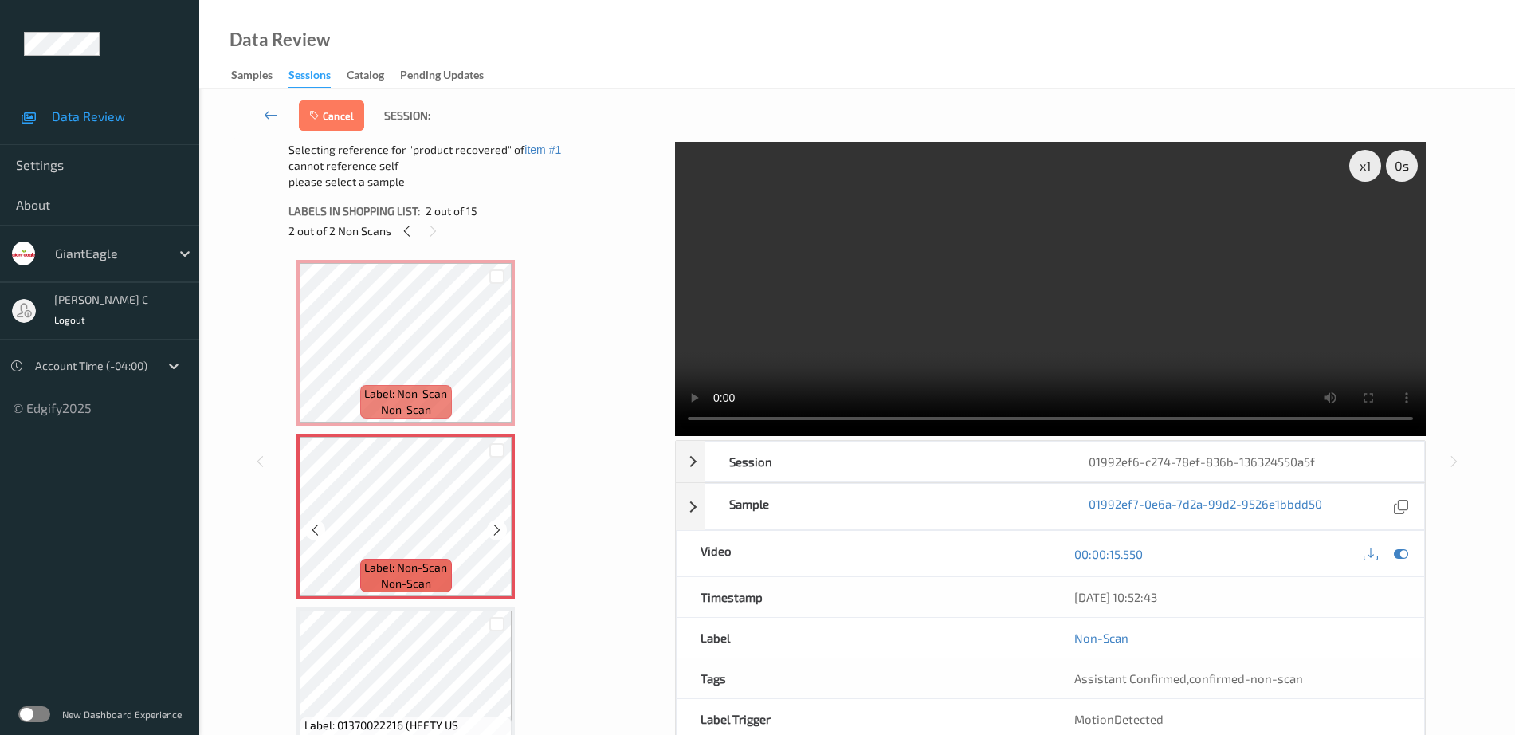
scroll to position [199, 0]
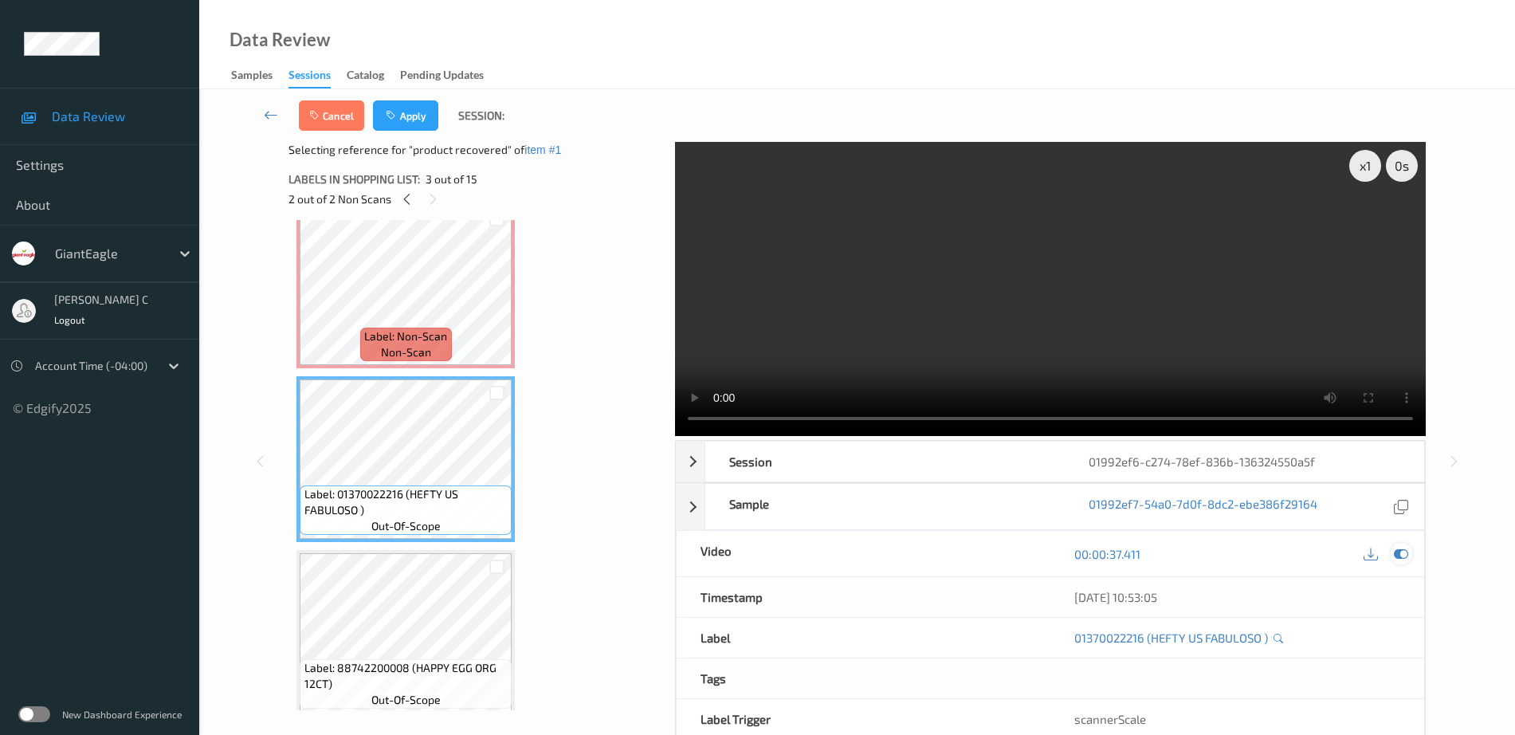
click at [1396, 547] on icon at bounding box center [1401, 554] width 14 height 14
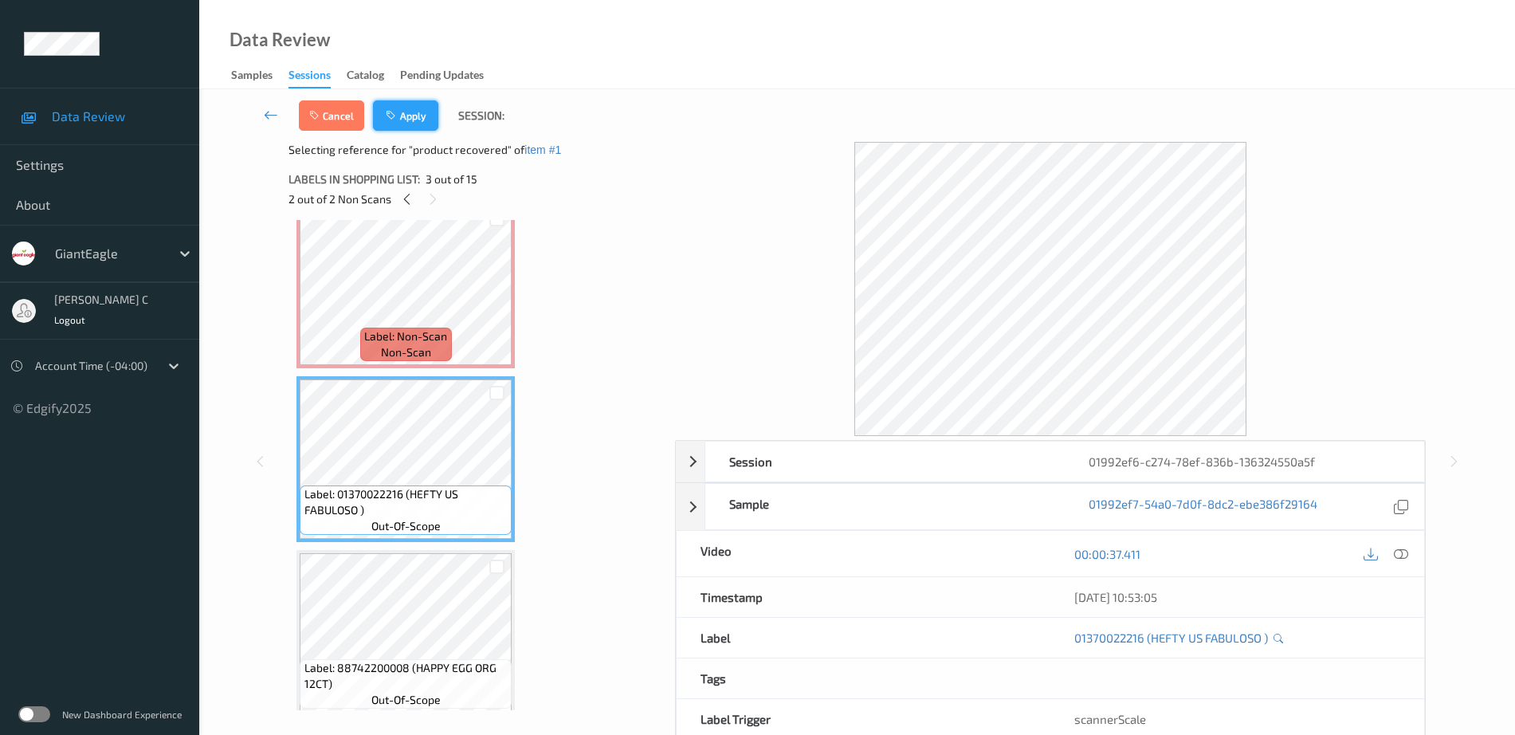
click at [408, 111] on button "Apply" at bounding box center [405, 115] width 65 height 30
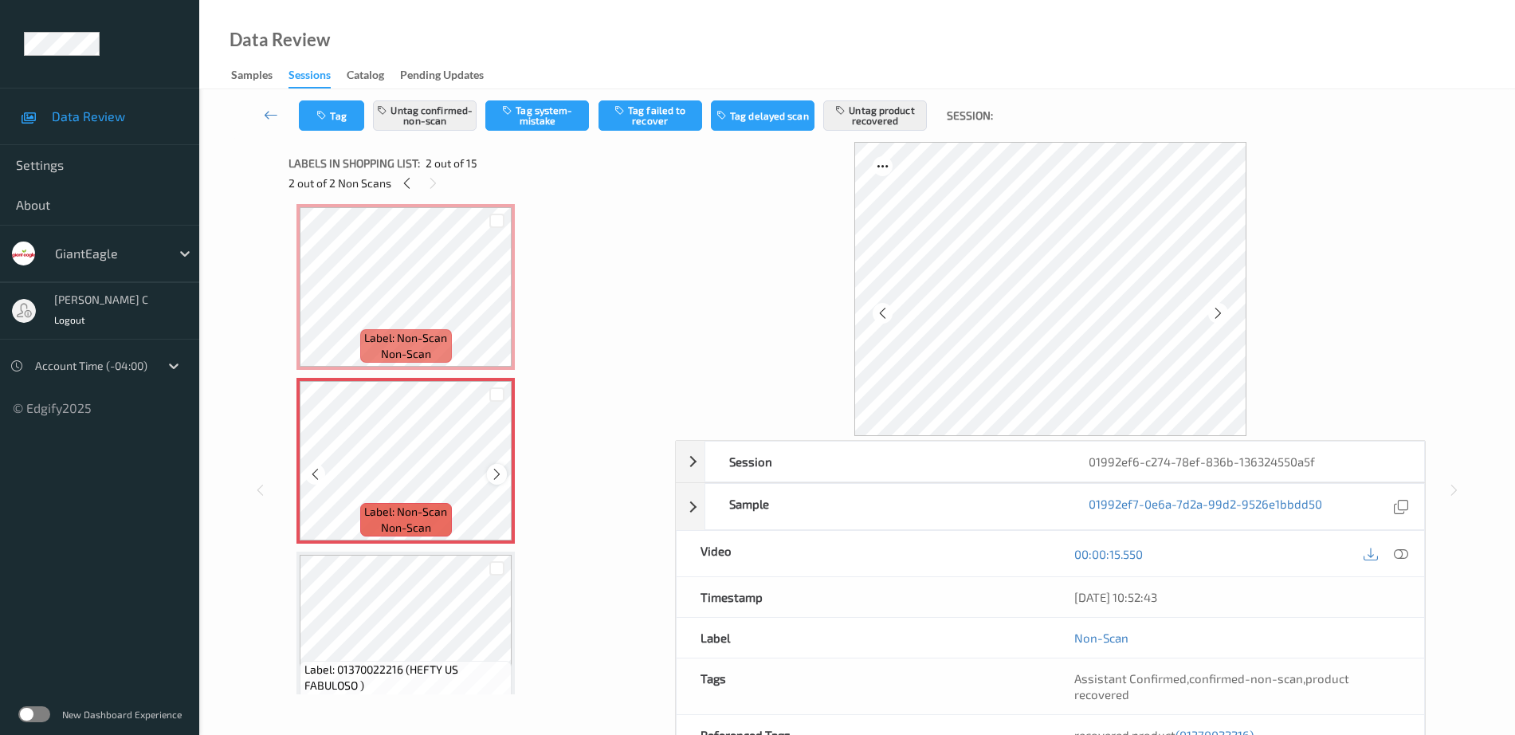
click at [487, 469] on div at bounding box center [497, 474] width 20 height 20
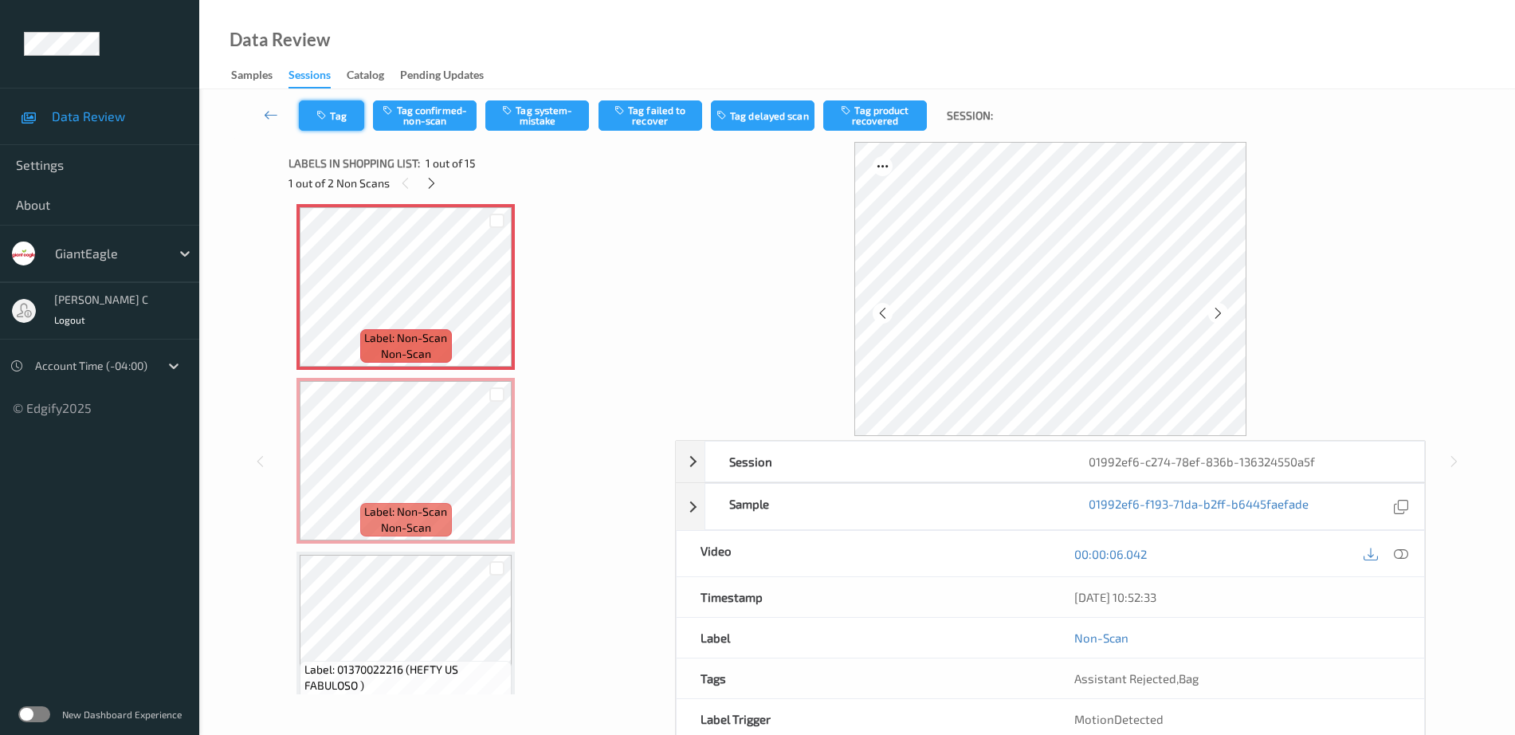
click at [328, 122] on button "Tag" at bounding box center [331, 115] width 65 height 30
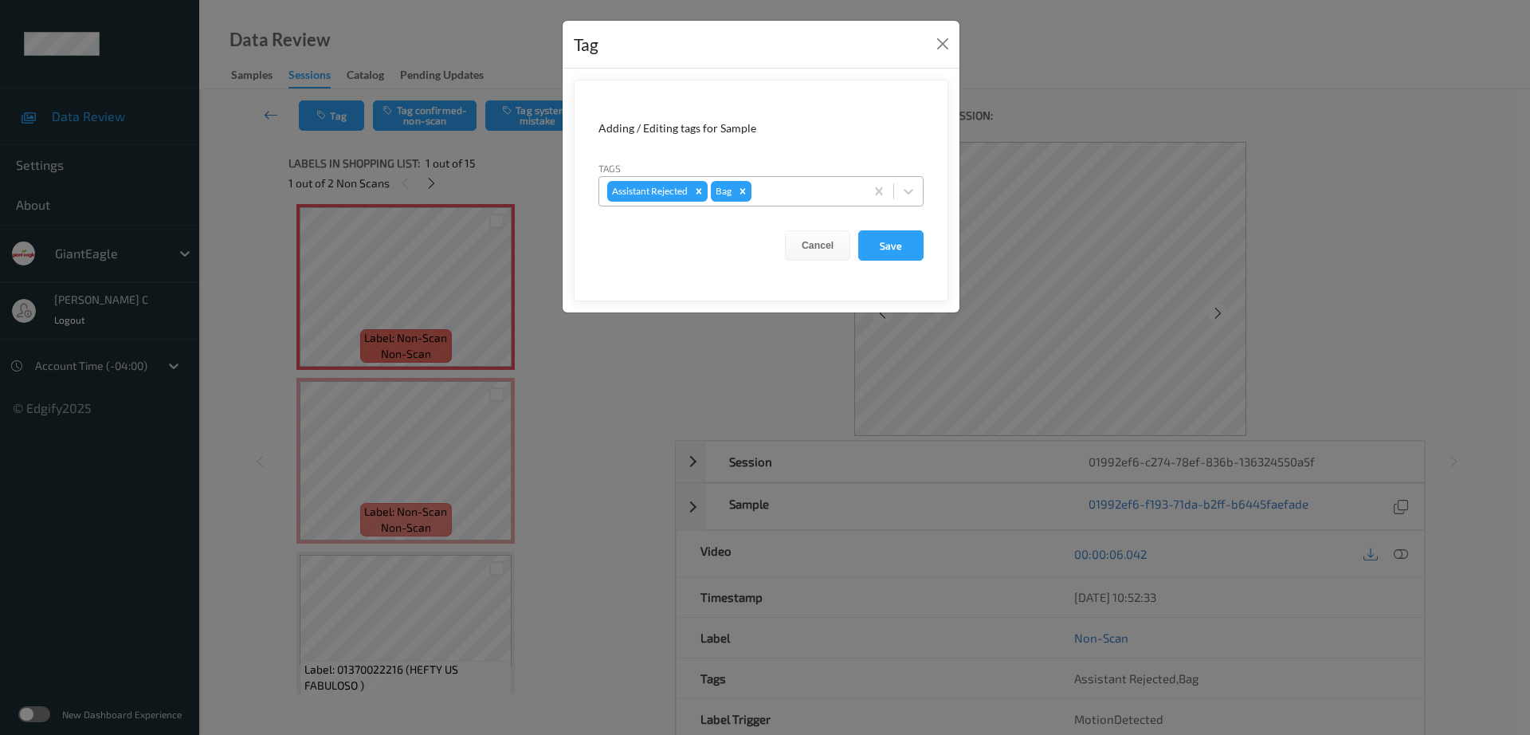
click at [784, 190] on div at bounding box center [806, 191] width 102 height 19
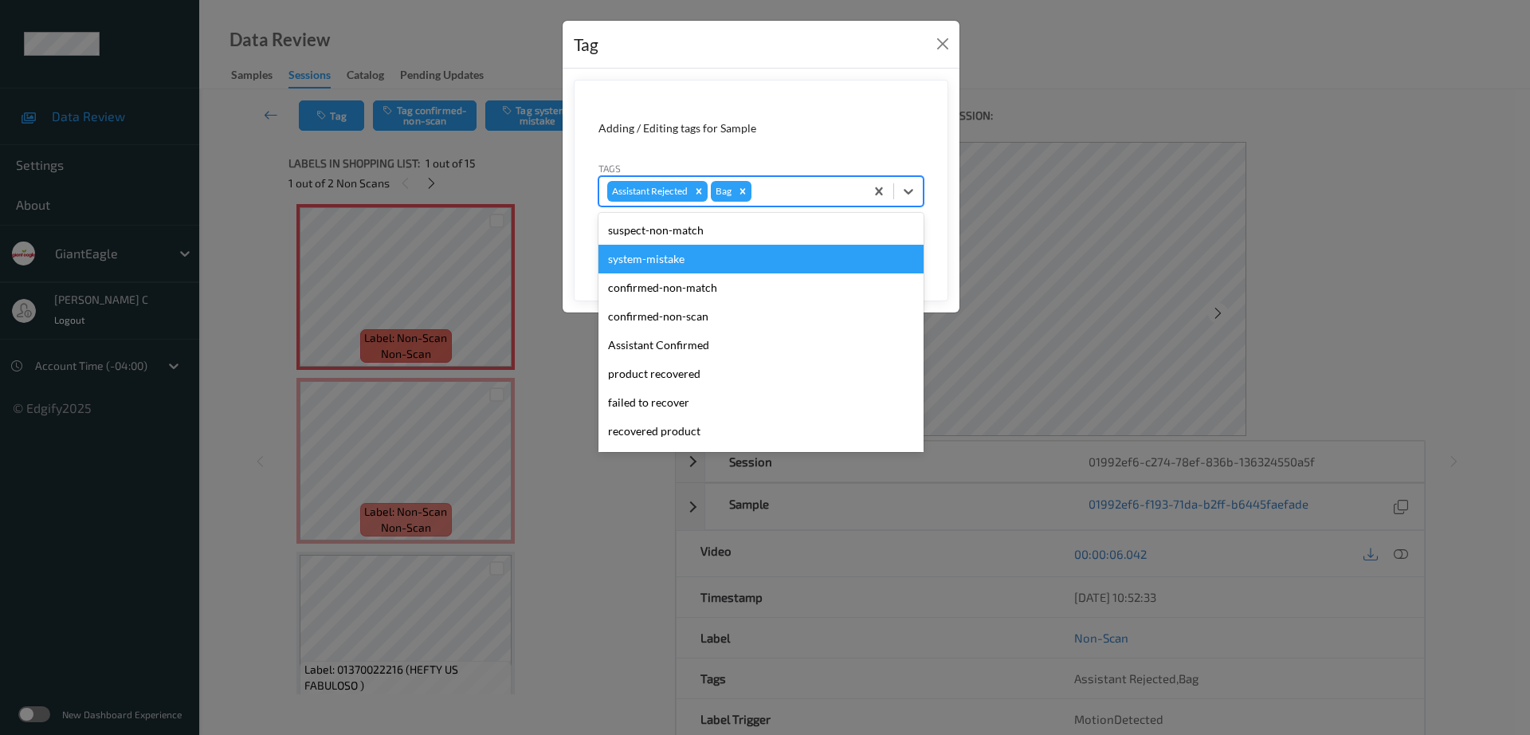
click at [665, 253] on div "system-mistake" at bounding box center [761, 259] width 325 height 29
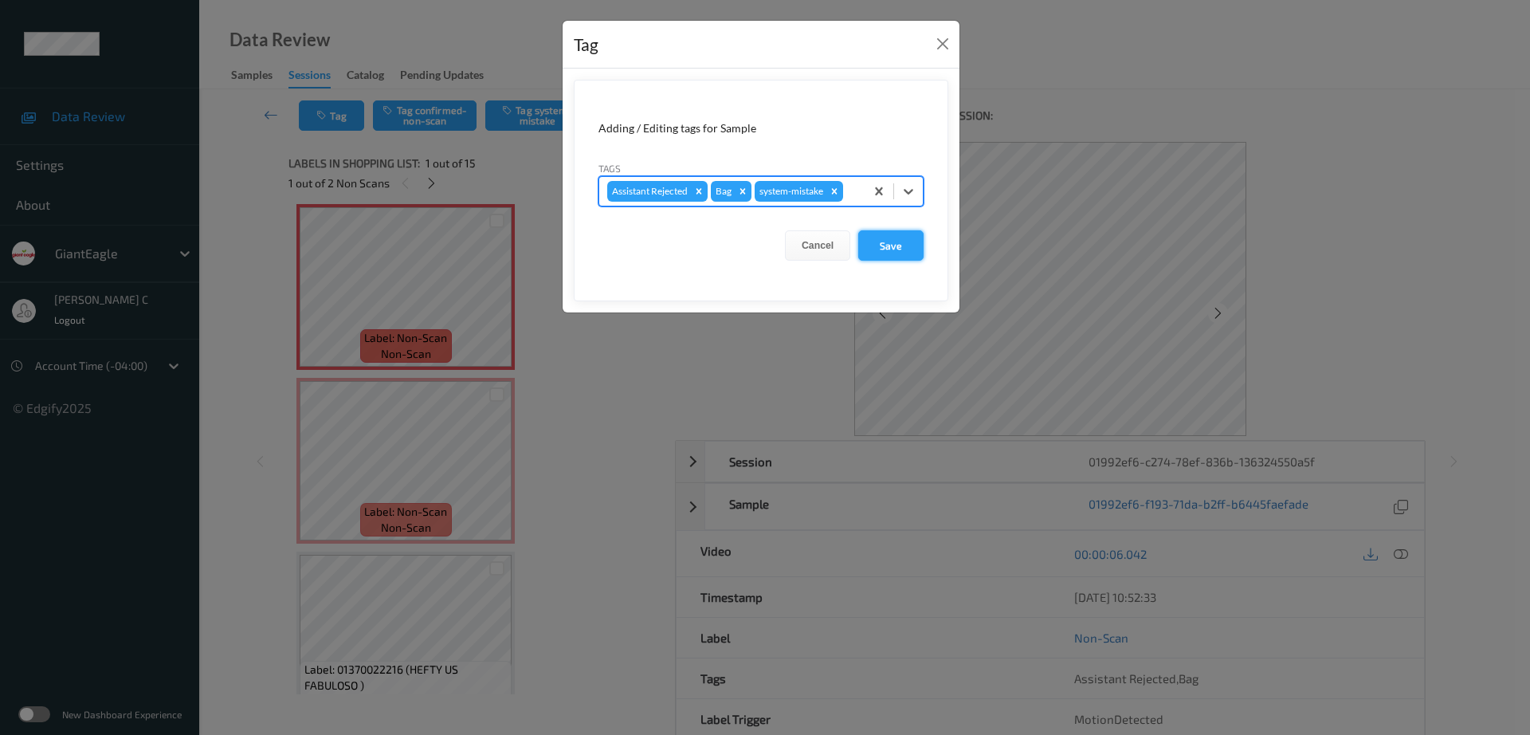
click at [888, 238] on button "Save" at bounding box center [890, 245] width 65 height 30
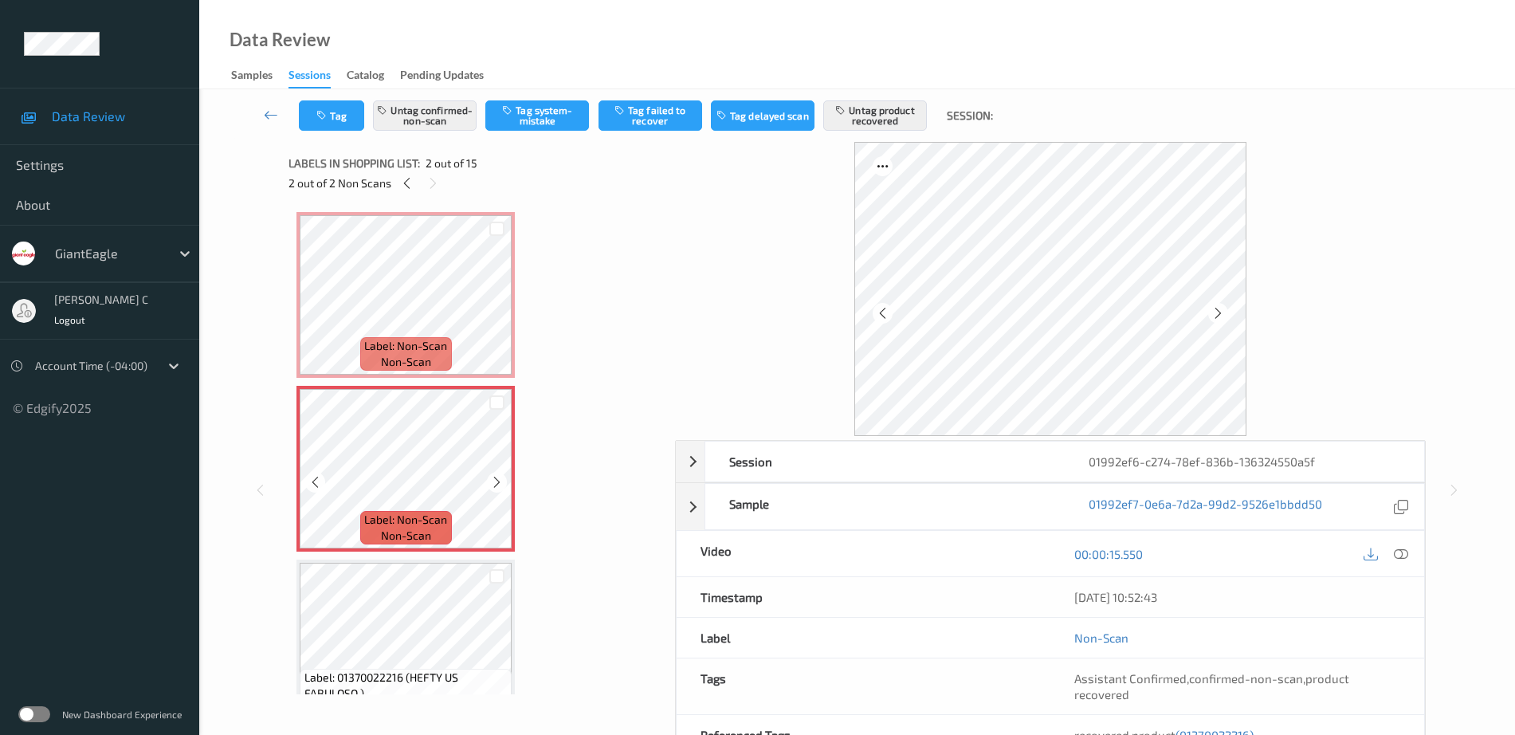
scroll to position [199, 0]
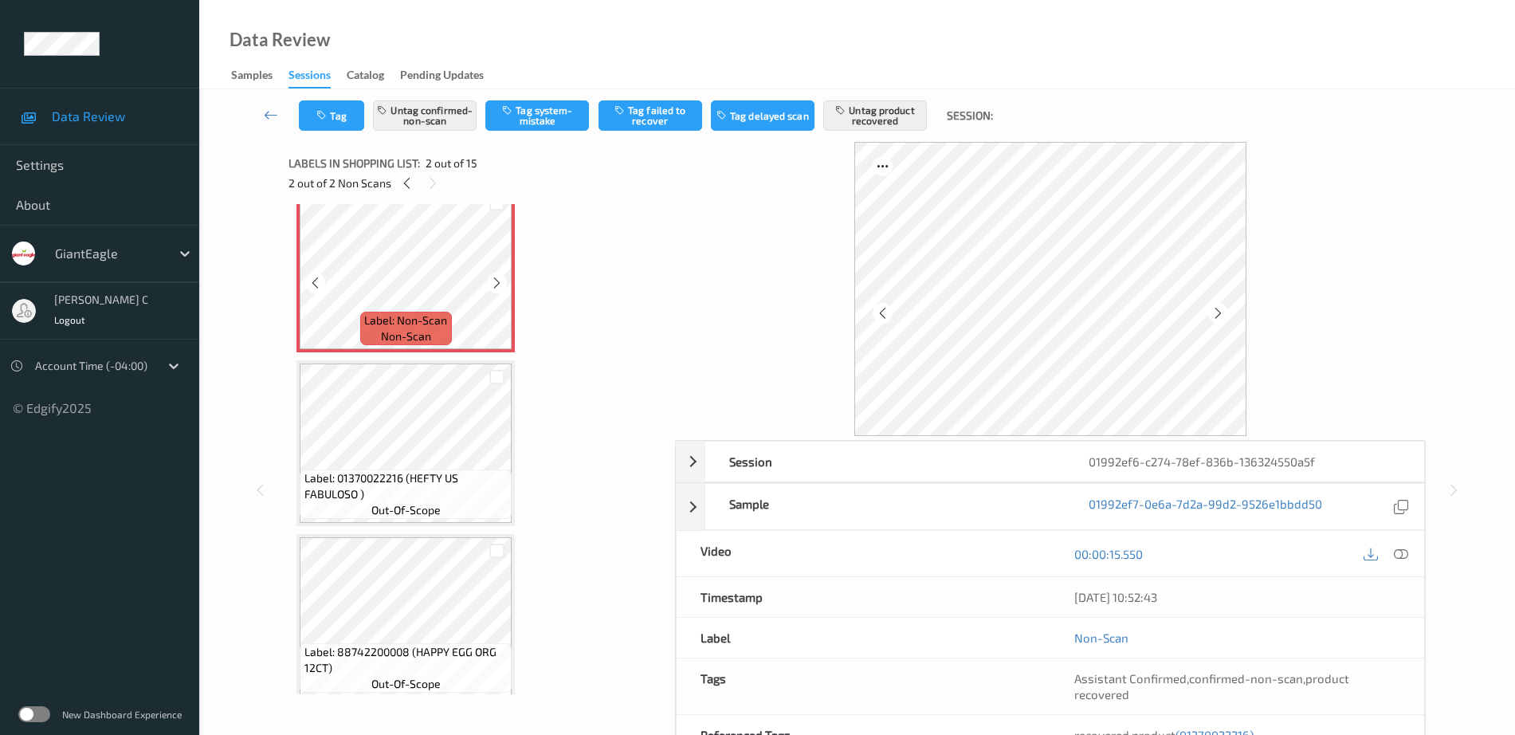
click at [399, 502] on span "out-of-scope" at bounding box center [405, 510] width 69 height 16
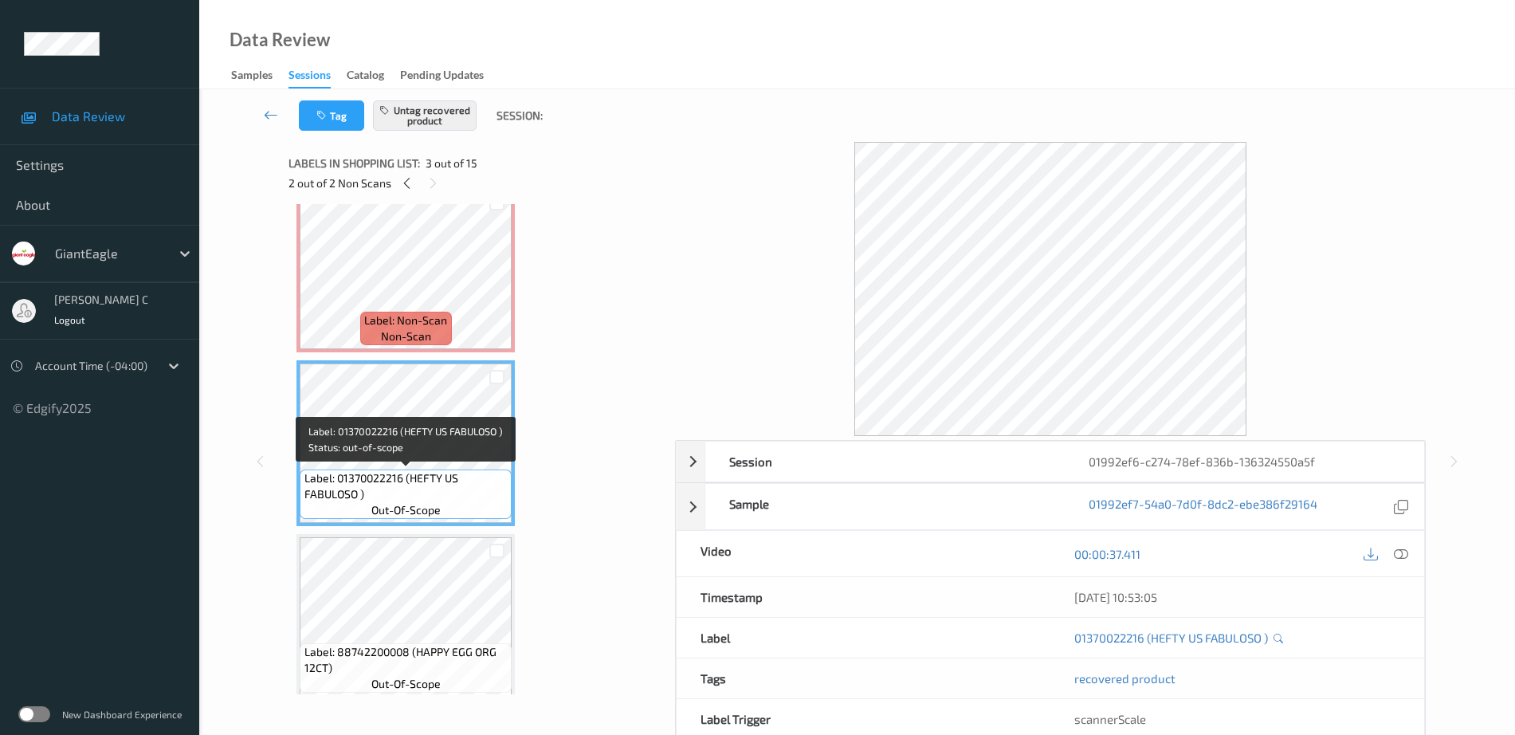
scroll to position [299, 0]
